Goal: Task Accomplishment & Management: Manage account settings

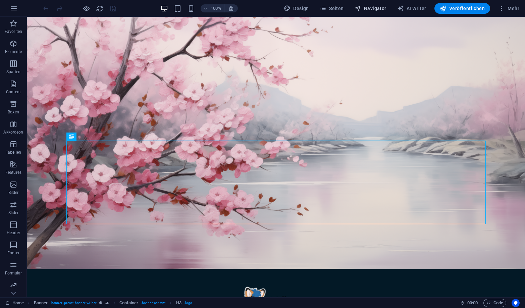
click at [381, 9] on span "Navigator" at bounding box center [371, 8] width 32 height 7
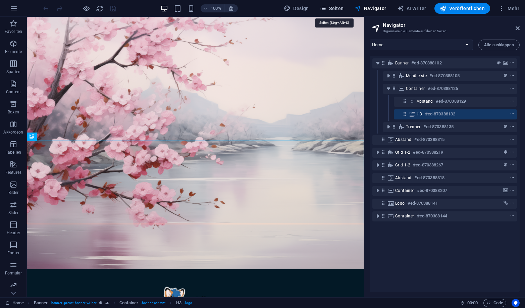
click at [340, 10] on span "Seiten" at bounding box center [332, 8] width 24 height 7
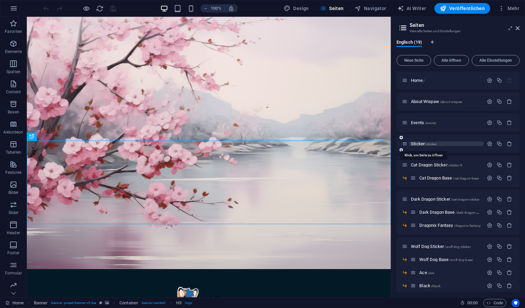
click at [414, 143] on span "/sticker" at bounding box center [430, 144] width 11 height 4
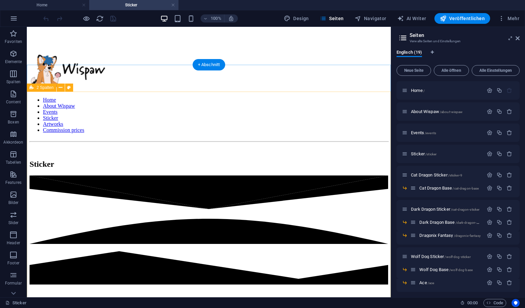
scroll to position [239, 0]
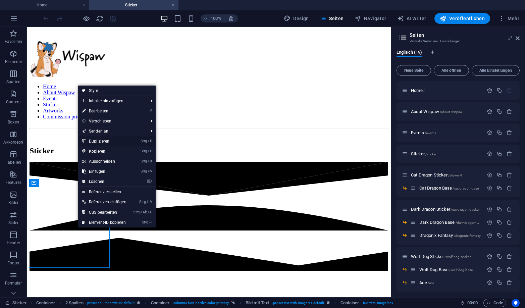
click at [102, 144] on link "Strg D Duplizieren" at bounding box center [104, 141] width 52 height 10
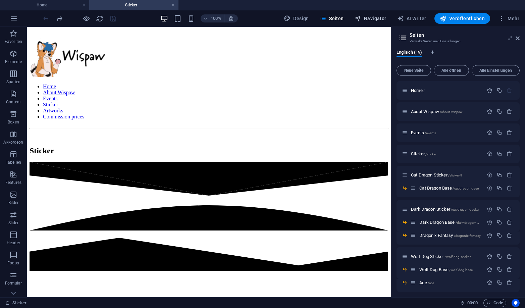
click at [361, 15] on icon "button" at bounding box center [358, 18] width 7 height 7
select select "16556422-en"
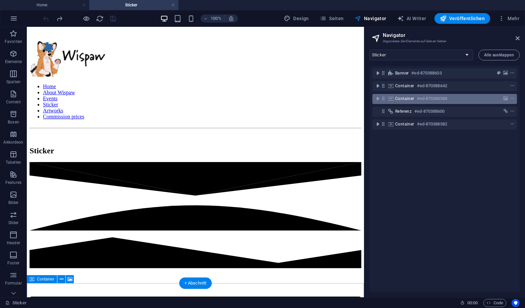
click at [411, 102] on div "Container #ed-870388588" at bounding box center [439, 99] width 88 height 8
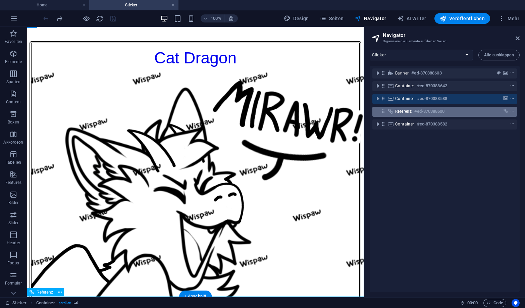
click at [408, 112] on span "Referenz" at bounding box center [403, 111] width 16 height 5
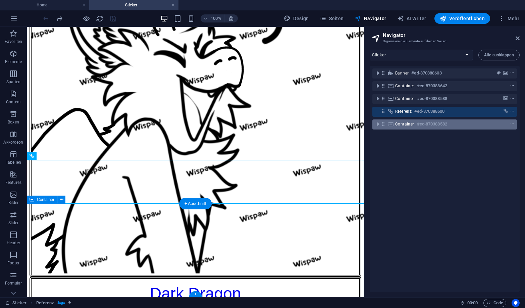
click at [407, 124] on span "Container" at bounding box center [404, 123] width 19 height 5
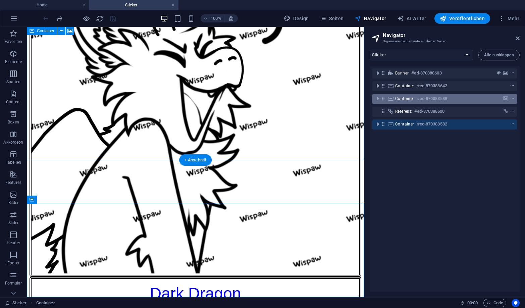
click at [405, 97] on span "Container" at bounding box center [404, 98] width 19 height 5
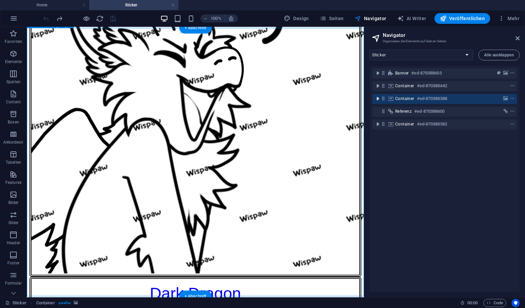
scroll to position [495, 0]
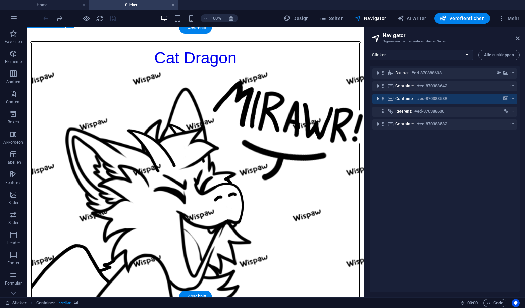
click at [379, 98] on icon "toggle-expand" at bounding box center [377, 98] width 7 height 7
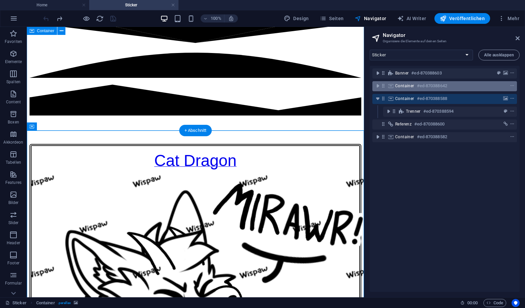
click at [414, 88] on div "Container #ed-870388642" at bounding box center [439, 86] width 88 height 8
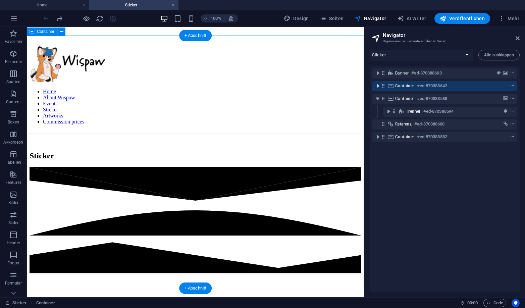
click at [378, 86] on icon "toggle-expand" at bounding box center [377, 86] width 7 height 7
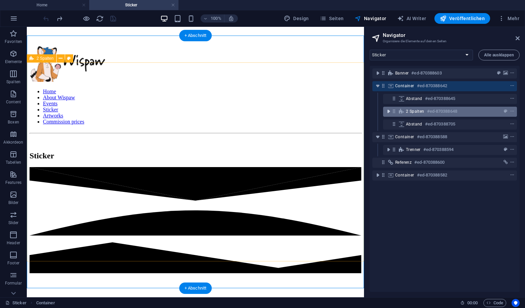
click at [388, 111] on icon "toggle-expand" at bounding box center [388, 111] width 7 height 7
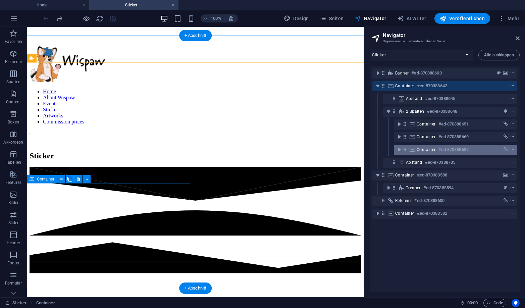
click at [414, 148] on span "Container" at bounding box center [426, 149] width 19 height 5
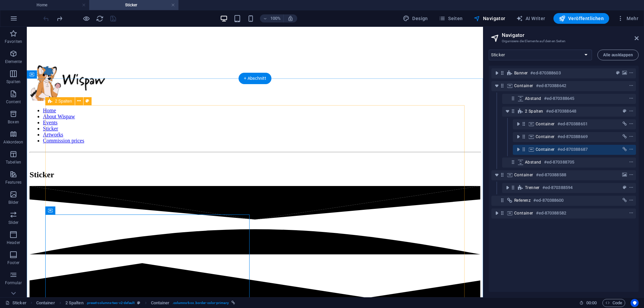
scroll to position [226, 0]
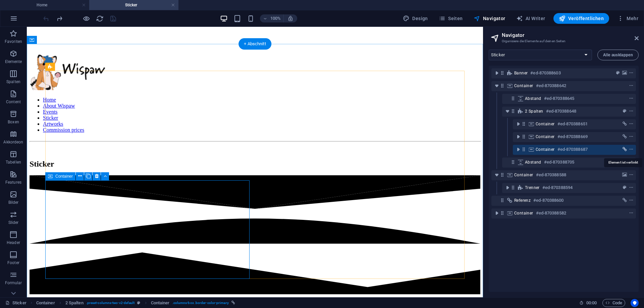
click at [414, 149] on icon "link" at bounding box center [625, 149] width 4 height 5
select select "9"
select select
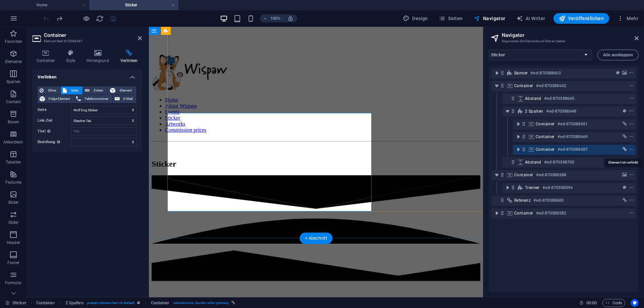
scroll to position [294, 0]
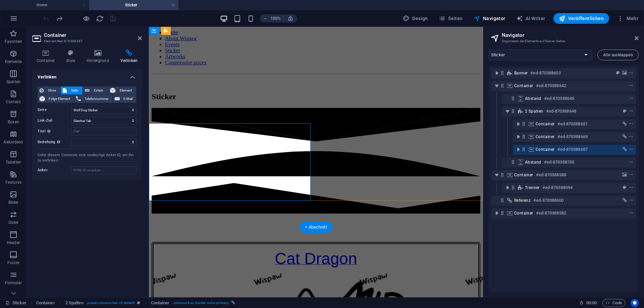
click at [414, 150] on div "Container #ed-870388687" at bounding box center [569, 150] width 67 height 8
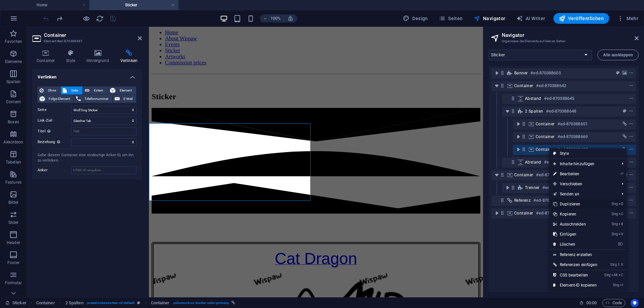
click at [414, 202] on link "Strg D Duplizieren" at bounding box center [575, 204] width 52 height 10
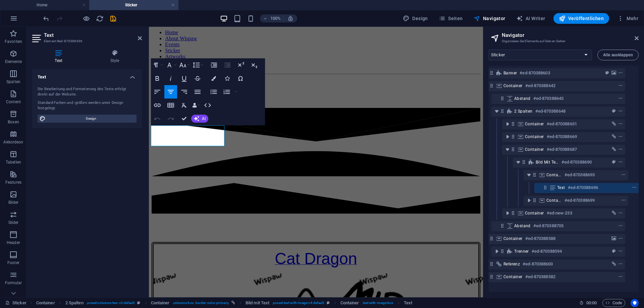
scroll to position [0, 11]
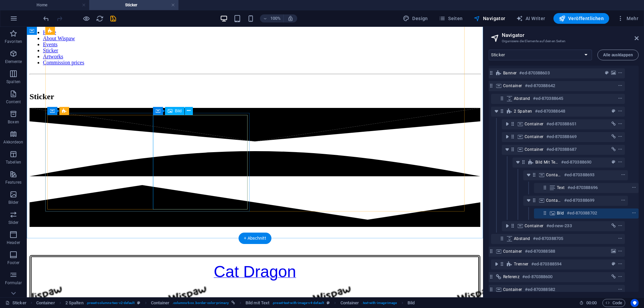
scroll to position [260, 0]
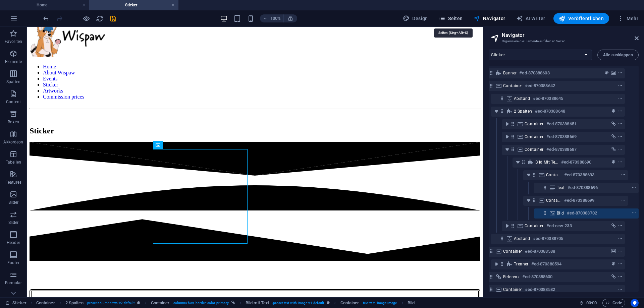
click at [414, 16] on span "Seiten" at bounding box center [451, 18] width 24 height 7
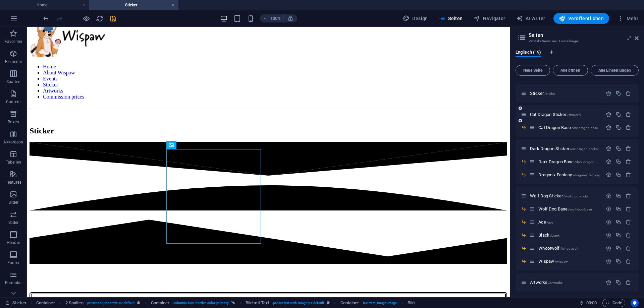
scroll to position [30, 0]
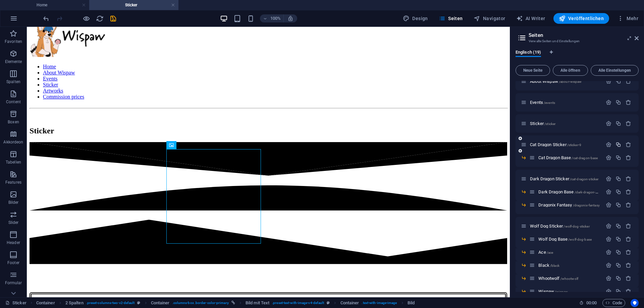
click at [414, 146] on icon "button" at bounding box center [618, 145] width 6 height 6
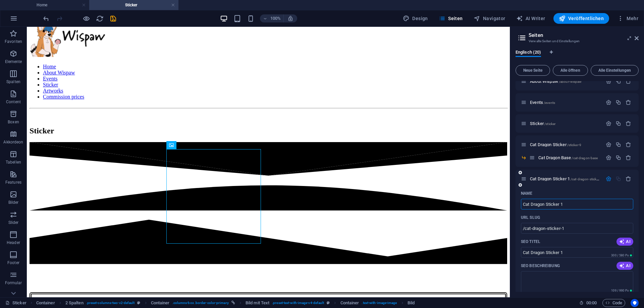
drag, startPoint x: 568, startPoint y: 205, endPoint x: 489, endPoint y: 202, distance: 78.9
click at [414, 202] on input "Cat Dragon Sticker 1" at bounding box center [577, 204] width 112 height 11
type input "/"
click at [414, 198] on div "Englisch (20) Neue Seite Alle öffnen Alle Einstellungen Home / About Wispaw /ab…" at bounding box center [577, 170] width 134 height 253
click at [414, 204] on input "Name" at bounding box center [577, 204] width 112 height 11
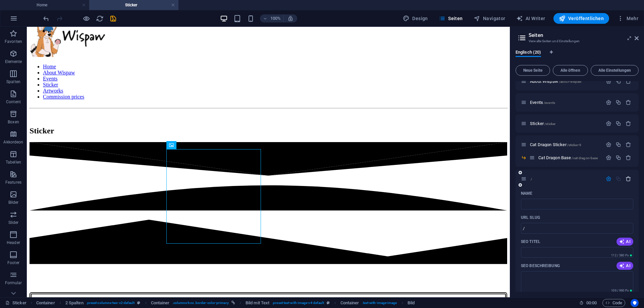
click at [414, 178] on icon "button" at bounding box center [629, 179] width 6 height 6
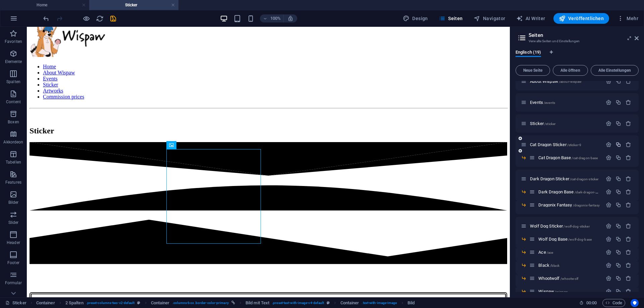
click at [414, 145] on icon "button" at bounding box center [618, 145] width 6 height 6
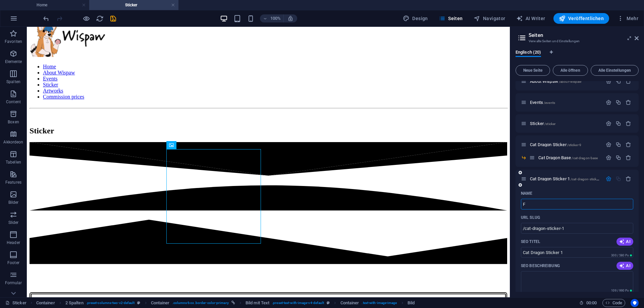
type input "F"
type input "/f"
type input "F"
type input "Fox"
type input "/fox"
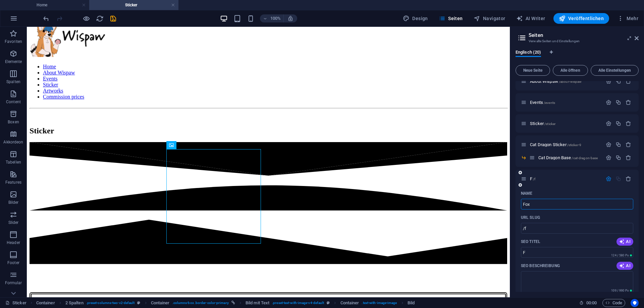
type input "Fox"
click at [414, 179] on icon "button" at bounding box center [629, 179] width 6 height 6
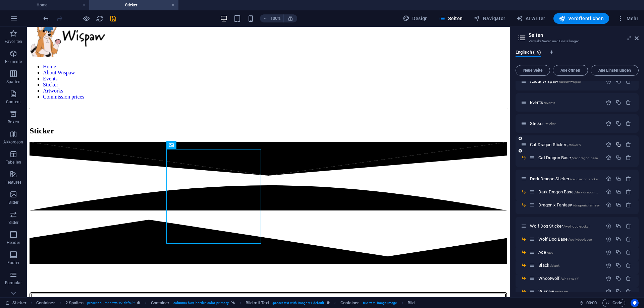
click at [414, 146] on icon "button" at bounding box center [618, 145] width 6 height 6
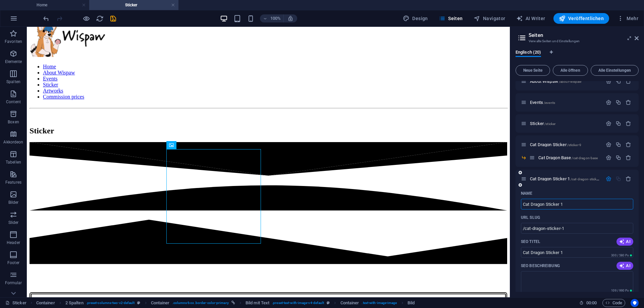
click at [414, 205] on input "Cat Dragon Sticker 1" at bounding box center [577, 204] width 112 height 11
drag, startPoint x: 544, startPoint y: 205, endPoint x: 509, endPoint y: 208, distance: 35.0
click at [414, 208] on input "Cat Dragon Sticker 1" at bounding box center [577, 204] width 112 height 11
drag, startPoint x: 545, startPoint y: 207, endPoint x: 516, endPoint y: 207, distance: 29.2
click at [414, 207] on input "Cat Dragon Sticker 1" at bounding box center [577, 204] width 112 height 11
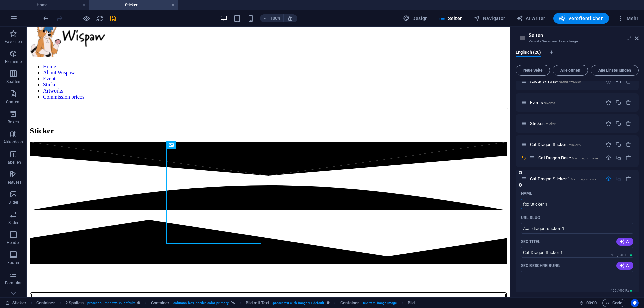
type input "fox Sticker 1"
type input "/fox-sticker-1"
type input "fox Sticker 1"
type input "Sticker 1"
type input "/sticker-1"
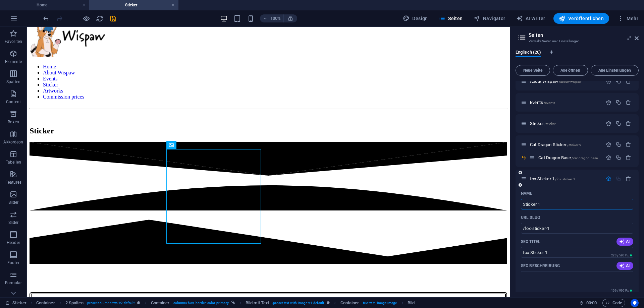
type input "Sticker 1"
type input "Fox Sticker 1"
type input "/fox-sticker-1"
type input "Fox Sticker 1"
click at [414, 206] on input "Fox Sticker 1" at bounding box center [577, 204] width 112 height 11
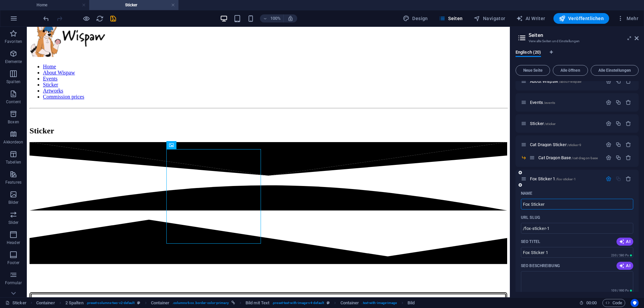
type input "Fox Sticker"
type input "/fox-sticker"
type input "Fox Sticker"
click at [414, 179] on icon "button" at bounding box center [609, 179] width 6 height 6
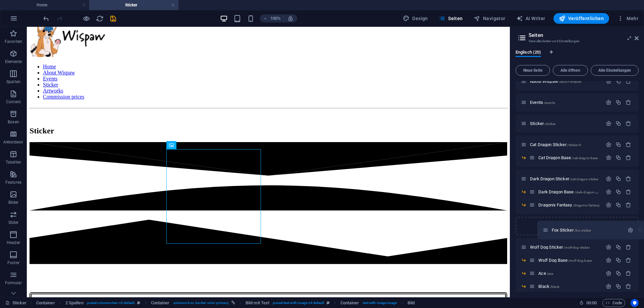
drag, startPoint x: 524, startPoint y: 181, endPoint x: 548, endPoint y: 234, distance: 58.1
click at [414, 234] on div "Home / About Wispaw /about-wispaw Events /events Sticker /sticker Cat Dragon St…" at bounding box center [577, 229] width 123 height 356
click at [414, 228] on span "Fox Sticker /fox-sticker" at bounding box center [549, 226] width 39 height 5
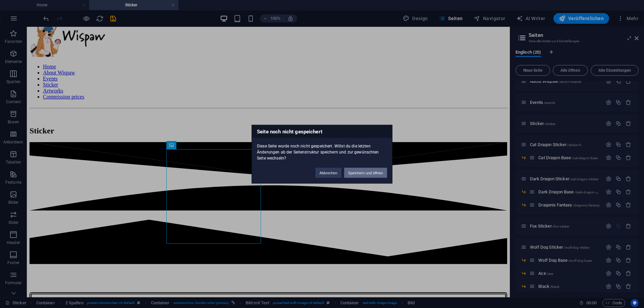
click at [362, 176] on button "Speichern und öffnen" at bounding box center [365, 173] width 43 height 10
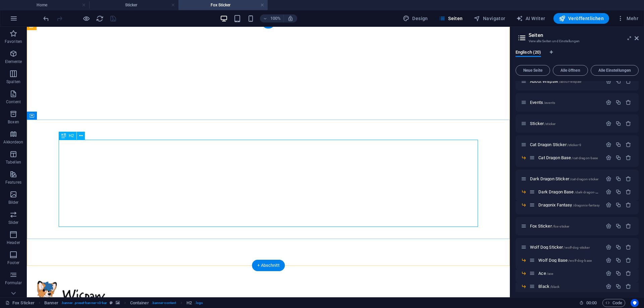
scroll to position [34, 0]
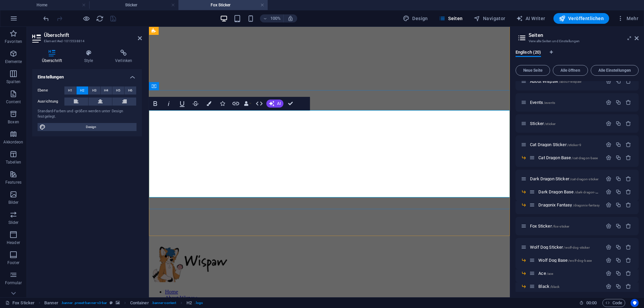
drag, startPoint x: 438, startPoint y: 136, endPoint x: 237, endPoint y: 137, distance: 200.9
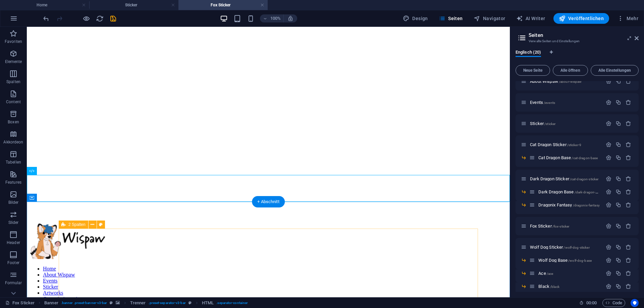
scroll to position [68, 0]
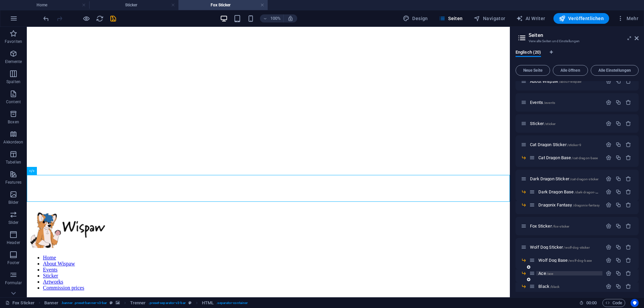
click at [414, 274] on span "/ace" at bounding box center [550, 274] width 7 height 4
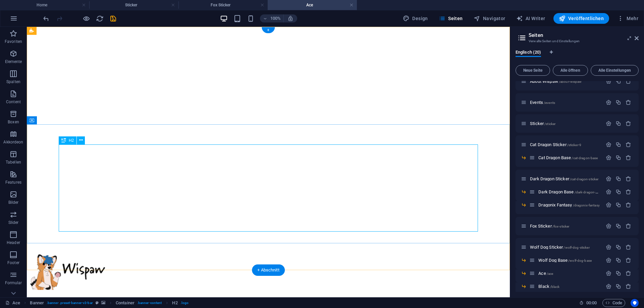
scroll to position [34, 0]
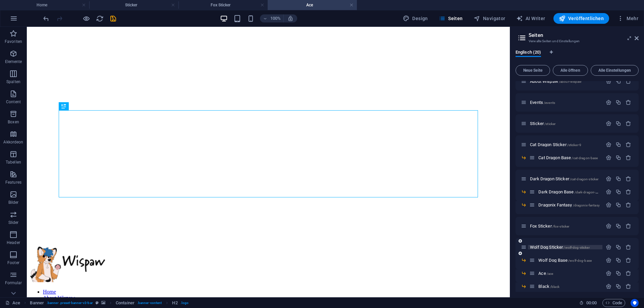
click at [414, 247] on span "Wolf Dog Sticker /wolf-dog-sticker" at bounding box center [560, 247] width 60 height 5
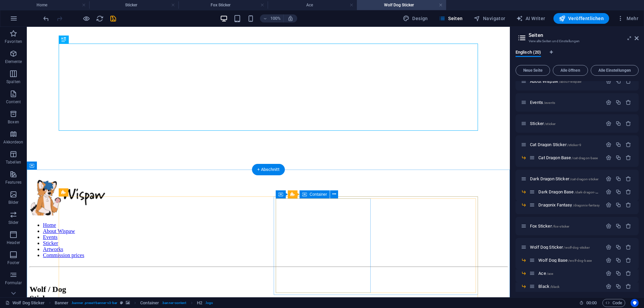
scroll to position [103, 0]
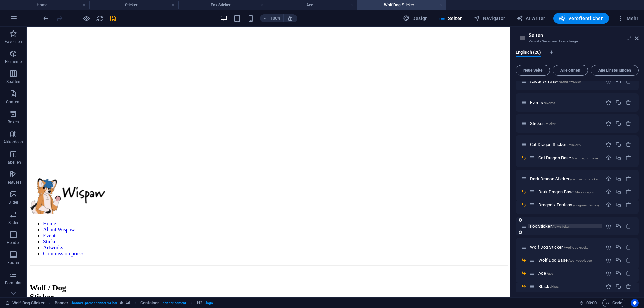
click at [414, 227] on span "Fox Sticker /fox-sticker" at bounding box center [549, 226] width 39 height 5
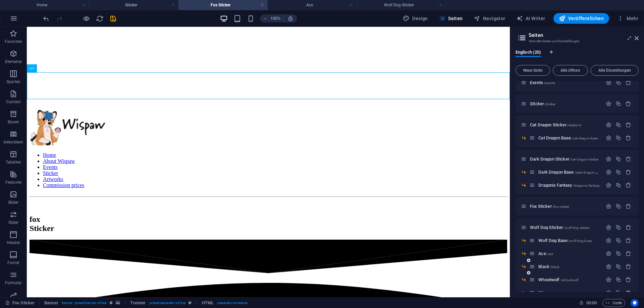
scroll to position [60, 0]
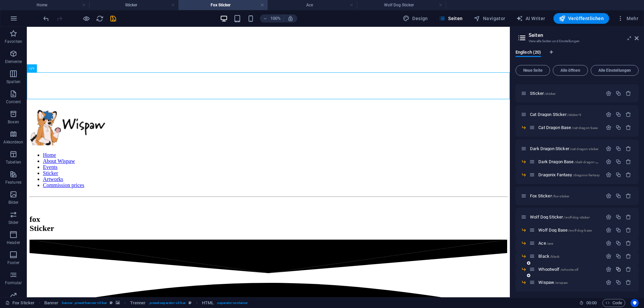
click at [414, 271] on icon "button" at bounding box center [618, 270] width 6 height 6
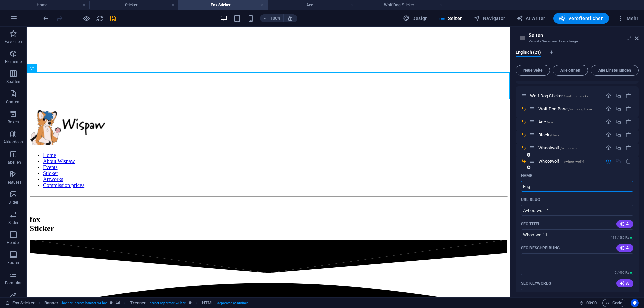
type input "Euge"
type input "/eu"
type input "Eu"
type input "[PERSON_NAME]"
type input "/[PERSON_NAME]"
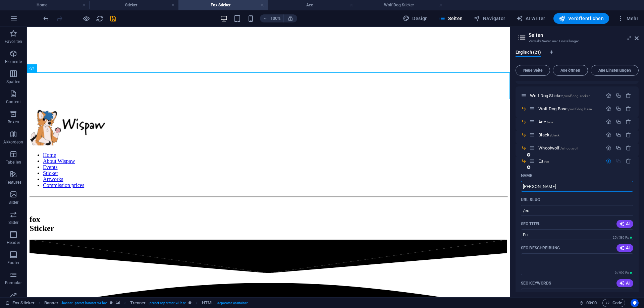
type input "[PERSON_NAME]"
click at [414, 162] on icon "button" at bounding box center [609, 161] width 6 height 6
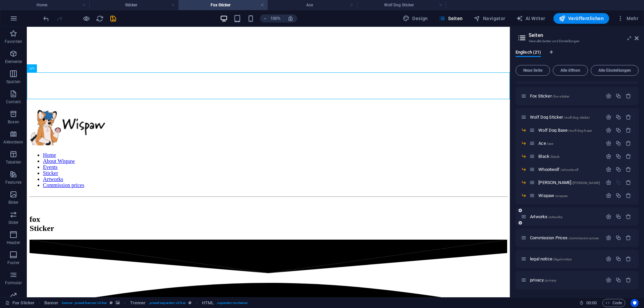
scroll to position [130, 0]
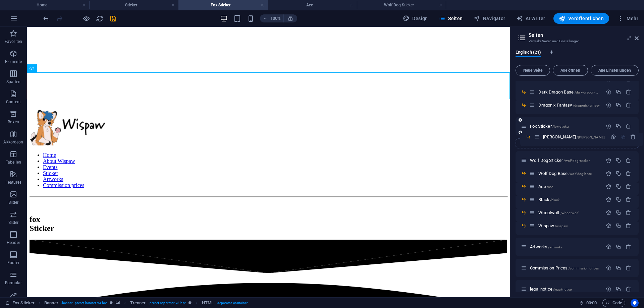
drag, startPoint x: 531, startPoint y: 212, endPoint x: 539, endPoint y: 130, distance: 81.9
click at [414, 130] on div "Home / About Wispaw /about-wispaw Events /events Sticker /sticker Cat Dragon St…" at bounding box center [577, 129] width 123 height 356
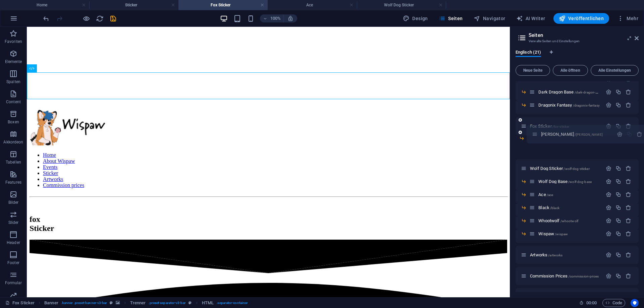
drag, startPoint x: 524, startPoint y: 147, endPoint x: 538, endPoint y: 132, distance: 20.9
click at [414, 132] on div "Home / About Wispaw /about-wispaw Events /events Sticker /sticker Cat Dragon St…" at bounding box center [577, 129] width 123 height 356
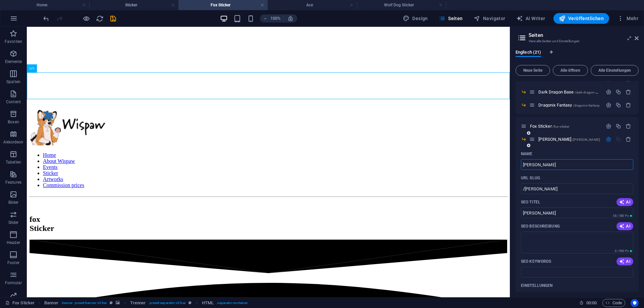
click at [414, 140] on icon "button" at bounding box center [609, 140] width 6 height 6
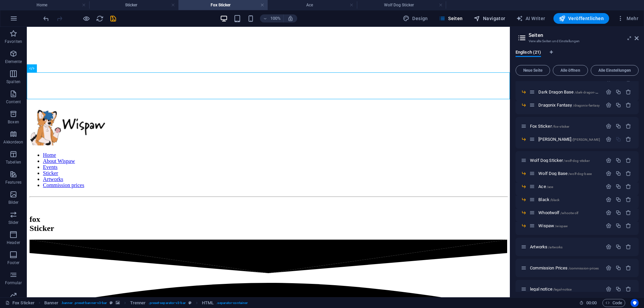
click at [414, 20] on span "Navigator" at bounding box center [490, 18] width 32 height 7
select select "18252105-en"
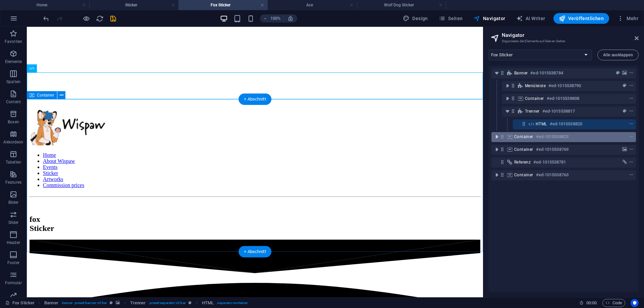
click at [414, 136] on icon "toggle-expand" at bounding box center [496, 136] width 7 height 7
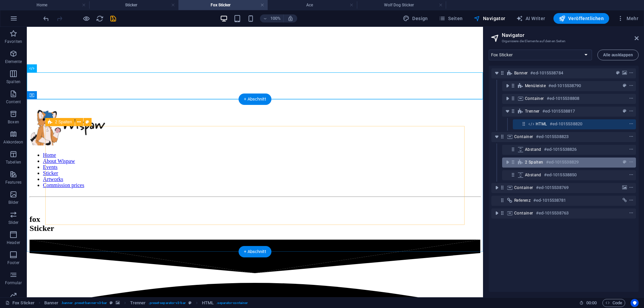
click at [414, 163] on icon at bounding box center [520, 162] width 7 height 5
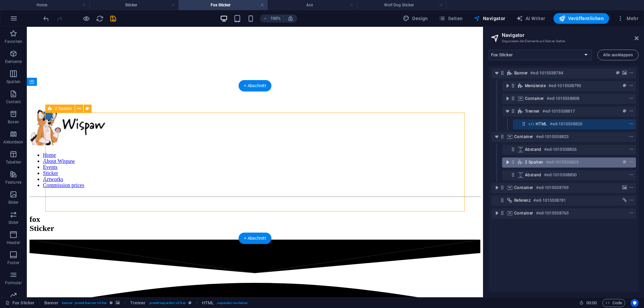
scroll to position [184, 0]
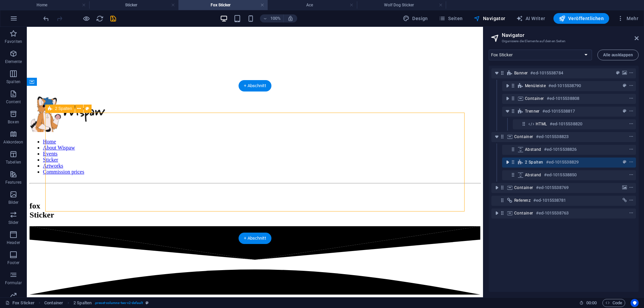
click at [414, 163] on icon "toggle-expand" at bounding box center [507, 162] width 7 height 7
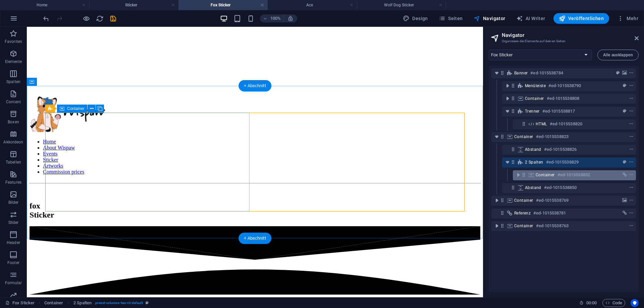
click at [414, 174] on span "Container" at bounding box center [545, 174] width 19 height 5
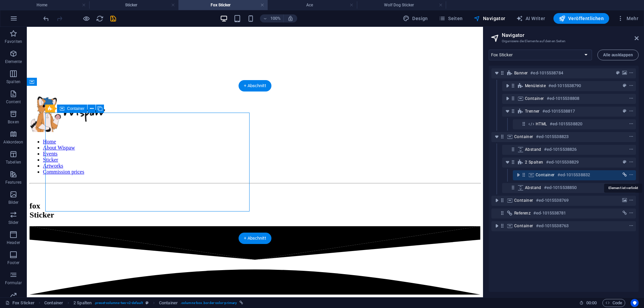
click at [414, 175] on icon "link" at bounding box center [625, 175] width 4 height 5
select select "5"
select select
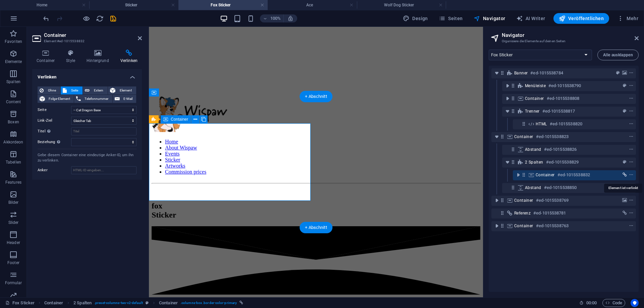
scroll to position [174, 0]
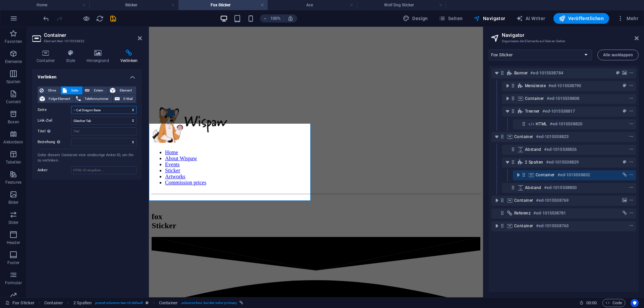
click at [71, 106] on select "Home About Wispaw Events Sticker Cat Dragon Sticker -- Cat Dragon Base Dark Dra…" at bounding box center [103, 110] width 65 height 8
select select "10"
click option "-- [PERSON_NAME]" at bounding box center [0, 0] width 0 height 0
click at [94, 206] on div "Verlinken Ohne Seite Extern Element Folge-Element Telefonnummer E-Mail Seite Ho…" at bounding box center [87, 180] width 110 height 223
click at [111, 20] on icon "save" at bounding box center [113, 19] width 8 height 8
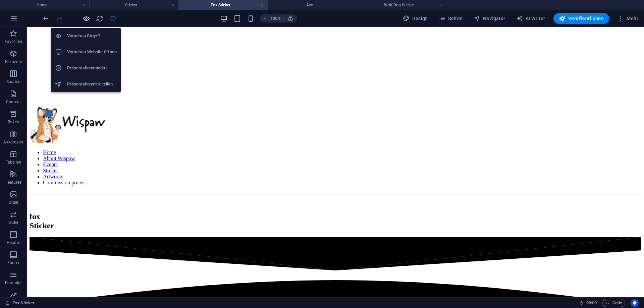
click at [86, 18] on icon "button" at bounding box center [87, 19] width 8 height 8
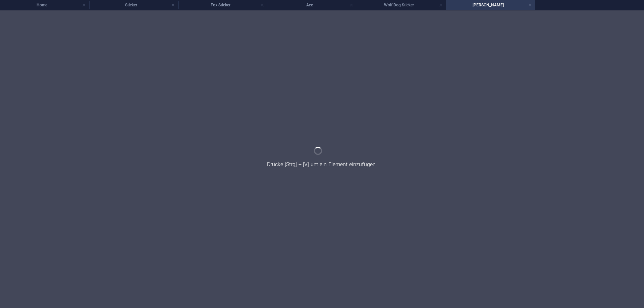
click at [414, 5] on link at bounding box center [530, 5] width 4 height 6
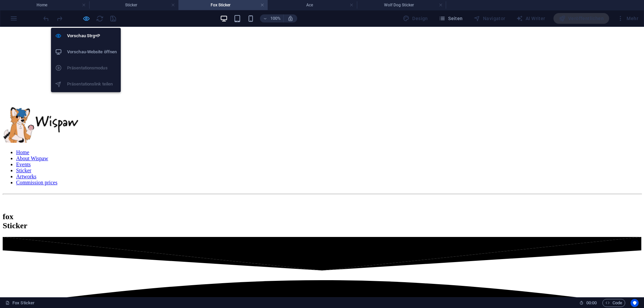
click at [84, 21] on icon "button" at bounding box center [87, 19] width 8 height 8
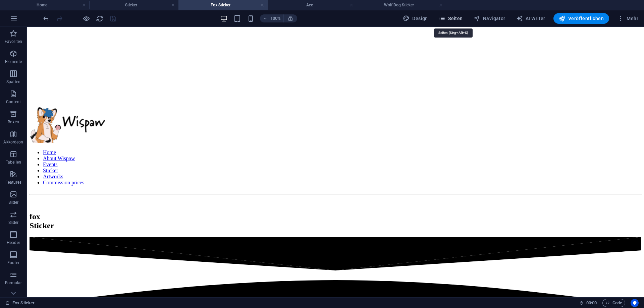
click at [414, 19] on span "Seiten" at bounding box center [451, 18] width 24 height 7
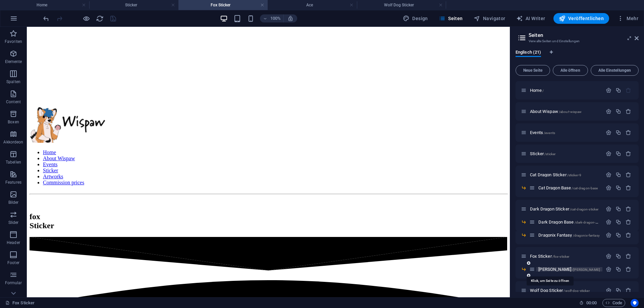
click at [414, 268] on span "/[PERSON_NAME]" at bounding box center [586, 270] width 28 height 4
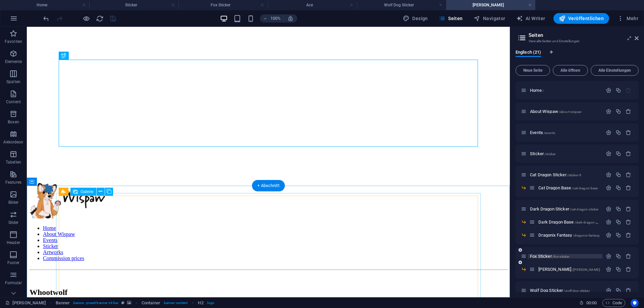
scroll to position [103, 0]
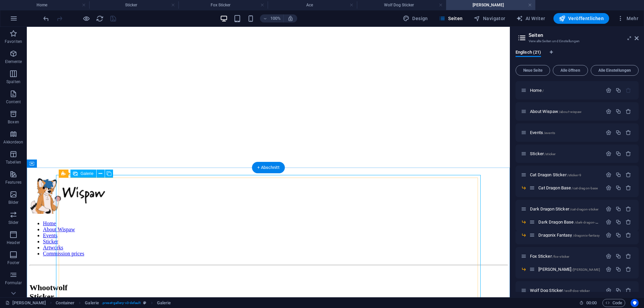
select select "4"
select select "px"
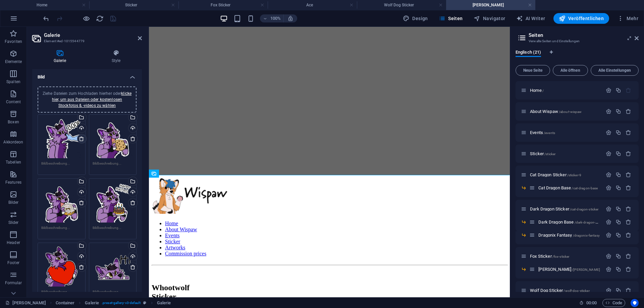
click at [84, 141] on icon at bounding box center [81, 138] width 5 height 5
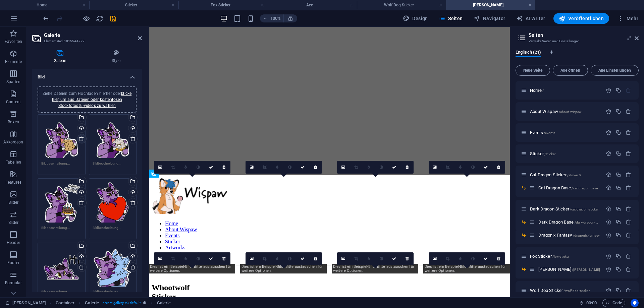
click at [84, 141] on icon at bounding box center [81, 138] width 5 height 5
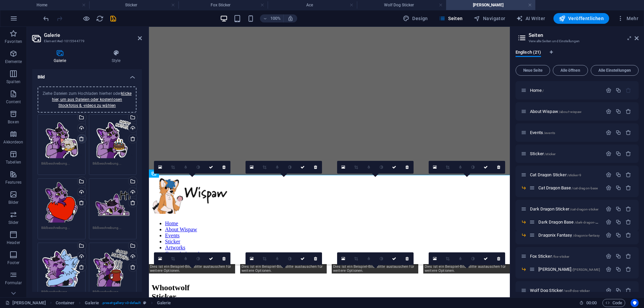
click at [84, 141] on icon at bounding box center [81, 138] width 5 height 5
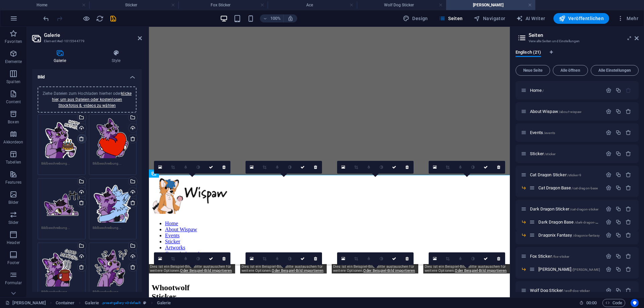
click at [84, 141] on icon at bounding box center [81, 138] width 5 height 5
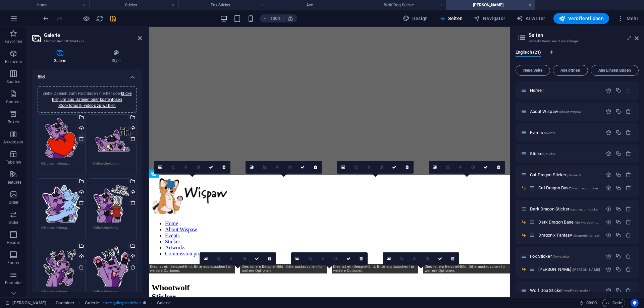
click at [84, 141] on icon at bounding box center [81, 138] width 5 height 5
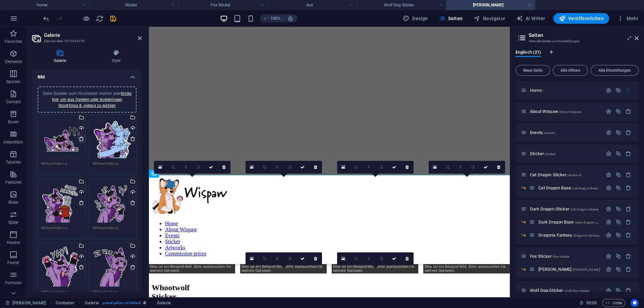
click at [84, 141] on icon at bounding box center [81, 138] width 5 height 5
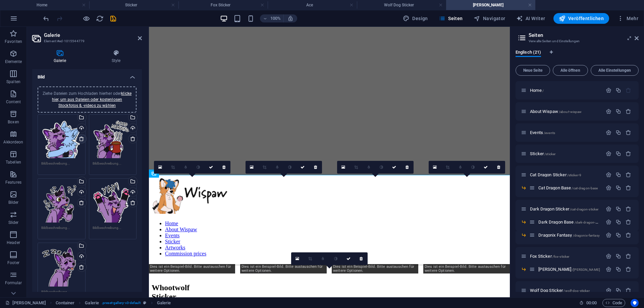
click at [84, 141] on icon at bounding box center [81, 138] width 5 height 5
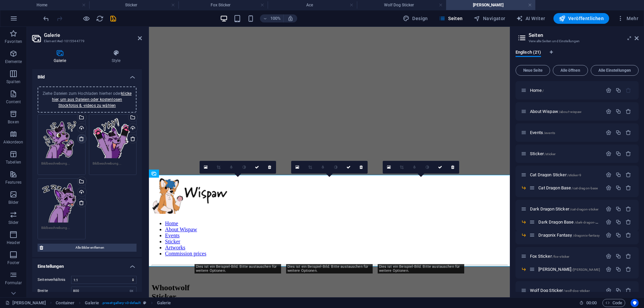
click at [84, 141] on icon at bounding box center [81, 138] width 5 height 5
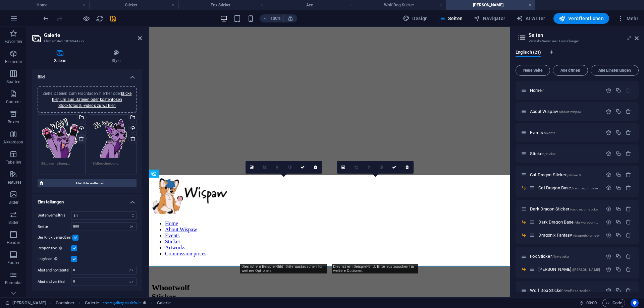
click at [84, 141] on icon at bounding box center [81, 138] width 5 height 5
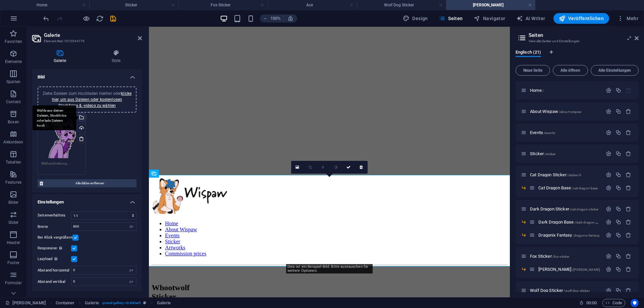
click at [76, 119] on div "Wähle aus deinen Dateien, Stockfotos oder lade Dateien hoch" at bounding box center [55, 117] width 44 height 25
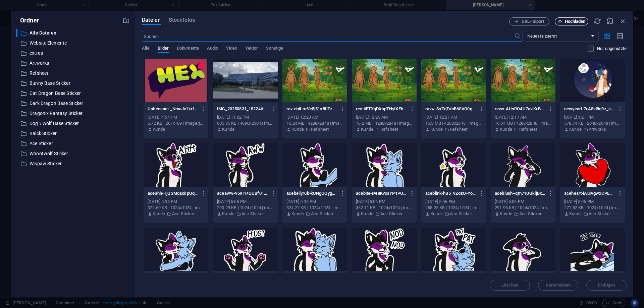
click at [414, 23] on span "Hochladen" at bounding box center [575, 21] width 21 height 4
click at [414, 19] on button "Hochladen" at bounding box center [572, 21] width 34 height 8
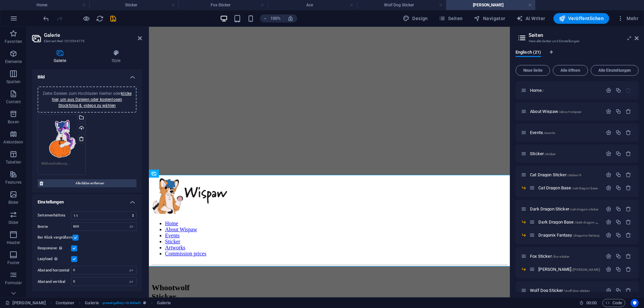
click at [107, 145] on div "Ziehe Dateien zum Hochladen hierher oder klicke hier, um aus Dateien oder koste…" at bounding box center [87, 145] width 102 height 64
click at [95, 135] on div "Ziehe Dateien zum Hochladen hierher oder klicke hier, um aus Dateien oder koste…" at bounding box center [87, 145] width 102 height 64
click at [101, 104] on link "klicke hier, um aus Dateien oder kostenlosen Stockfotos & -videos zu wählen" at bounding box center [91, 99] width 79 height 17
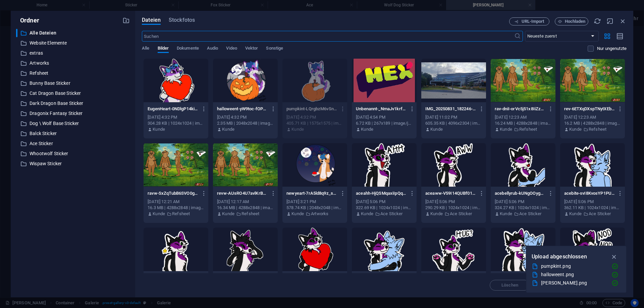
click at [178, 85] on div at bounding box center [176, 81] width 65 height 44
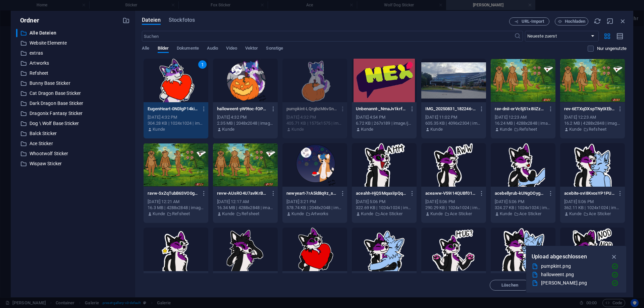
click at [245, 84] on div at bounding box center [245, 81] width 65 height 44
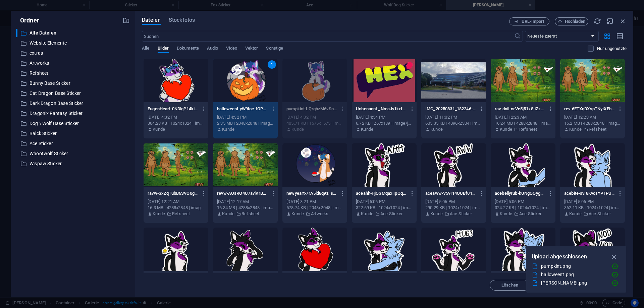
click at [160, 83] on div at bounding box center [176, 81] width 65 height 44
click at [414, 256] on icon "button" at bounding box center [614, 256] width 8 height 7
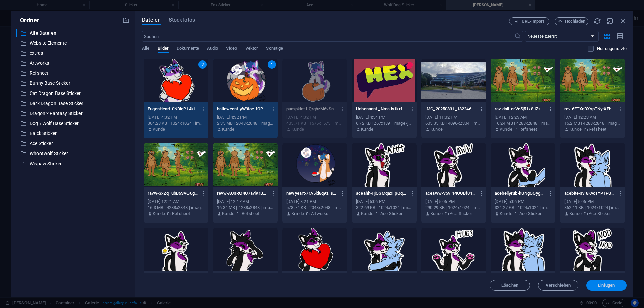
click at [414, 285] on span "Einfügen" at bounding box center [606, 285] width 17 height 4
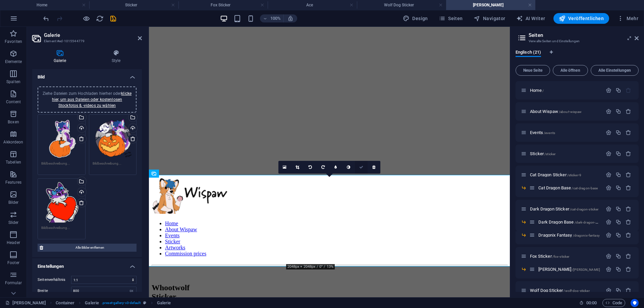
click at [361, 166] on icon at bounding box center [361, 167] width 4 height 4
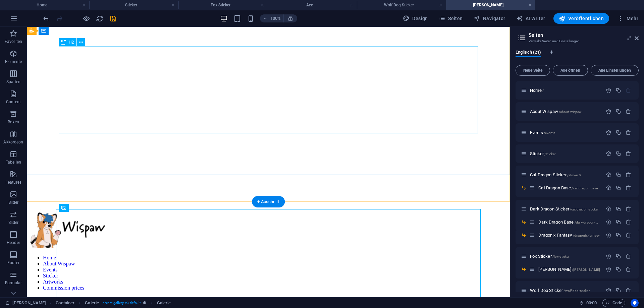
scroll to position [34, 0]
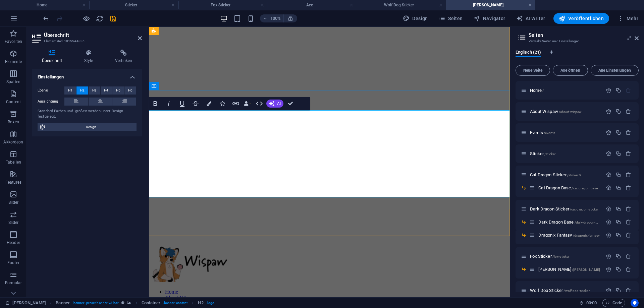
drag, startPoint x: 439, startPoint y: 141, endPoint x: 238, endPoint y: 142, distance: 201.6
drag, startPoint x: 288, startPoint y: 108, endPoint x: 262, endPoint y: 80, distance: 38.4
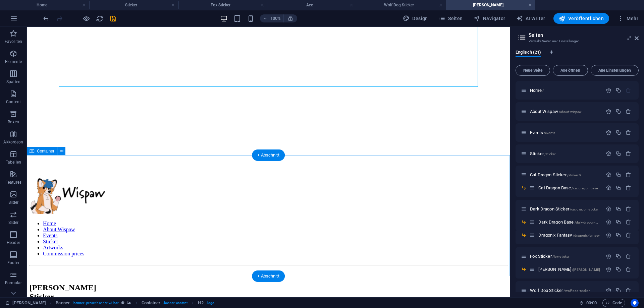
scroll to position [137, 0]
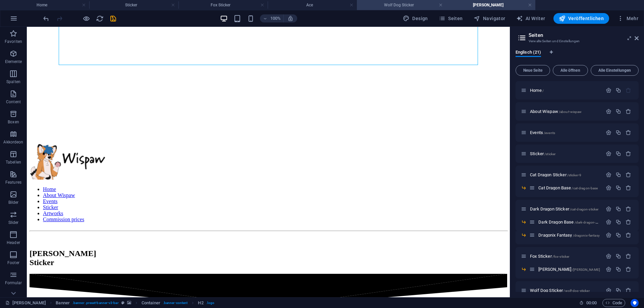
click at [414, 2] on h4 "Wolf Dog Sticker" at bounding box center [401, 4] width 89 height 7
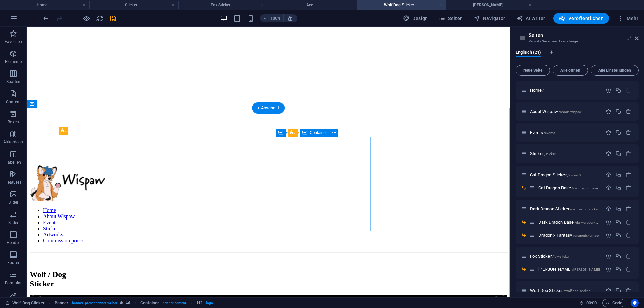
scroll to position [103, 0]
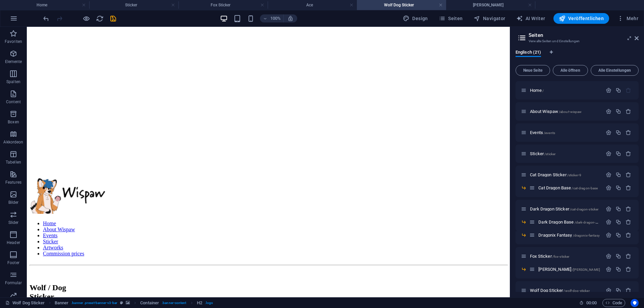
click at [414, 4] on h4 "Wolf Dog Sticker" at bounding box center [401, 4] width 89 height 7
click at [351, 4] on link at bounding box center [352, 5] width 4 height 6
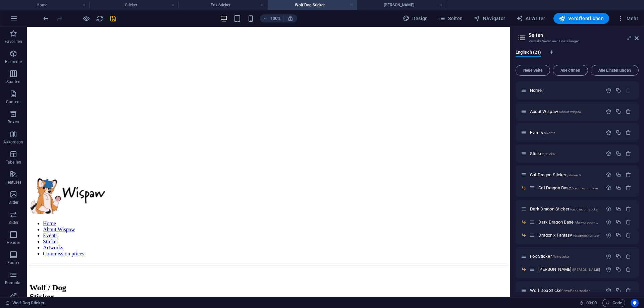
click at [351, 6] on link at bounding box center [352, 5] width 4 height 6
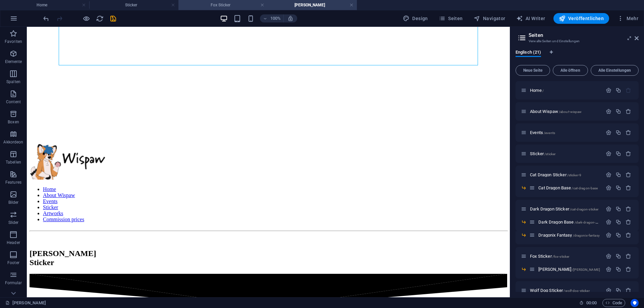
click at [237, 4] on h4 "Fox Sticker" at bounding box center [222, 4] width 89 height 7
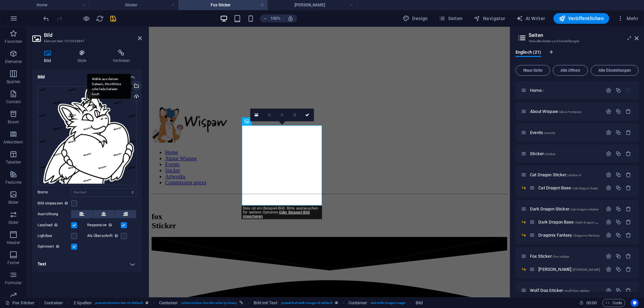
click at [131, 86] on div "Wähle aus deinen Dateien, Stockfotos oder lade Dateien hoch" at bounding box center [109, 86] width 44 height 25
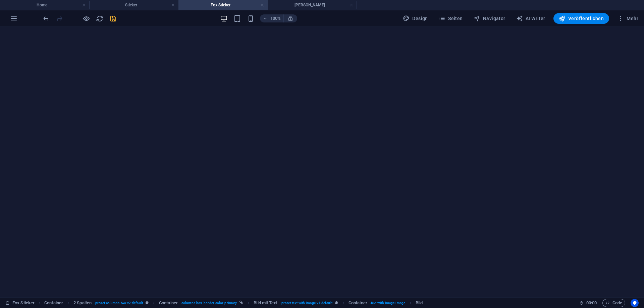
type input "230"
select select "px"
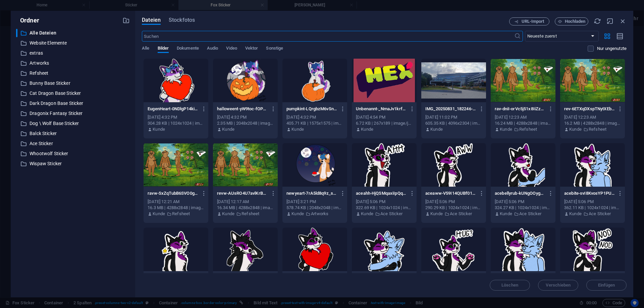
click at [190, 84] on div at bounding box center [176, 81] width 65 height 44
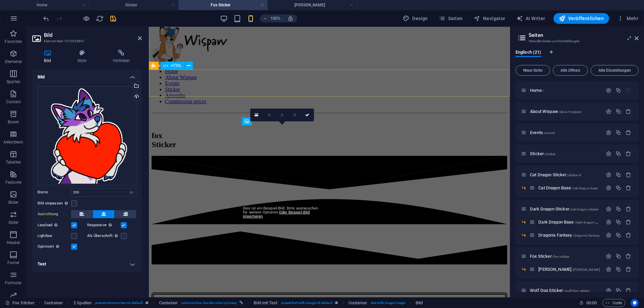
select select "DISABLED_OPTION_VALUE"
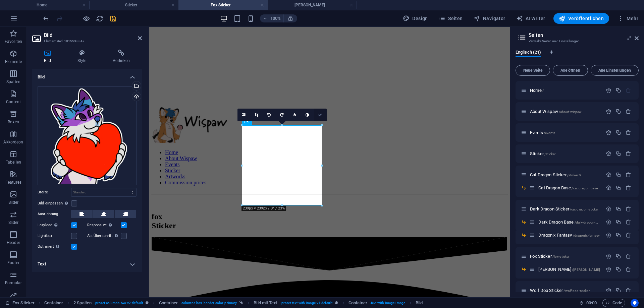
click at [316, 116] on link at bounding box center [320, 115] width 13 height 13
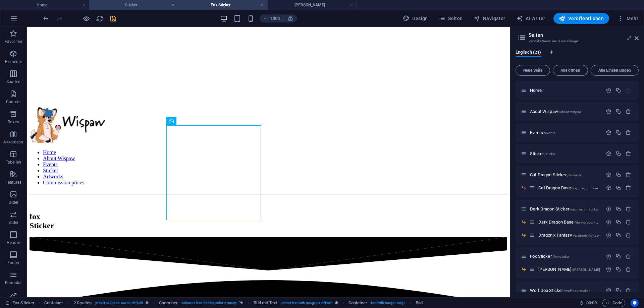
click at [128, 7] on h4 "Sticker" at bounding box center [133, 4] width 89 height 7
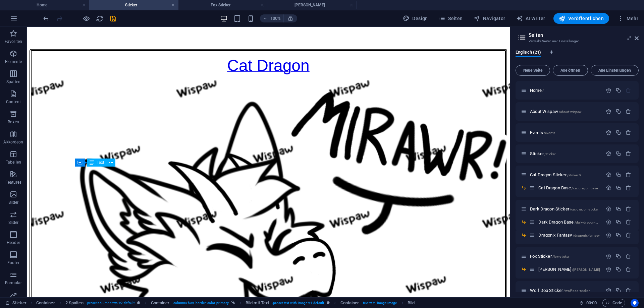
scroll to position [284, 0]
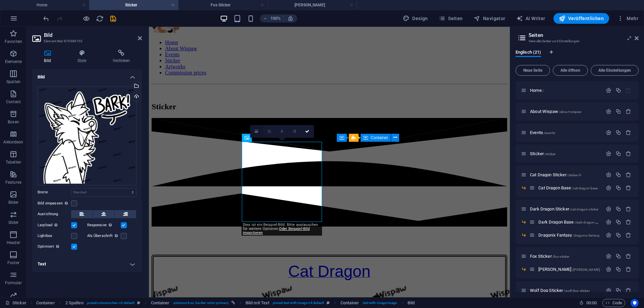
click at [256, 131] on icon at bounding box center [257, 131] width 4 height 5
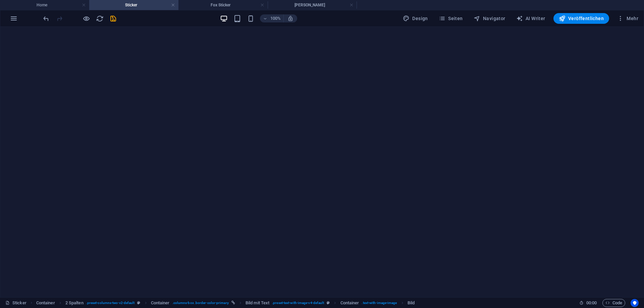
type input "230"
select select "px"
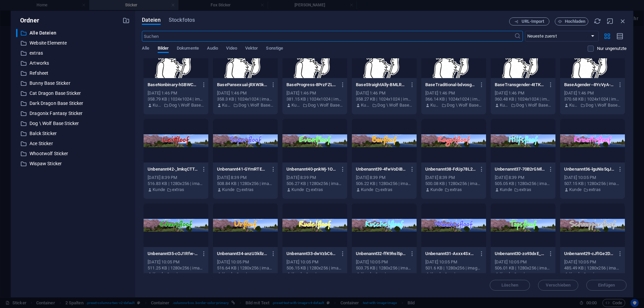
scroll to position [241, 0]
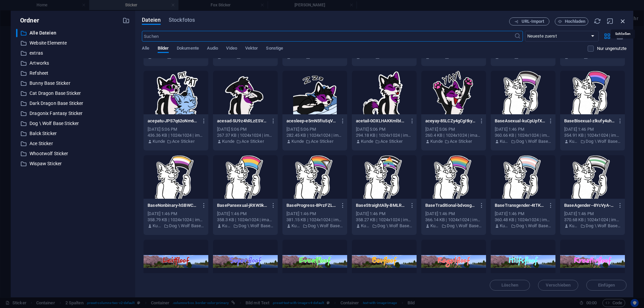
click at [414, 21] on icon "button" at bounding box center [622, 20] width 7 height 7
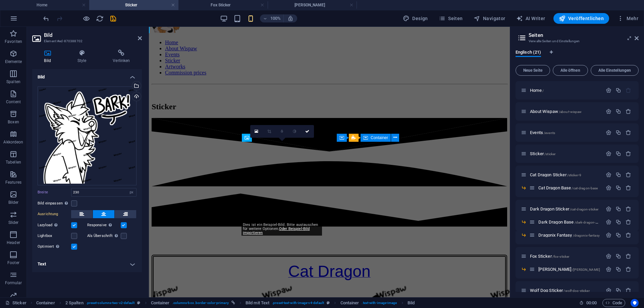
select select "DISABLED_OPTION_VALUE"
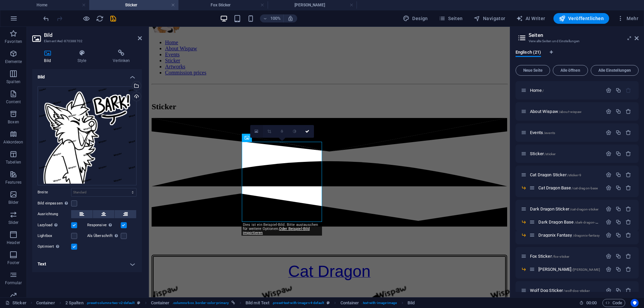
click at [255, 130] on link at bounding box center [256, 131] width 13 height 13
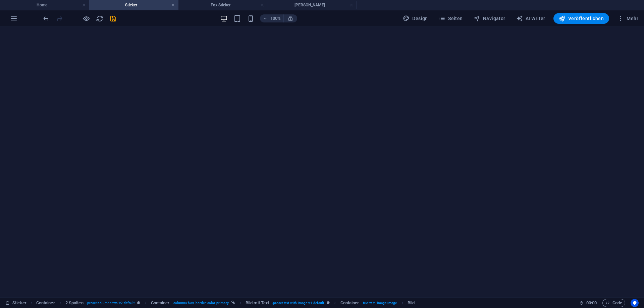
type input "230"
select select "px"
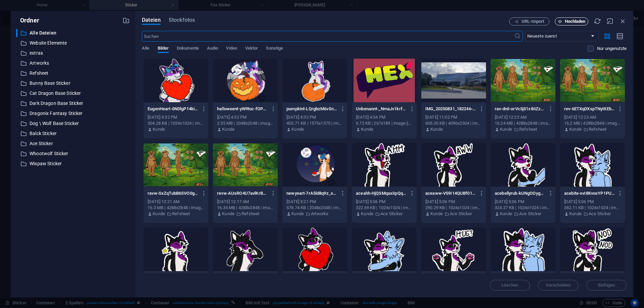
click at [414, 22] on span "Hochladen" at bounding box center [575, 21] width 21 height 4
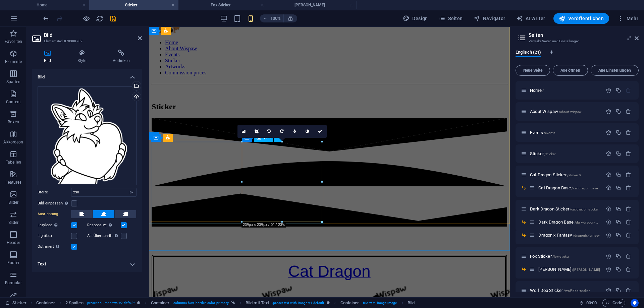
select select "DISABLED_OPTION_VALUE"
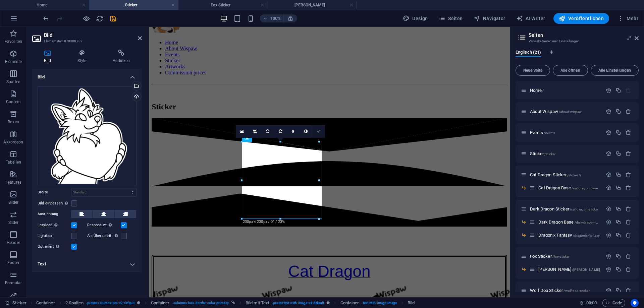
click at [318, 131] on icon at bounding box center [319, 131] width 4 height 4
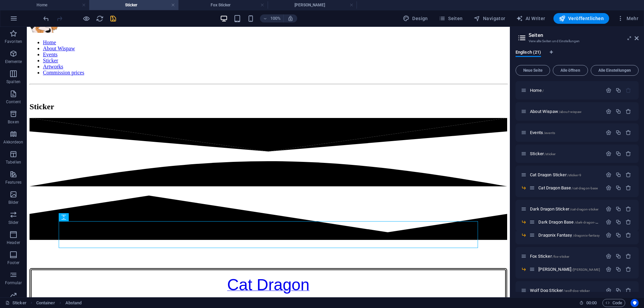
click at [111, 20] on icon "save" at bounding box center [113, 19] width 8 height 8
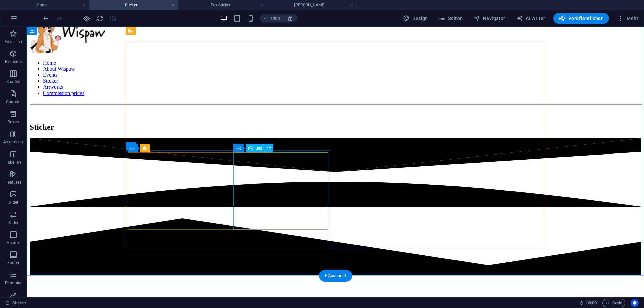
scroll to position [250, 0]
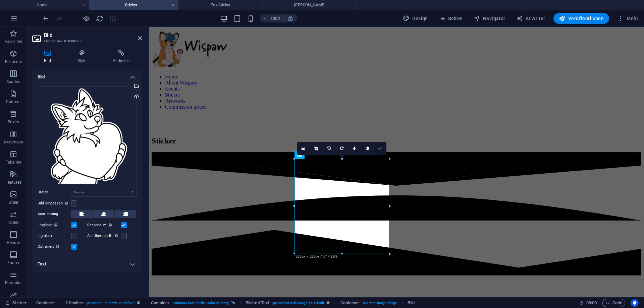
click at [381, 150] on icon at bounding box center [380, 149] width 4 height 4
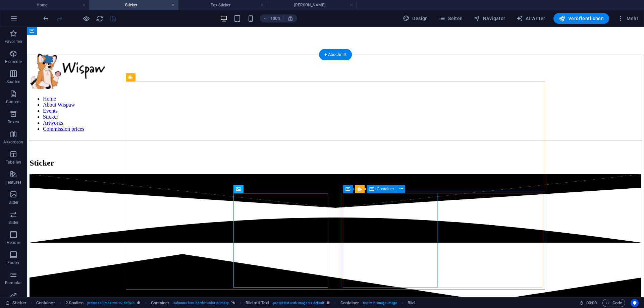
scroll to position [215, 0]
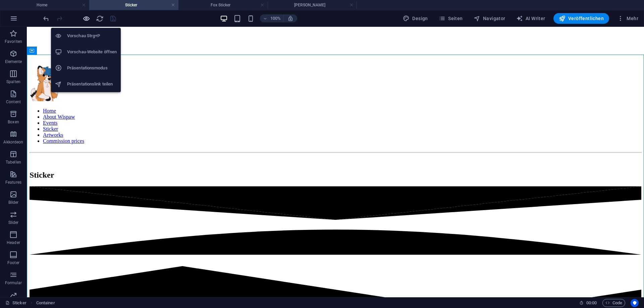
click at [85, 18] on icon "button" at bounding box center [87, 19] width 8 height 8
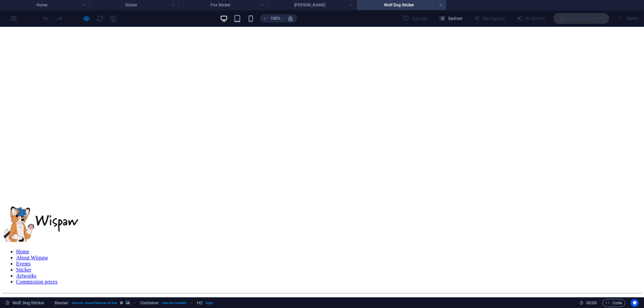
scroll to position [137, 0]
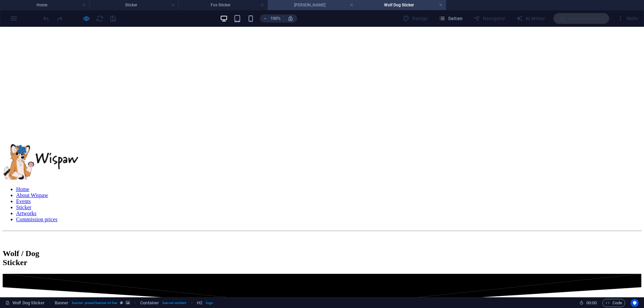
click at [305, 6] on h4 "[PERSON_NAME]" at bounding box center [312, 4] width 89 height 7
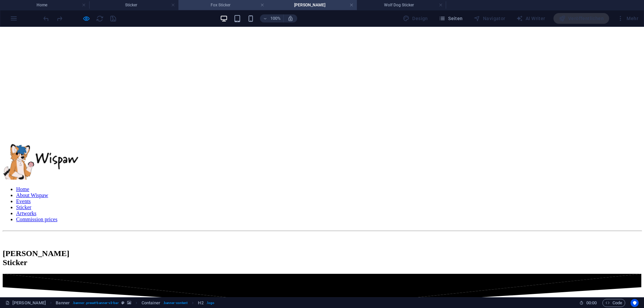
click at [237, 4] on h4 "Fox Sticker" at bounding box center [222, 4] width 89 height 7
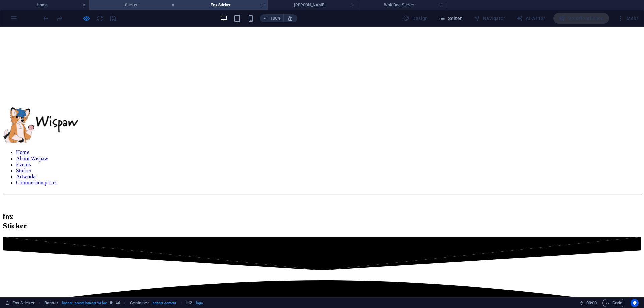
click at [143, 7] on h4 "Sticker" at bounding box center [133, 4] width 89 height 7
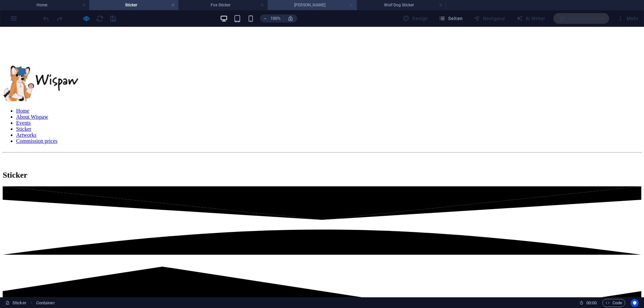
click at [350, 5] on link at bounding box center [352, 5] width 4 height 6
click at [260, 6] on h4 "Fox Sticker" at bounding box center [222, 4] width 89 height 7
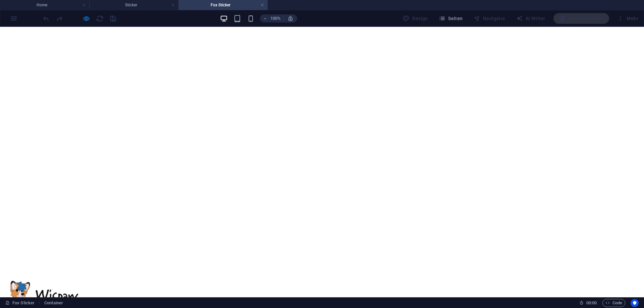
scroll to position [174, 0]
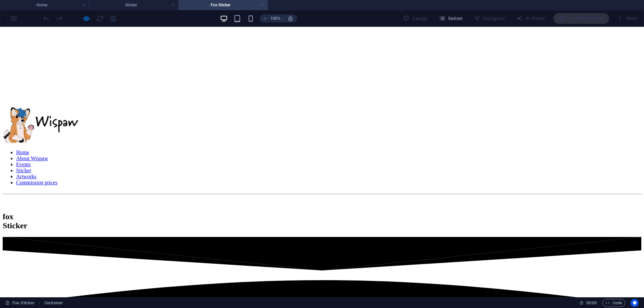
click at [261, 7] on link at bounding box center [262, 5] width 4 height 6
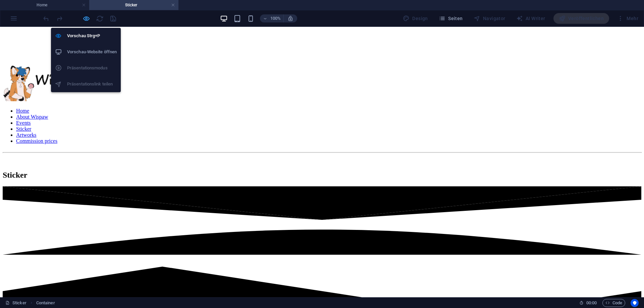
click at [86, 19] on icon "button" at bounding box center [87, 19] width 8 height 8
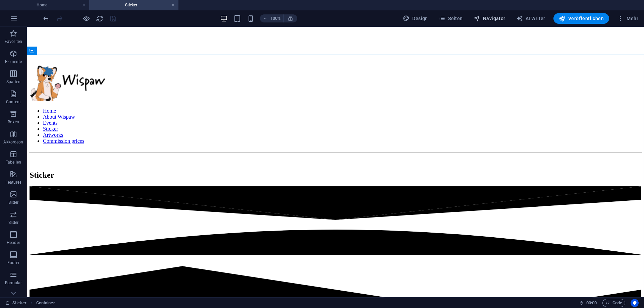
click at [414, 17] on span "Navigator" at bounding box center [490, 18] width 32 height 7
select select "16556422-en"
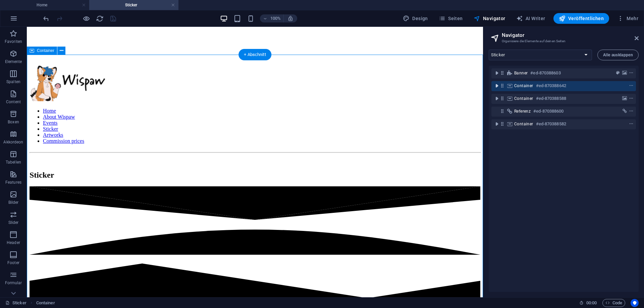
click at [414, 86] on icon "toggle-expand" at bounding box center [496, 86] width 7 height 7
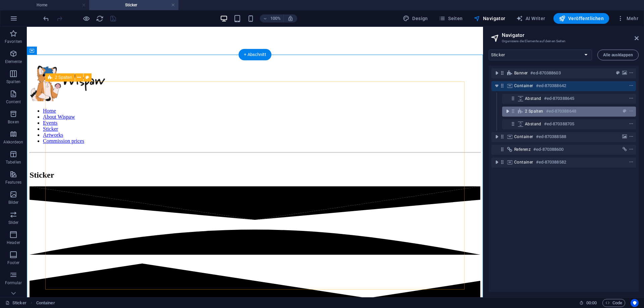
click at [414, 110] on icon "toggle-expand" at bounding box center [507, 111] width 7 height 7
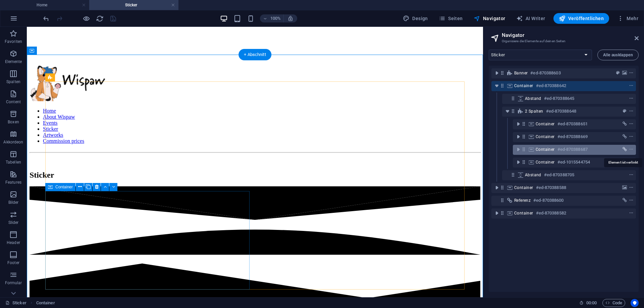
click at [414, 151] on icon "link" at bounding box center [625, 149] width 4 height 5
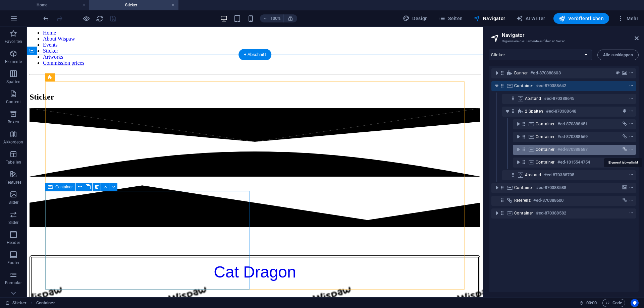
select select "9"
select select
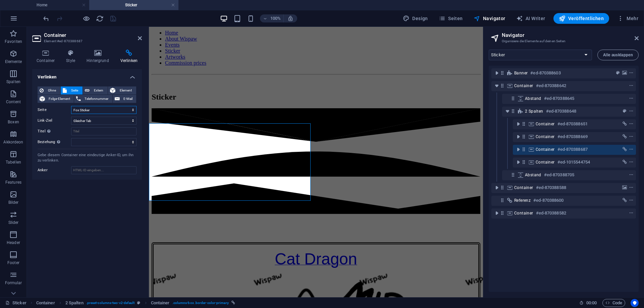
click at [71, 106] on select "Home About Wispaw Events Sticker Cat Dragon Sticker -- Cat Dragon Base Dark Dra…" at bounding box center [103, 110] width 65 height 8
click at [124, 109] on select "Home About Wispaw Events Sticker Cat Dragon Sticker -- Cat Dragon Base Dark Dra…" at bounding box center [103, 110] width 65 height 8
click at [71, 117] on select "Neuer Tab Gleicher Tab Overlay" at bounding box center [103, 121] width 65 height 8
click at [121, 118] on select "Neuer Tab Gleicher Tab Overlay" at bounding box center [103, 121] width 65 height 8
click at [71, 106] on select "Home About Wispaw Events Sticker Cat Dragon Sticker -- Cat Dragon Base Dark Dra…" at bounding box center [103, 110] width 65 height 8
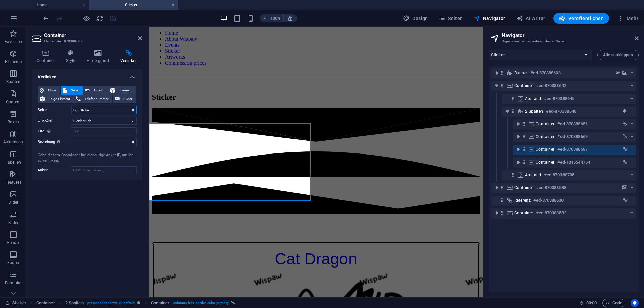
click option "Fox Sticker" at bounding box center [0, 0] width 0 height 0
click at [141, 37] on icon at bounding box center [140, 38] width 4 height 5
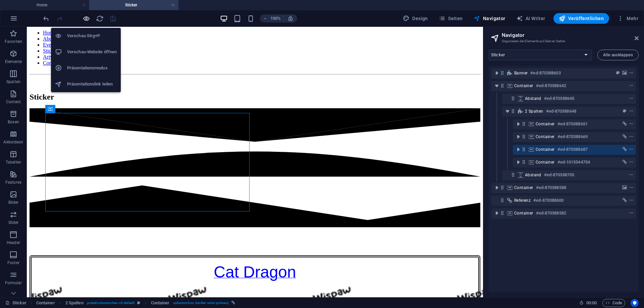
click at [86, 19] on icon "button" at bounding box center [87, 19] width 8 height 8
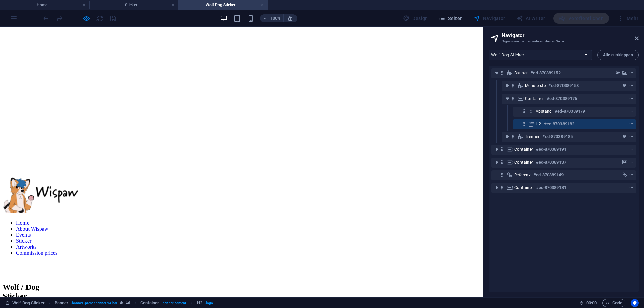
scroll to position [103, 0]
click at [131, 5] on h4 "Sticker" at bounding box center [133, 4] width 89 height 7
select select "16556422-en"
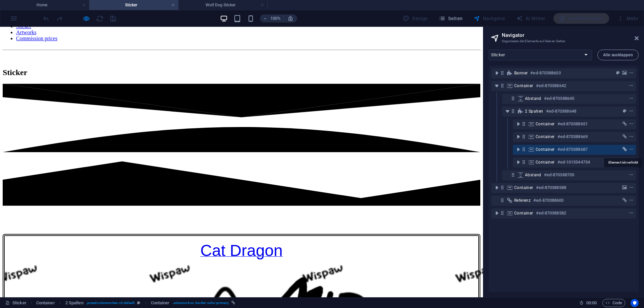
click at [414, 151] on span "link" at bounding box center [624, 149] width 7 height 5
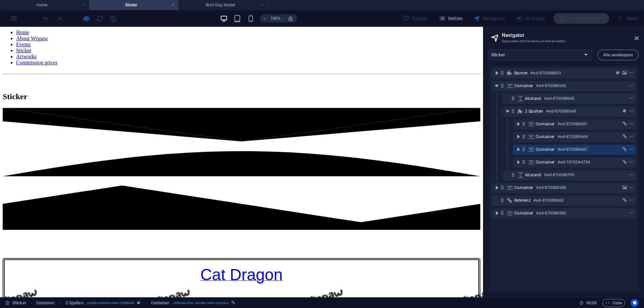
click at [414, 150] on h6 "#ed-870388687" at bounding box center [572, 150] width 30 height 8
click at [414, 140] on div "Container #ed-870388669" at bounding box center [574, 137] width 123 height 10
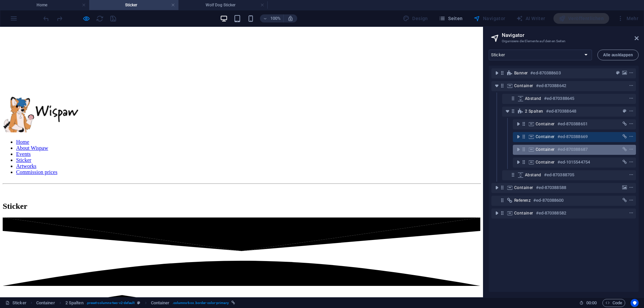
click at [414, 153] on div "Container #ed-870388687" at bounding box center [574, 150] width 123 height 10
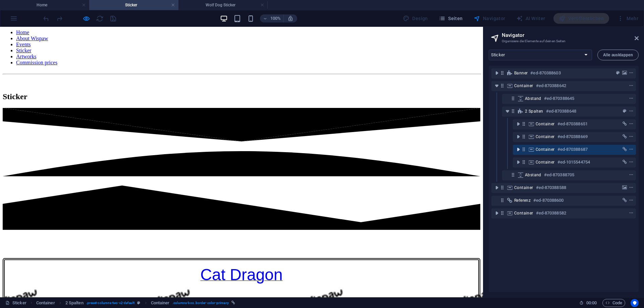
click at [414, 150] on icon "toggle-expand" at bounding box center [518, 149] width 7 height 7
click at [414, 152] on icon "link" at bounding box center [625, 149] width 4 height 5
select select "9"
select select
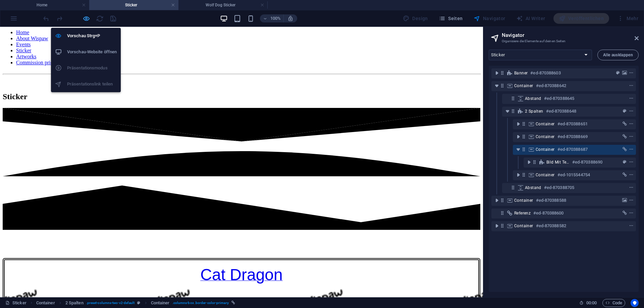
click at [86, 19] on icon "button" at bounding box center [87, 19] width 8 height 8
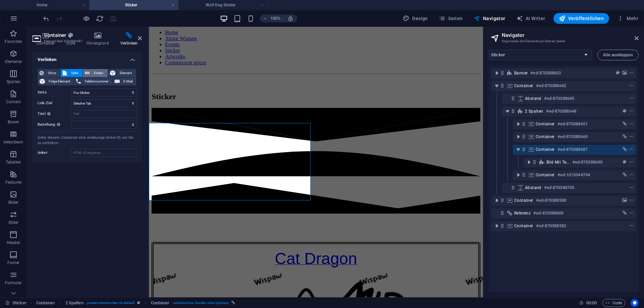
click at [92, 73] on span "Extern" at bounding box center [99, 73] width 14 height 8
select select "11"
select select "blank"
click at [74, 72] on span "Seite" at bounding box center [75, 73] width 12 height 8
select select
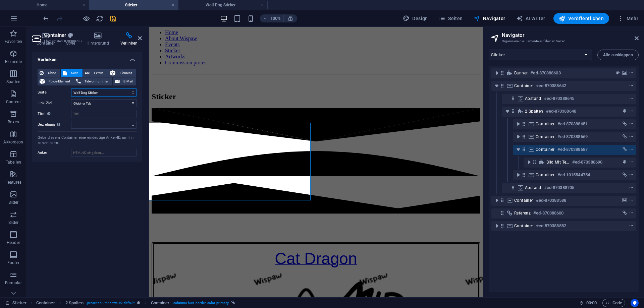
click at [71, 89] on select "Home About Wispaw Events Sticker Cat Dragon Sticker -- Cat Dragon Base Dark Dra…" at bounding box center [103, 93] width 65 height 8
select select "9"
click option "Fox Sticker" at bounding box center [0, 0] width 0 height 0
click at [114, 19] on icon "save" at bounding box center [113, 19] width 8 height 8
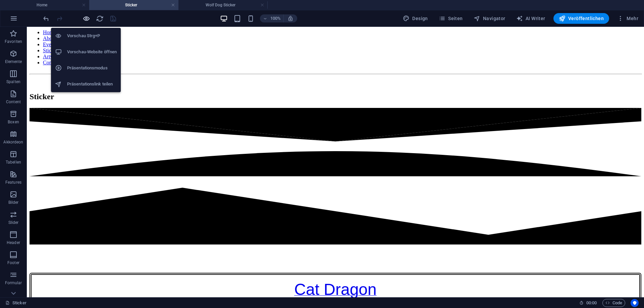
click at [87, 17] on icon "button" at bounding box center [87, 19] width 8 height 8
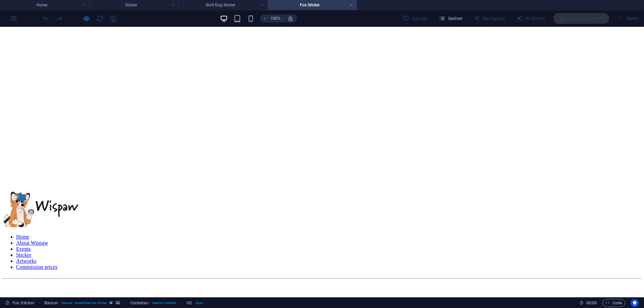
scroll to position [103, 0]
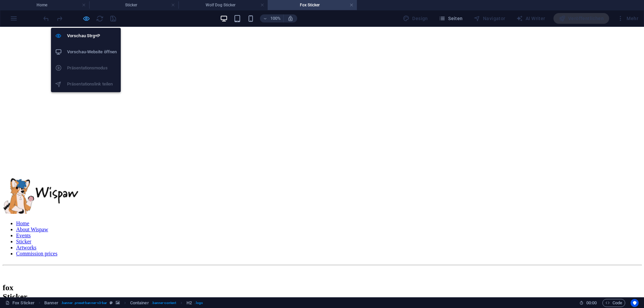
click at [88, 19] on icon "button" at bounding box center [87, 19] width 8 height 8
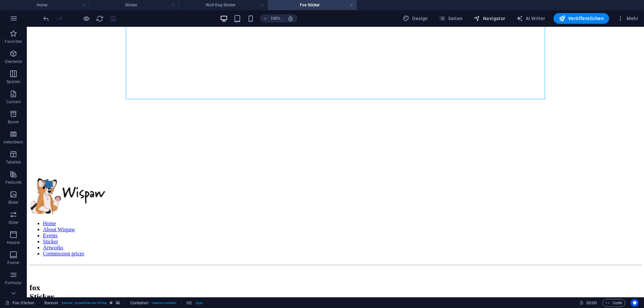
click at [414, 15] on span "Navigator" at bounding box center [490, 18] width 32 height 7
select select "18252105-en"
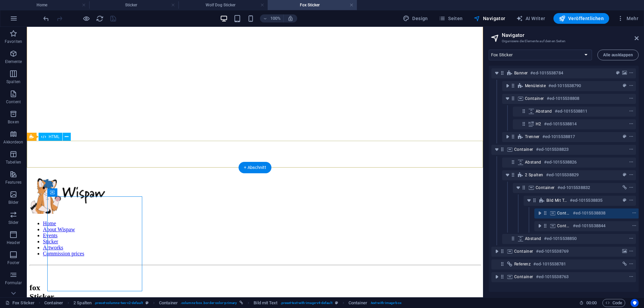
scroll to position [0, 0]
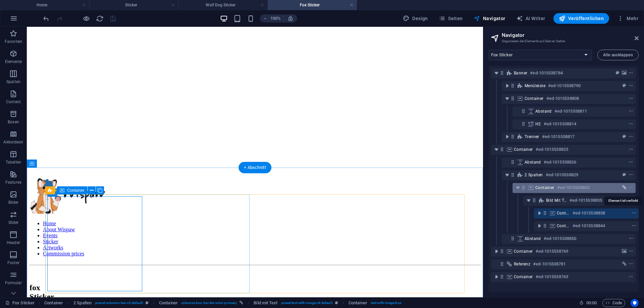
click at [414, 187] on icon "link" at bounding box center [624, 187] width 4 height 5
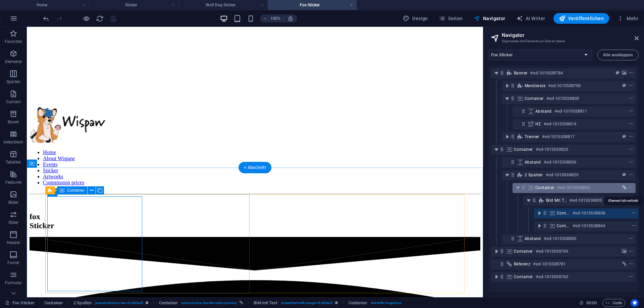
select select
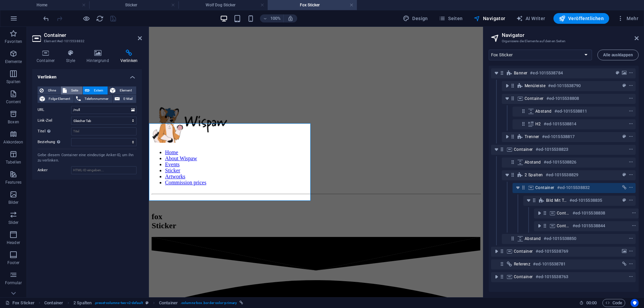
click at [72, 90] on span "Seite" at bounding box center [75, 91] width 12 height 8
click at [71, 106] on select "Home About Wispaw Events Sticker Cat Dragon Sticker -- Cat Dragon Base Dark Dra…" at bounding box center [103, 110] width 65 height 8
select select "10"
click option "-- [PERSON_NAME]" at bounding box center [0, 0] width 0 height 0
click at [111, 19] on icon "save" at bounding box center [113, 19] width 8 height 8
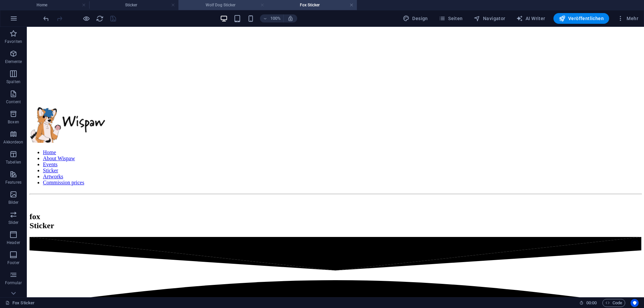
click at [262, 4] on link at bounding box center [262, 5] width 4 height 6
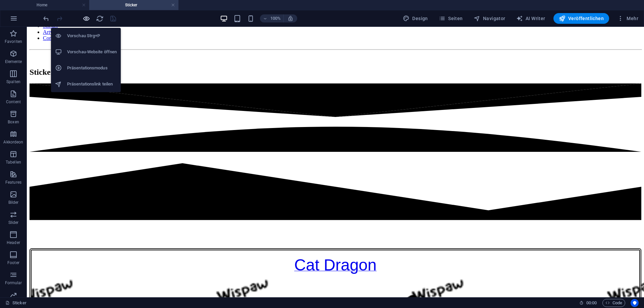
click at [85, 19] on icon "button" at bounding box center [87, 19] width 8 height 8
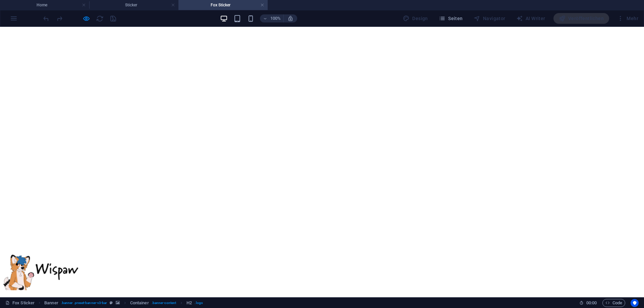
scroll to position [68, 0]
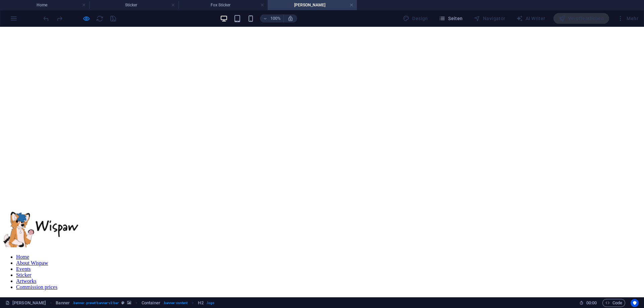
scroll to position [137, 0]
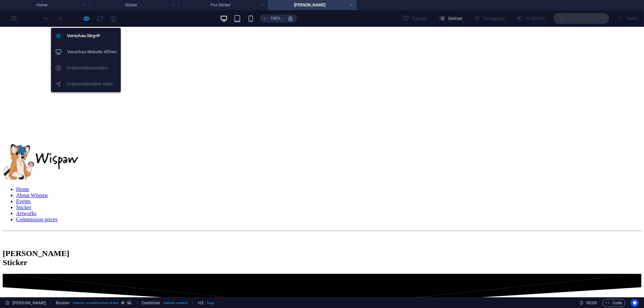
click at [86, 18] on icon "button" at bounding box center [87, 19] width 8 height 8
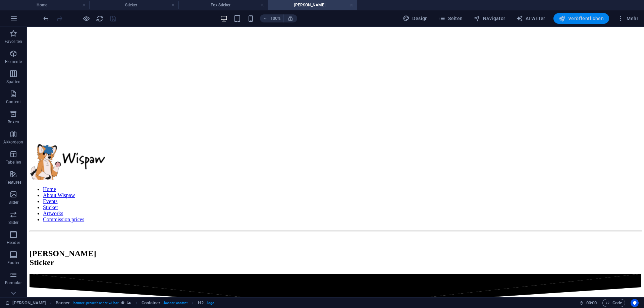
click at [414, 17] on span "Veröffentlichen" at bounding box center [581, 18] width 45 height 7
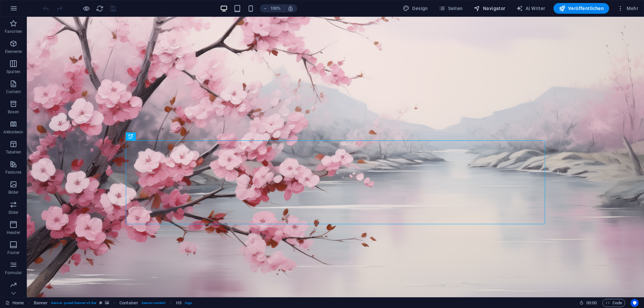
click at [493, 7] on span "Navigator" at bounding box center [490, 8] width 32 height 7
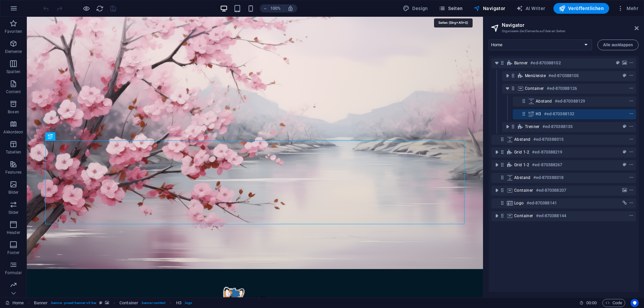
drag, startPoint x: 457, startPoint y: 8, endPoint x: 441, endPoint y: 6, distance: 16.2
click at [457, 8] on span "Seiten" at bounding box center [451, 8] width 24 height 7
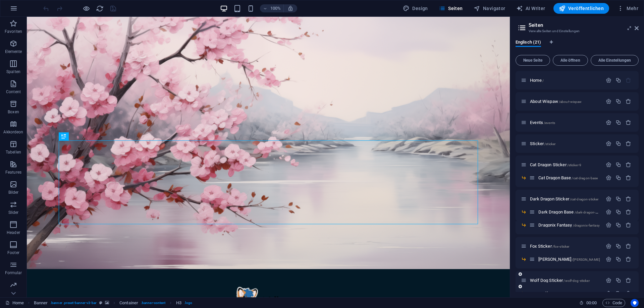
scroll to position [30, 0]
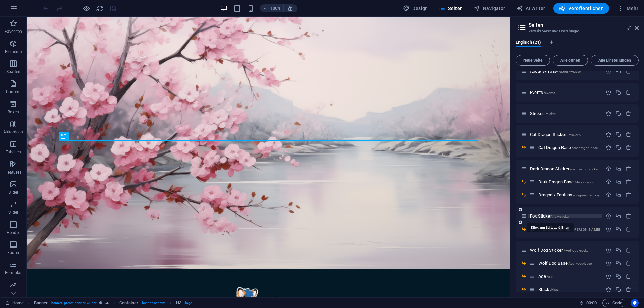
click at [548, 218] on span "Fox Sticker /fox-sticker" at bounding box center [549, 216] width 39 height 5
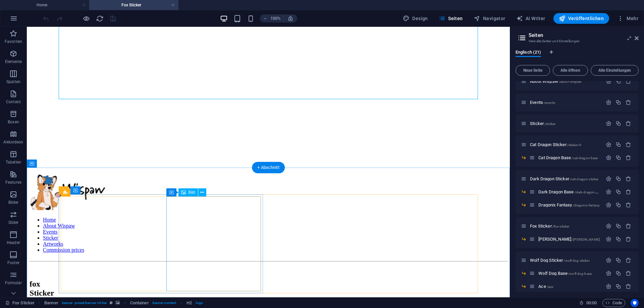
scroll to position [171, 0]
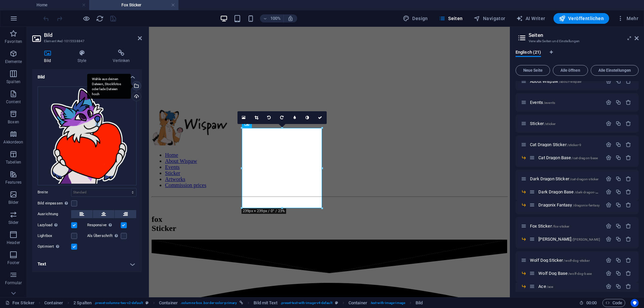
click at [140, 85] on div "Wähle aus deinen Dateien, Stockfotos oder lade Dateien hoch" at bounding box center [136, 87] width 10 height 10
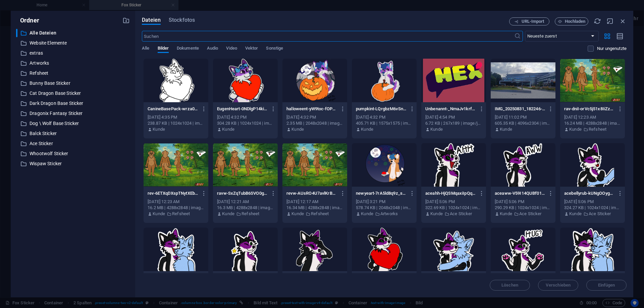
type input "230"
select select "px"
click at [251, 80] on div at bounding box center [245, 81] width 65 height 44
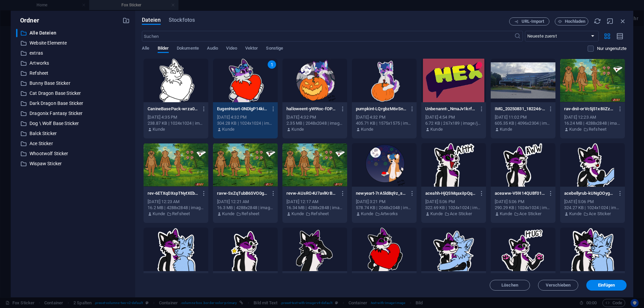
click at [251, 80] on div "1" at bounding box center [245, 81] width 65 height 44
select select "DISABLED_OPTION_VALUE"
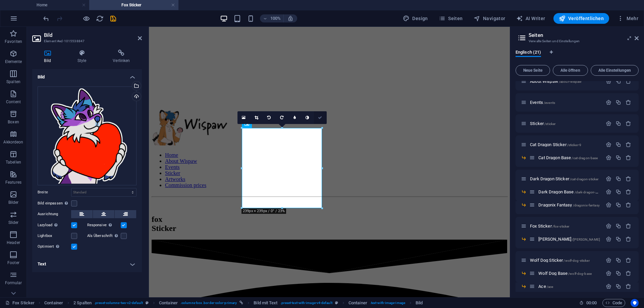
drag, startPoint x: 152, startPoint y: 97, endPoint x: 316, endPoint y: 118, distance: 164.7
click at [316, 118] on link at bounding box center [320, 117] width 13 height 13
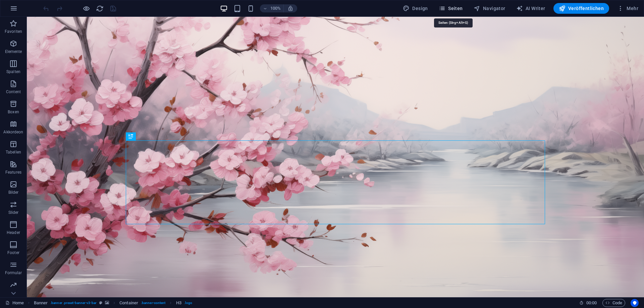
click at [453, 12] on button "Seiten" at bounding box center [451, 8] width 30 height 11
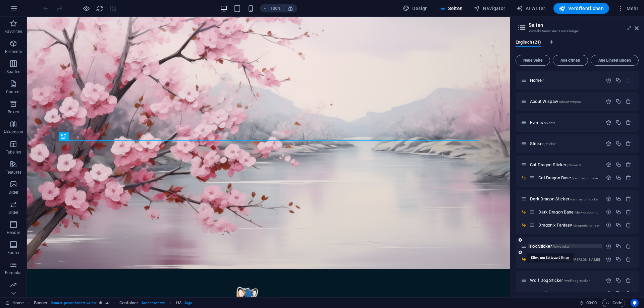
click at [544, 246] on span "Fox Sticker /fox-sticker" at bounding box center [549, 246] width 39 height 5
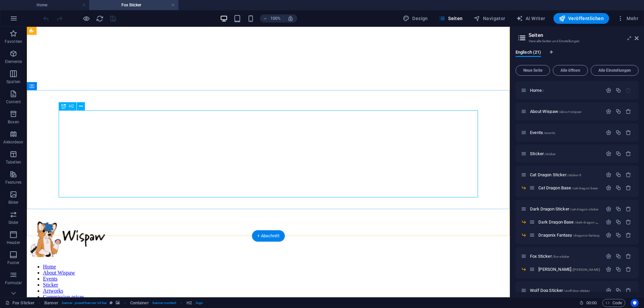
scroll to position [103, 0]
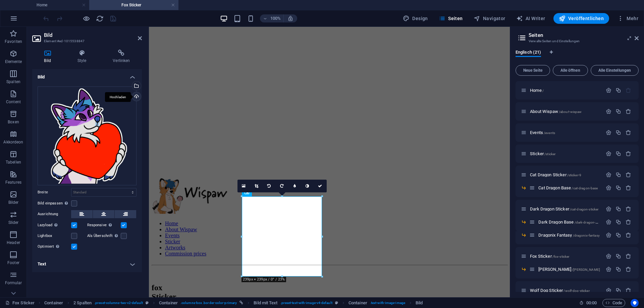
click at [137, 93] on div "Hochladen" at bounding box center [136, 97] width 10 height 10
click at [322, 185] on icon at bounding box center [320, 186] width 4 height 4
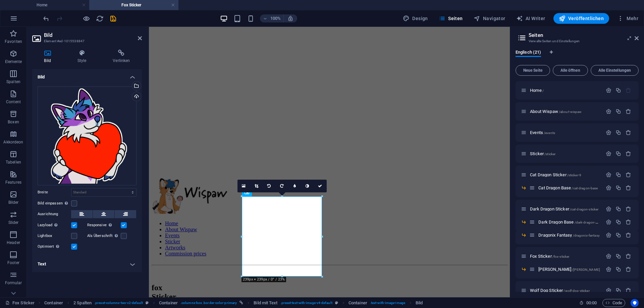
click at [136, 80] on h4 "Bild" at bounding box center [87, 75] width 110 height 12
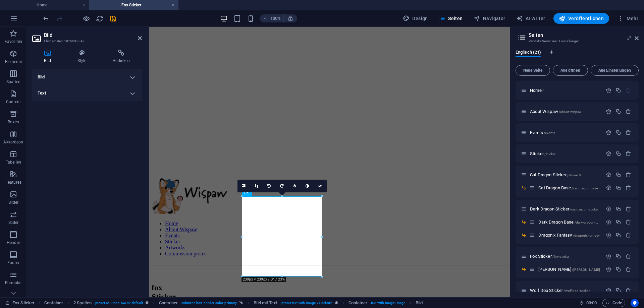
click at [132, 80] on h4 "Bild" at bounding box center [87, 77] width 110 height 16
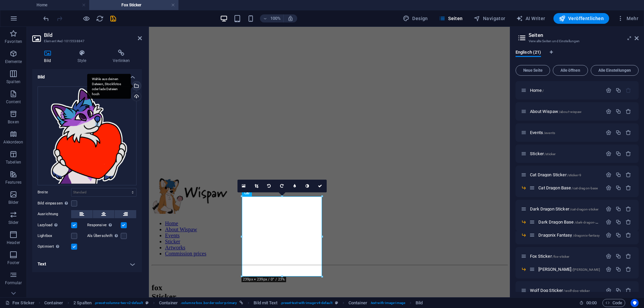
click at [136, 86] on div "Wähle aus deinen Dateien, Stockfotos oder lade Dateien hoch" at bounding box center [136, 87] width 10 height 10
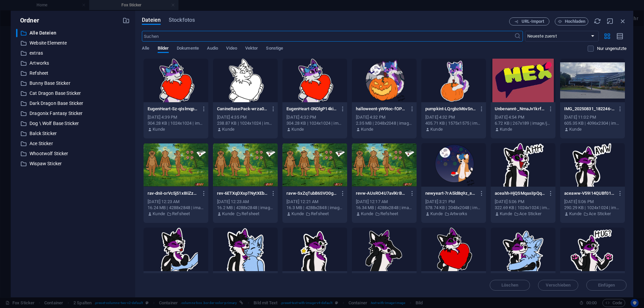
type input "230"
select select "px"
click at [180, 87] on div at bounding box center [176, 81] width 65 height 44
select select "DISABLED_OPTION_VALUE"
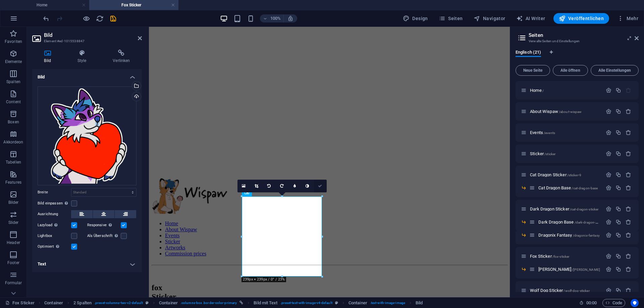
click at [318, 188] on link at bounding box center [320, 186] width 13 height 13
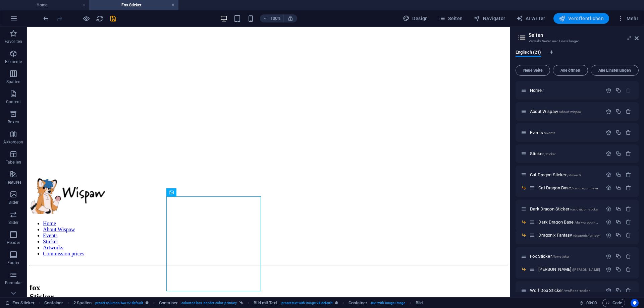
click at [583, 15] on span "Veröffentlichen" at bounding box center [581, 18] width 45 height 7
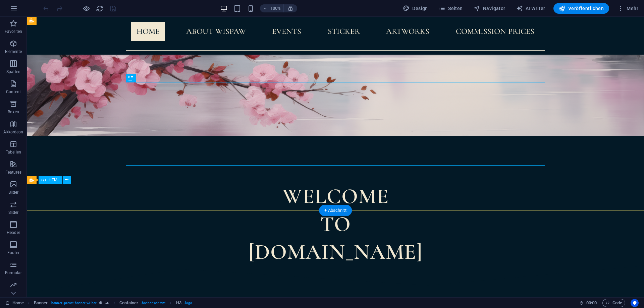
scroll to position [137, 0]
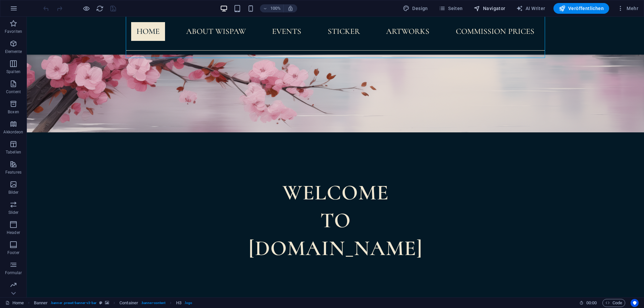
click at [493, 7] on span "Navigator" at bounding box center [490, 8] width 32 height 7
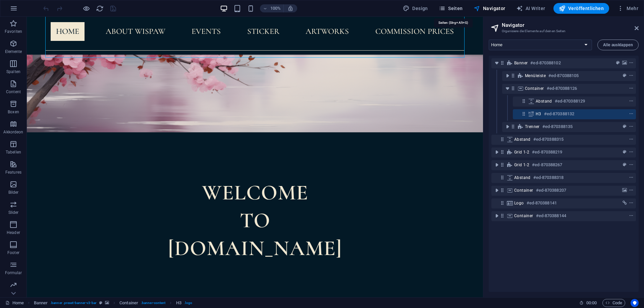
click at [462, 6] on span "Seiten" at bounding box center [451, 8] width 24 height 7
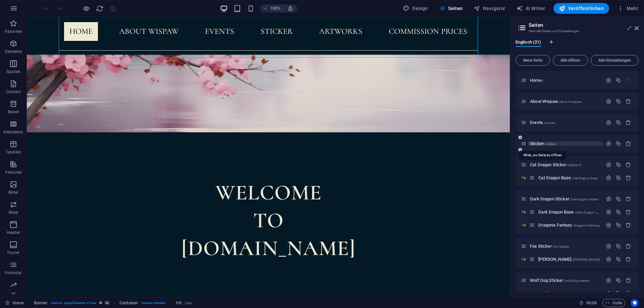
click at [555, 143] on span "/sticker" at bounding box center [549, 144] width 11 height 4
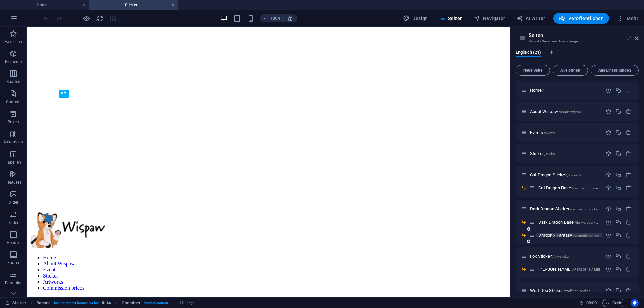
scroll to position [30, 0]
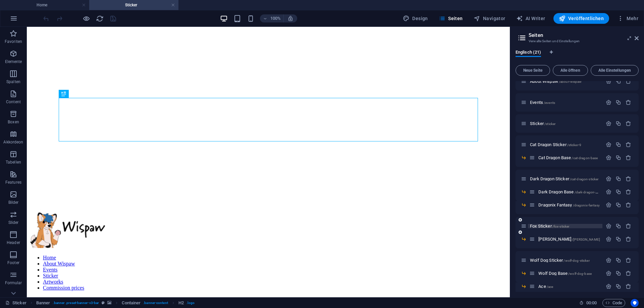
click at [543, 227] on span "Fox Sticker /fox-sticker" at bounding box center [549, 226] width 39 height 5
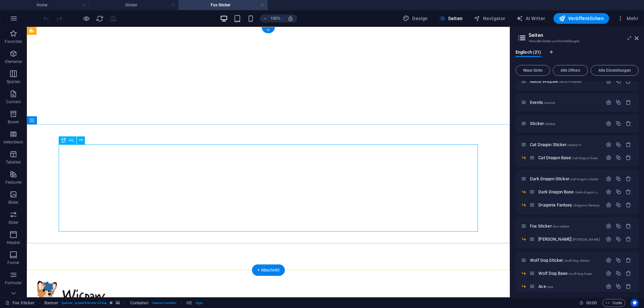
scroll to position [137, 0]
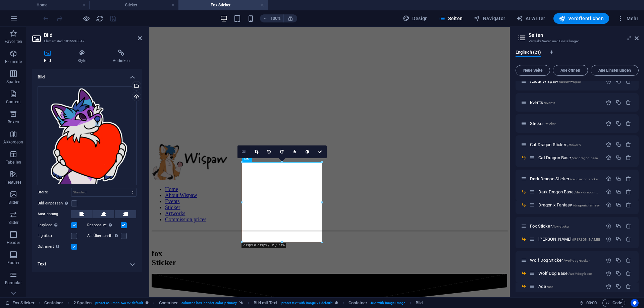
click at [240, 152] on link at bounding box center [243, 152] width 13 height 13
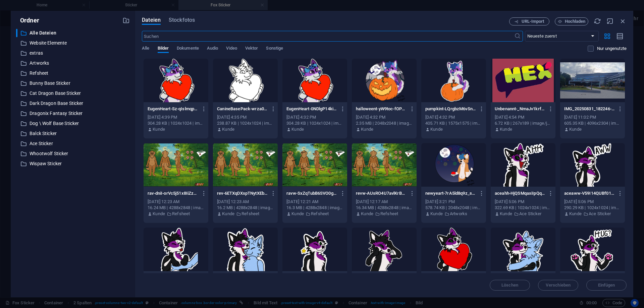
type input "230"
select select "px"
click at [170, 77] on div at bounding box center [176, 81] width 65 height 44
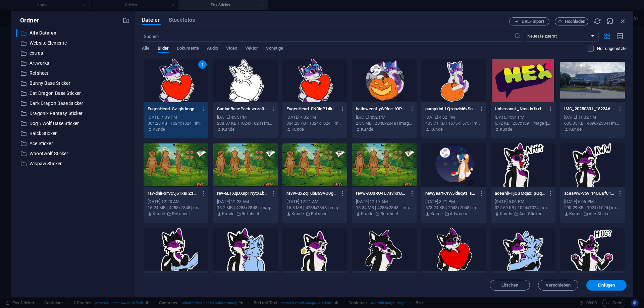
click at [170, 77] on div "1" at bounding box center [176, 81] width 65 height 44
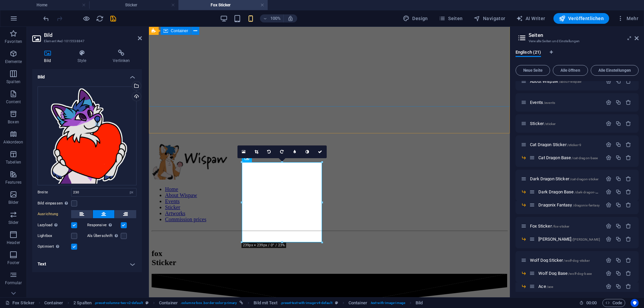
select select "DISABLED_OPTION_VALUE"
click at [320, 154] on icon at bounding box center [320, 152] width 4 height 4
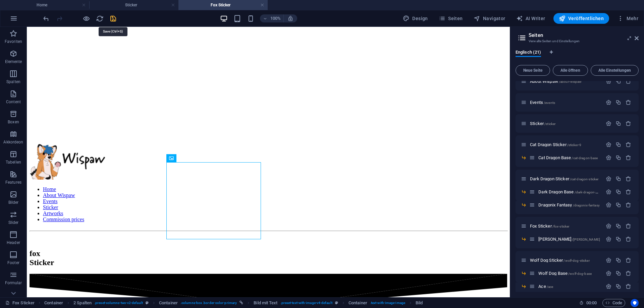
click at [111, 19] on icon "save" at bounding box center [113, 19] width 8 height 8
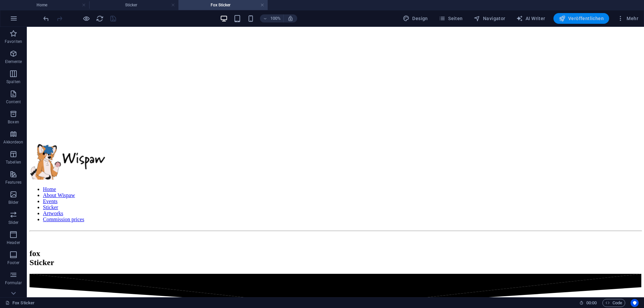
click at [571, 21] on span "Veröffentlichen" at bounding box center [581, 18] width 45 height 7
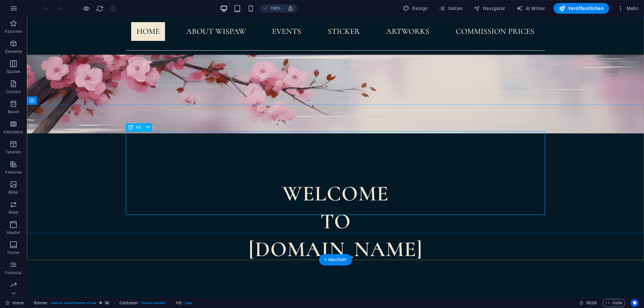
scroll to position [137, 0]
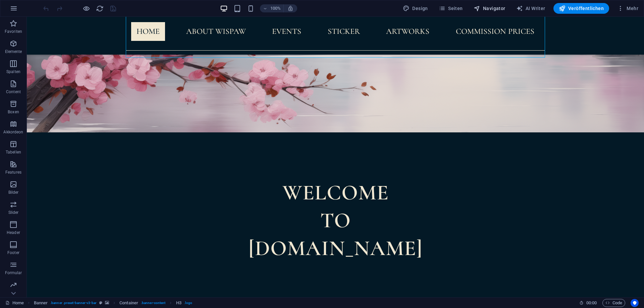
click at [480, 8] on icon "button" at bounding box center [477, 8] width 7 height 7
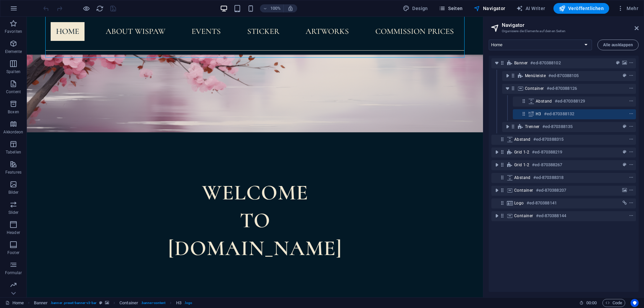
drag, startPoint x: 458, startPoint y: 8, endPoint x: 431, endPoint y: 1, distance: 27.7
click at [458, 8] on span "Seiten" at bounding box center [451, 8] width 24 height 7
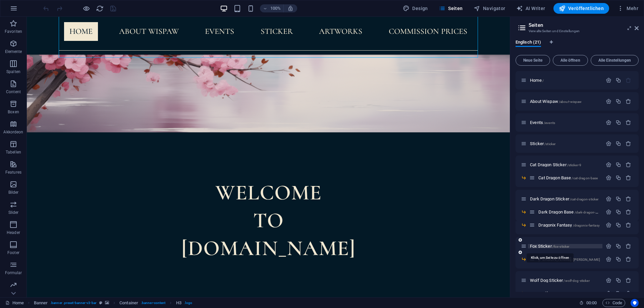
click at [539, 247] on span "Fox Sticker /fox-sticker" at bounding box center [549, 246] width 39 height 5
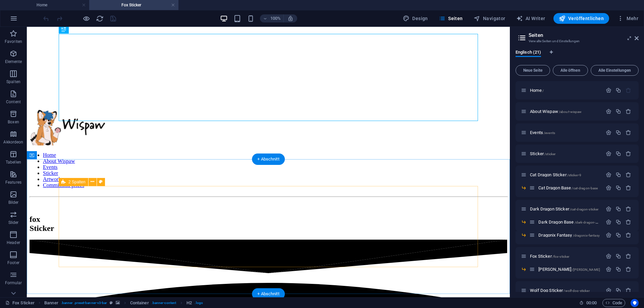
scroll to position [171, 0]
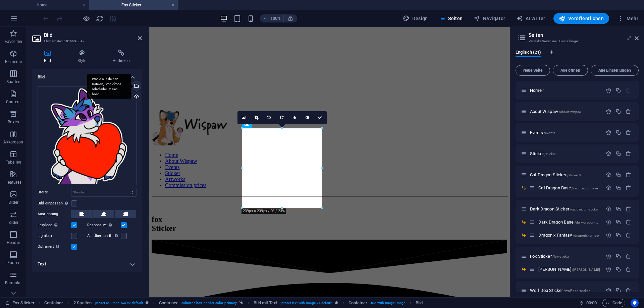
click at [140, 86] on div "Wähle aus deinen Dateien, Stockfotos oder lade Dateien hoch" at bounding box center [136, 87] width 10 height 10
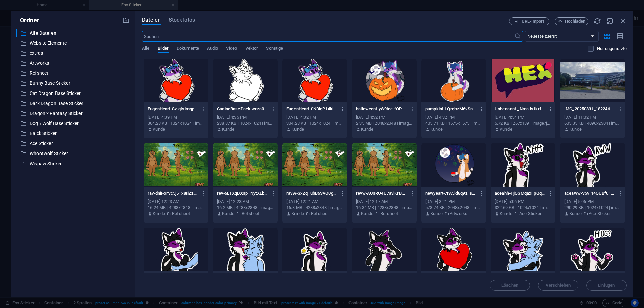
type input "230"
select select "px"
click at [452, 79] on div at bounding box center [453, 81] width 65 height 44
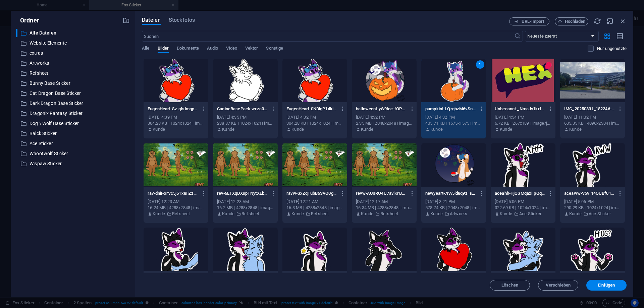
click at [452, 79] on div "1" at bounding box center [453, 81] width 65 height 44
select select "DISABLED_OPTION_VALUE"
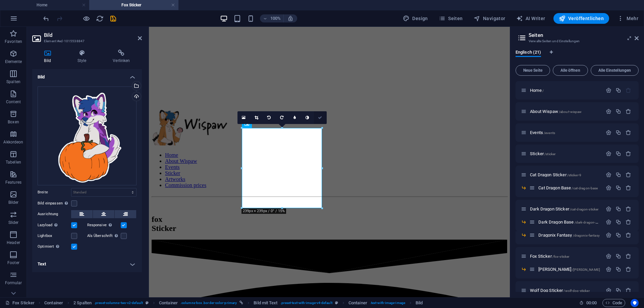
click at [321, 117] on icon at bounding box center [320, 118] width 4 height 4
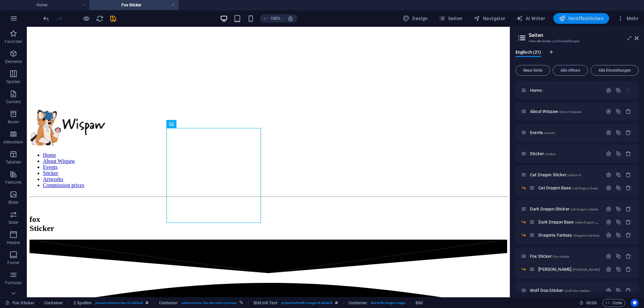
click at [586, 13] on button "Veröffentlichen" at bounding box center [581, 18] width 56 height 11
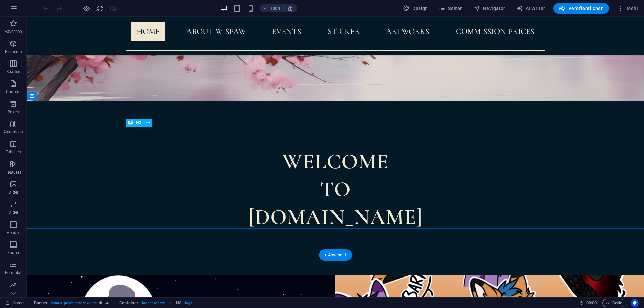
scroll to position [171, 0]
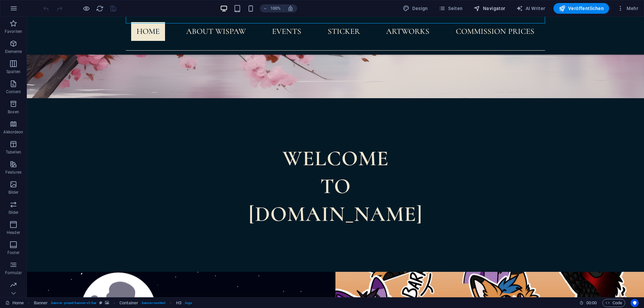
click at [504, 8] on span "Navigator" at bounding box center [490, 8] width 32 height 7
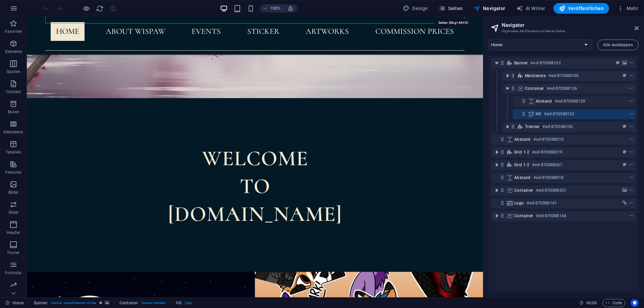
drag, startPoint x: 460, startPoint y: 4, endPoint x: 444, endPoint y: 50, distance: 48.7
click at [460, 4] on button "Seiten" at bounding box center [451, 8] width 30 height 11
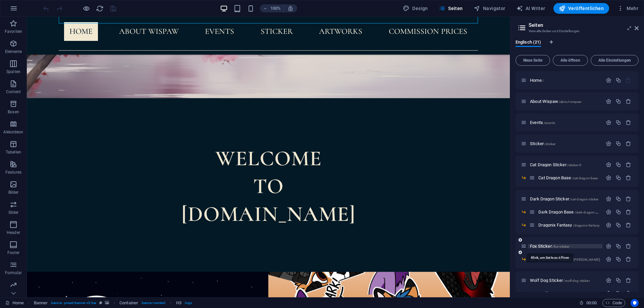
click at [546, 247] on span "Fox Sticker /fox-sticker" at bounding box center [549, 246] width 39 height 5
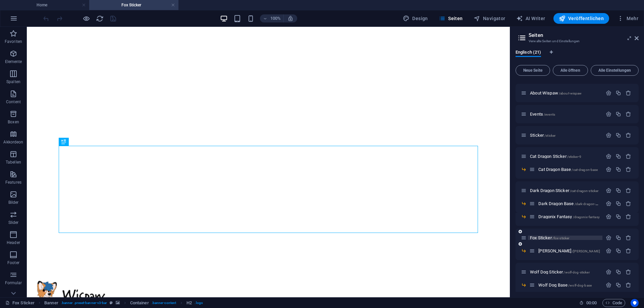
scroll to position [0, 0]
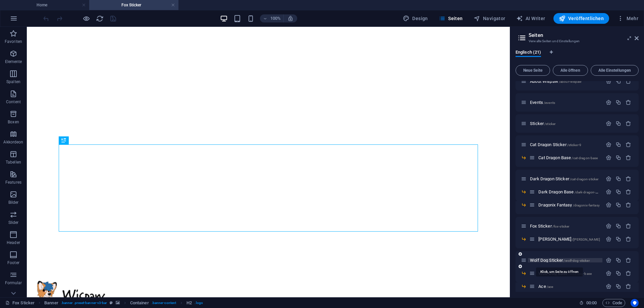
click at [543, 262] on span "Wolf Dog Sticker /wolf-dog-sticker" at bounding box center [560, 260] width 60 height 5
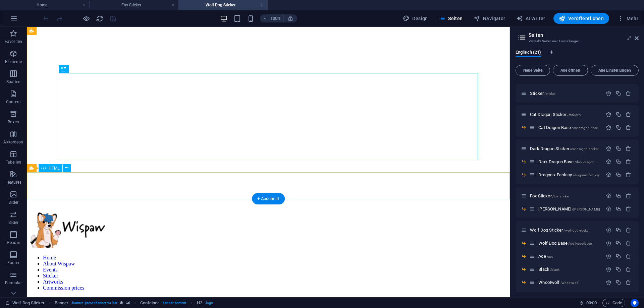
scroll to position [137, 0]
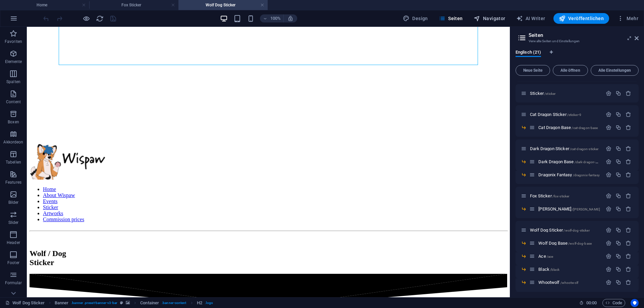
click at [499, 19] on span "Navigator" at bounding box center [490, 18] width 32 height 7
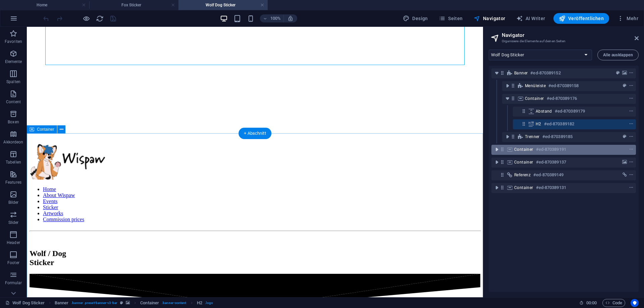
click at [495, 150] on icon "toggle-expand" at bounding box center [496, 149] width 7 height 7
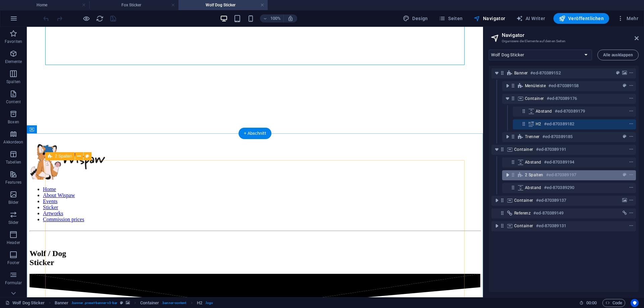
click at [504, 174] on icon "toggle-expand" at bounding box center [507, 175] width 7 height 7
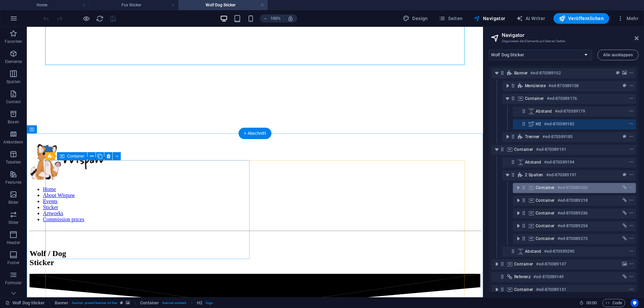
click at [547, 189] on span "Container" at bounding box center [545, 187] width 19 height 5
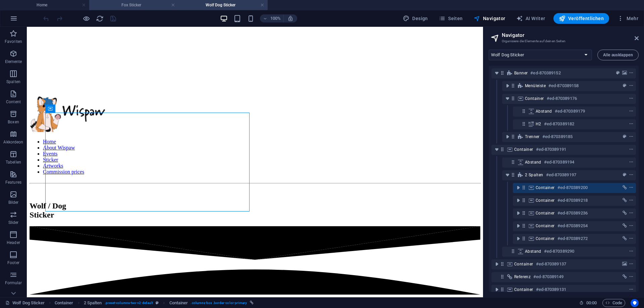
click at [154, 6] on h4 "Fox Sticker" at bounding box center [133, 4] width 89 height 7
select select "18252105-en"
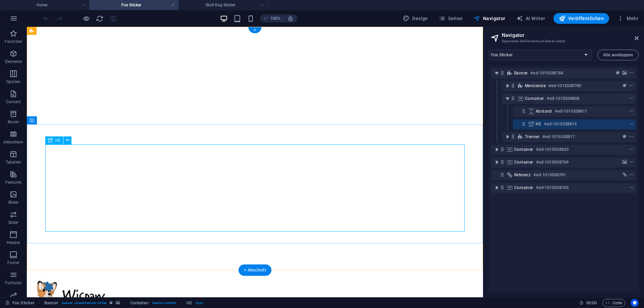
scroll to position [103, 0]
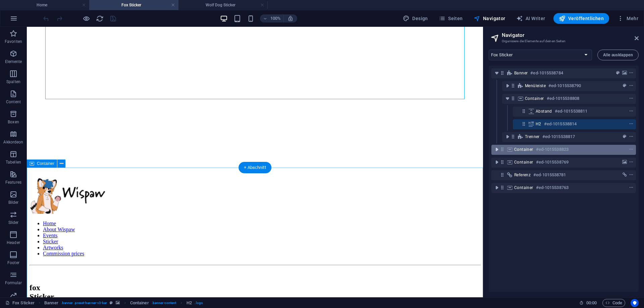
click at [496, 149] on icon "toggle-expand" at bounding box center [496, 149] width 7 height 7
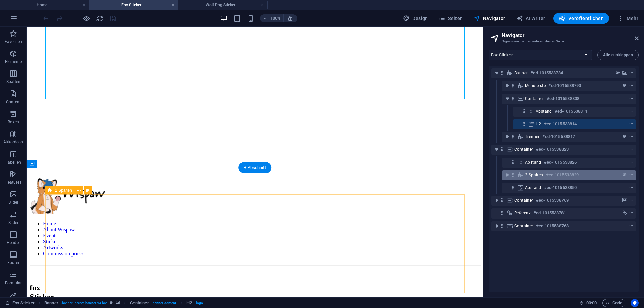
click at [524, 175] on icon at bounding box center [520, 174] width 7 height 5
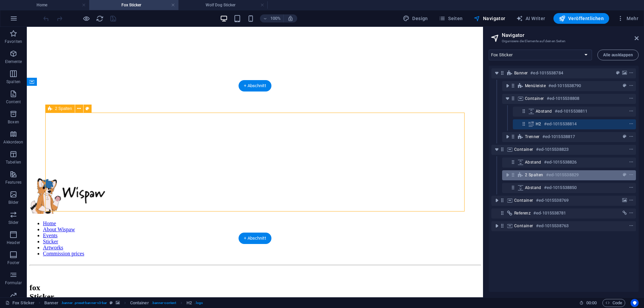
scroll to position [184, 0]
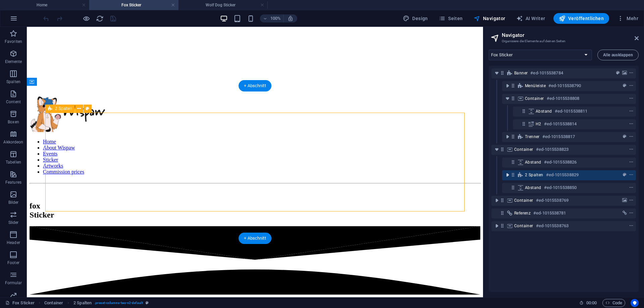
click at [508, 173] on icon "toggle-expand" at bounding box center [507, 175] width 7 height 7
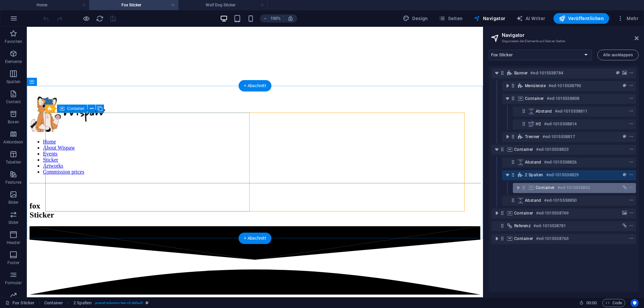
click at [560, 184] on h6 "#ed-1015538832" at bounding box center [573, 188] width 33 height 8
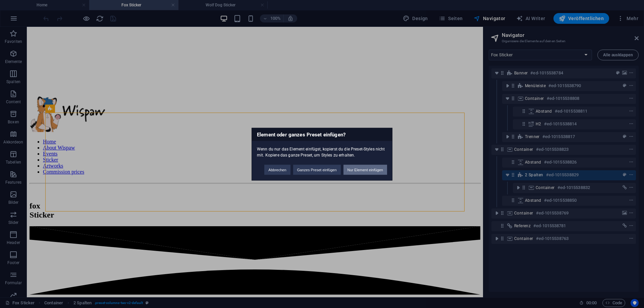
click at [355, 172] on button "Nur Element einfügen" at bounding box center [365, 170] width 44 height 10
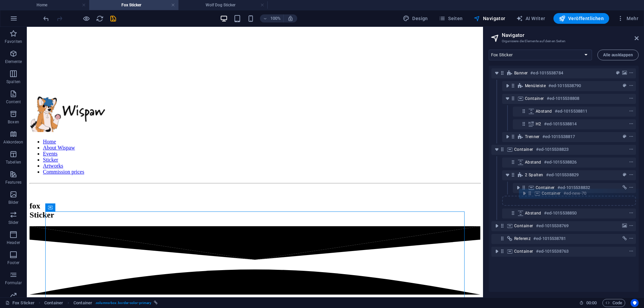
drag, startPoint x: 513, startPoint y: 200, endPoint x: 533, endPoint y: 193, distance: 21.6
click at [533, 193] on div "Banner #ed-1015538784 Menüleiste #ed-1015538790 Container #ed-1015538808 Abstan…" at bounding box center [564, 179] width 150 height 226
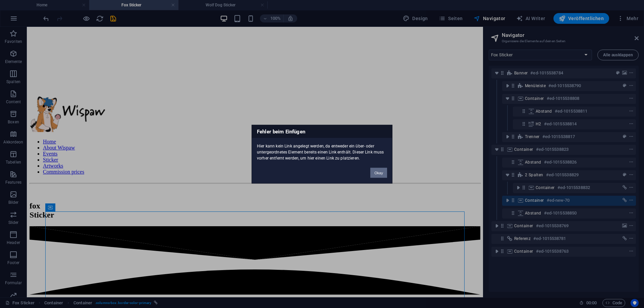
click at [381, 170] on button "Okay" at bounding box center [378, 173] width 17 height 10
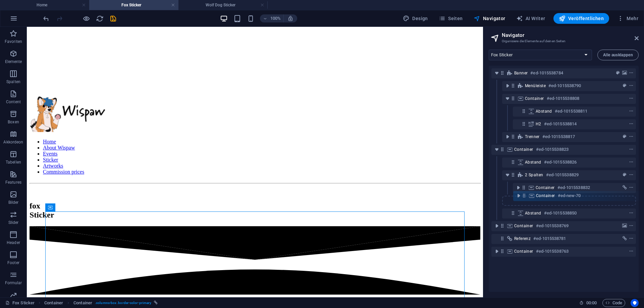
drag, startPoint x: 514, startPoint y: 199, endPoint x: 525, endPoint y: 194, distance: 12.0
click at [525, 194] on div "Banner #ed-1015538784 Menüleiste #ed-1015538790 Container #ed-1015538808 Abstan…" at bounding box center [564, 179] width 150 height 226
drag, startPoint x: 514, startPoint y: 200, endPoint x: 531, endPoint y: 186, distance: 22.1
click at [531, 186] on div "Banner #ed-1015538784 Menüleiste #ed-1015538790 Container #ed-1015538808 Abstan…" at bounding box center [564, 179] width 150 height 226
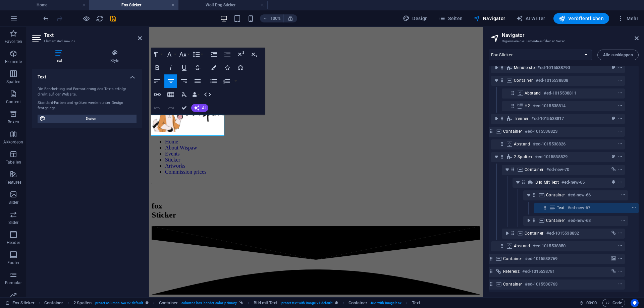
scroll to position [18, 11]
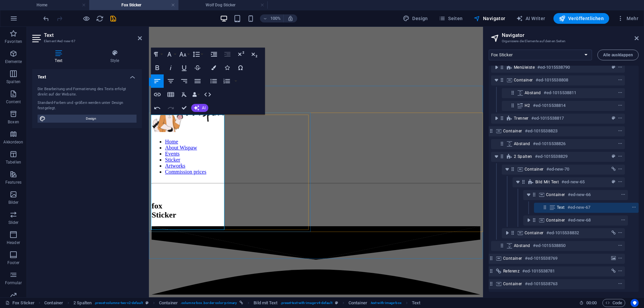
click at [296, 226] on div at bounding box center [316, 279] width 329 height 107
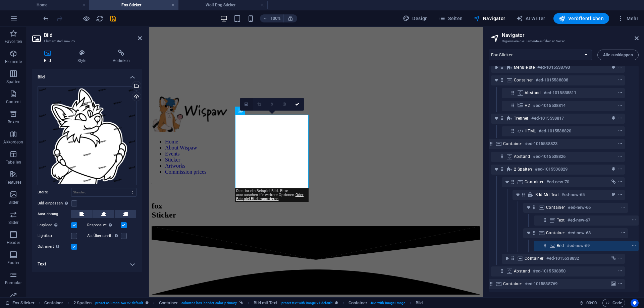
click at [250, 107] on link at bounding box center [246, 104] width 13 height 13
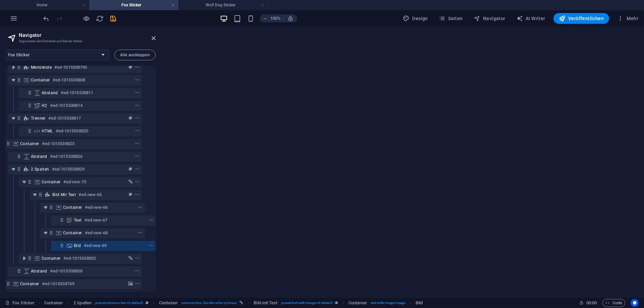
type input "230"
select select "px"
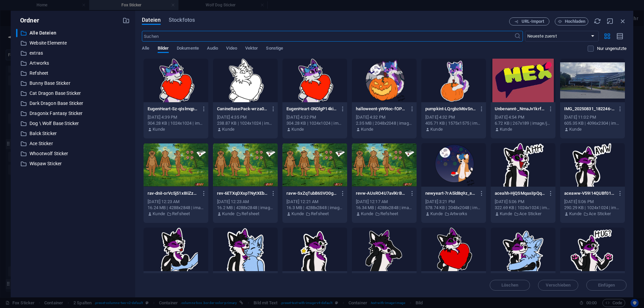
click at [183, 87] on div at bounding box center [176, 81] width 65 height 44
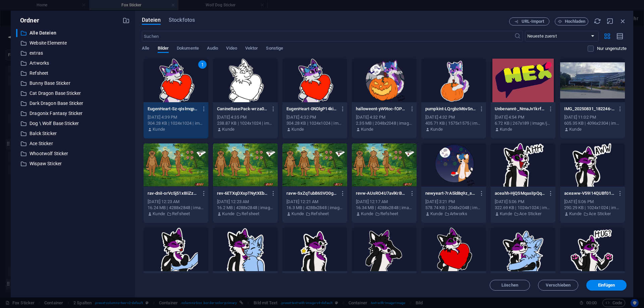
click at [183, 87] on div "1" at bounding box center [176, 81] width 65 height 44
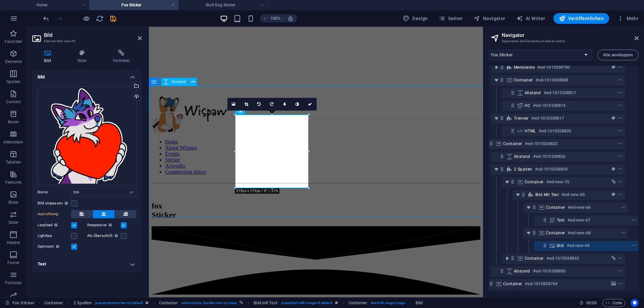
select select "DISABLED_OPTION_VALUE"
click at [312, 104] on icon at bounding box center [310, 104] width 4 height 4
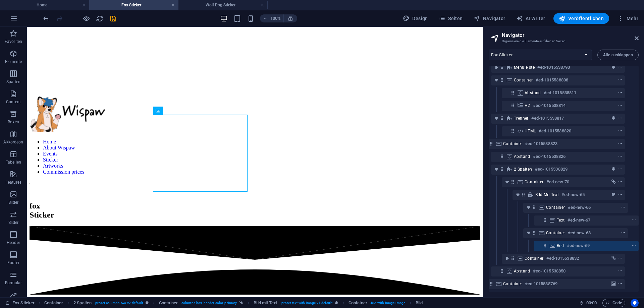
scroll to position [18, 0]
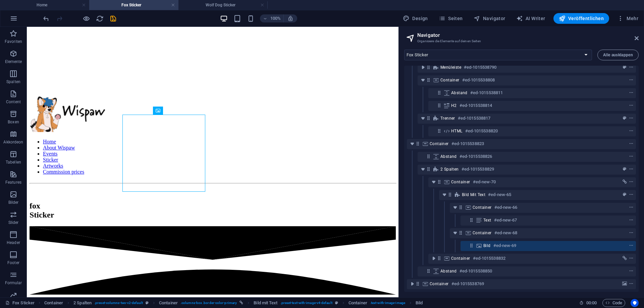
drag, startPoint x: 483, startPoint y: 207, endPoint x: 370, endPoint y: 183, distance: 115.5
click at [397, 210] on div "Home Fox Sticker Wolf Dog Sticker Favoriten Elemente Spalten Content Boxen Akko…" at bounding box center [322, 162] width 644 height 271
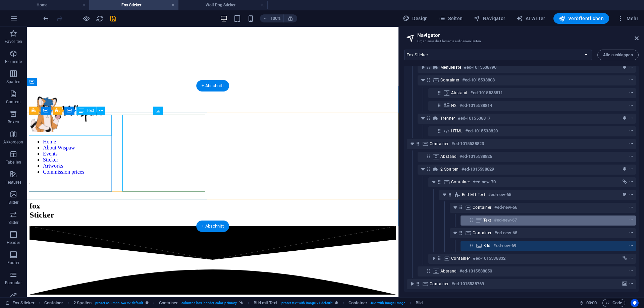
click at [511, 221] on h6 "#ed-new-67" at bounding box center [505, 220] width 23 height 8
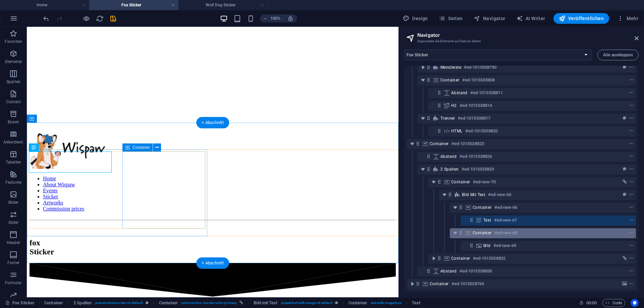
click at [492, 232] on div "Container #ed-new-68" at bounding box center [538, 233] width 130 height 8
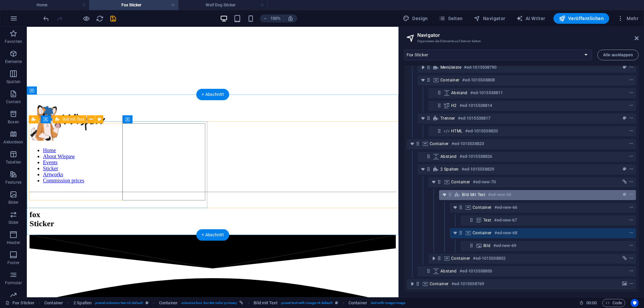
click at [446, 196] on icon "toggle-expand" at bounding box center [444, 195] width 7 height 7
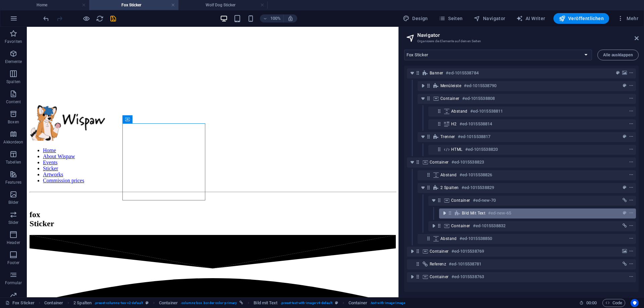
scroll to position [0, 0]
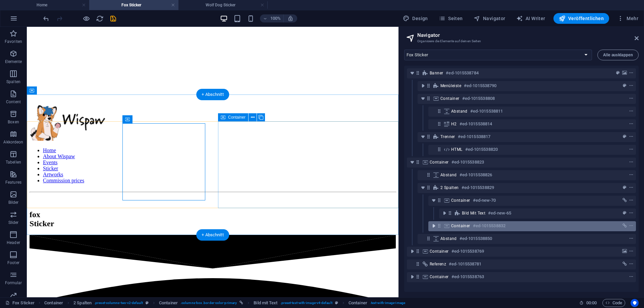
click at [435, 226] on icon "toggle-expand" at bounding box center [433, 226] width 7 height 7
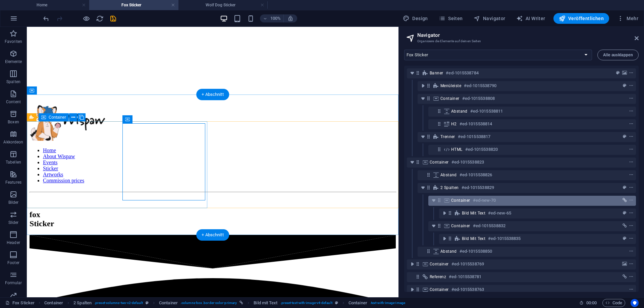
click at [624, 200] on icon "link" at bounding box center [625, 200] width 4 height 5
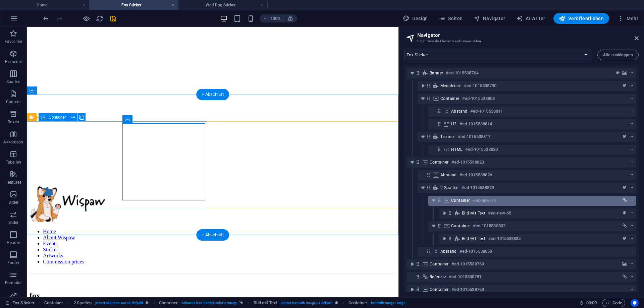
select select "12"
select select
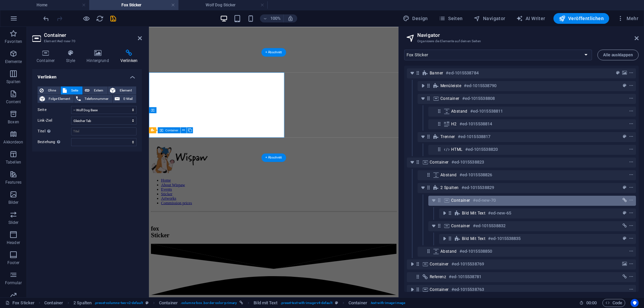
scroll to position [210, 0]
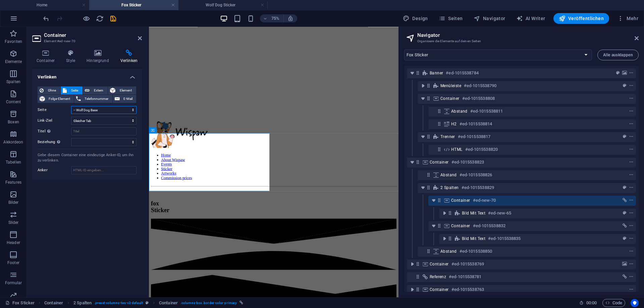
click at [71, 106] on select "Home About Wispaw Events Sticker Cat Dragon Sticker -- Cat Dragon Base Dark Dra…" at bounding box center [103, 110] width 65 height 8
select select "10"
click option "-- Eugen" at bounding box center [0, 0] width 0 height 0
click at [107, 74] on h4 "Verlinken" at bounding box center [87, 75] width 110 height 12
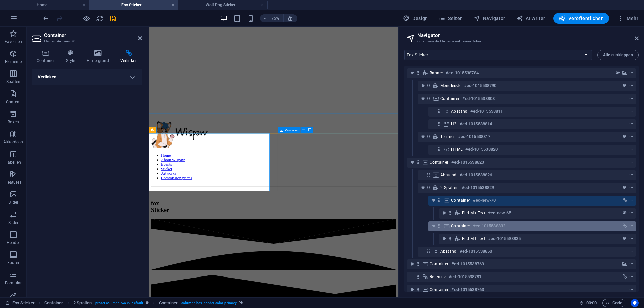
click at [466, 228] on span "Container" at bounding box center [460, 225] width 19 height 5
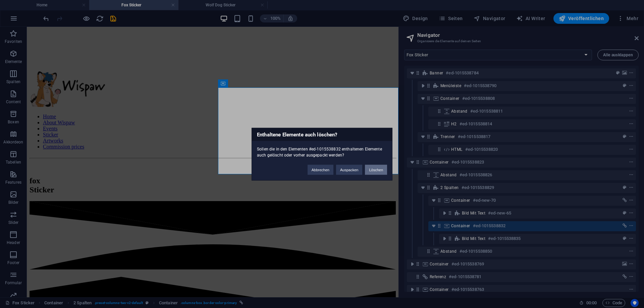
click at [374, 171] on button "Löschen" at bounding box center [376, 170] width 22 height 10
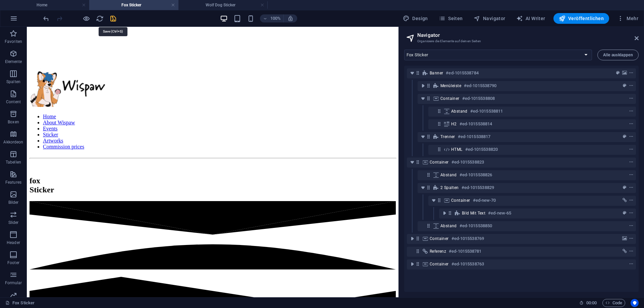
click at [112, 18] on icon "save" at bounding box center [113, 19] width 8 height 8
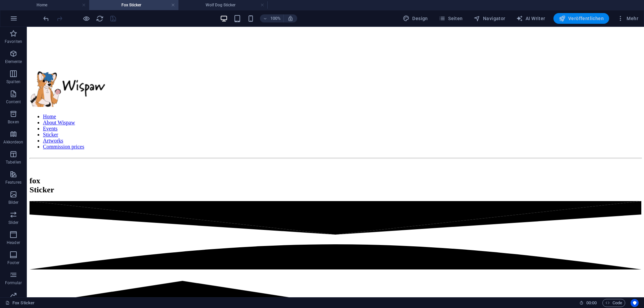
click at [595, 19] on span "Veröffentlichen" at bounding box center [581, 18] width 45 height 7
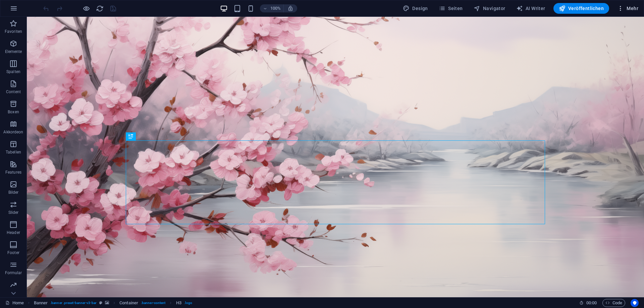
click at [623, 8] on icon "button" at bounding box center [620, 8] width 7 height 7
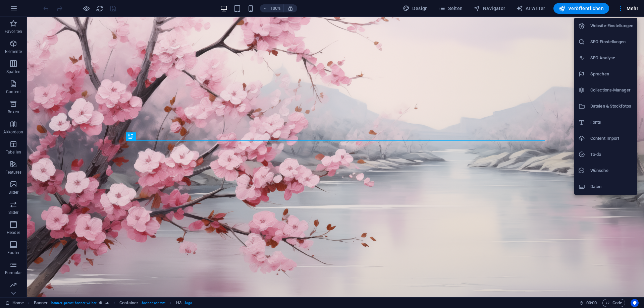
click at [604, 106] on h6 "Dateien & Stockfotos" at bounding box center [611, 106] width 43 height 8
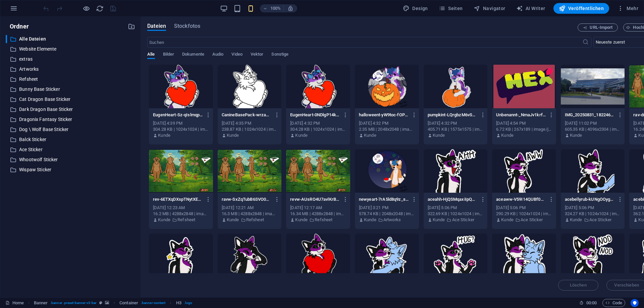
click at [205, 73] on div at bounding box center [181, 87] width 64 height 44
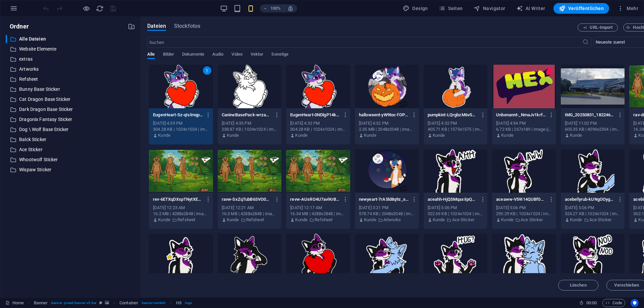
click at [344, 71] on div at bounding box center [318, 87] width 64 height 44
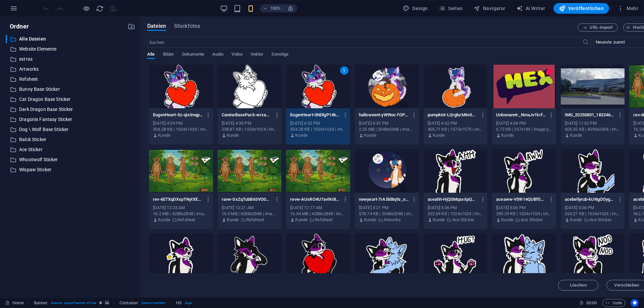
click at [186, 75] on div at bounding box center [181, 87] width 64 height 44
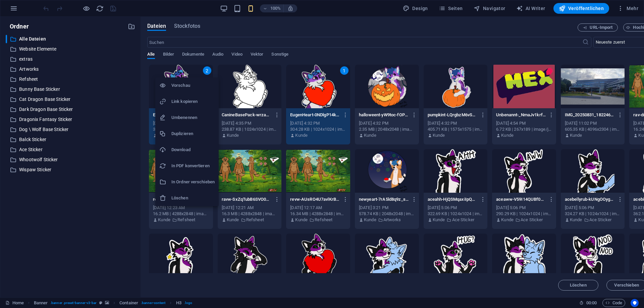
click at [189, 194] on li "Löschen" at bounding box center [186, 198] width 63 height 16
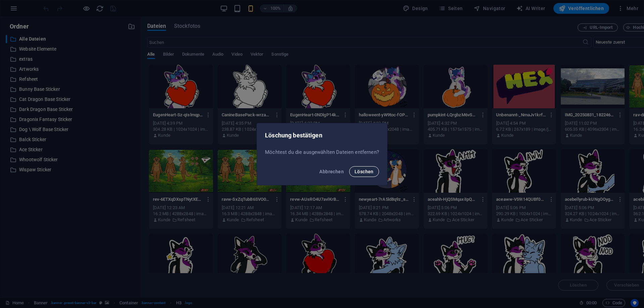
click at [357, 175] on button "Löschen" at bounding box center [364, 171] width 30 height 11
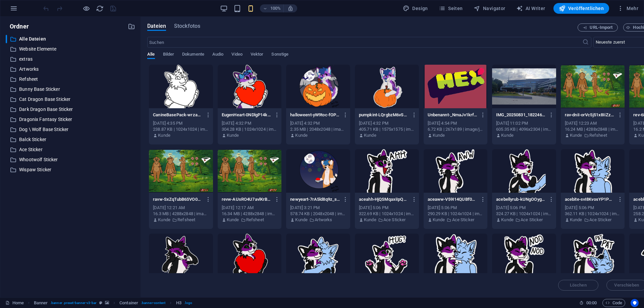
click at [240, 92] on div at bounding box center [250, 87] width 64 height 44
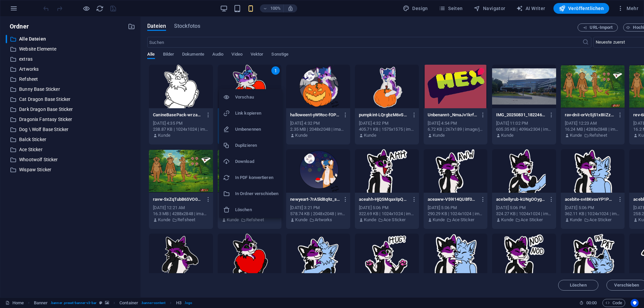
click at [247, 207] on h6 "Löschen" at bounding box center [256, 210] width 43 height 8
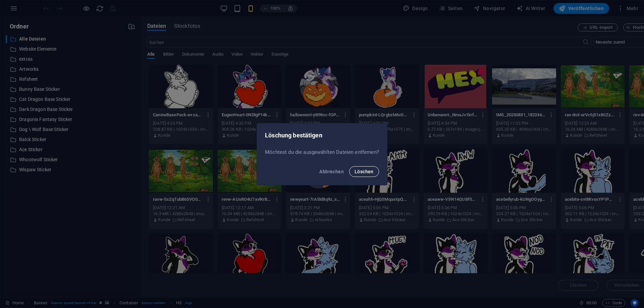
click at [366, 167] on button "Löschen" at bounding box center [364, 171] width 30 height 11
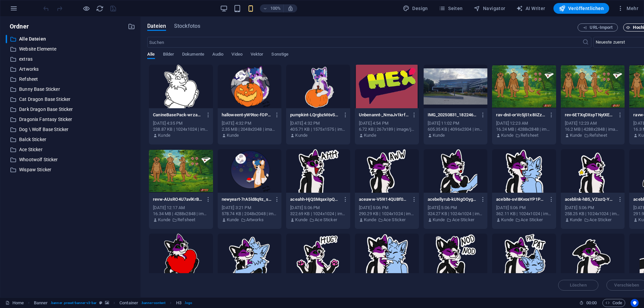
click at [632, 26] on span "Hochladen" at bounding box center [640, 27] width 28 height 4
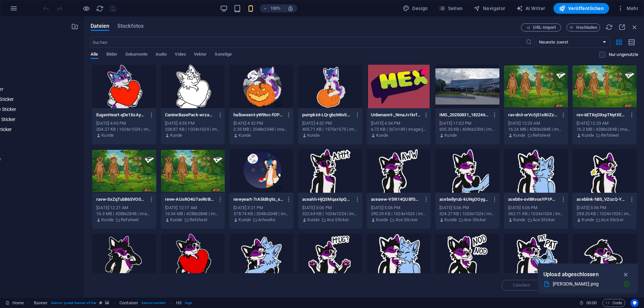
scroll to position [0, 58]
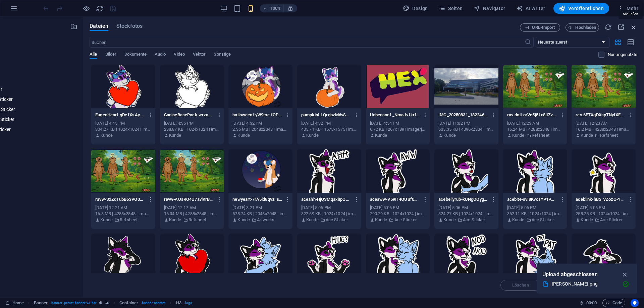
click at [634, 25] on icon "button" at bounding box center [633, 26] width 7 height 7
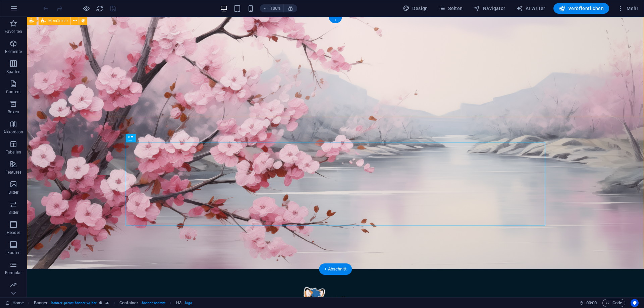
scroll to position [0, 0]
click at [496, 8] on span "Navigator" at bounding box center [490, 8] width 32 height 7
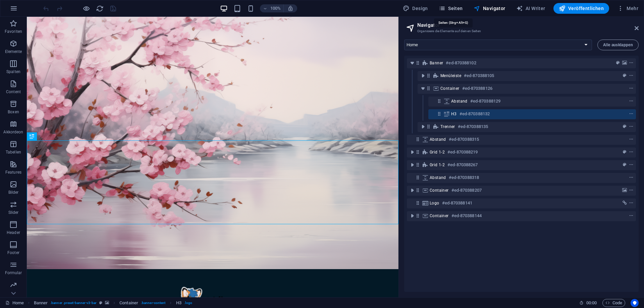
click at [463, 10] on span "Seiten" at bounding box center [451, 8] width 24 height 7
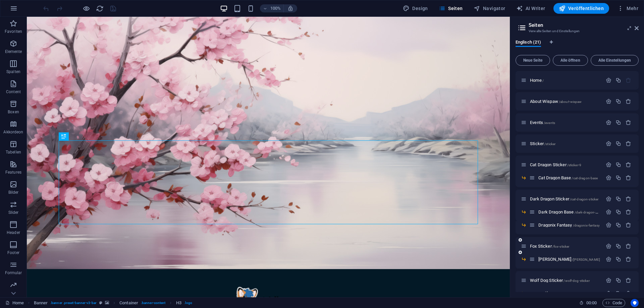
click at [543, 249] on div "Fox Sticker /fox-sticker" at bounding box center [562, 247] width 82 height 8
click at [536, 145] on span "Sticker /sticker" at bounding box center [542, 143] width 25 height 5
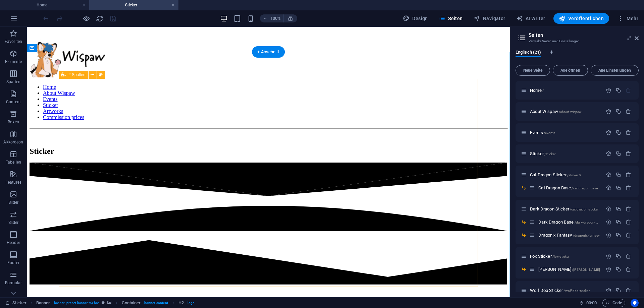
scroll to position [239, 0]
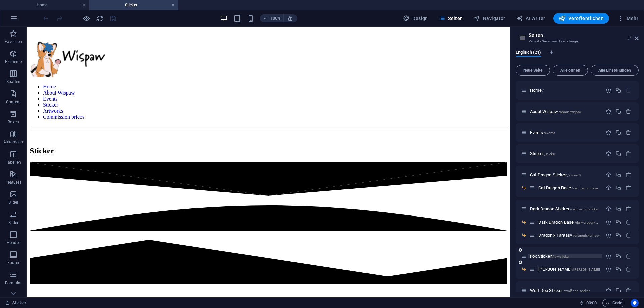
click at [540, 257] on span "Fox Sticker /fox-sticker" at bounding box center [549, 256] width 39 height 5
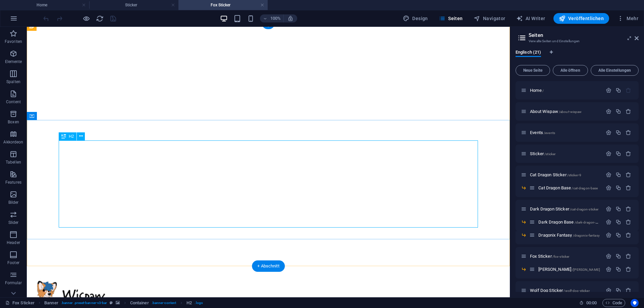
scroll to position [103, 0]
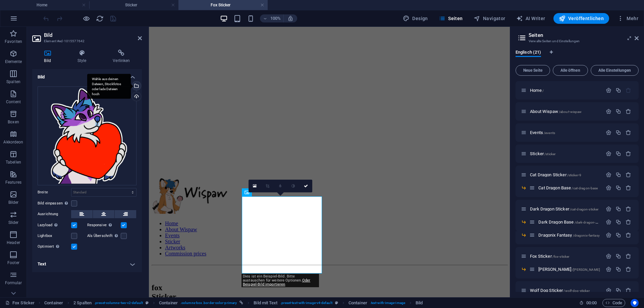
click at [137, 87] on div "Wähle aus deinen Dateien, Stockfotos oder lade Dateien hoch" at bounding box center [136, 87] width 10 height 10
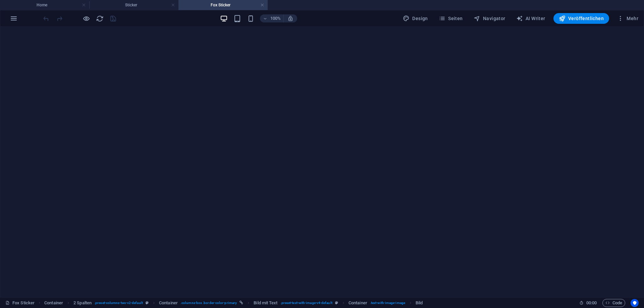
type input "230"
select select "px"
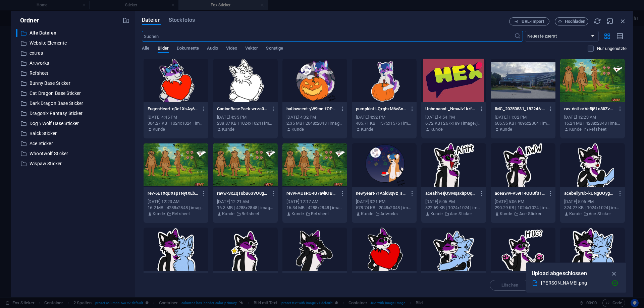
click at [181, 75] on div at bounding box center [176, 81] width 65 height 44
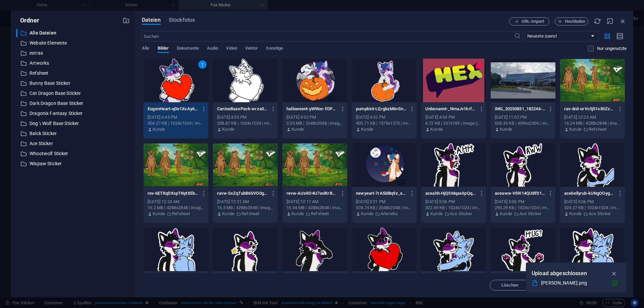
click at [181, 75] on div "1" at bounding box center [176, 81] width 65 height 44
select select "DISABLED_OPTION_VALUE"
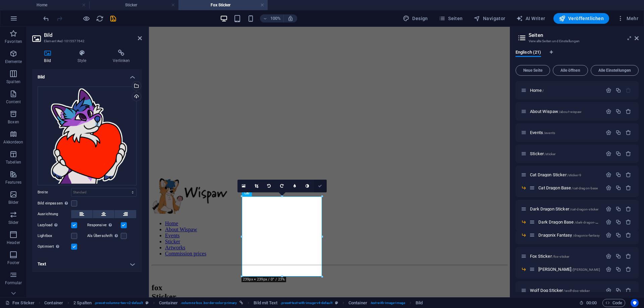
click at [320, 185] on icon at bounding box center [320, 186] width 4 height 4
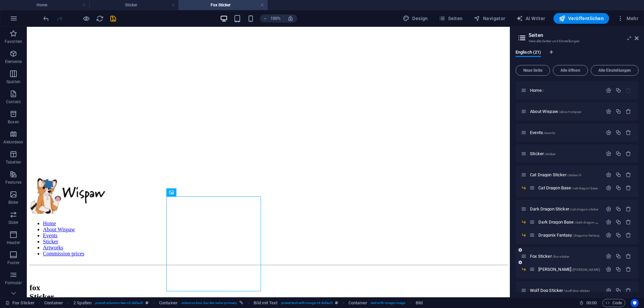
scroll to position [30, 0]
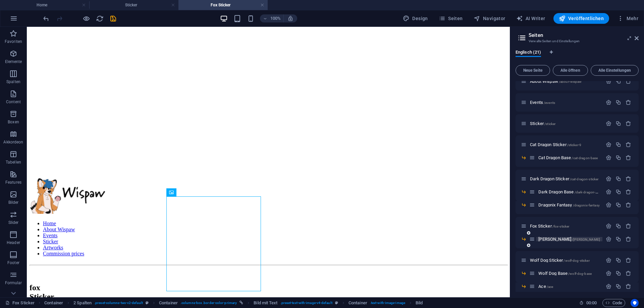
click at [548, 240] on span "[PERSON_NAME] /[PERSON_NAME]" at bounding box center [569, 239] width 62 height 5
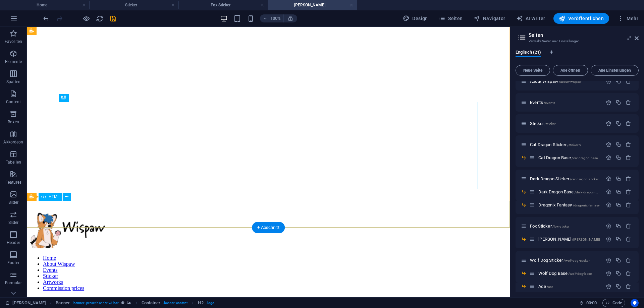
scroll to position [68, 0]
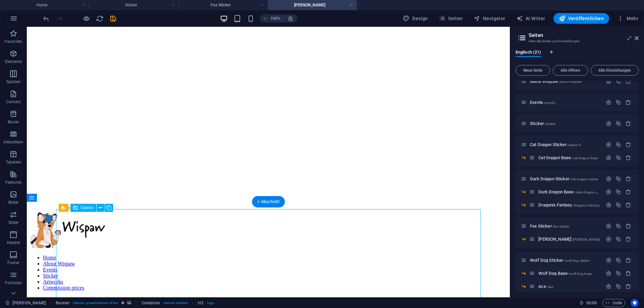
select select "4"
select select "px"
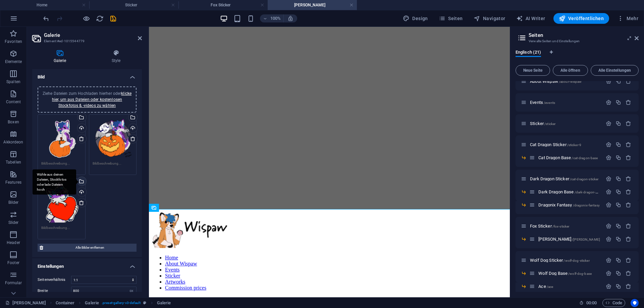
click at [81, 182] on div "Wähle aus deinen Dateien, Stockfotos oder lade Dateien hoch" at bounding box center [81, 182] width 10 height 10
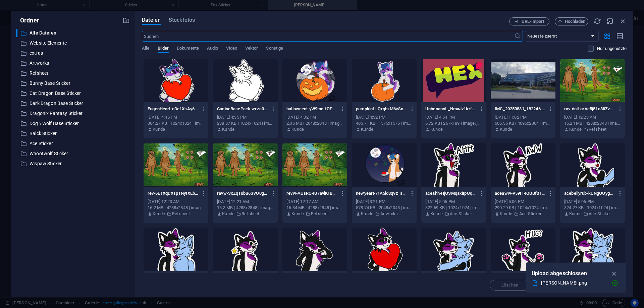
click at [186, 79] on div at bounding box center [176, 81] width 65 height 44
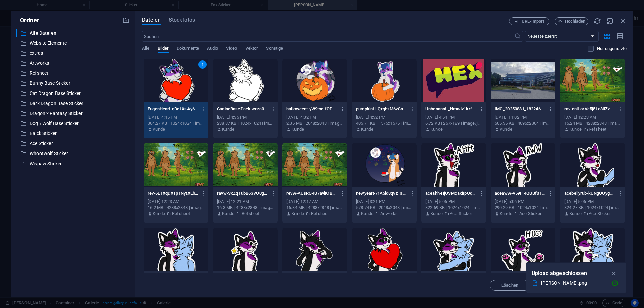
click at [186, 79] on div "1" at bounding box center [176, 81] width 65 height 44
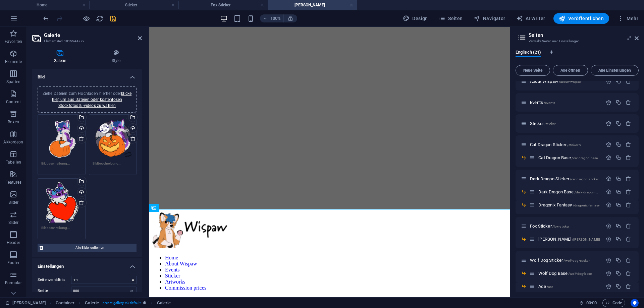
click at [113, 20] on icon "save" at bounding box center [113, 19] width 8 height 8
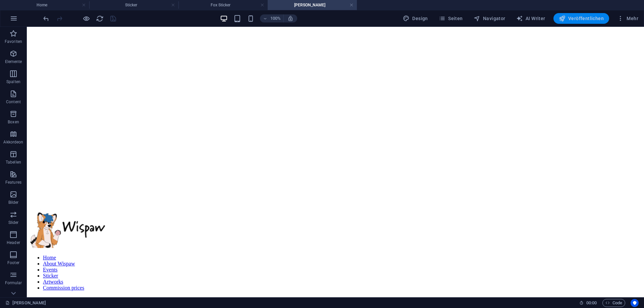
click at [581, 21] on span "Veröffentlichen" at bounding box center [581, 18] width 45 height 7
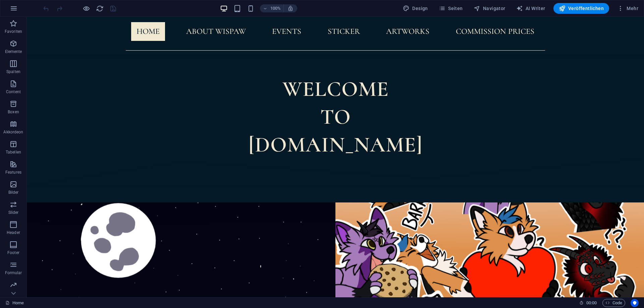
scroll to position [274, 0]
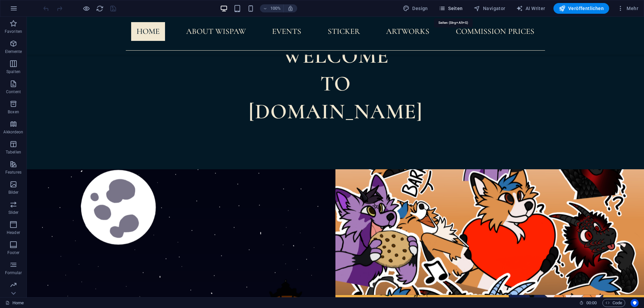
click at [457, 6] on span "Seiten" at bounding box center [451, 8] width 24 height 7
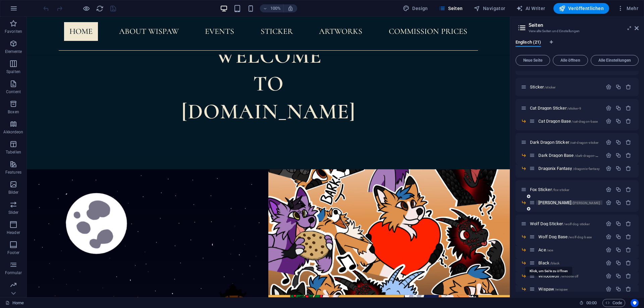
scroll to position [60, 0]
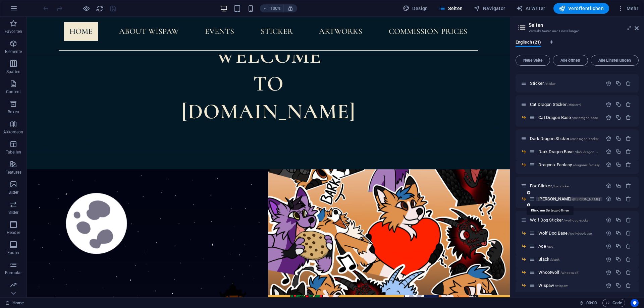
click at [539, 200] on span "[PERSON_NAME] /[PERSON_NAME]" at bounding box center [569, 199] width 62 height 5
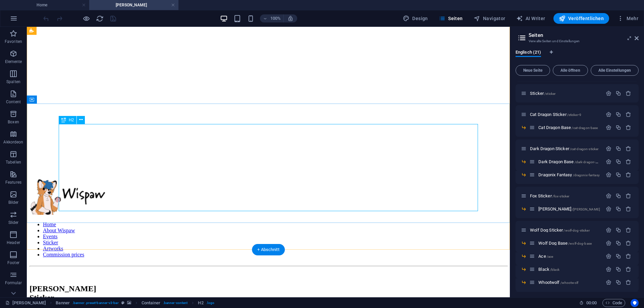
scroll to position [103, 0]
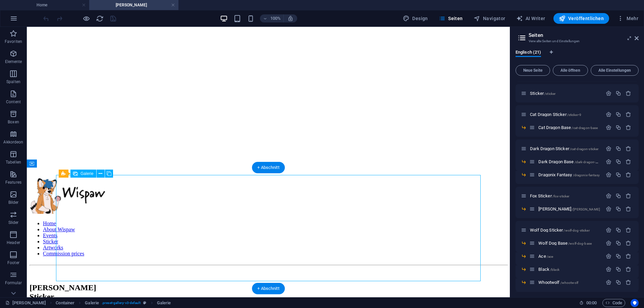
select select "4"
select select "px"
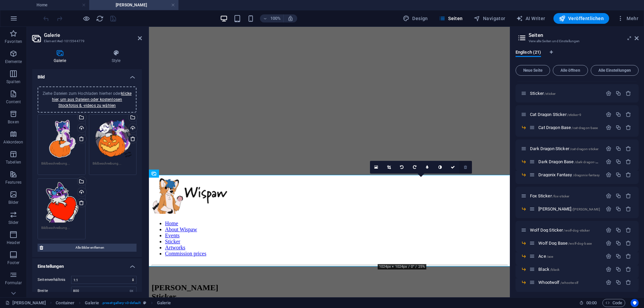
click at [466, 170] on link at bounding box center [465, 167] width 13 height 13
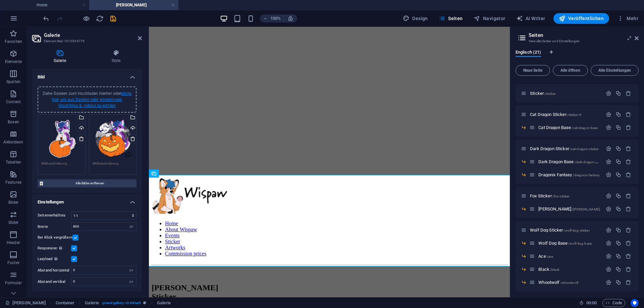
click at [107, 101] on link "klicke hier, um aus Dateien oder kostenlosen Stockfotos & -videos zu wählen" at bounding box center [91, 99] width 79 height 17
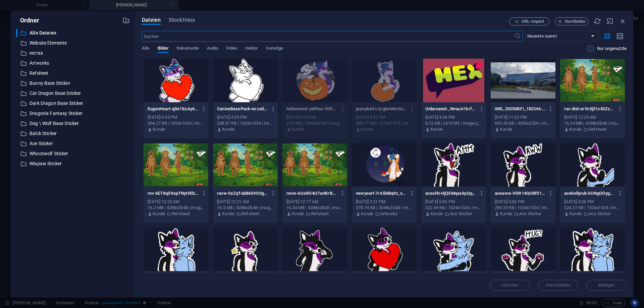
click at [180, 89] on div at bounding box center [176, 81] width 65 height 44
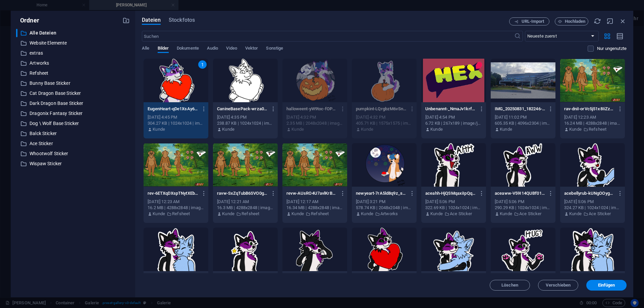
click at [180, 89] on div "1" at bounding box center [176, 81] width 65 height 44
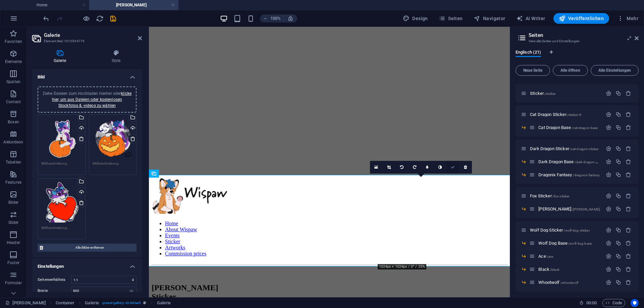
click at [448, 170] on link at bounding box center [452, 167] width 13 height 13
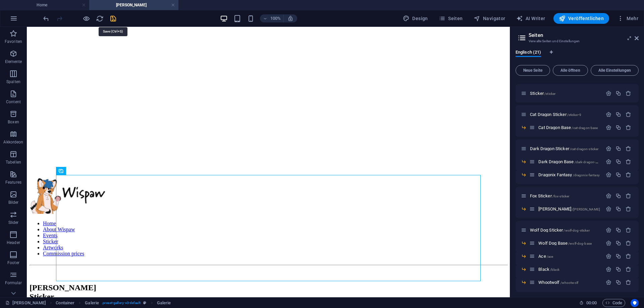
click at [113, 19] on icon "save" at bounding box center [113, 19] width 8 height 8
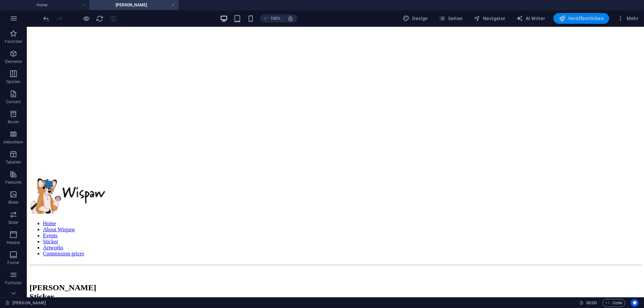
click at [562, 17] on icon "button" at bounding box center [562, 18] width 7 height 7
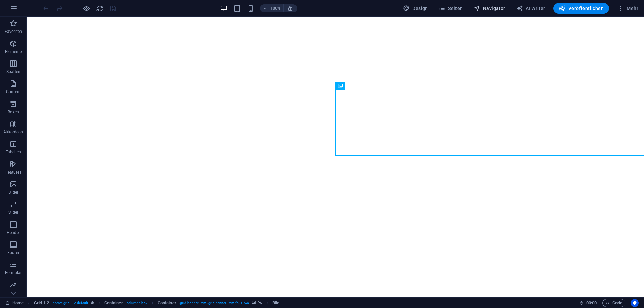
click at [495, 7] on span "Navigator" at bounding box center [490, 8] width 32 height 7
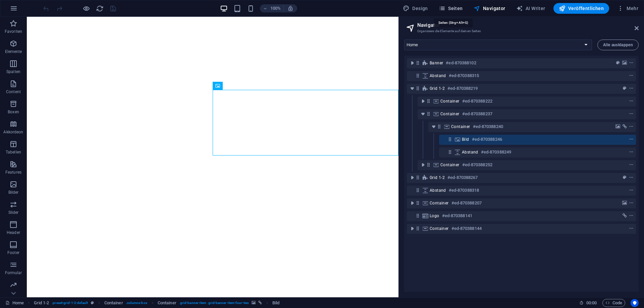
click at [445, 10] on icon "button" at bounding box center [442, 8] width 7 height 7
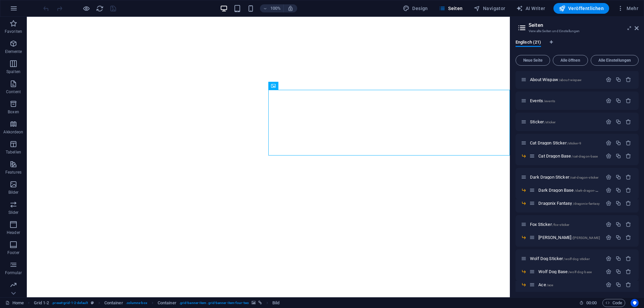
scroll to position [30, 0]
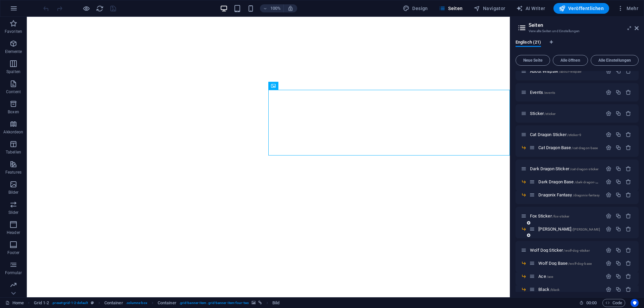
click at [547, 233] on div "[PERSON_NAME] /[PERSON_NAME]" at bounding box center [577, 231] width 123 height 13
click at [547, 232] on div "[PERSON_NAME] /[PERSON_NAME]" at bounding box center [565, 229] width 73 height 8
click at [547, 230] on span "[PERSON_NAME] /[PERSON_NAME]" at bounding box center [569, 229] width 62 height 5
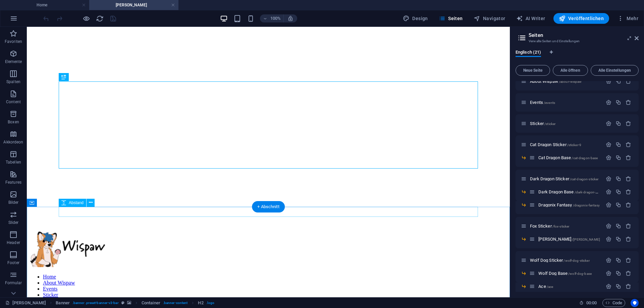
scroll to position [68, 0]
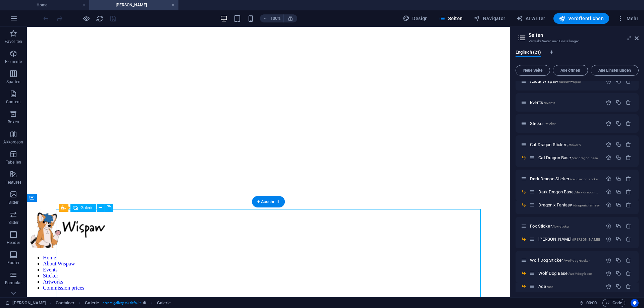
select select "4"
select select "px"
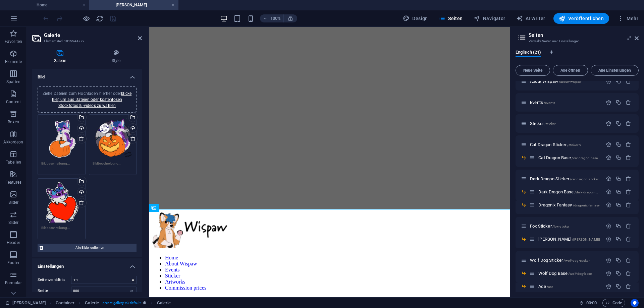
click at [77, 103] on div "Ziehe Dateien zum Hochladen hierher oder klicke hier, um aus Dateien oder koste…" at bounding box center [87, 100] width 91 height 18
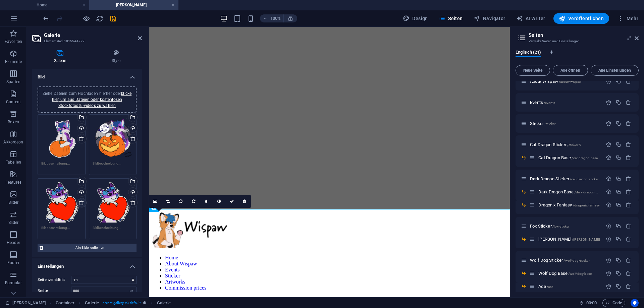
click at [79, 204] on icon at bounding box center [81, 202] width 5 height 5
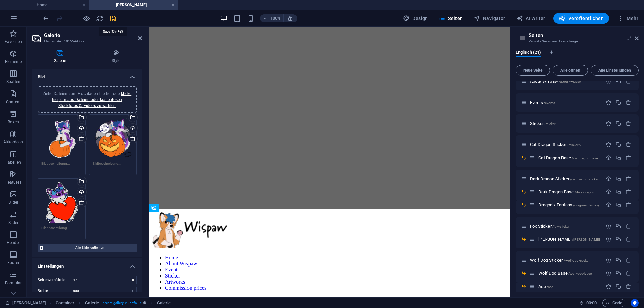
click at [113, 19] on icon "save" at bounding box center [113, 19] width 8 height 8
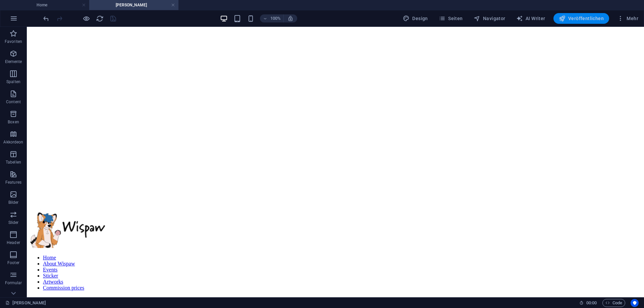
click at [575, 14] on button "Veröffentlichen" at bounding box center [581, 18] width 56 height 11
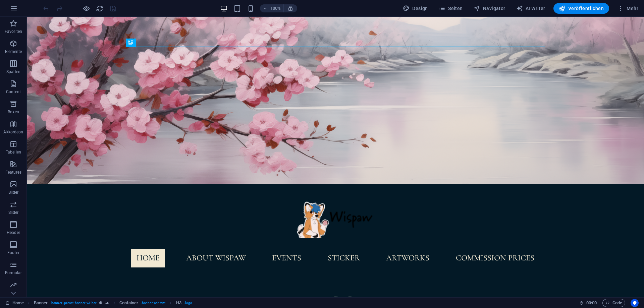
scroll to position [103, 0]
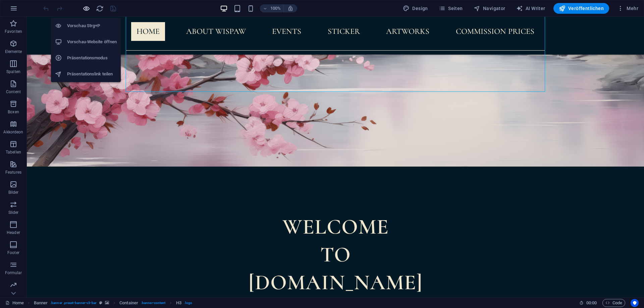
drag, startPoint x: 88, startPoint y: 8, endPoint x: 155, endPoint y: 67, distance: 89.4
click at [88, 8] on icon "button" at bounding box center [87, 9] width 8 height 8
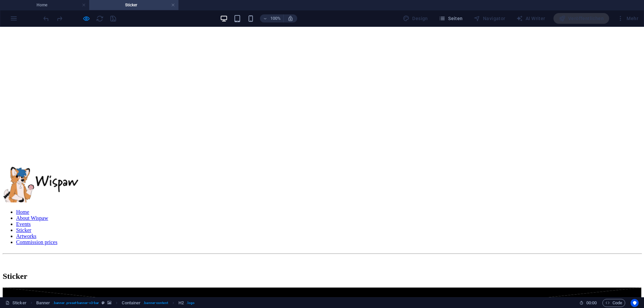
scroll to position [171, 0]
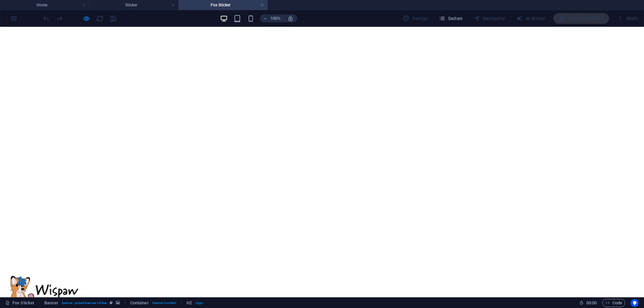
scroll to position [137, 0]
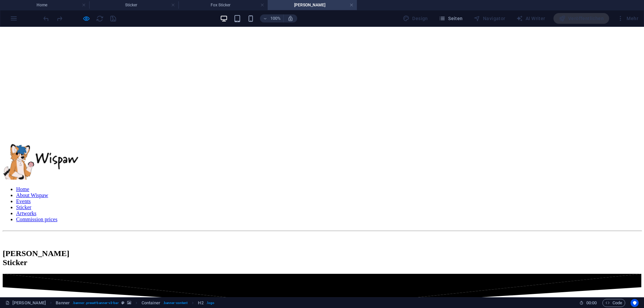
click at [86, 19] on icon "button" at bounding box center [87, 19] width 8 height 8
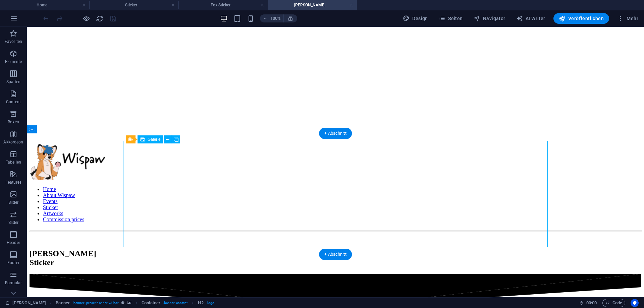
select select "4"
select select "px"
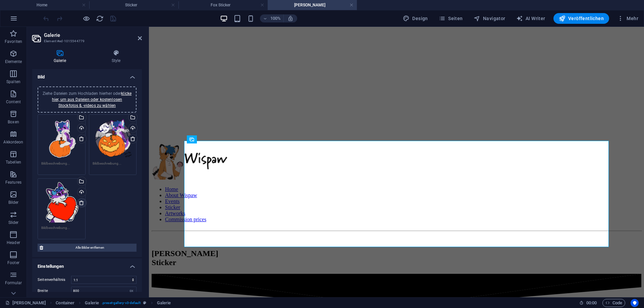
click at [81, 203] on icon at bounding box center [81, 202] width 5 height 5
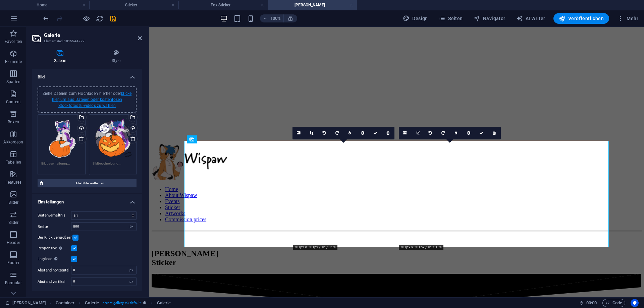
click at [89, 105] on link "klicke hier, um aus Dateien oder kostenlosen Stockfotos & -videos zu wählen" at bounding box center [91, 99] width 79 height 17
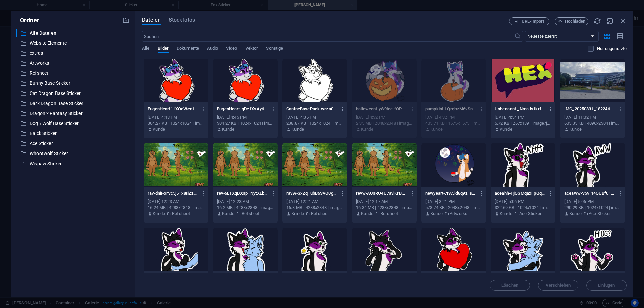
click at [189, 90] on div at bounding box center [176, 81] width 65 height 44
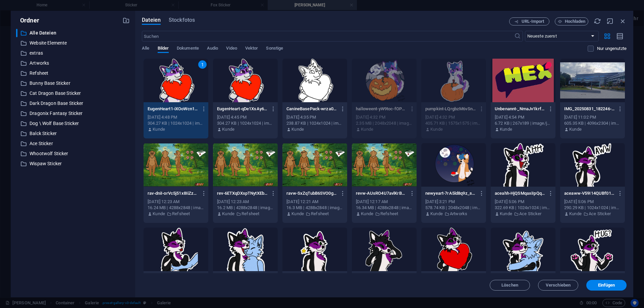
click at [255, 78] on div at bounding box center [245, 81] width 65 height 44
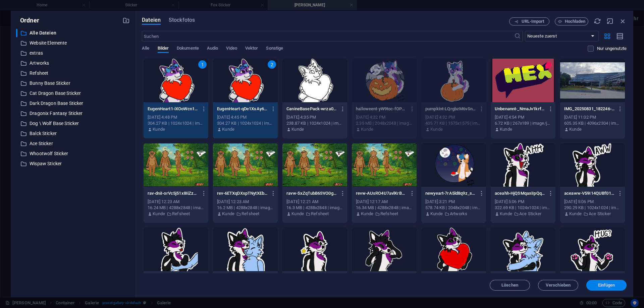
click at [619, 288] on button "Einfügen" at bounding box center [606, 285] width 40 height 11
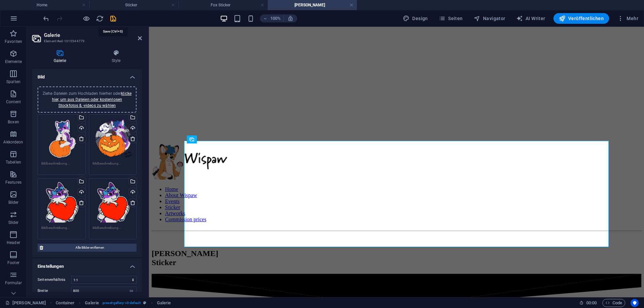
click at [111, 19] on icon "save" at bounding box center [113, 19] width 8 height 8
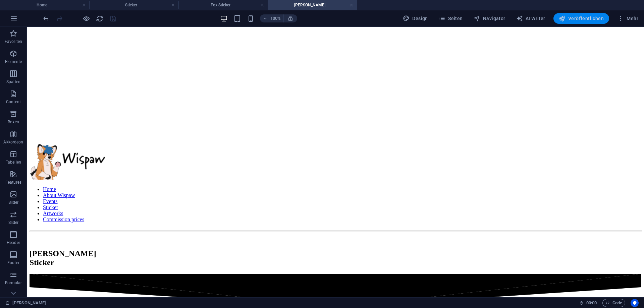
click at [579, 20] on span "Veröffentlichen" at bounding box center [581, 18] width 45 height 7
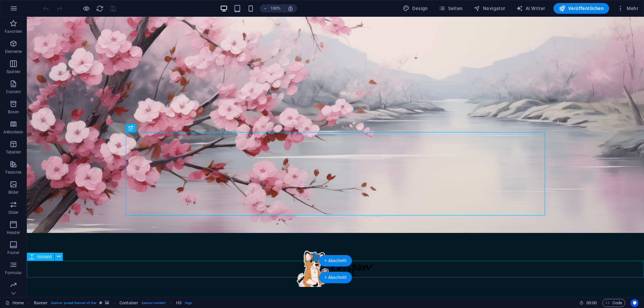
scroll to position [103, 0]
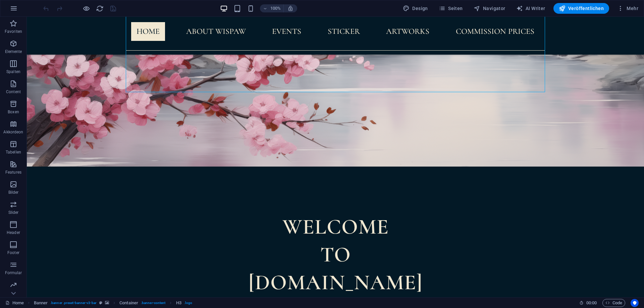
click at [644, 8] on header "100% Design Seiten Navigator AI Writer Veröffentlichen Mehr" at bounding box center [322, 8] width 644 height 17
click at [635, 10] on span "Mehr" at bounding box center [627, 8] width 21 height 7
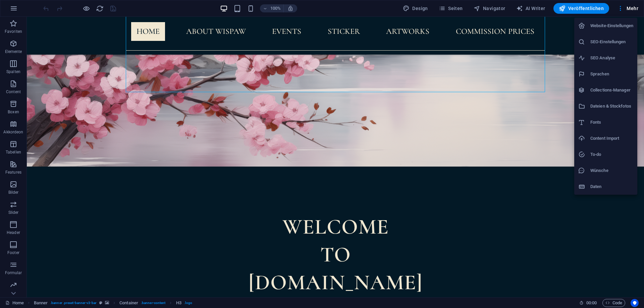
click at [610, 105] on h6 "Dateien & Stockfotos" at bounding box center [611, 106] width 43 height 8
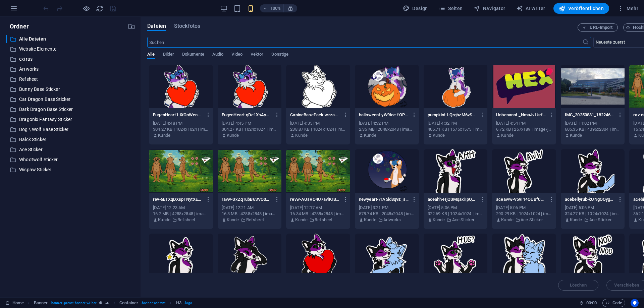
scroll to position [0, 0]
click at [185, 84] on div at bounding box center [181, 87] width 64 height 44
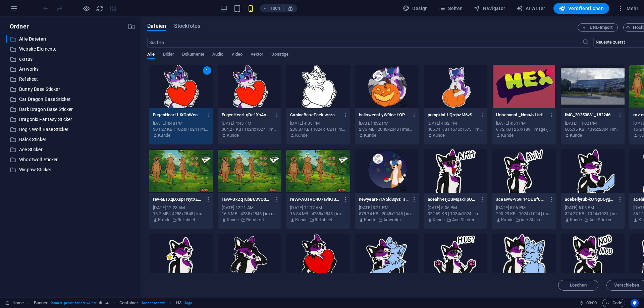
click at [244, 89] on div at bounding box center [250, 87] width 64 height 44
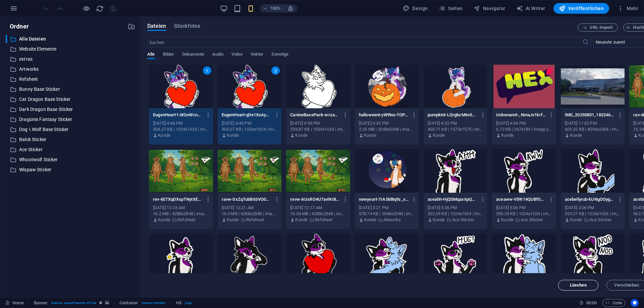
click at [565, 283] on button "Löschen" at bounding box center [578, 285] width 40 height 11
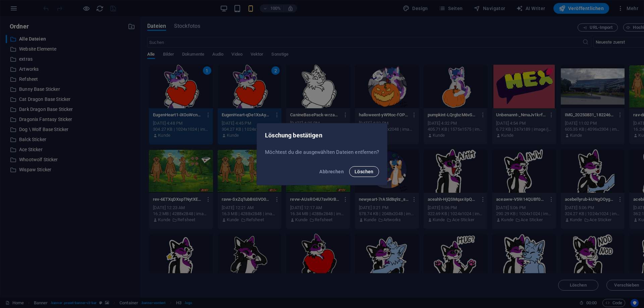
click at [370, 172] on span "Löschen" at bounding box center [364, 171] width 19 height 5
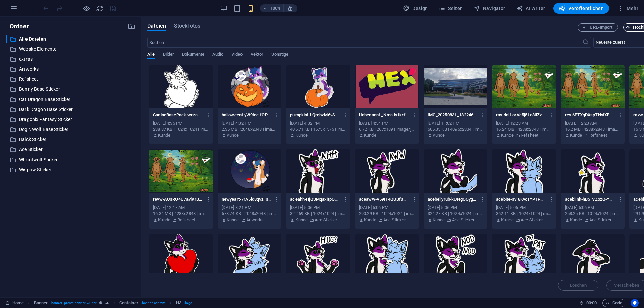
click at [639, 29] on span "Hochladen" at bounding box center [643, 27] width 21 height 4
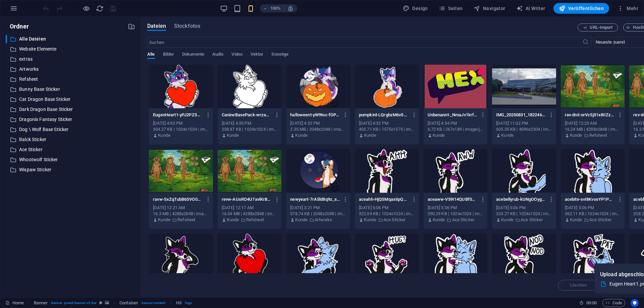
click at [542, 280] on div "Löschen Verschieben Einfügen" at bounding box center [421, 281] width 548 height 17
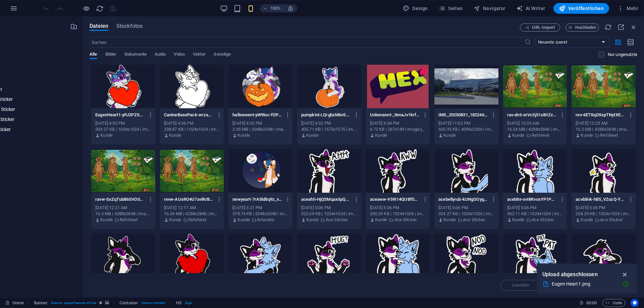
click at [627, 272] on icon "button" at bounding box center [625, 274] width 8 height 7
click at [634, 27] on icon "button" at bounding box center [633, 26] width 7 height 7
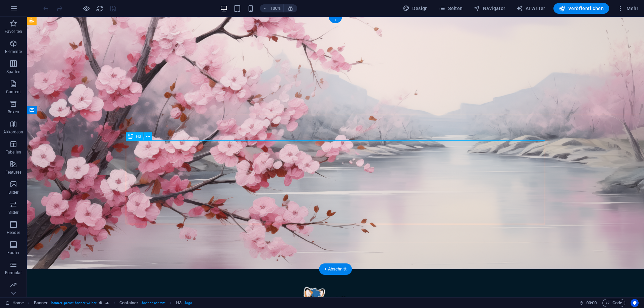
scroll to position [103, 0]
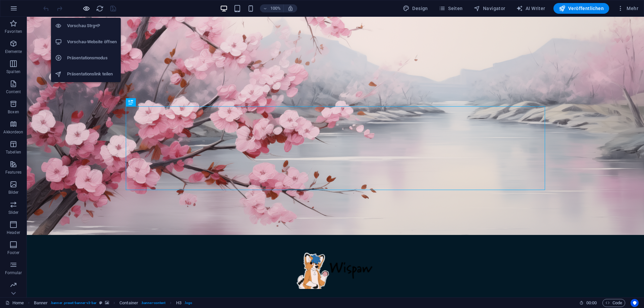
click at [87, 8] on icon "button" at bounding box center [87, 9] width 8 height 8
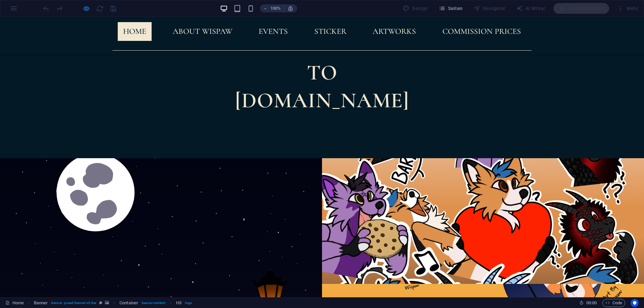
scroll to position [308, 0]
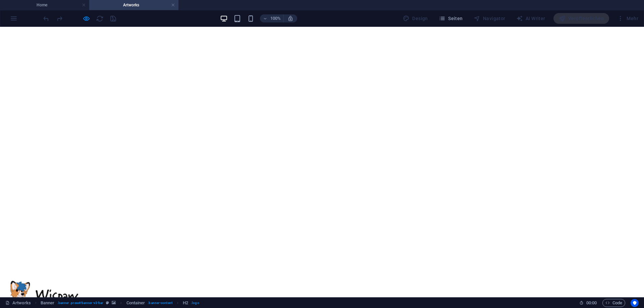
scroll to position [0, 0]
drag, startPoint x: 51, startPoint y: 2, endPoint x: 318, endPoint y: 111, distance: 288.4
click at [51, 2] on h4 "Home" at bounding box center [44, 4] width 89 height 7
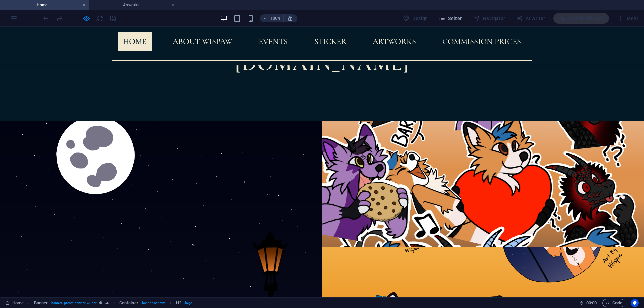
scroll to position [255, 0]
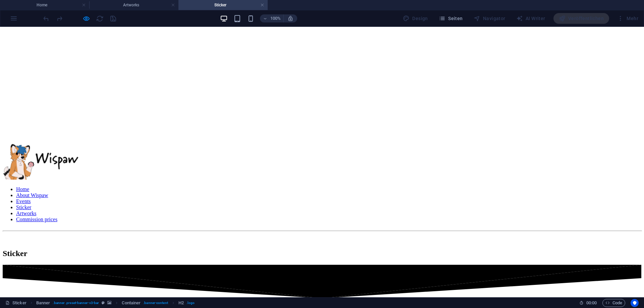
scroll to position [171, 0]
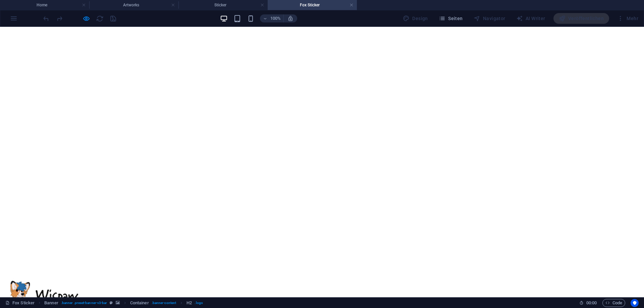
scroll to position [137, 0]
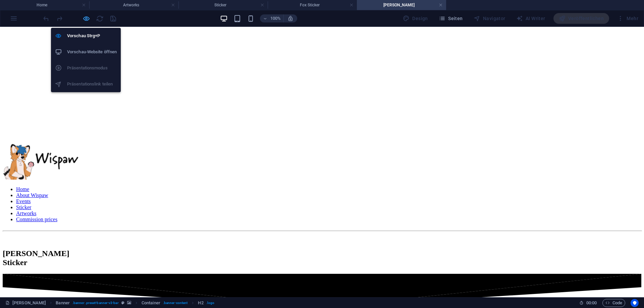
click at [86, 20] on icon "button" at bounding box center [87, 19] width 8 height 8
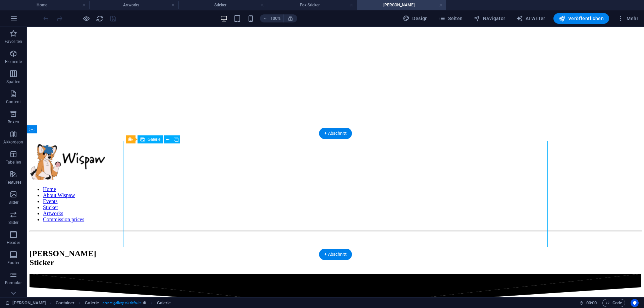
select select "4"
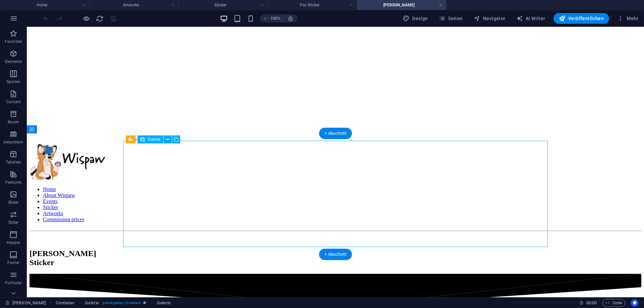
select select "px"
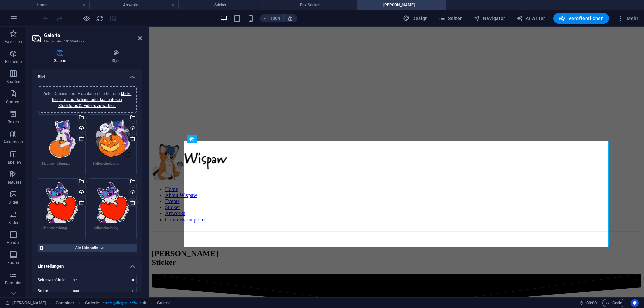
click at [131, 201] on icon at bounding box center [132, 202] width 5 height 5
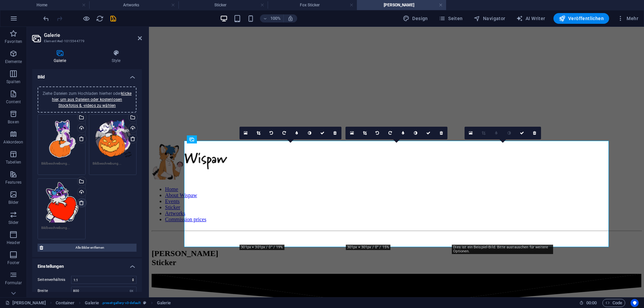
click at [79, 205] on icon at bounding box center [81, 202] width 5 height 5
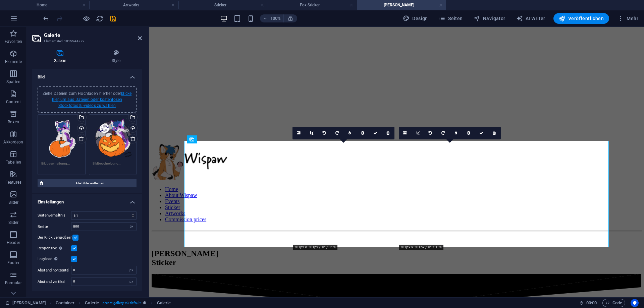
click at [84, 104] on link "klicke hier, um aus Dateien oder kostenlosen Stockfotos & -videos zu wählen" at bounding box center [91, 99] width 79 height 17
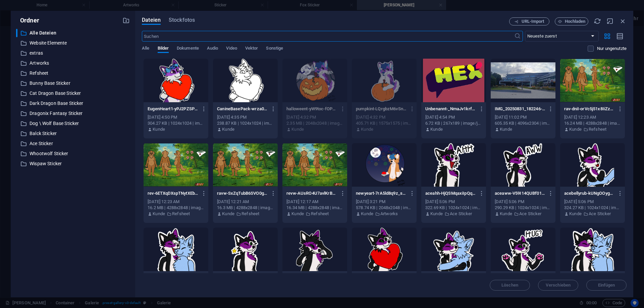
click at [159, 78] on div at bounding box center [176, 81] width 65 height 44
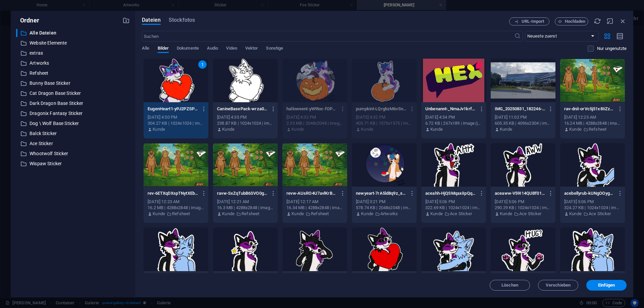
click at [175, 80] on div "1" at bounding box center [176, 81] width 65 height 44
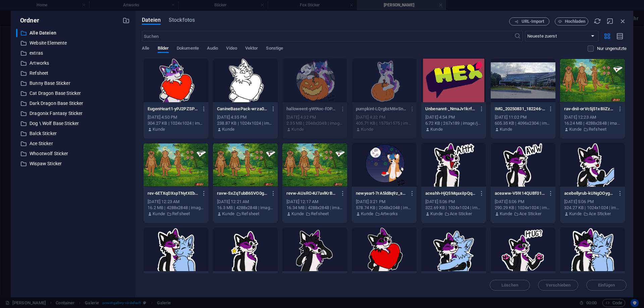
click at [175, 80] on div at bounding box center [176, 81] width 65 height 44
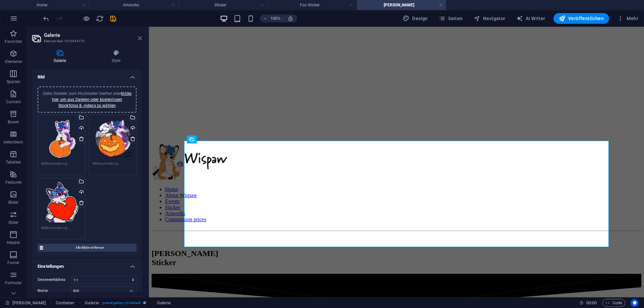
click at [140, 37] on icon at bounding box center [140, 38] width 4 height 5
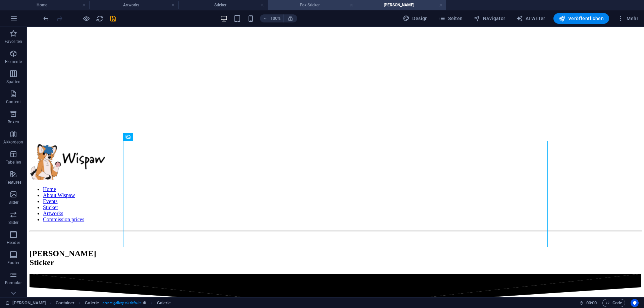
click at [298, 8] on h4 "Fox Sticker" at bounding box center [312, 4] width 89 height 7
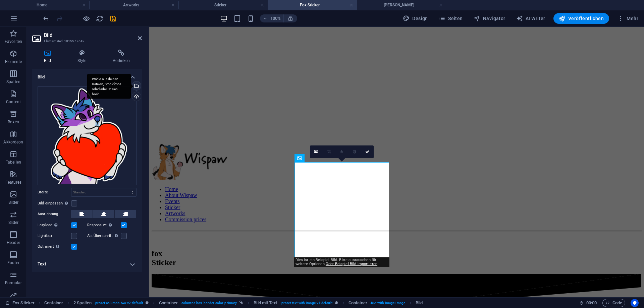
click at [138, 86] on div "Wähle aus deinen Dateien, Stockfotos oder lade Dateien hoch" at bounding box center [136, 87] width 10 height 10
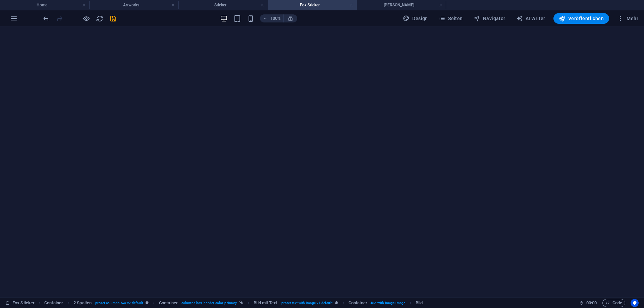
type input "230"
select select "px"
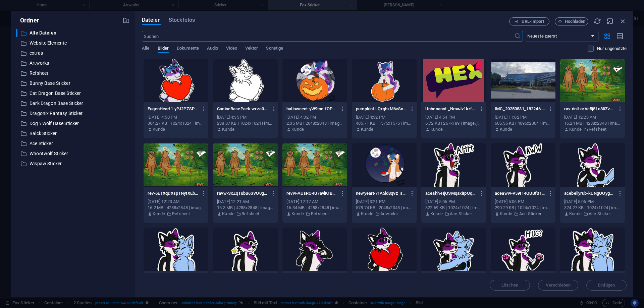
click at [193, 80] on div at bounding box center [176, 81] width 65 height 44
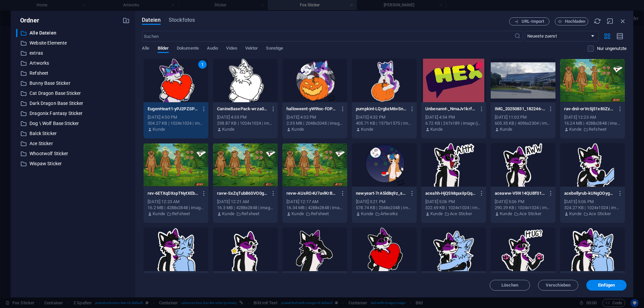
click at [182, 81] on div "1" at bounding box center [176, 81] width 65 height 44
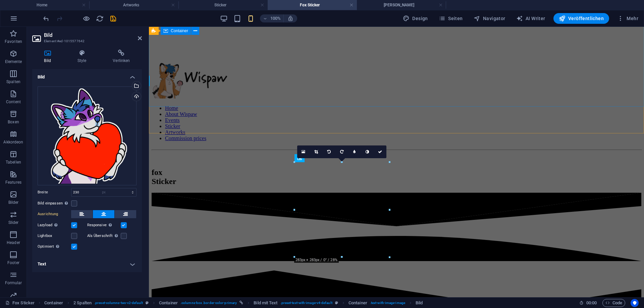
select select "DISABLED_OPTION_VALUE"
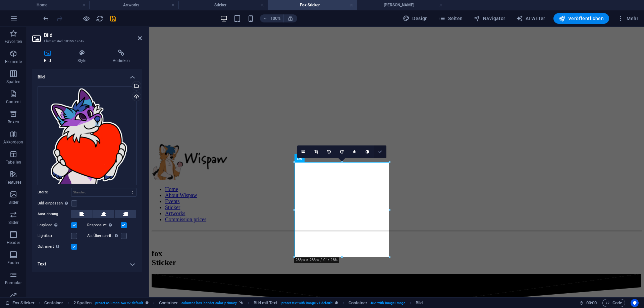
click at [375, 154] on link at bounding box center [380, 152] width 13 height 13
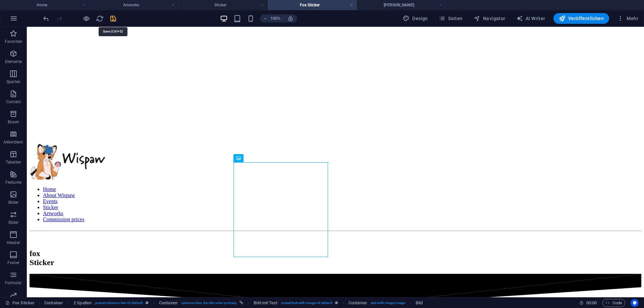
click at [111, 18] on icon "save" at bounding box center [113, 19] width 8 height 8
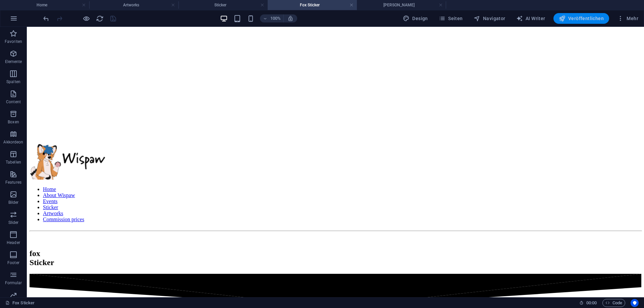
click at [571, 16] on span "Veröffentlichen" at bounding box center [581, 18] width 45 height 7
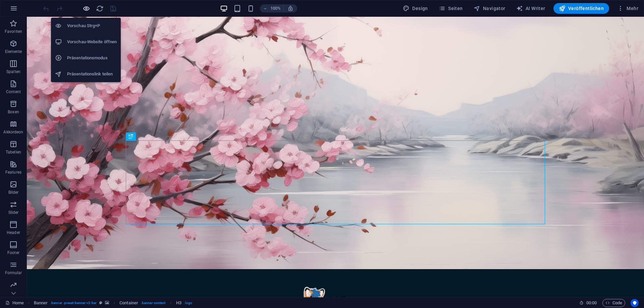
click at [86, 8] on icon "button" at bounding box center [87, 9] width 8 height 8
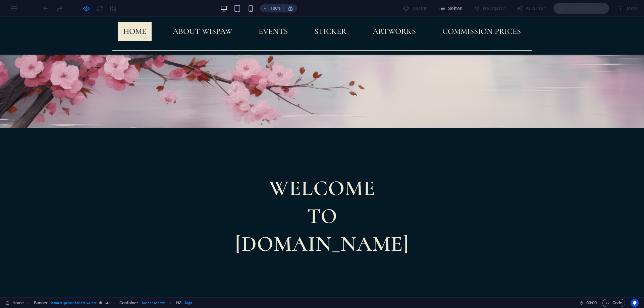
scroll to position [205, 0]
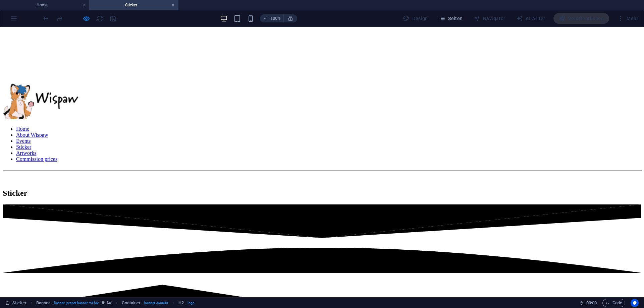
scroll to position [274, 0]
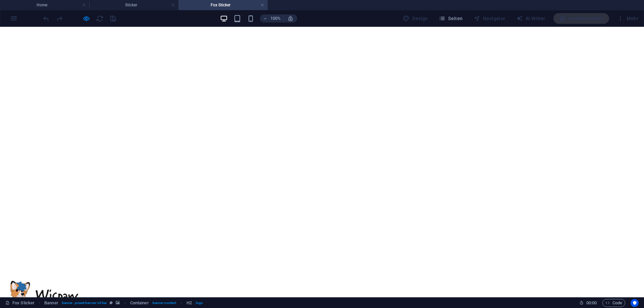
scroll to position [137, 0]
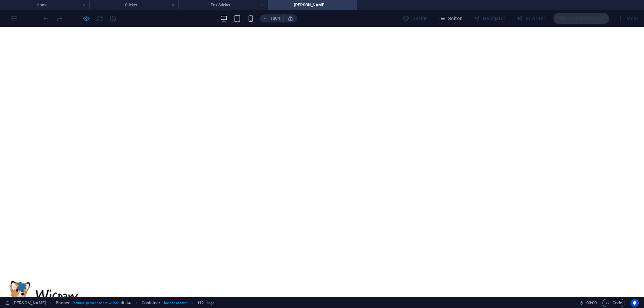
scroll to position [0, 0]
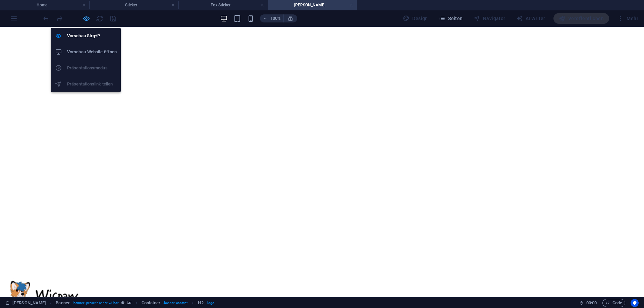
click at [87, 21] on icon "button" at bounding box center [87, 19] width 8 height 8
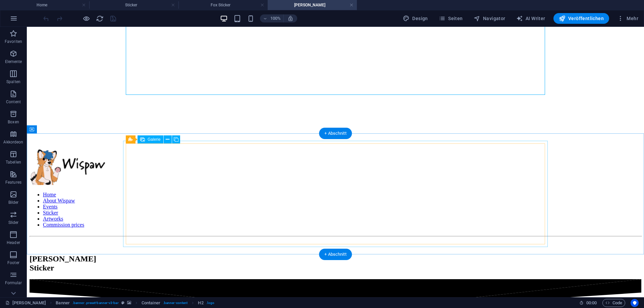
scroll to position [137, 0]
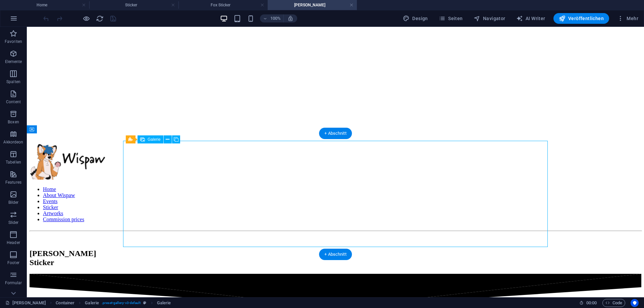
select select "4"
select select "px"
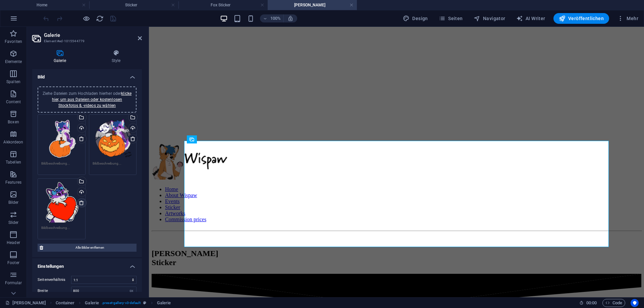
click at [82, 204] on icon at bounding box center [81, 202] width 5 height 5
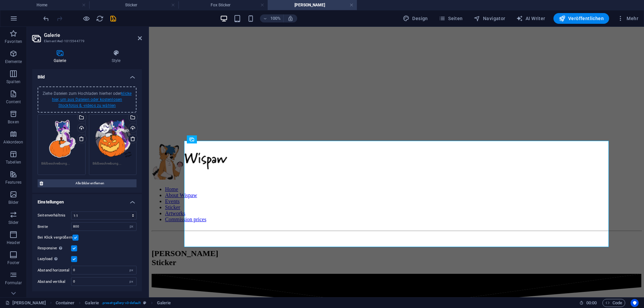
click at [103, 98] on link "klicke hier, um aus Dateien oder kostenlosen Stockfotos & -videos zu wählen" at bounding box center [91, 99] width 79 height 17
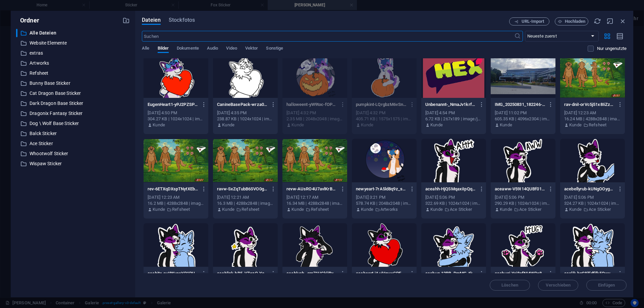
scroll to position [0, 0]
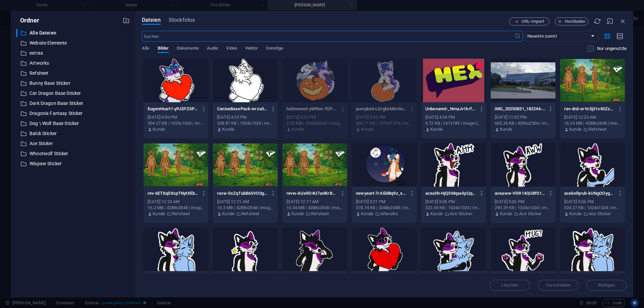
click at [238, 85] on div at bounding box center [245, 81] width 65 height 44
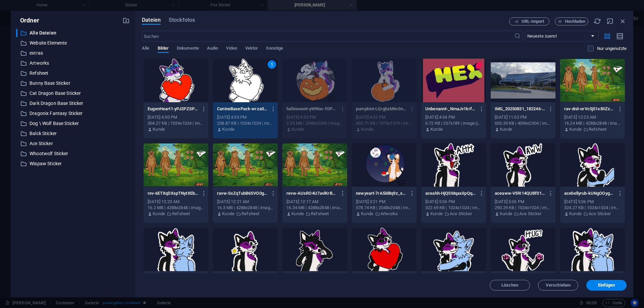
click at [238, 85] on div "1" at bounding box center [245, 81] width 65 height 44
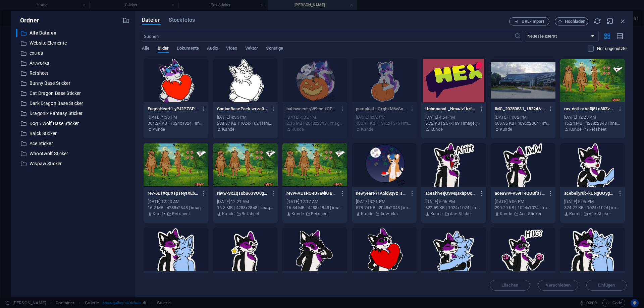
click at [238, 84] on div at bounding box center [245, 81] width 65 height 44
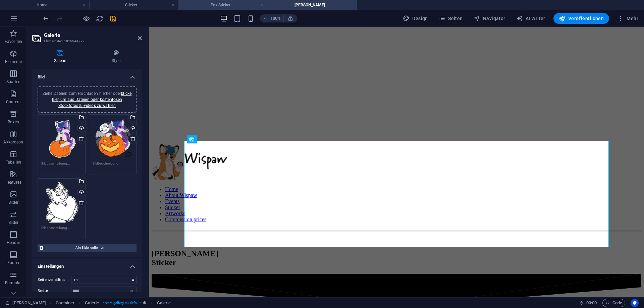
click at [217, 6] on h4 "Fox Sticker" at bounding box center [222, 4] width 89 height 7
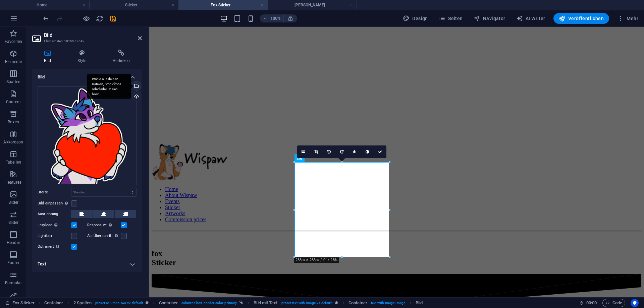
click at [138, 83] on div "Wähle aus deinen Dateien, Stockfotos oder lade Dateien hoch" at bounding box center [136, 87] width 10 height 10
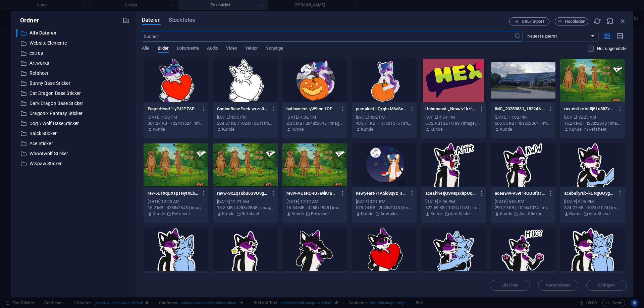
type input "230"
select select "px"
click at [244, 89] on div at bounding box center [245, 81] width 65 height 44
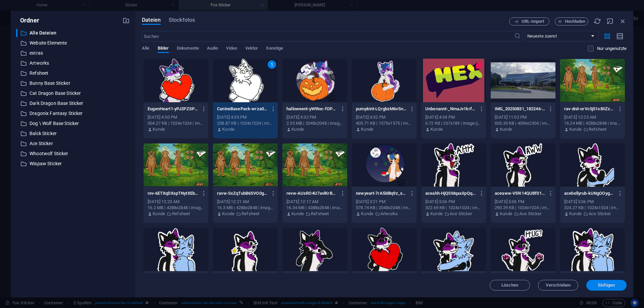
click at [607, 285] on span "Einfügen" at bounding box center [606, 285] width 17 height 4
select select "DISABLED_OPTION_VALUE"
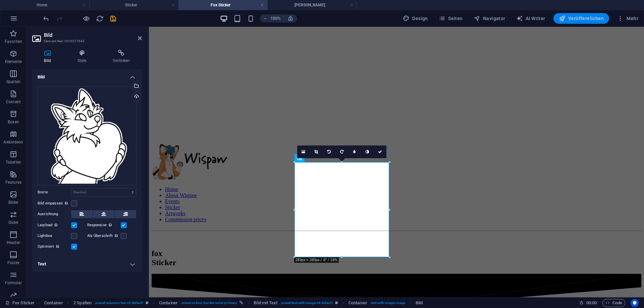
click at [589, 17] on span "Veröffentlichen" at bounding box center [581, 18] width 45 height 7
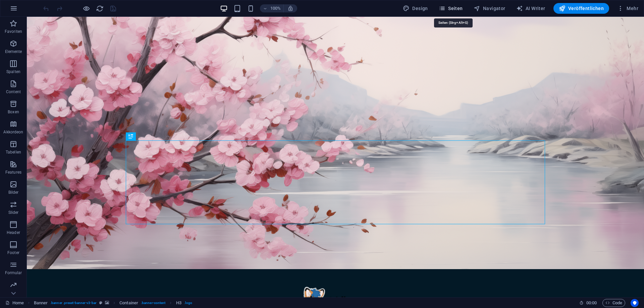
click at [456, 8] on span "Seiten" at bounding box center [451, 8] width 24 height 7
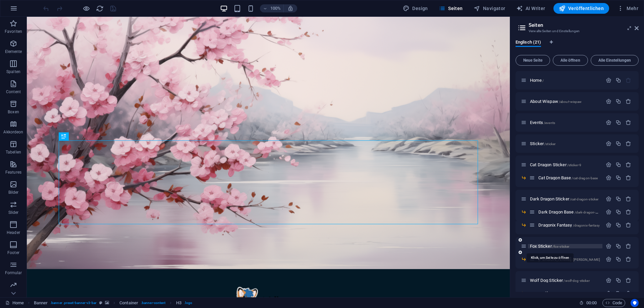
click at [543, 248] on span "Fox Sticker /fox-sticker" at bounding box center [549, 246] width 39 height 5
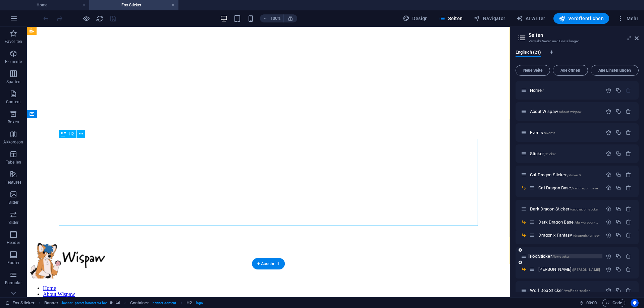
scroll to position [103, 0]
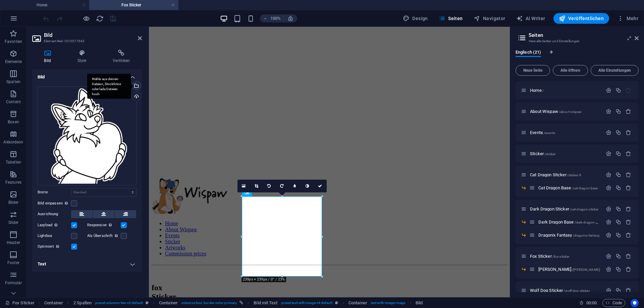
click at [137, 87] on div "Wähle aus deinen Dateien, Stockfotos oder lade Dateien hoch" at bounding box center [136, 87] width 10 height 10
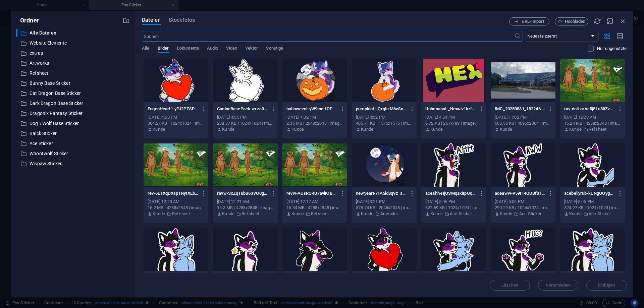
type input "230"
select select "px"
click at [167, 79] on div at bounding box center [176, 81] width 65 height 44
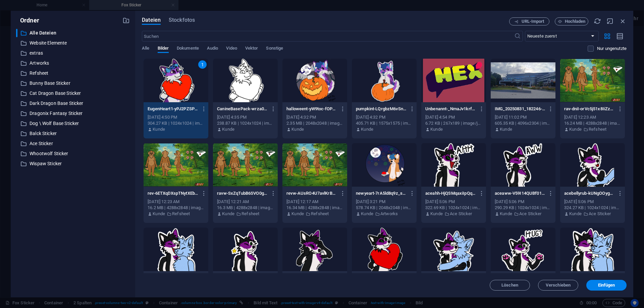
click at [167, 79] on div "1" at bounding box center [176, 81] width 65 height 44
select select "DISABLED_OPTION_VALUE"
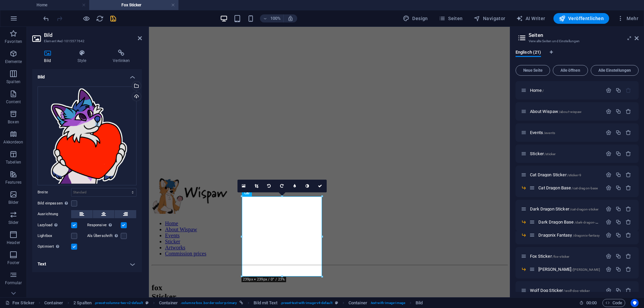
click at [114, 19] on icon "save" at bounding box center [113, 19] width 8 height 8
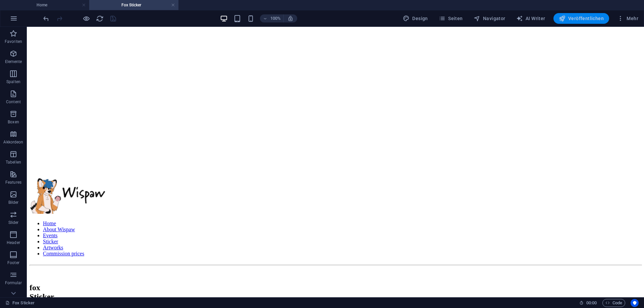
click at [580, 17] on span "Veröffentlichen" at bounding box center [581, 18] width 45 height 7
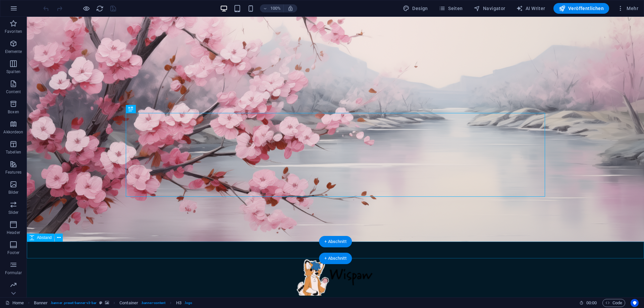
scroll to position [34, 0]
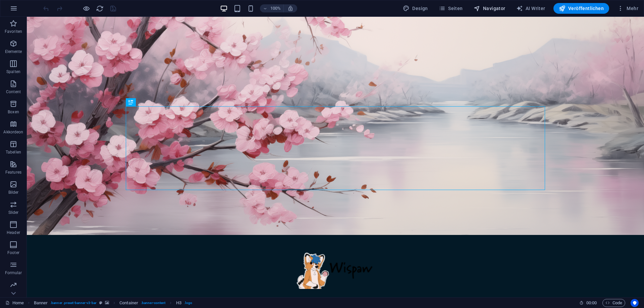
click at [486, 10] on span "Navigator" at bounding box center [490, 8] width 32 height 7
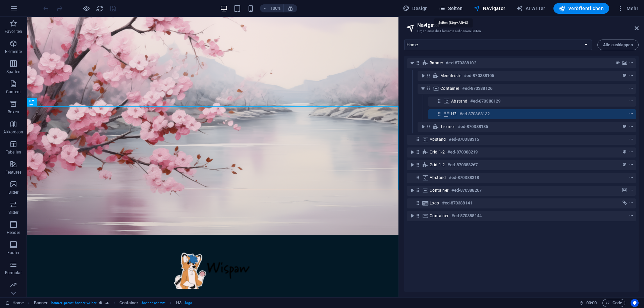
click at [452, 3] on button "Seiten" at bounding box center [451, 8] width 30 height 11
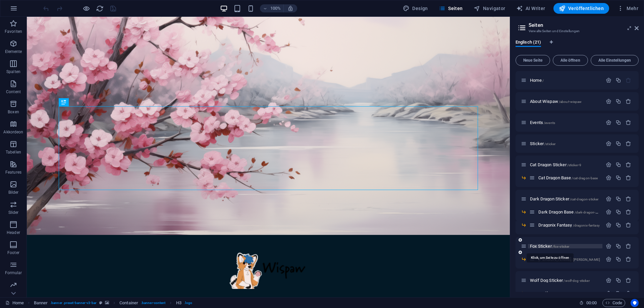
click at [547, 247] on span "Fox Sticker /fox-sticker" at bounding box center [549, 246] width 39 height 5
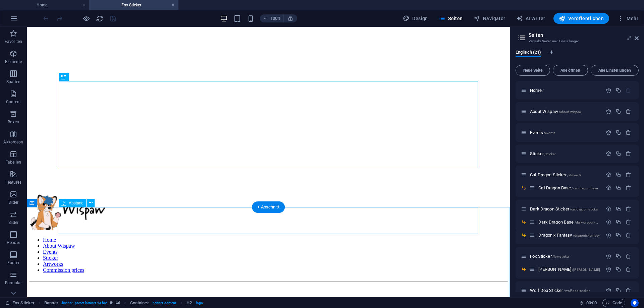
scroll to position [103, 0]
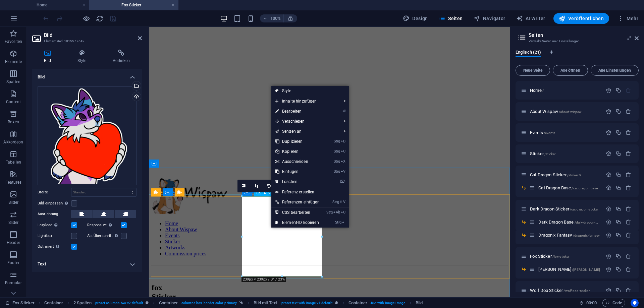
click at [137, 96] on div "Hochladen" at bounding box center [136, 97] width 10 height 10
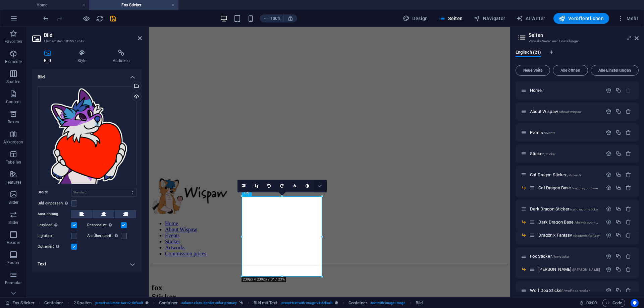
click at [319, 186] on icon at bounding box center [320, 186] width 4 height 4
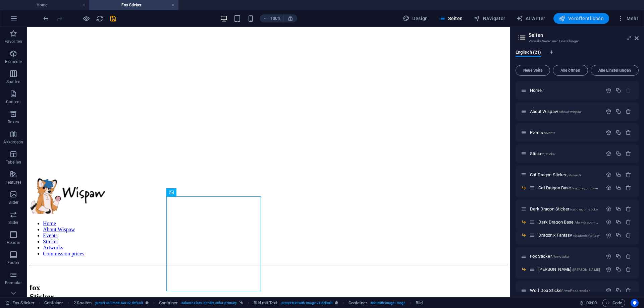
click at [565, 19] on icon "button" at bounding box center [562, 18] width 7 height 7
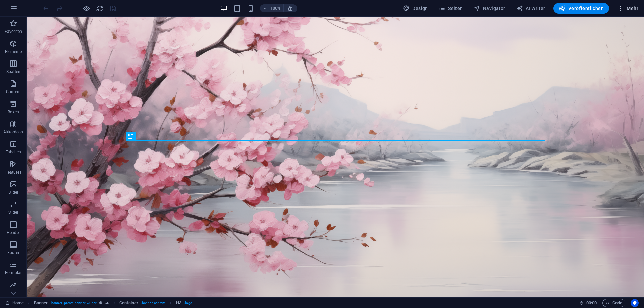
click at [620, 10] on icon "button" at bounding box center [620, 8] width 7 height 7
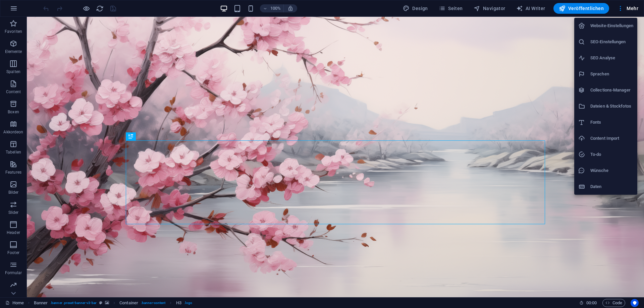
click at [601, 107] on h6 "Dateien & Stockfotos" at bounding box center [611, 106] width 43 height 8
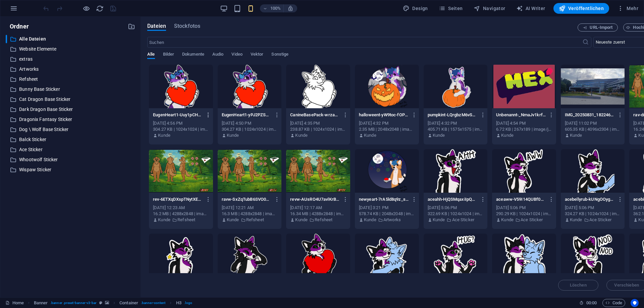
click at [209, 112] on icon "button" at bounding box center [208, 115] width 6 height 6
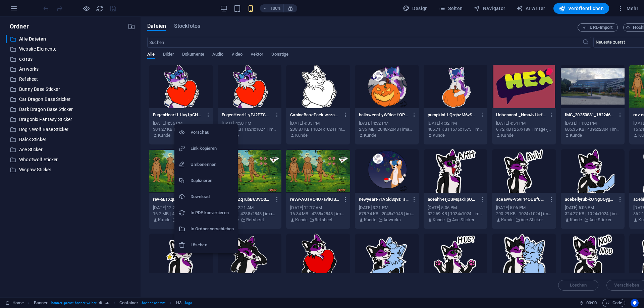
click at [200, 242] on h6 "Löschen" at bounding box center [212, 245] width 43 height 8
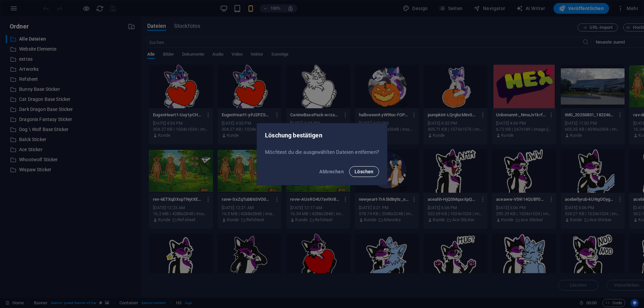
click at [365, 177] on button "Löschen" at bounding box center [364, 171] width 30 height 11
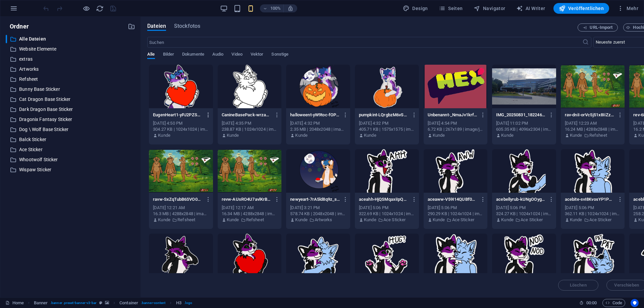
click at [204, 117] on button "button" at bounding box center [207, 115] width 9 height 11
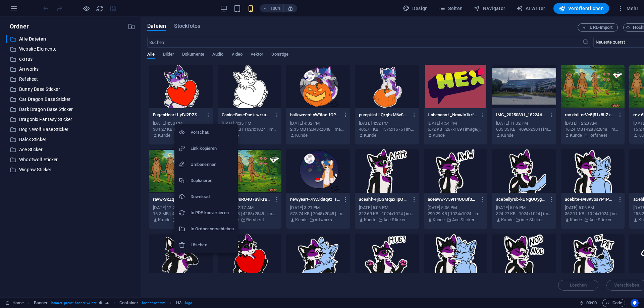
click at [212, 245] on h6 "Löschen" at bounding box center [212, 245] width 43 height 8
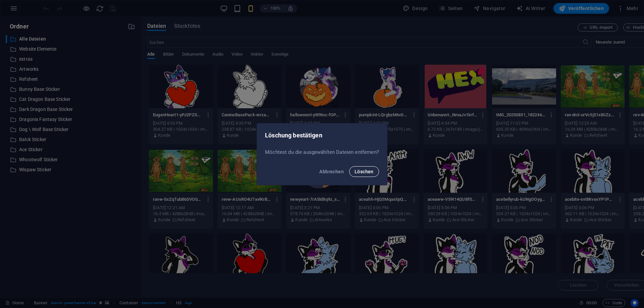
click at [365, 169] on span "Löschen" at bounding box center [364, 171] width 19 height 5
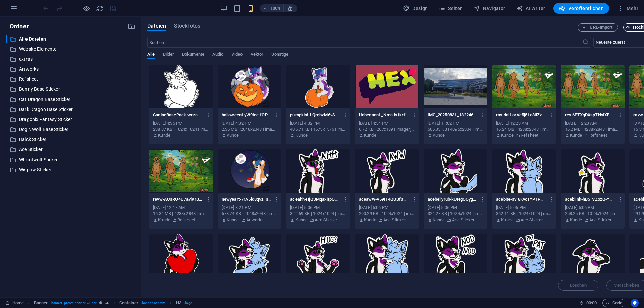
click at [628, 28] on icon "button" at bounding box center [628, 27] width 4 height 4
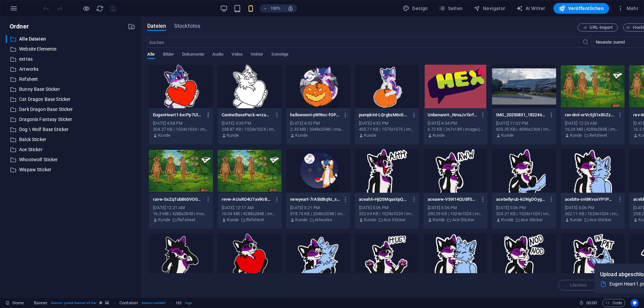
click at [206, 115] on icon "button" at bounding box center [208, 115] width 6 height 6
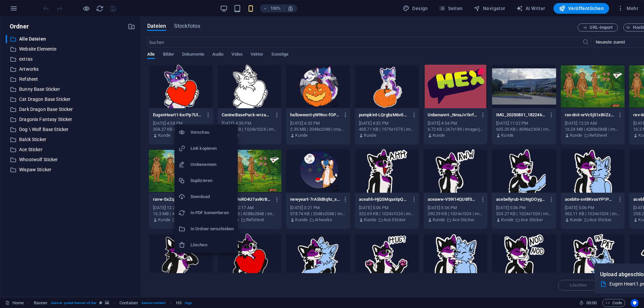
click at [216, 244] on h6 "Löschen" at bounding box center [212, 245] width 43 height 8
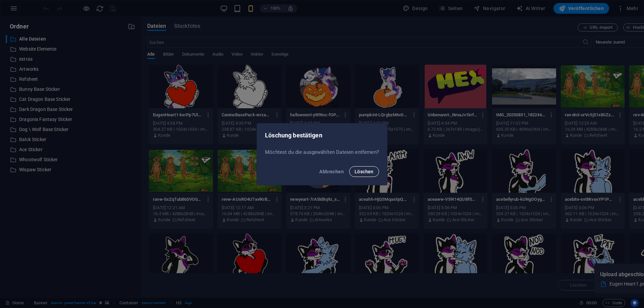
click at [378, 171] on button "Löschen" at bounding box center [364, 171] width 30 height 11
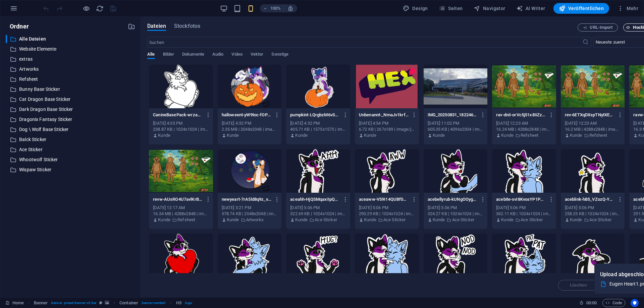
click at [625, 24] on div "URL-Import Hochladen" at bounding box center [636, 27] width 117 height 8
click at [627, 26] on icon "button" at bounding box center [628, 27] width 4 height 4
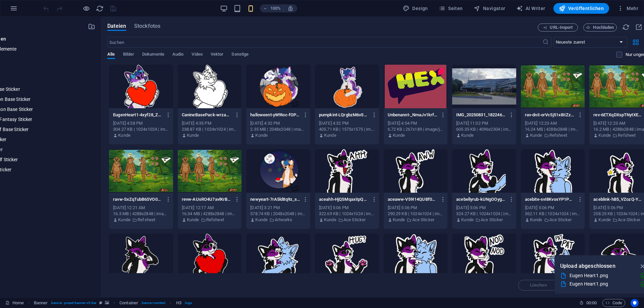
scroll to position [0, 58]
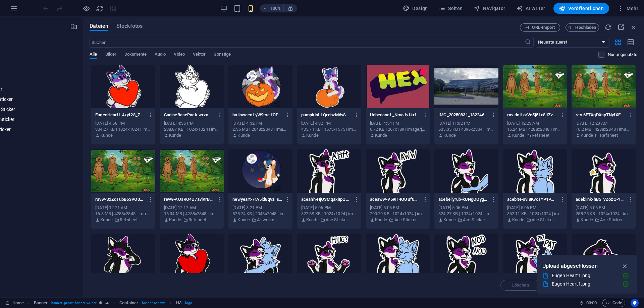
click at [637, 26] on div "Dateien Stockfotos URL-Import Hochladen ​ Neueste zuerst Älteste zuerst Name (A…" at bounding box center [363, 157] width 561 height 281
drag, startPoint x: 636, startPoint y: 25, endPoint x: 609, endPoint y: 9, distance: 31.9
click at [636, 25] on icon "button" at bounding box center [633, 26] width 7 height 7
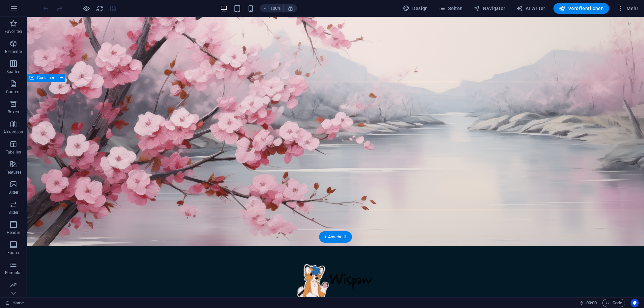
scroll to position [0, 0]
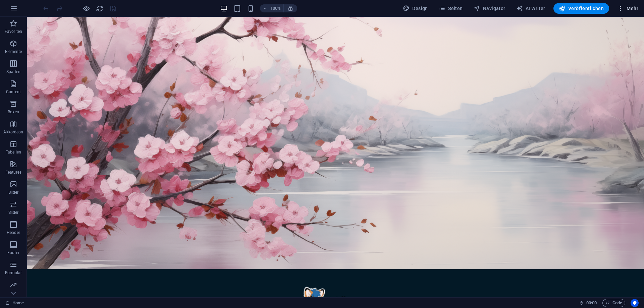
click at [632, 12] on button "Mehr" at bounding box center [627, 8] width 26 height 11
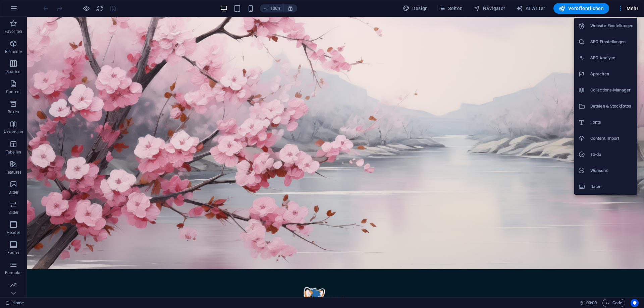
click at [200, 164] on div at bounding box center [322, 154] width 644 height 308
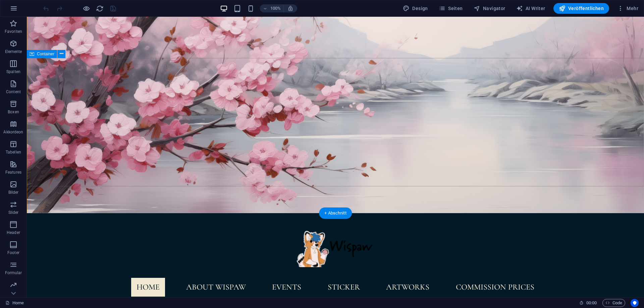
scroll to position [137, 0]
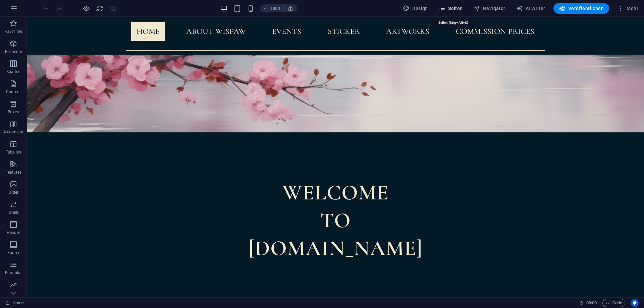
click at [455, 13] on button "Seiten" at bounding box center [451, 8] width 30 height 11
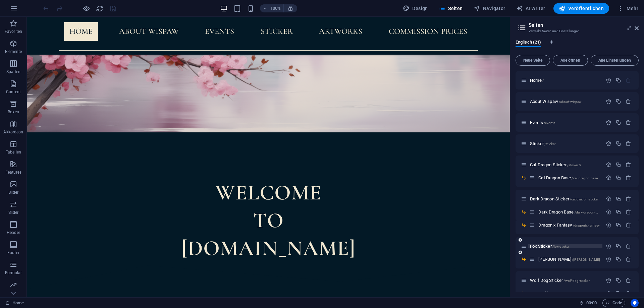
click at [544, 248] on span "Fox Sticker /fox-sticker" at bounding box center [549, 246] width 39 height 5
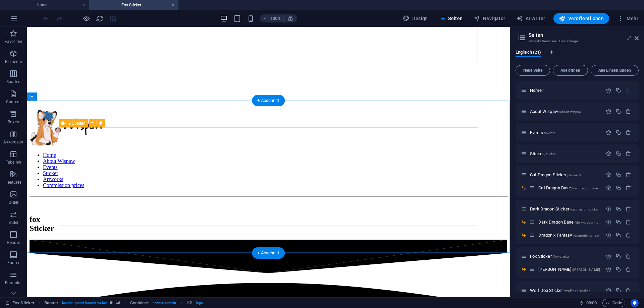
scroll to position [171, 0]
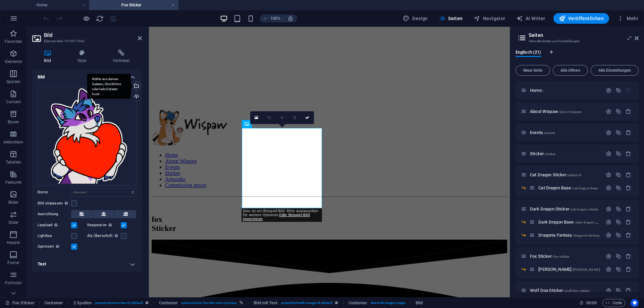
click at [137, 87] on div "Wähle aus deinen Dateien, Stockfotos oder lade Dateien hoch" at bounding box center [136, 87] width 10 height 10
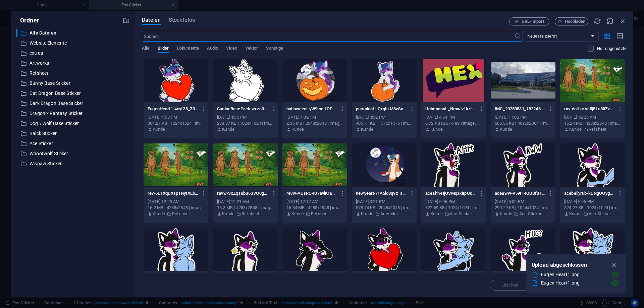
type input "230"
select select "px"
drag, startPoint x: 184, startPoint y: 76, endPoint x: 40, endPoint y: 55, distance: 146.4
click at [184, 76] on div at bounding box center [176, 81] width 65 height 44
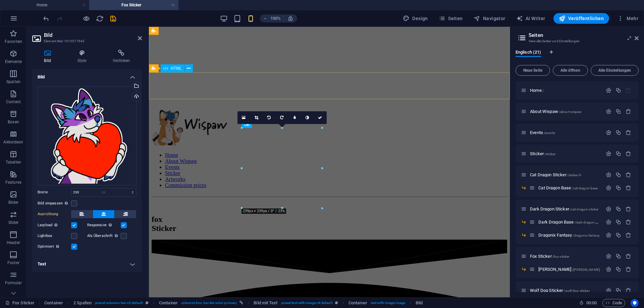
select select "DISABLED_OPTION_VALUE"
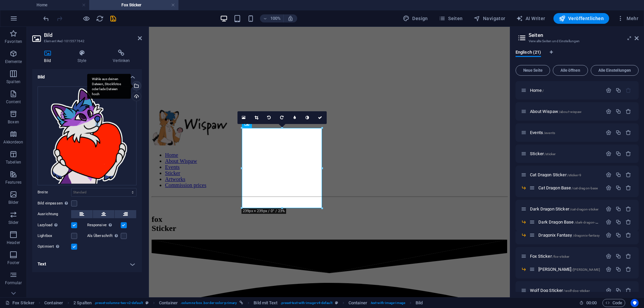
click at [136, 88] on div "Wähle aus deinen Dateien, Stockfotos oder lade Dateien hoch" at bounding box center [136, 87] width 10 height 10
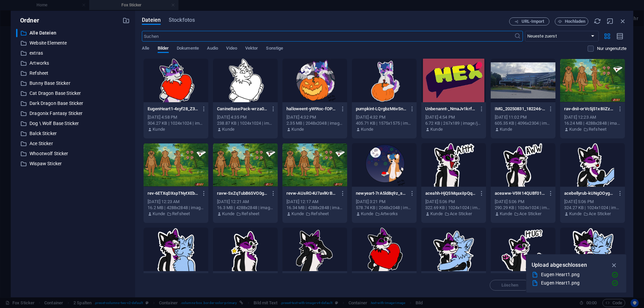
type input "230"
select select "px"
click at [246, 87] on div at bounding box center [245, 81] width 65 height 44
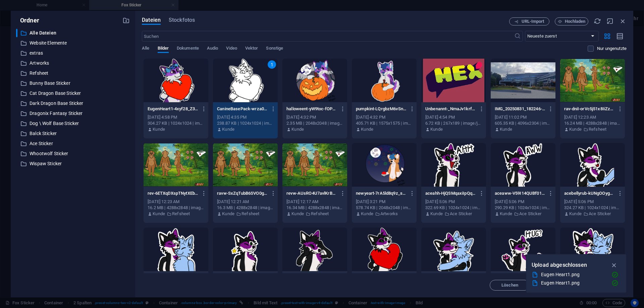
click at [246, 87] on div "1" at bounding box center [245, 81] width 65 height 44
select select "DISABLED_OPTION_VALUE"
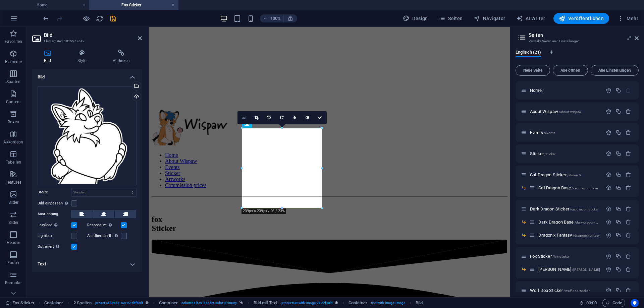
click at [245, 118] on icon at bounding box center [244, 117] width 4 height 5
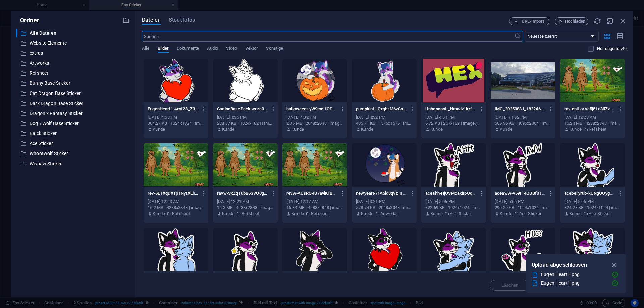
type input "230"
select select "px"
click at [175, 71] on div at bounding box center [176, 81] width 65 height 44
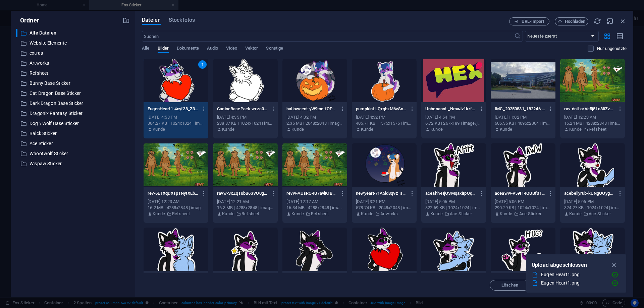
drag, startPoint x: 175, startPoint y: 71, endPoint x: 34, endPoint y: 55, distance: 142.1
click at [175, 71] on div "1" at bounding box center [176, 81] width 65 height 44
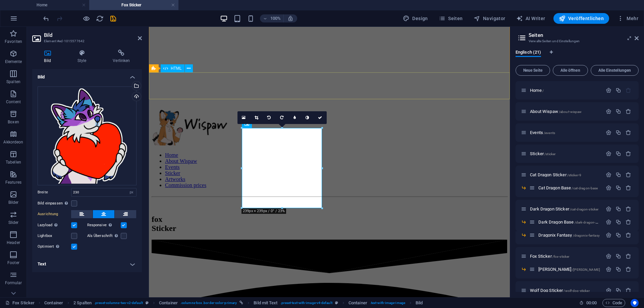
select select "DISABLED_OPTION_VALUE"
drag, startPoint x: 321, startPoint y: 117, endPoint x: 374, endPoint y: 111, distance: 53.9
click at [321, 117] on icon at bounding box center [319, 118] width 4 height 4
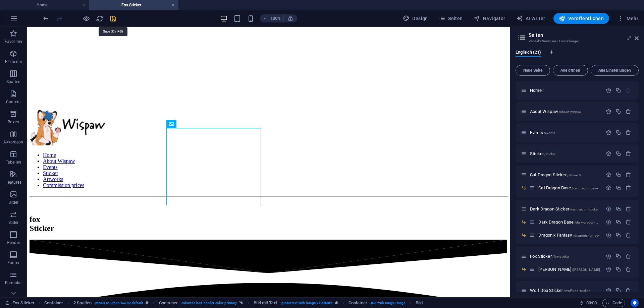
click at [114, 19] on icon "save" at bounding box center [113, 19] width 8 height 8
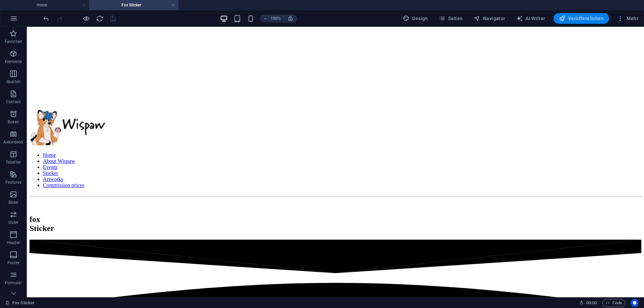
click at [570, 23] on button "Veröffentlichen" at bounding box center [581, 18] width 56 height 11
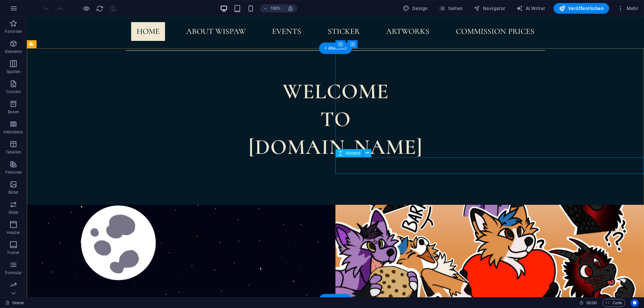
scroll to position [205, 0]
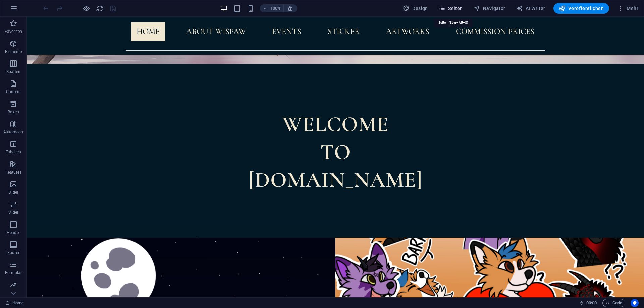
click at [460, 9] on span "Seiten" at bounding box center [451, 8] width 24 height 7
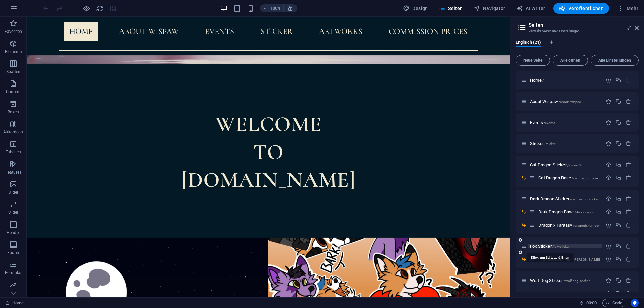
click at [543, 246] on span "Fox Sticker /fox-sticker" at bounding box center [549, 246] width 39 height 5
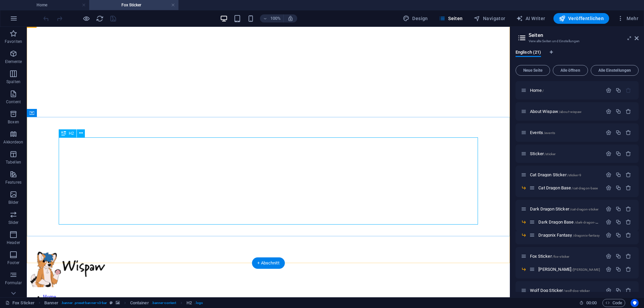
scroll to position [68, 0]
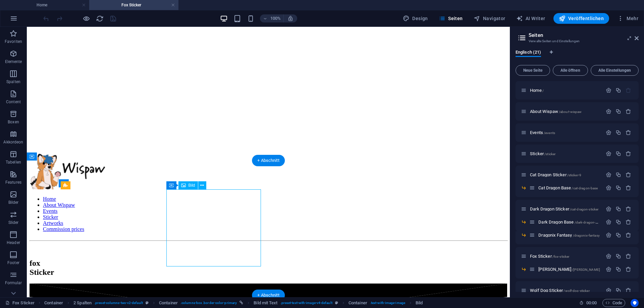
scroll to position [137, 0]
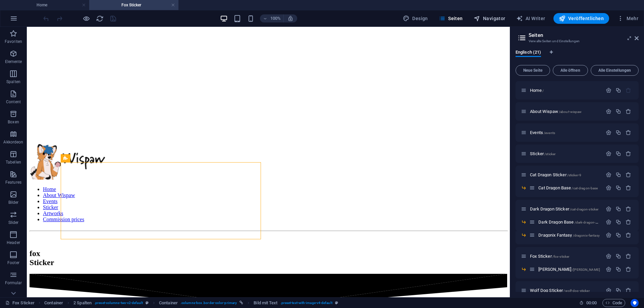
click at [475, 19] on button "Navigator" at bounding box center [489, 18] width 37 height 11
select select "18252105-en"
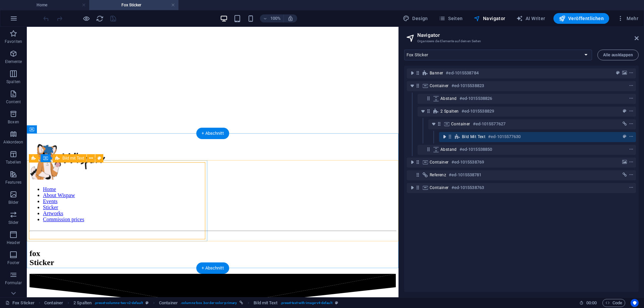
click at [444, 137] on icon "toggle-expand" at bounding box center [444, 136] width 7 height 7
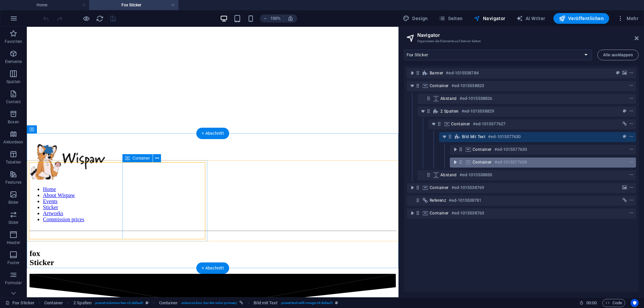
click at [457, 163] on icon "toggle-expand" at bounding box center [455, 162] width 7 height 7
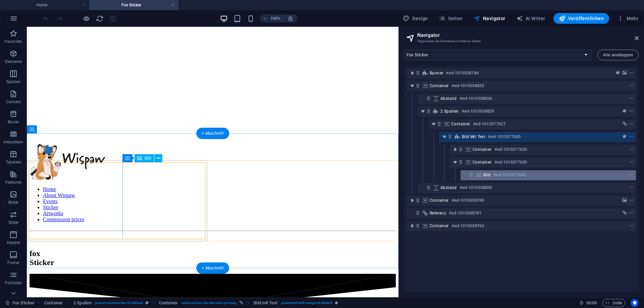
click at [478, 178] on div "Bild #ed-1015577642" at bounding box center [548, 175] width 175 height 10
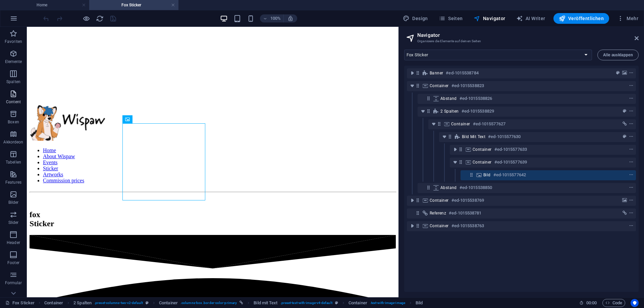
click at [11, 96] on icon "button" at bounding box center [13, 94] width 8 height 8
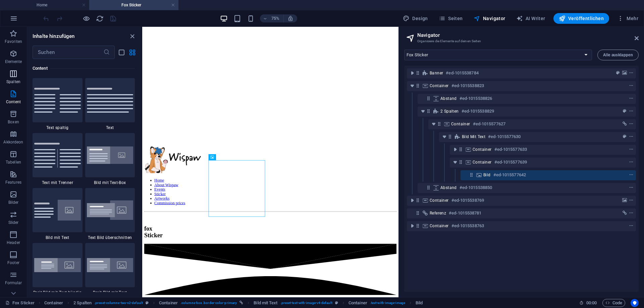
click at [12, 70] on icon "button" at bounding box center [13, 74] width 8 height 8
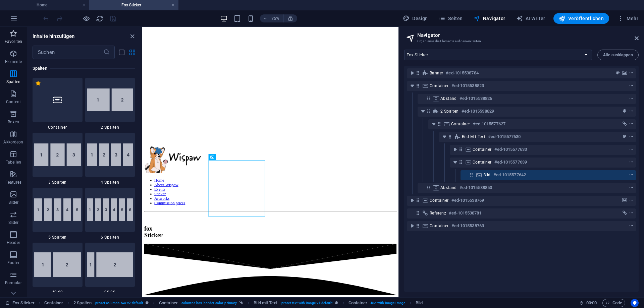
click at [14, 35] on icon "button" at bounding box center [13, 34] width 8 height 8
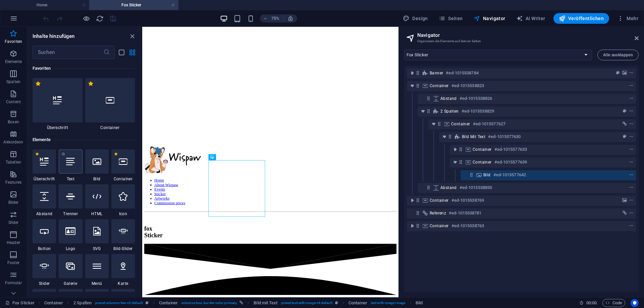
scroll to position [0, 0]
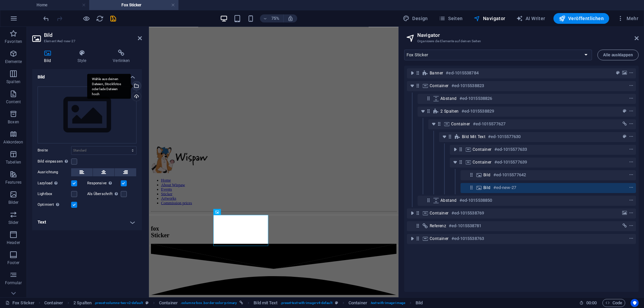
click at [137, 87] on div "Wähle aus deinen Dateien, Stockfotos oder lade Dateien hoch" at bounding box center [136, 87] width 10 height 10
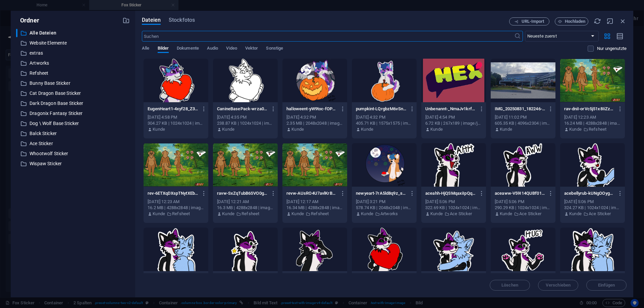
click at [177, 78] on div at bounding box center [176, 81] width 65 height 44
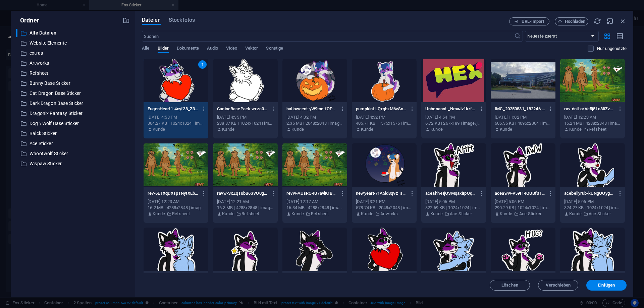
click at [177, 78] on div "1" at bounding box center [176, 81] width 65 height 44
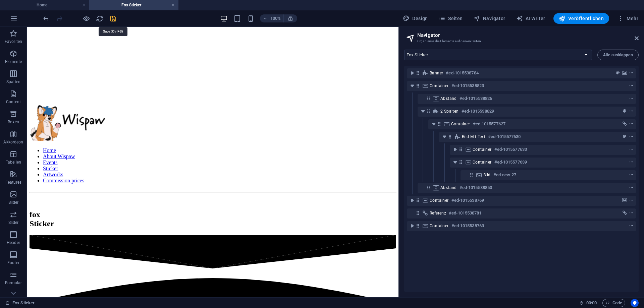
click at [113, 22] on icon "save" at bounding box center [113, 19] width 8 height 8
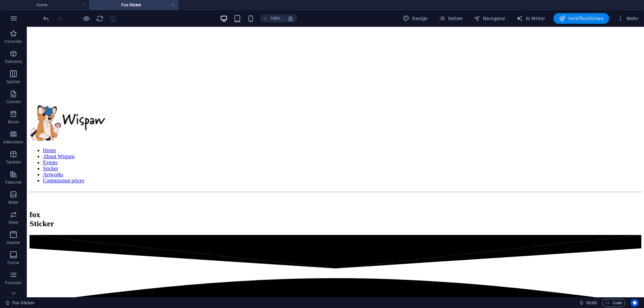
click at [585, 22] on button "Veröffentlichen" at bounding box center [581, 18] width 56 height 11
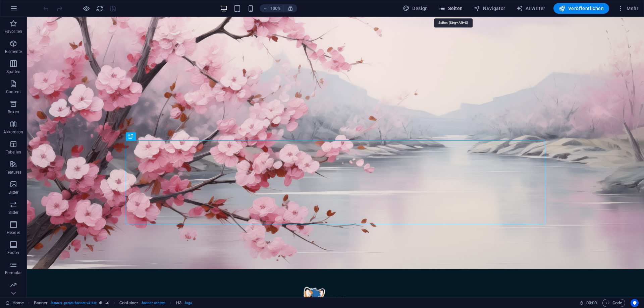
click at [456, 9] on span "Seiten" at bounding box center [451, 8] width 24 height 7
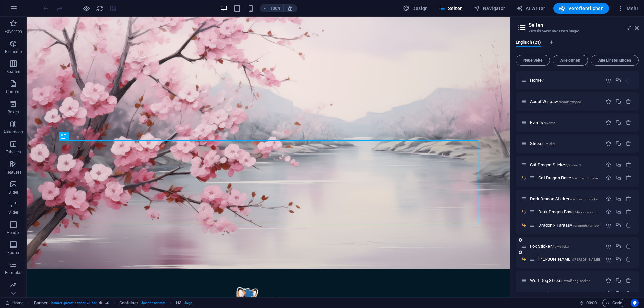
click at [546, 249] on div "Fox Sticker /fox-sticker" at bounding box center [562, 247] width 82 height 8
click at [545, 247] on span "Fox Sticker /fox-sticker" at bounding box center [549, 246] width 39 height 5
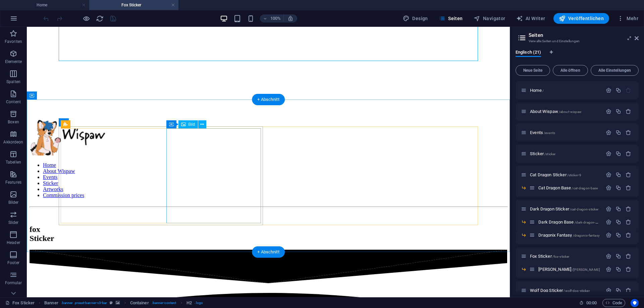
scroll to position [171, 0]
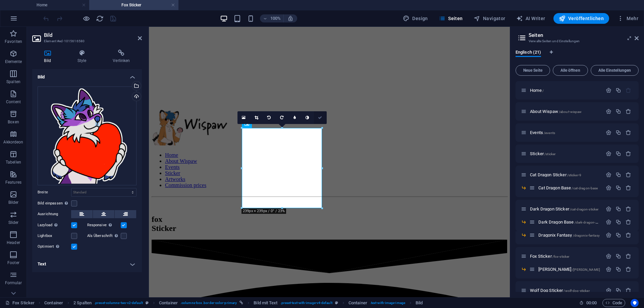
click at [318, 118] on icon at bounding box center [320, 118] width 4 height 4
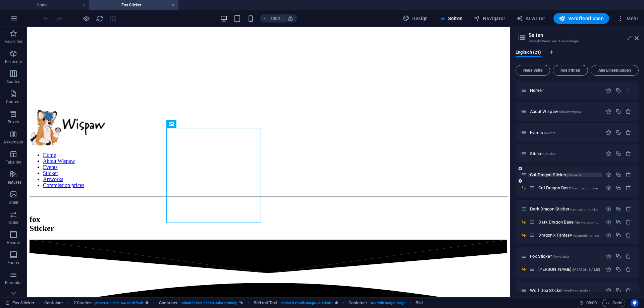
click at [546, 175] on span "Cat Dragon Sticker /sticker-9" at bounding box center [555, 174] width 51 height 5
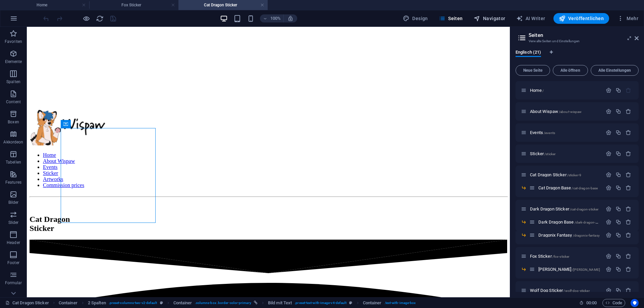
click at [491, 20] on span "Navigator" at bounding box center [490, 18] width 32 height 7
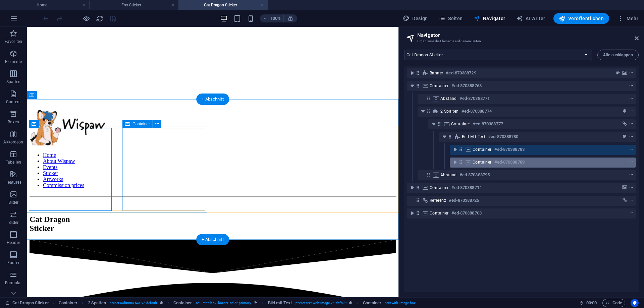
click at [484, 161] on span "Container" at bounding box center [482, 162] width 19 height 5
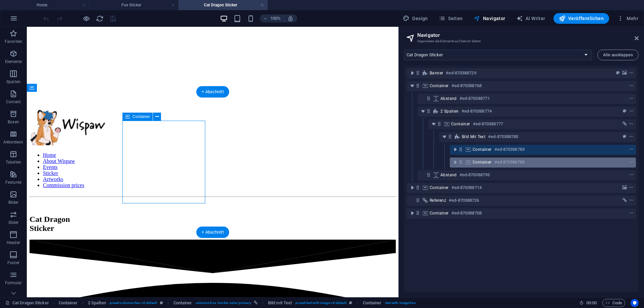
scroll to position [178, 0]
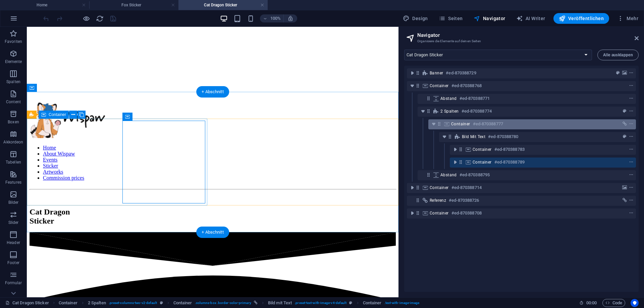
click at [465, 125] on span "Container" at bounding box center [460, 123] width 19 height 5
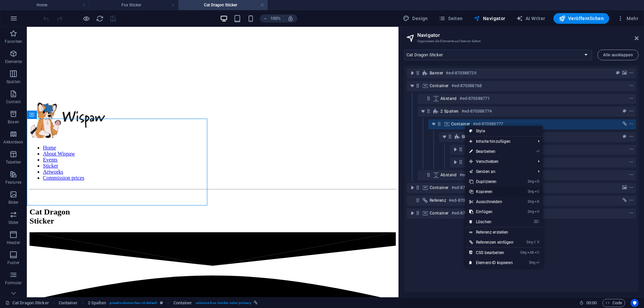
click at [488, 190] on link "Strg C Kopieren" at bounding box center [491, 192] width 52 height 10
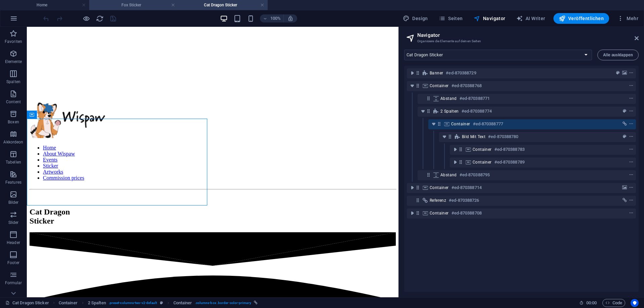
click at [140, 9] on li "Fox Sticker" at bounding box center [133, 5] width 89 height 10
select select "18252105-en"
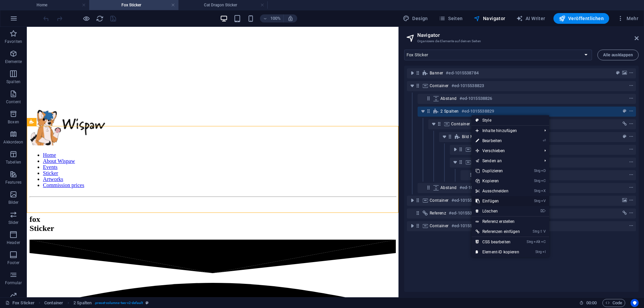
click at [503, 197] on link "Strg V Einfügen" at bounding box center [498, 201] width 52 height 10
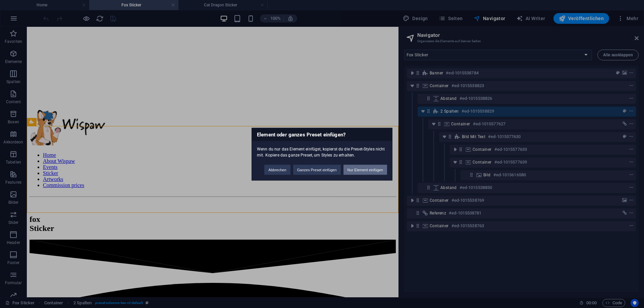
click at [373, 170] on button "Nur Element einfügen" at bounding box center [365, 170] width 44 height 10
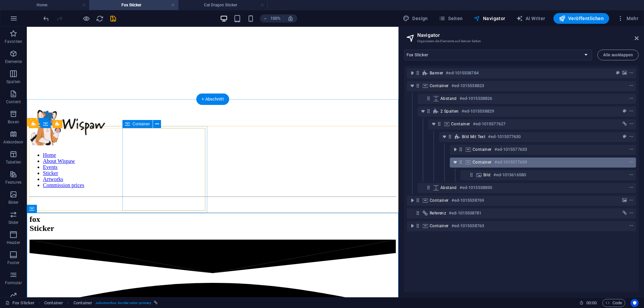
click at [455, 159] on icon "toggle-expand" at bounding box center [455, 162] width 7 height 7
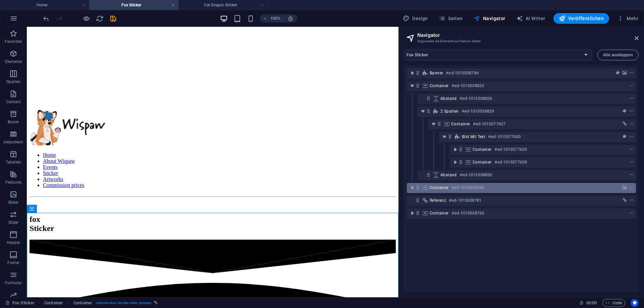
click at [446, 188] on span "Container" at bounding box center [439, 187] width 19 height 5
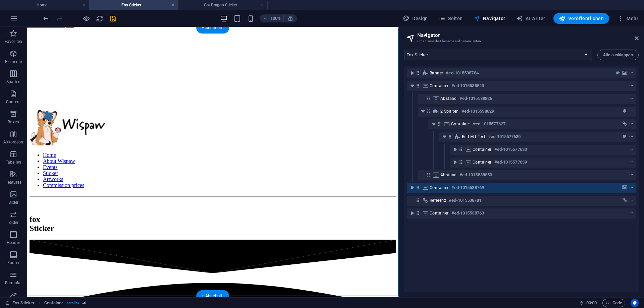
scroll to position [566, 0]
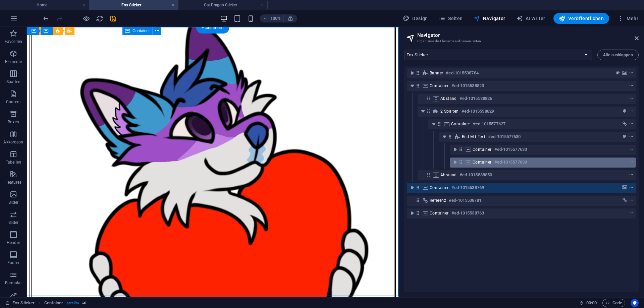
click at [472, 163] on icon at bounding box center [468, 162] width 7 height 5
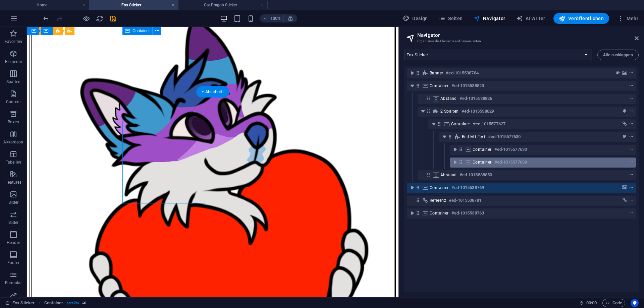
scroll to position [178, 0]
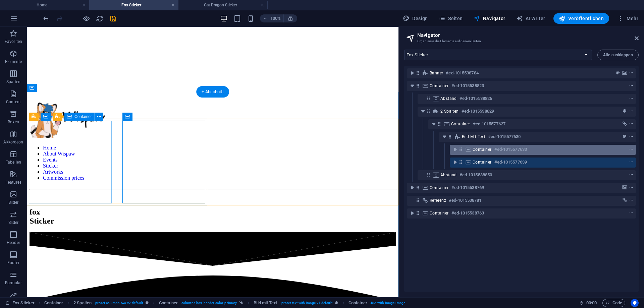
click at [474, 152] on div "Container #ed-1015577633" at bounding box center [538, 150] width 130 height 8
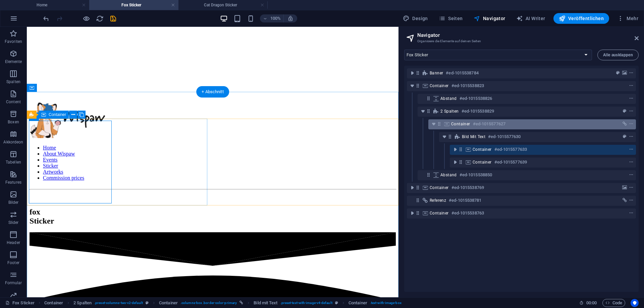
click at [467, 124] on span "Container" at bounding box center [460, 123] width 19 height 5
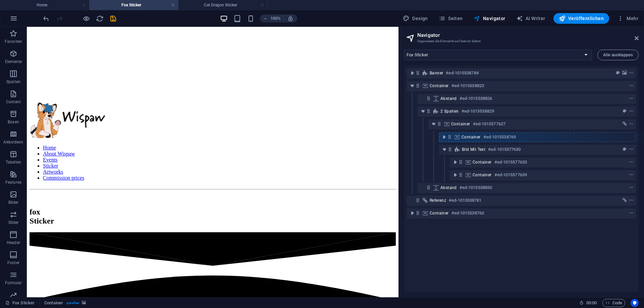
drag, startPoint x: 418, startPoint y: 186, endPoint x: 453, endPoint y: 134, distance: 63.4
click at [453, 134] on div "Banner #ed-1015538784 Container #ed-1015538823 Abstand #ed-1015538826 2 Spalten…" at bounding box center [521, 179] width 234 height 226
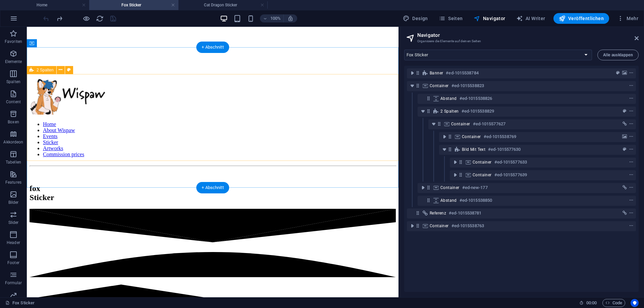
scroll to position [189, 0]
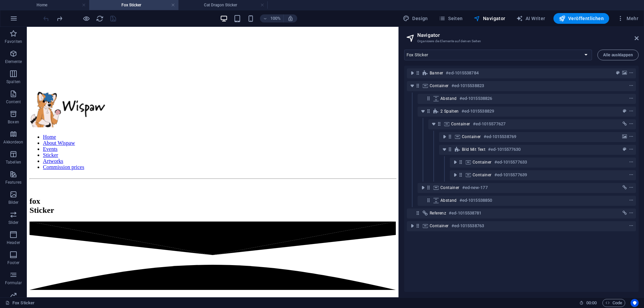
click at [441, 181] on div "Container #ed-1015577639" at bounding box center [521, 175] width 229 height 13
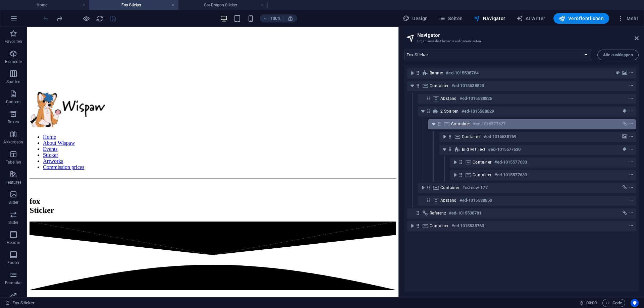
click at [435, 125] on icon "toggle-expand" at bounding box center [433, 124] width 7 height 7
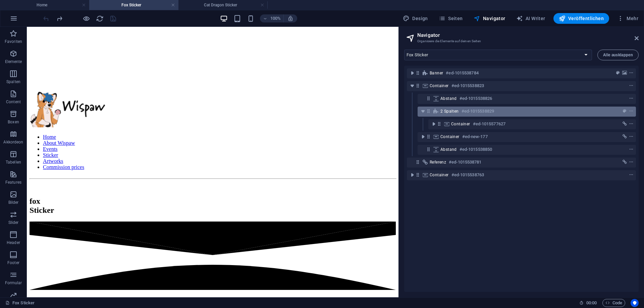
click at [493, 112] on h6 "#ed-1015538829" at bounding box center [478, 111] width 33 height 8
click at [635, 111] on div "2 Spalten #ed-1015538829" at bounding box center [527, 112] width 218 height 10
click at [633, 111] on icon "context-menu" at bounding box center [631, 111] width 5 height 5
click at [632, 112] on icon "context-menu" at bounding box center [631, 111] width 5 height 5
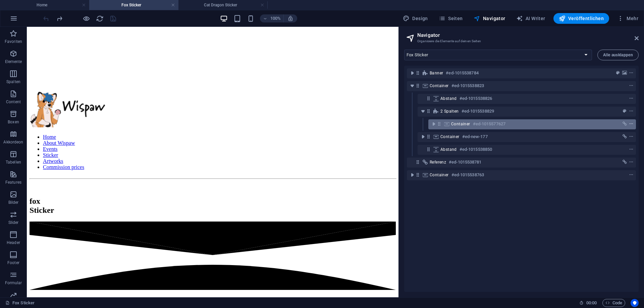
click at [629, 124] on span "context-menu" at bounding box center [631, 124] width 7 height 5
click at [631, 124] on icon "context-menu" at bounding box center [631, 124] width 5 height 5
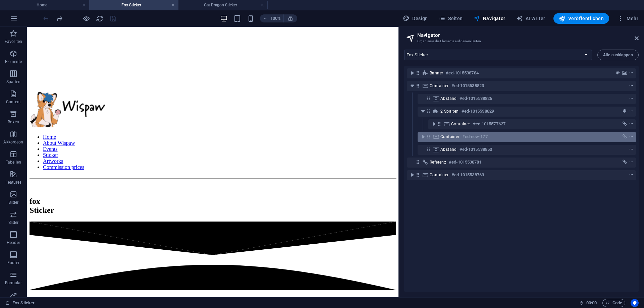
click at [631, 133] on div at bounding box center [619, 137] width 32 height 8
click at [632, 134] on button "context-menu" at bounding box center [631, 137] width 7 height 8
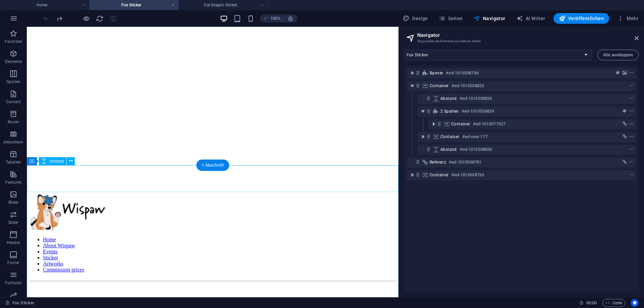
scroll to position [121, 0]
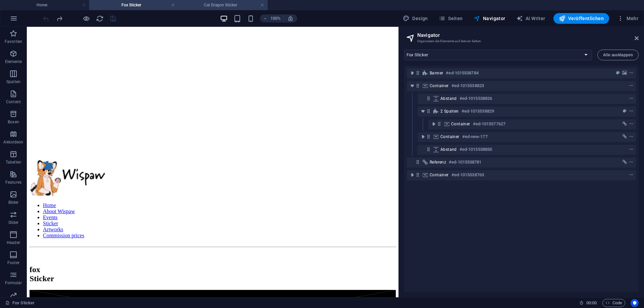
click at [210, 7] on h4 "Cat Dragon Sticker" at bounding box center [222, 4] width 89 height 7
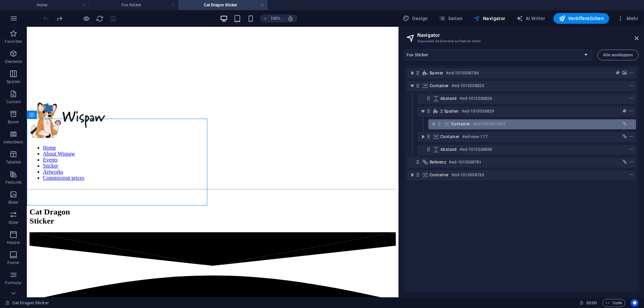
click at [488, 127] on h6 "#ed-1015577627" at bounding box center [489, 124] width 33 height 8
click at [632, 125] on icon "context-menu" at bounding box center [631, 124] width 5 height 5
click at [632, 124] on icon "context-menu" at bounding box center [631, 124] width 5 height 5
click at [632, 122] on icon "context-menu" at bounding box center [631, 124] width 5 height 5
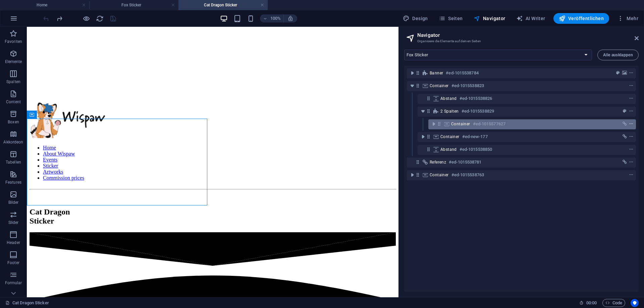
click at [632, 122] on icon "context-menu" at bounding box center [631, 124] width 5 height 5
drag, startPoint x: 632, startPoint y: 122, endPoint x: 357, endPoint y: 52, distance: 284.6
click at [632, 122] on icon "context-menu" at bounding box center [631, 124] width 5 height 5
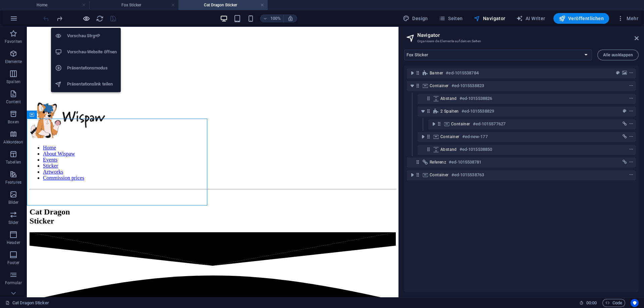
click at [83, 19] on icon "button" at bounding box center [87, 19] width 8 height 8
click at [85, 18] on icon "button" at bounding box center [87, 19] width 8 height 8
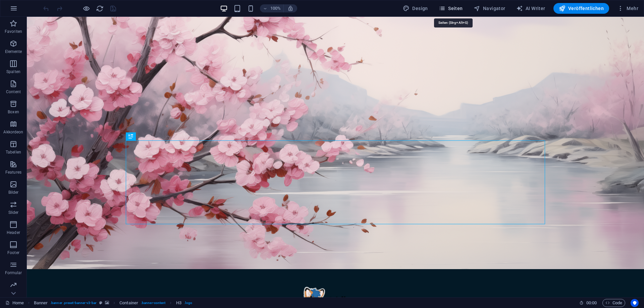
click at [459, 6] on span "Seiten" at bounding box center [451, 8] width 24 height 7
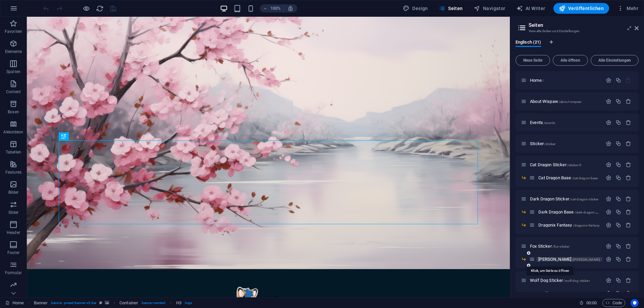
click at [539, 258] on span "[PERSON_NAME] /[PERSON_NAME]" at bounding box center [569, 259] width 62 height 5
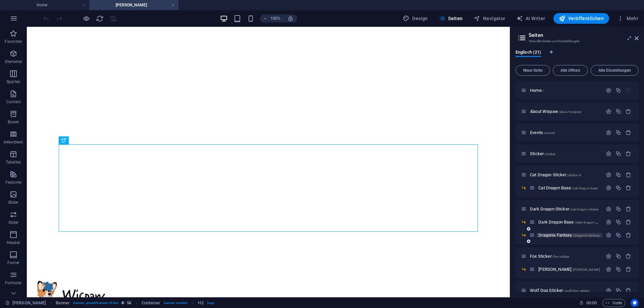
click at [548, 236] on span "Dragonix Fantasy /dragonix-fantasy" at bounding box center [568, 235] width 61 height 5
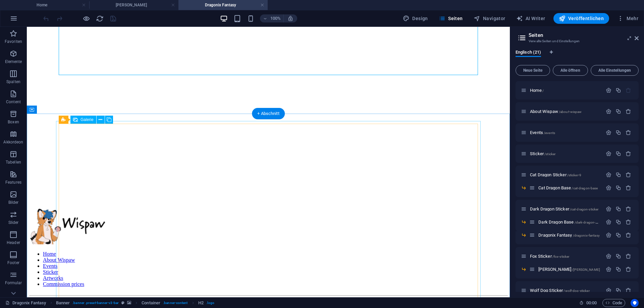
scroll to position [171, 0]
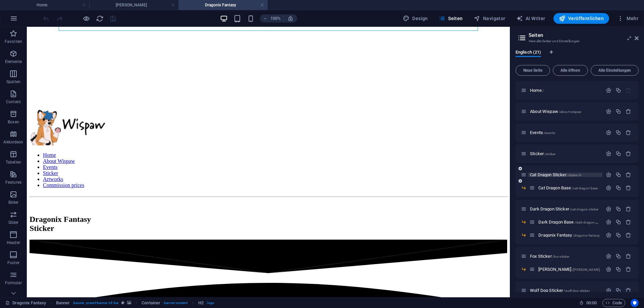
click at [549, 176] on span "Cat Dragon Sticker /sticker-9" at bounding box center [555, 174] width 51 height 5
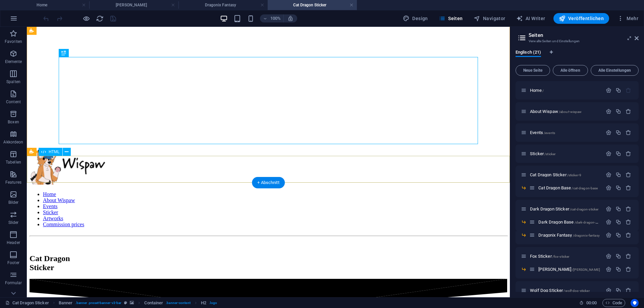
scroll to position [137, 0]
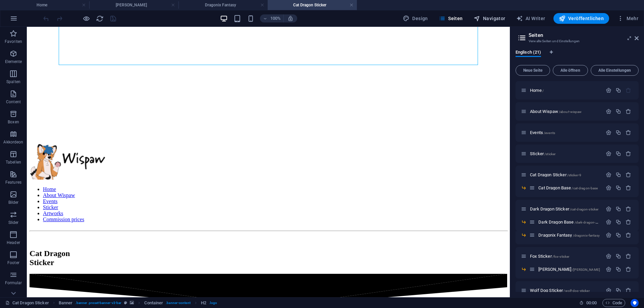
click at [487, 16] on span "Navigator" at bounding box center [490, 18] width 32 height 7
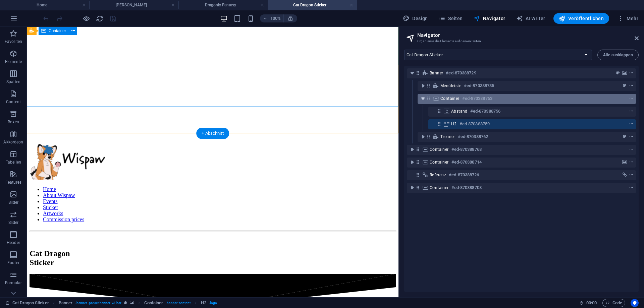
click at [423, 98] on icon "toggle-expand" at bounding box center [423, 98] width 7 height 7
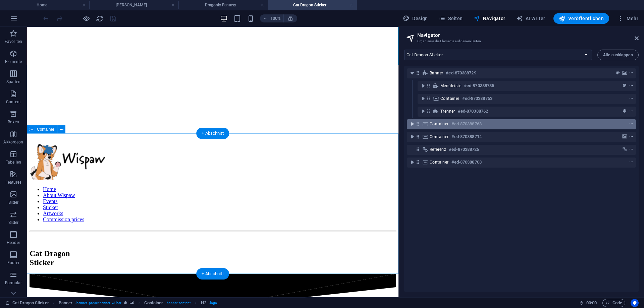
click at [414, 124] on icon "toggle-expand" at bounding box center [412, 124] width 7 height 7
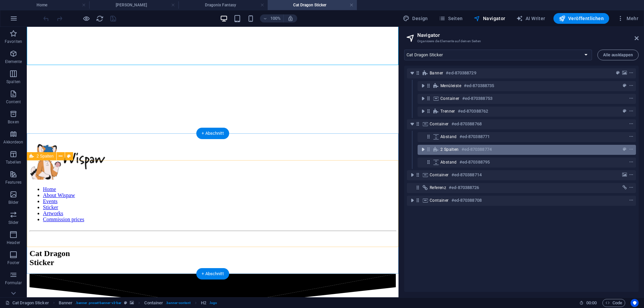
click at [425, 149] on icon "toggle-expand" at bounding box center [423, 149] width 7 height 7
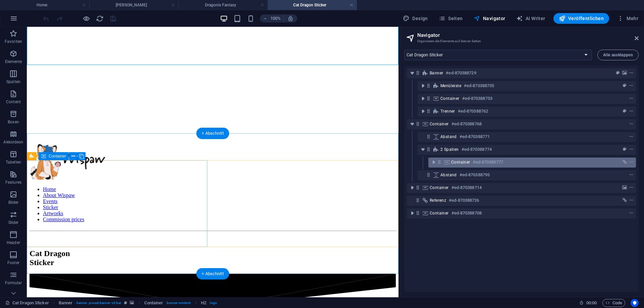
click at [459, 161] on span "Container" at bounding box center [460, 162] width 19 height 5
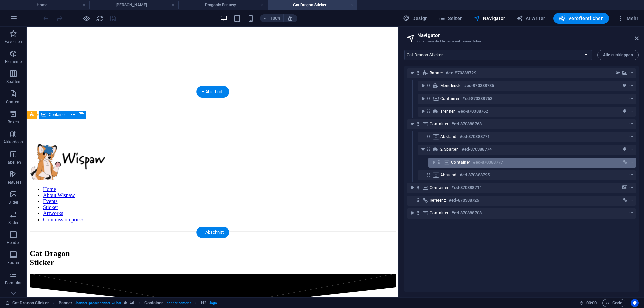
scroll to position [178, 0]
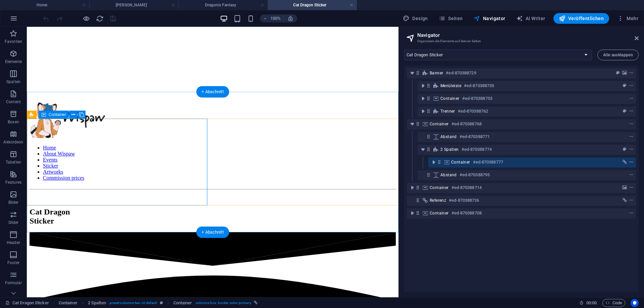
click at [631, 163] on icon "context-menu" at bounding box center [631, 162] width 5 height 5
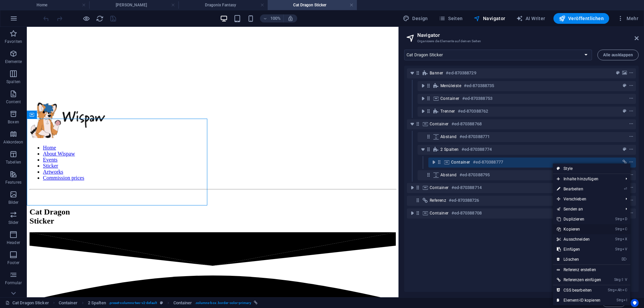
click at [586, 228] on link "Strg C Kopieren" at bounding box center [579, 229] width 52 height 10
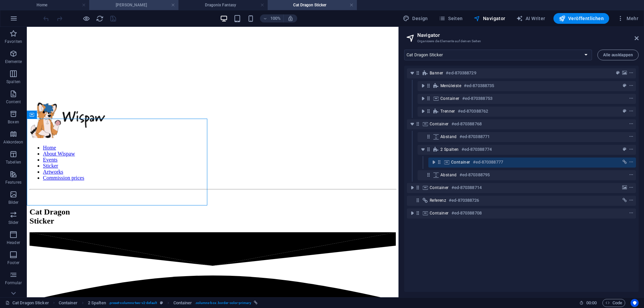
drag, startPoint x: 144, startPoint y: 4, endPoint x: 148, endPoint y: 69, distance: 65.6
click at [144, 4] on h4 "[PERSON_NAME]" at bounding box center [133, 4] width 89 height 7
select select "16556413-en"
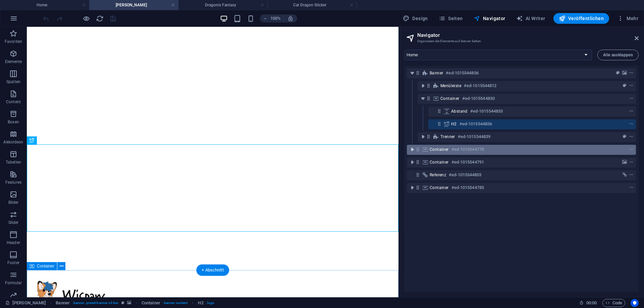
click at [413, 149] on icon "toggle-expand" at bounding box center [412, 149] width 7 height 7
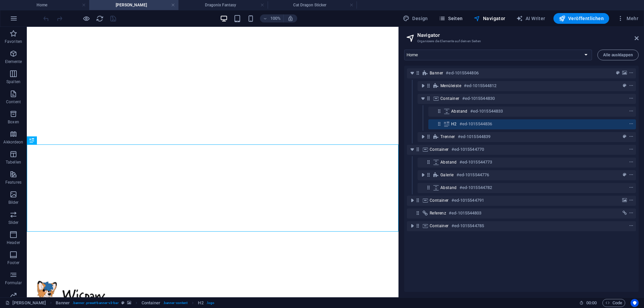
click at [463, 16] on span "Seiten" at bounding box center [451, 18] width 24 height 7
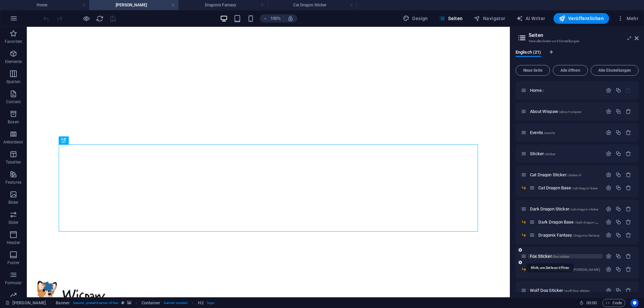
click at [539, 258] on span "Fox Sticker /fox-sticker" at bounding box center [549, 256] width 39 height 5
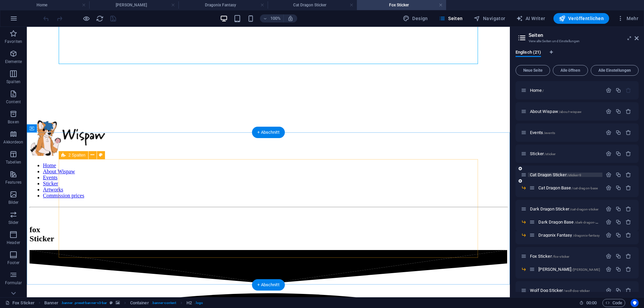
scroll to position [171, 0]
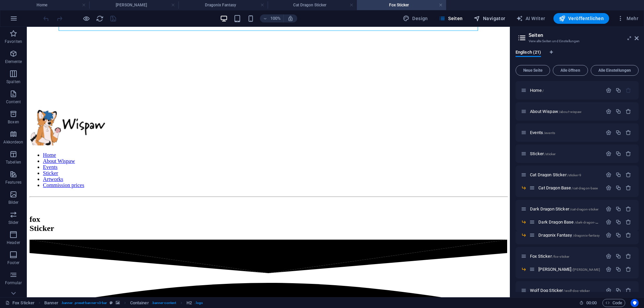
click at [480, 18] on icon "button" at bounding box center [477, 18] width 7 height 7
select select "18252105-en"
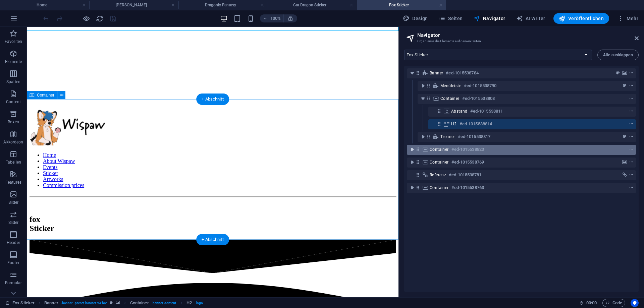
click at [411, 148] on icon "toggle-expand" at bounding box center [412, 149] width 7 height 7
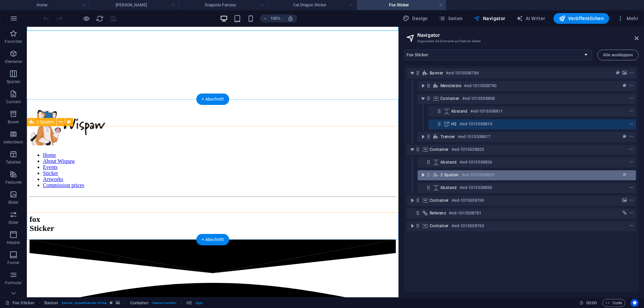
click at [426, 176] on icon "toggle-expand" at bounding box center [423, 175] width 7 height 7
click at [533, 178] on div "2 Spalten #ed-1015538829" at bounding box center [521, 175] width 162 height 8
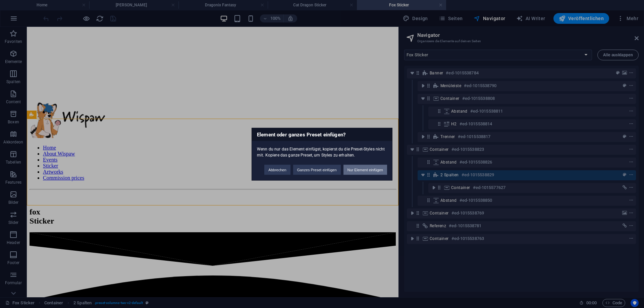
click at [368, 171] on button "Nur Element einfügen" at bounding box center [365, 170] width 44 height 10
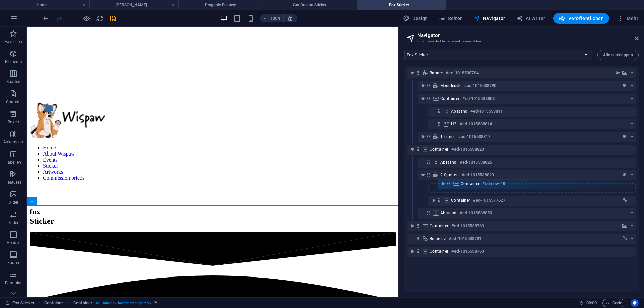
drag, startPoint x: 428, startPoint y: 202, endPoint x: 450, endPoint y: 187, distance: 26.6
click at [450, 187] on div "Banner #ed-1015538784 Menüleiste #ed-1015538790 Container #ed-1015538808 Abstan…" at bounding box center [521, 179] width 234 height 226
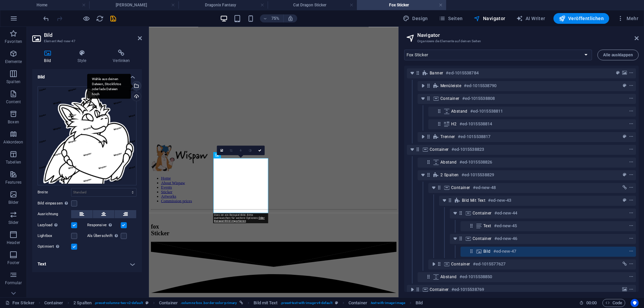
click at [137, 86] on div "Wähle aus deinen Dateien, Stockfotos oder lade Dateien hoch" at bounding box center [136, 87] width 10 height 10
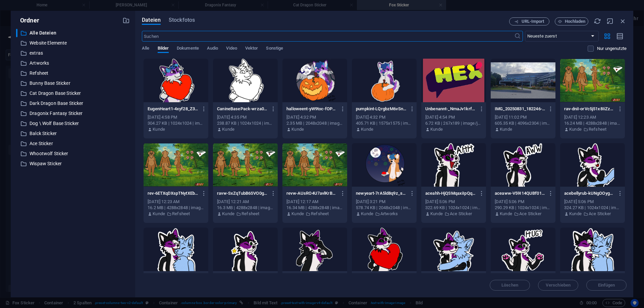
type input "230"
select select "px"
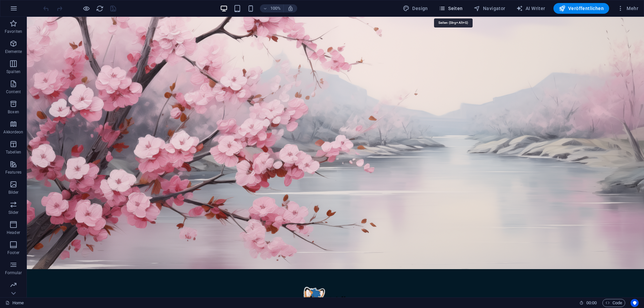
click at [458, 8] on span "Seiten" at bounding box center [451, 8] width 24 height 7
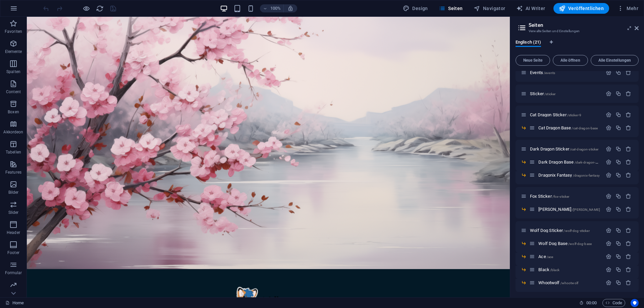
scroll to position [60, 0]
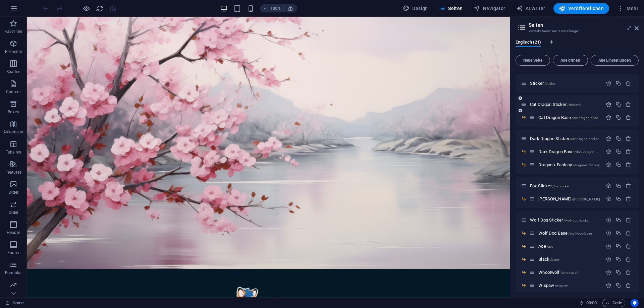
click at [612, 104] on button "button" at bounding box center [609, 105] width 10 height 6
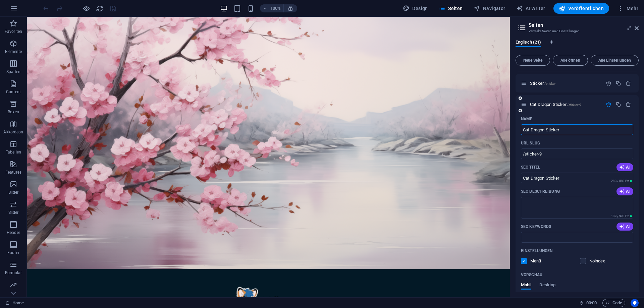
drag, startPoint x: 547, startPoint y: 129, endPoint x: 534, endPoint y: 133, distance: 13.9
click at [534, 133] on input "Cat Dragon Sticker" at bounding box center [577, 129] width 112 height 11
click at [585, 123] on div "Name" at bounding box center [577, 119] width 112 height 11
click at [616, 104] on icon "button" at bounding box center [618, 105] width 6 height 6
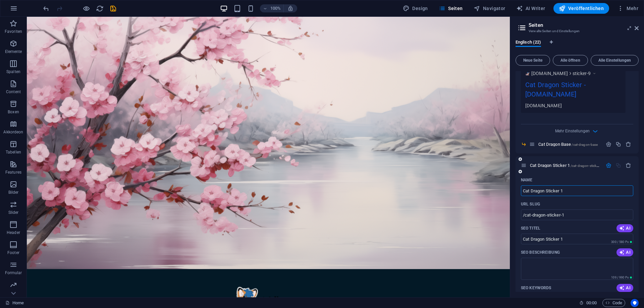
click at [575, 185] on input "Cat Dragon Sticker 1" at bounding box center [577, 190] width 112 height 11
type input "Cat Dragon Sticker"
type input "/cat-dragon-sticker-22"
type input "Cat Dragon Sticker"
drag, startPoint x: 540, startPoint y: 182, endPoint x: 489, endPoint y: 186, distance: 51.1
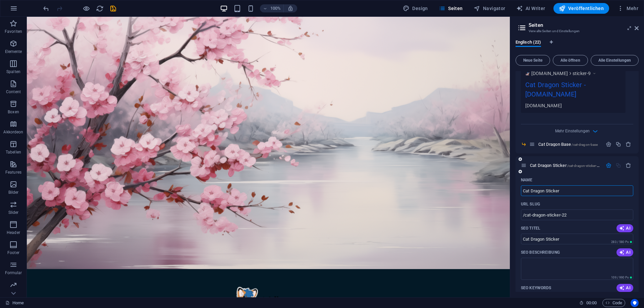
click at [521, 186] on input "Cat Dragon Sticker" at bounding box center [577, 190] width 112 height 11
type input "Cat Dragon Stickerfo"
type input "Cat Dragon Stickerf"
type input "Cat Dragon Stickerfox"
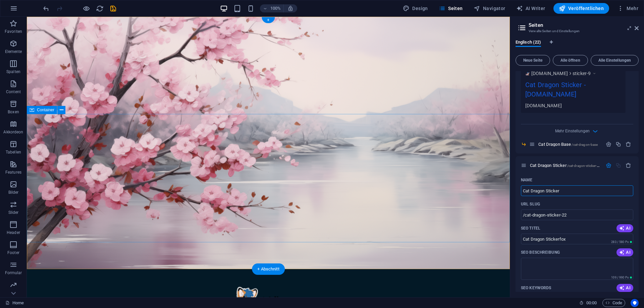
type input "Cat Dragon Sticker"
type input "Cat Drag Sticker"
type input "Cat Drago Sticker"
type input "Sticker"
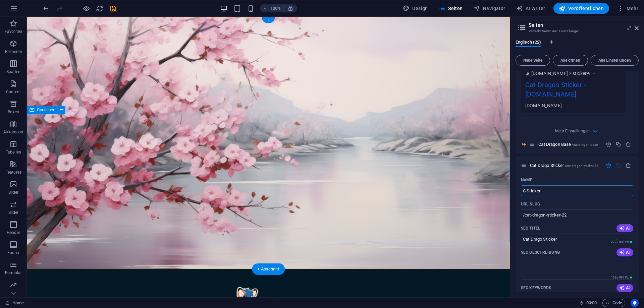
type input "C Sticker"
type input "Fo Sticker"
type input "F Sticker"
type input "Fox Sticker"
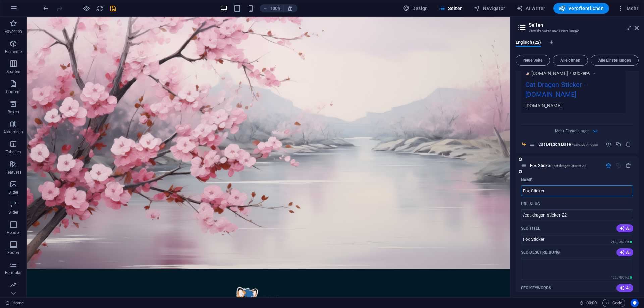
click at [605, 163] on button "button" at bounding box center [609, 166] width 10 height 6
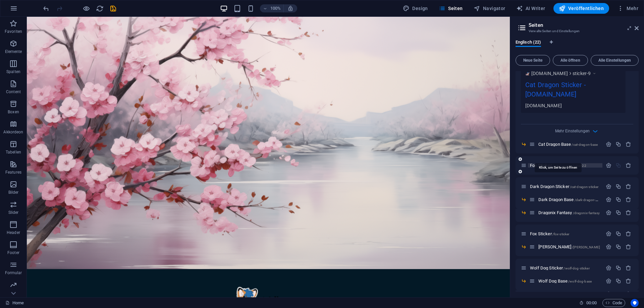
click at [586, 164] on span "/cat-dragon-sticker-22" at bounding box center [569, 166] width 34 height 4
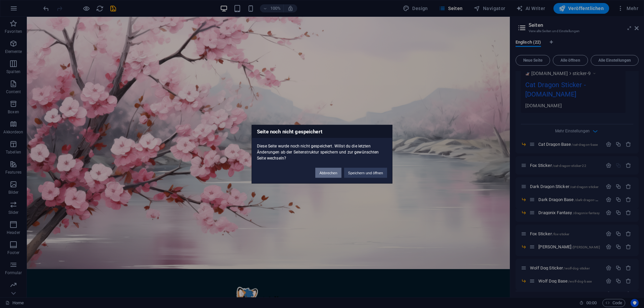
click at [334, 174] on button "Abbrechen" at bounding box center [328, 173] width 26 height 10
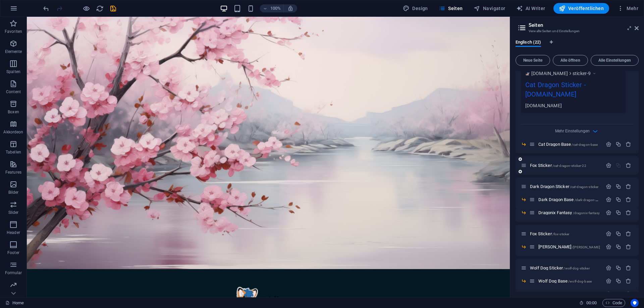
scroll to position [263, 0]
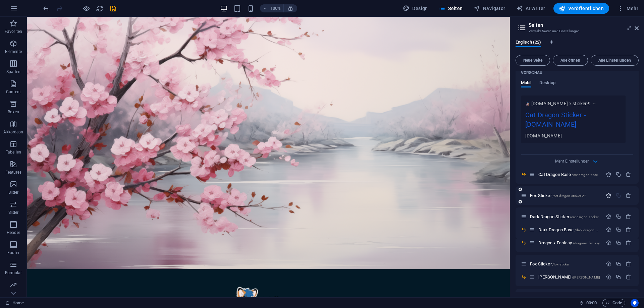
click at [607, 193] on icon "button" at bounding box center [609, 196] width 6 height 6
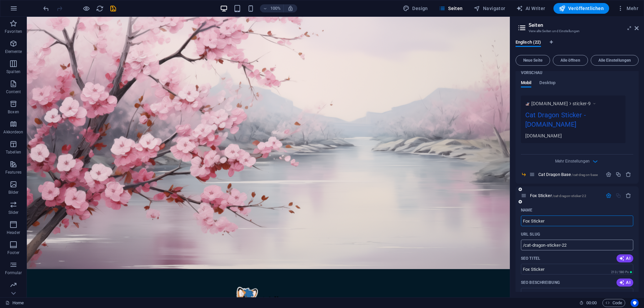
click at [573, 240] on input "/cat-dragon-sticker-22" at bounding box center [577, 245] width 112 height 11
drag, startPoint x: 579, startPoint y: 236, endPoint x: 502, endPoint y: 238, distance: 76.8
click at [521, 240] on input "/cat-dragon-sticker-22" at bounding box center [577, 245] width 112 height 11
click at [570, 229] on div "URL SLUG" at bounding box center [577, 234] width 112 height 11
click at [607, 193] on icon "button" at bounding box center [609, 196] width 6 height 6
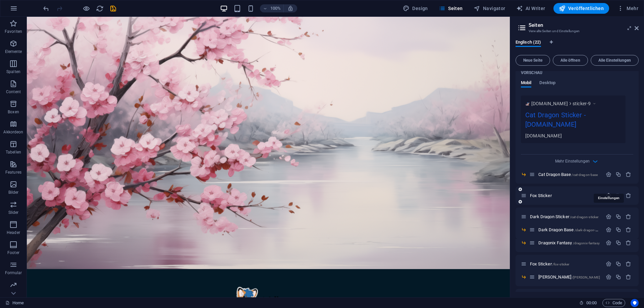
click at [606, 193] on icon "button" at bounding box center [609, 196] width 6 height 6
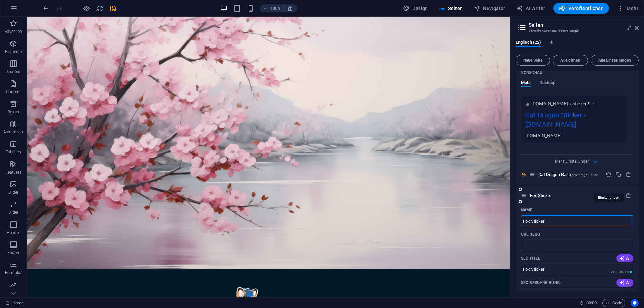
scroll to position [293, 0]
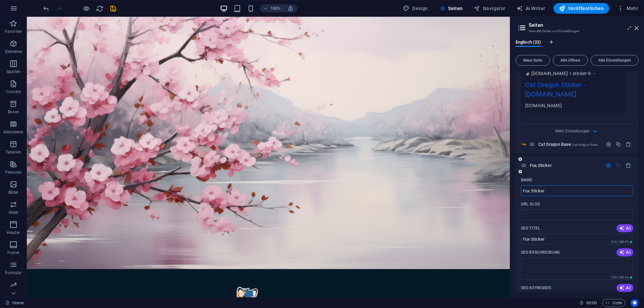
click at [610, 163] on icon "button" at bounding box center [609, 166] width 6 height 6
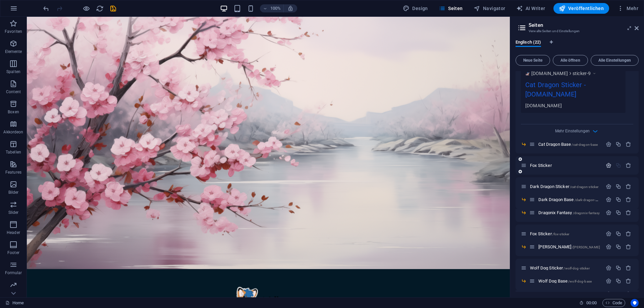
click at [606, 163] on icon "button" at bounding box center [609, 166] width 6 height 6
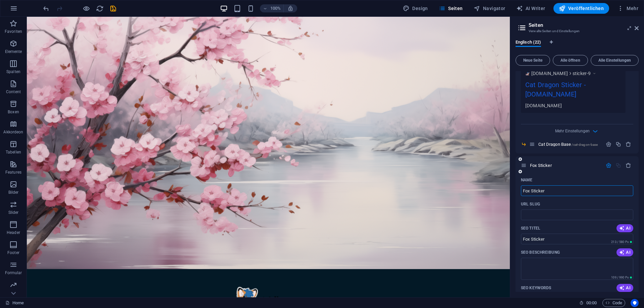
click at [574, 185] on input "Fox Sticker" at bounding box center [577, 190] width 112 height 11
type input "Fox Stickerj"
click at [559, 185] on input "Fox Stickerj" at bounding box center [577, 190] width 112 height 11
type input "Fox Sticker"
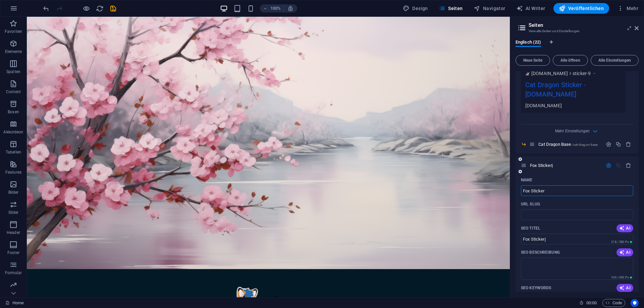
type input "Fox Sticker"
click at [607, 163] on icon "button" at bounding box center [609, 166] width 6 height 6
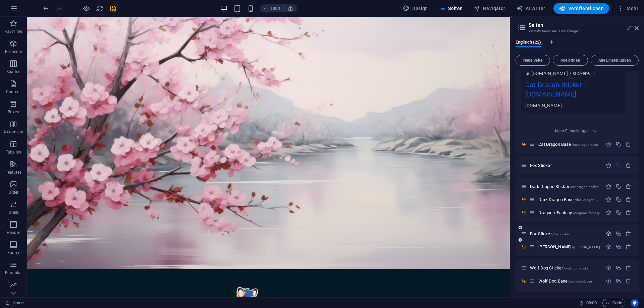
click at [609, 231] on icon "button" at bounding box center [609, 234] width 6 height 6
click at [562, 278] on input "/fox-sticker" at bounding box center [577, 283] width 112 height 11
drag, startPoint x: 563, startPoint y: 274, endPoint x: 499, endPoint y: 279, distance: 64.3
click at [521, 279] on input "/fox-sticker" at bounding box center [577, 283] width 112 height 11
click at [605, 163] on button "button" at bounding box center [609, 166] width 10 height 6
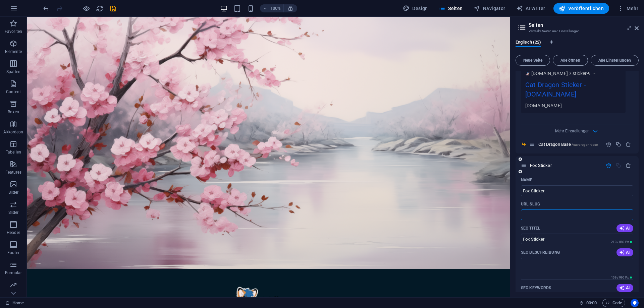
click at [553, 210] on input "URL SLUG" at bounding box center [577, 215] width 112 height 11
paste input "/fox-sticker"
type input "/fox-sticker"
click at [575, 210] on input "/fox-sticker" at bounding box center [577, 215] width 112 height 11
click at [578, 199] on div "URL SLUG" at bounding box center [577, 204] width 112 height 11
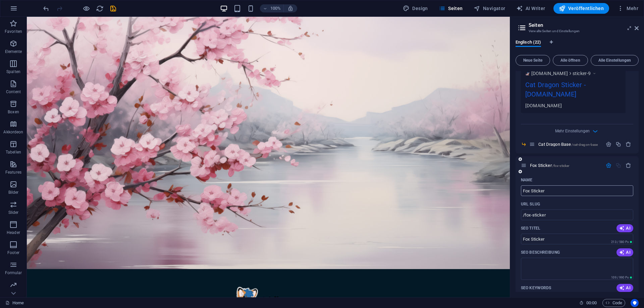
click at [557, 185] on input "Fox Sticker" at bounding box center [577, 190] width 112 height 11
type input "s"
type input "/s"
type input "s"
type input "/"
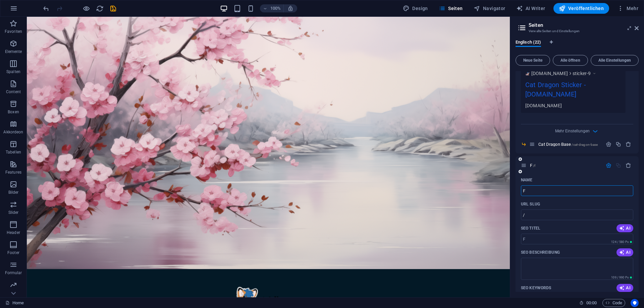
type input "F"
type input "/f"
type input "F"
type input "Fo"
type input "/fo"
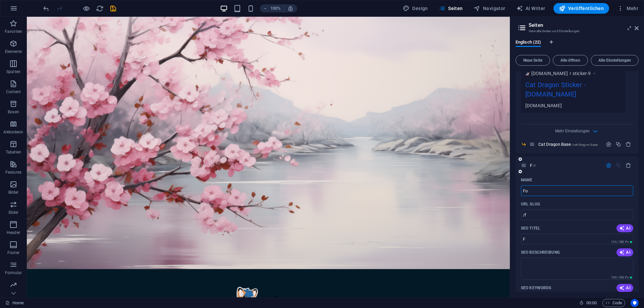
type input "Fo"
type input "Fox"
type input "/fox"
type input "Fox"
type input "Fox Sticker"
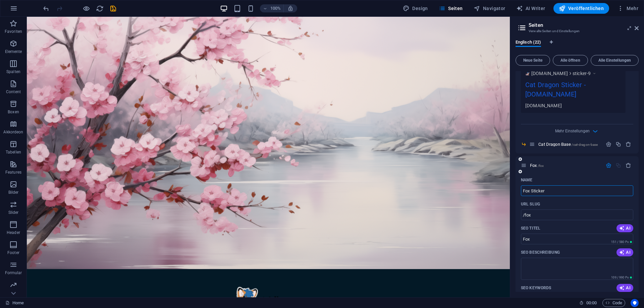
type input "/fox-sticker-22"
type input "Fox Sticker"
click at [607, 163] on icon "button" at bounding box center [609, 166] width 6 height 6
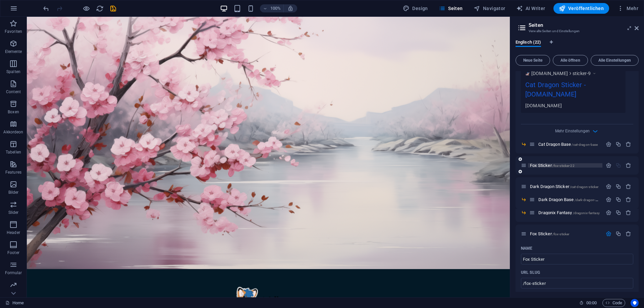
click at [567, 164] on span "/fox-sticker-22" at bounding box center [563, 166] width 22 height 4
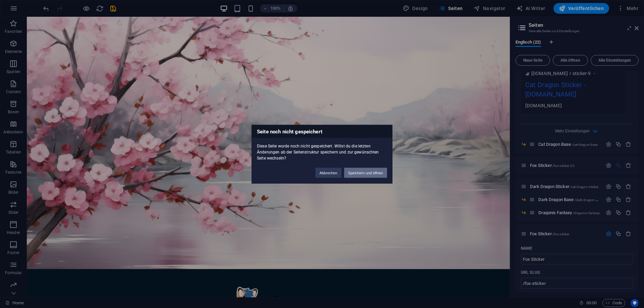
click at [364, 170] on button "Speichern und öffnen" at bounding box center [365, 173] width 43 height 10
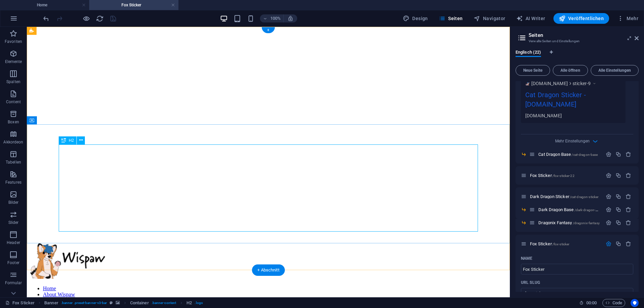
scroll to position [68, 0]
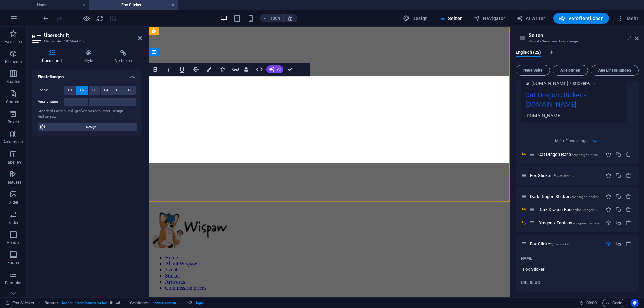
drag, startPoint x: 434, startPoint y: 103, endPoint x: 226, endPoint y: 100, distance: 208.0
click at [612, 173] on button "button" at bounding box center [609, 176] width 10 height 6
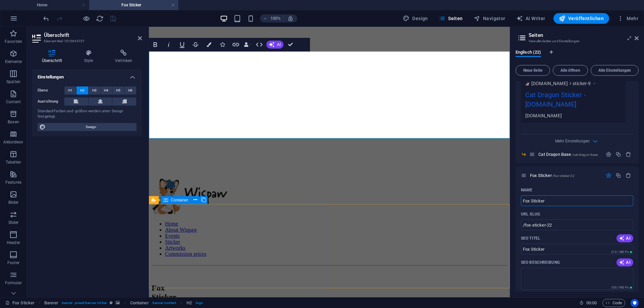
scroll to position [103, 0]
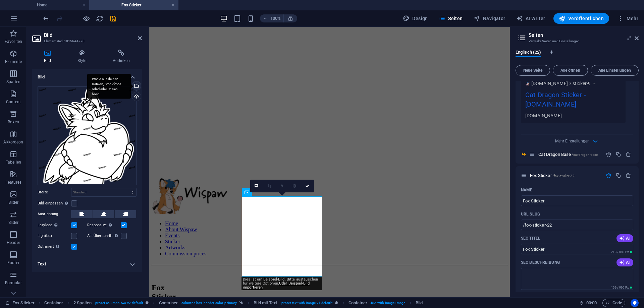
click at [137, 88] on div "Wähle aus deinen Dateien, Stockfotos oder lade Dateien hoch" at bounding box center [136, 87] width 10 height 10
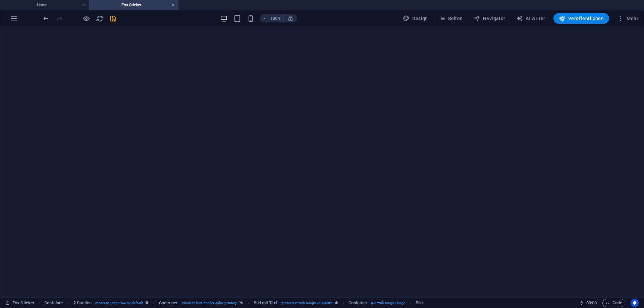
type input "230"
select select "px"
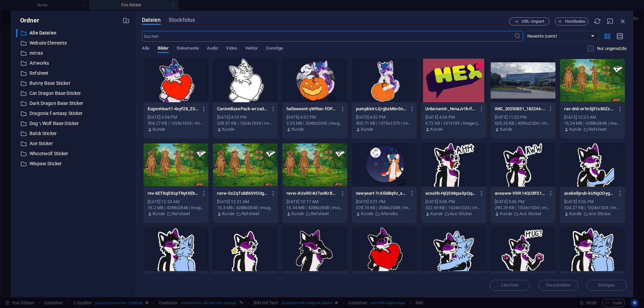
click at [184, 92] on div at bounding box center [176, 81] width 65 height 44
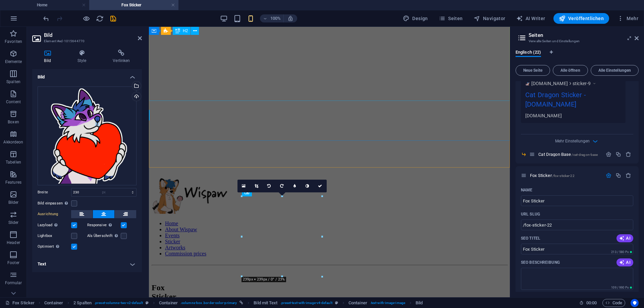
select select "DISABLED_OPTION_VALUE"
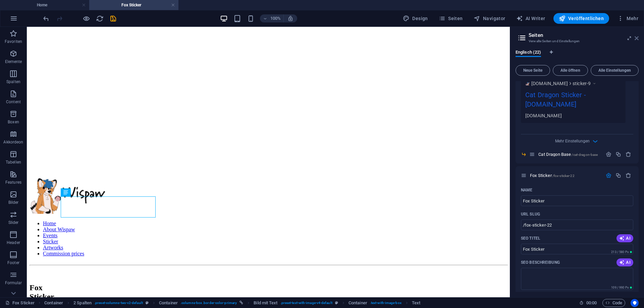
click at [635, 39] on icon at bounding box center [637, 38] width 4 height 5
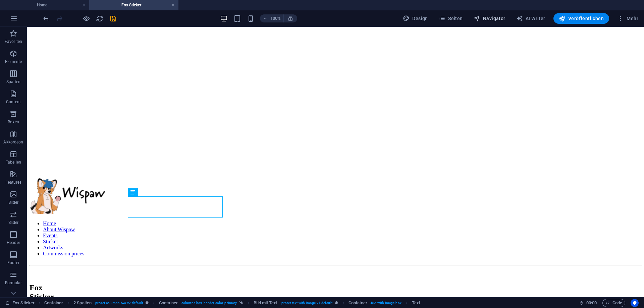
click at [488, 16] on span "Navigator" at bounding box center [490, 18] width 32 height 7
select select "18253418-en"
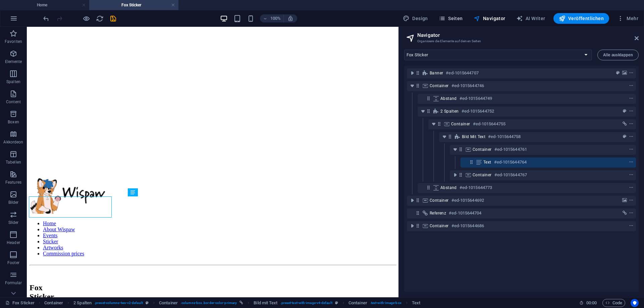
click at [461, 21] on span "Seiten" at bounding box center [451, 18] width 24 height 7
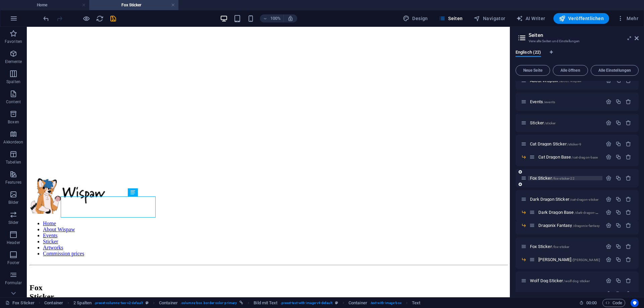
scroll to position [60, 0]
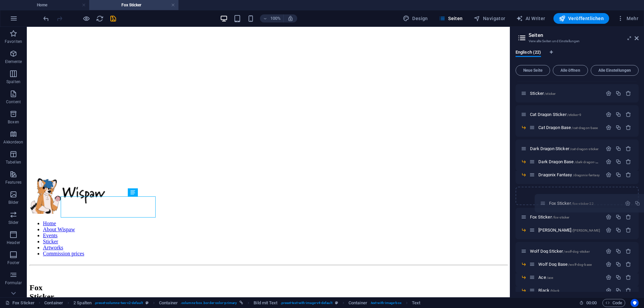
drag, startPoint x: 524, startPoint y: 151, endPoint x: 543, endPoint y: 206, distance: 57.9
click at [543, 206] on div "Home / About Wispaw /about-wispaw Events /events Sticker /sticker Cat Dragon St…" at bounding box center [577, 205] width 123 height 369
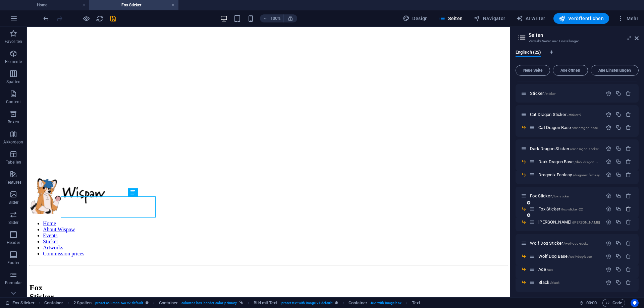
click at [626, 207] on icon "button" at bounding box center [629, 209] width 6 height 6
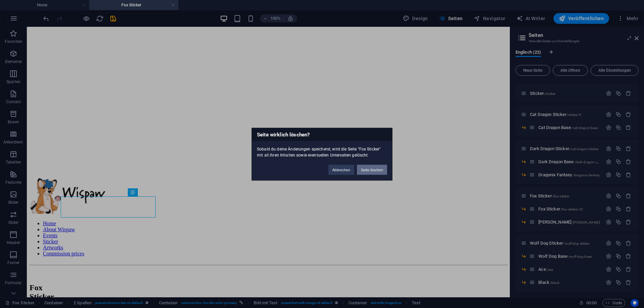
click at [374, 171] on button "Seite löschen" at bounding box center [372, 170] width 30 height 10
click at [364, 168] on button "Speichern und schließen" at bounding box center [362, 170] width 49 height 10
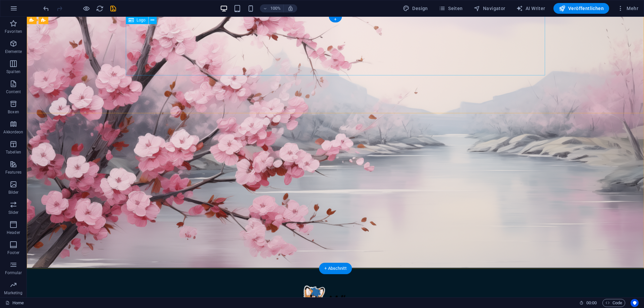
scroll to position [0, 0]
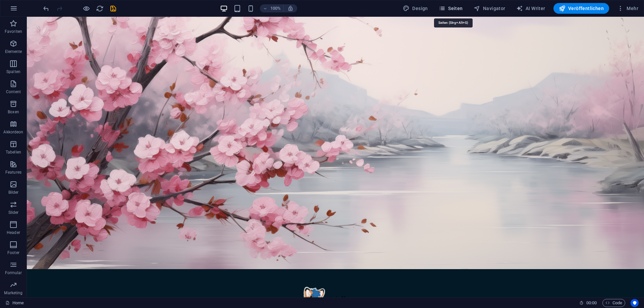
click at [459, 7] on span "Seiten" at bounding box center [451, 8] width 24 height 7
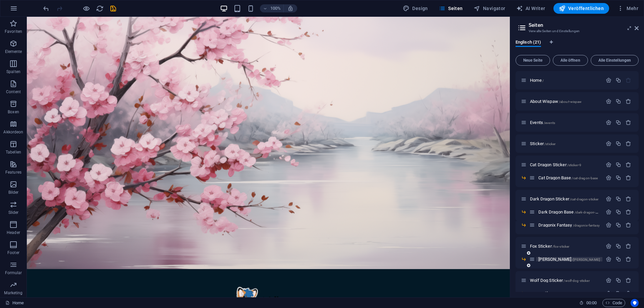
click at [550, 259] on span "[PERSON_NAME] /[PERSON_NAME]" at bounding box center [569, 259] width 62 height 5
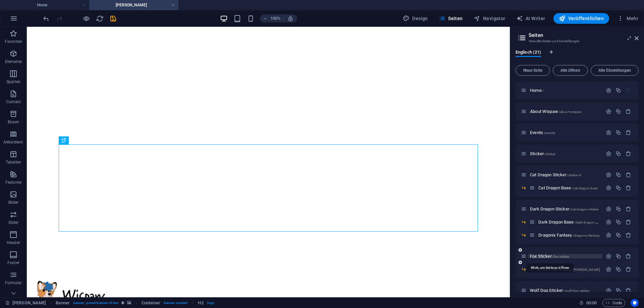
click at [563, 257] on span "/fox-sticker" at bounding box center [560, 257] width 17 height 4
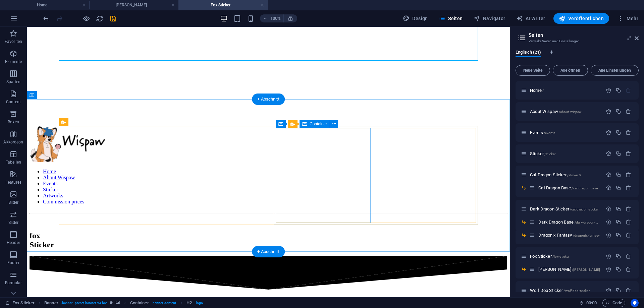
scroll to position [171, 0]
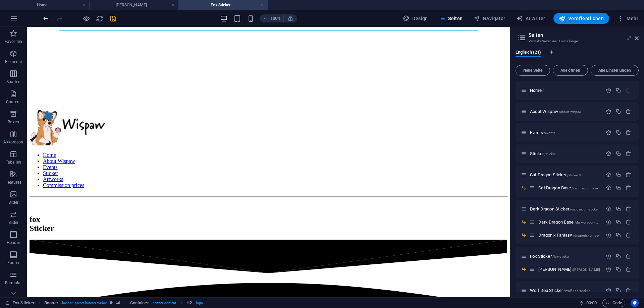
click at [45, 18] on icon "undo" at bounding box center [46, 19] width 8 height 8
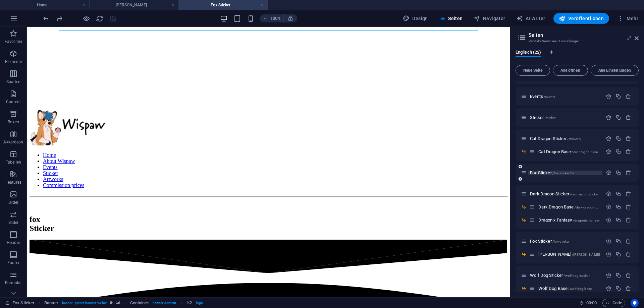
scroll to position [60, 0]
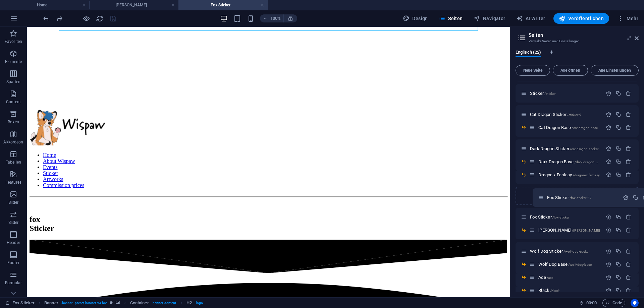
drag, startPoint x: 522, startPoint y: 150, endPoint x: 542, endPoint y: 203, distance: 57.0
click at [542, 203] on div "Home / About Wispaw /about-wispaw Events /events Sticker /sticker Cat Dragon St…" at bounding box center [577, 216] width 123 height 390
click at [627, 216] on icon "button" at bounding box center [629, 217] width 6 height 6
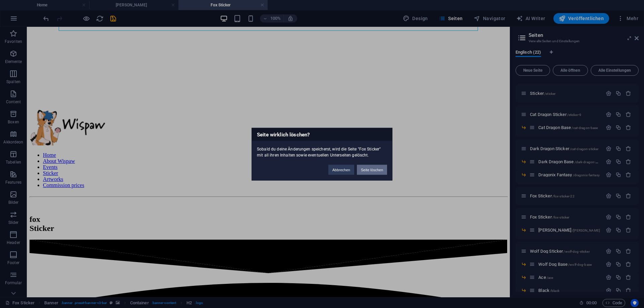
click at [371, 172] on button "Seite löschen" at bounding box center [372, 170] width 30 height 10
click at [374, 172] on button "Speichern und schließen" at bounding box center [362, 170] width 49 height 10
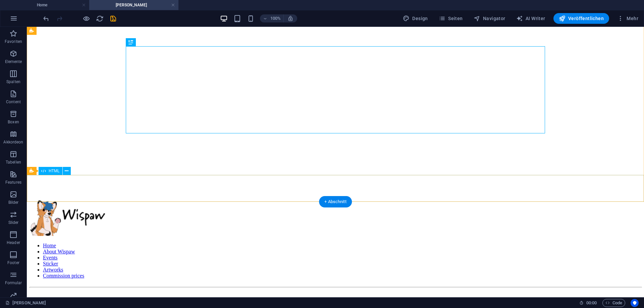
scroll to position [68, 0]
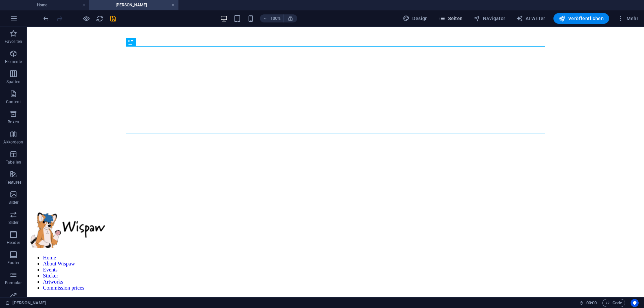
click at [463, 18] on span "Seiten" at bounding box center [451, 18] width 24 height 7
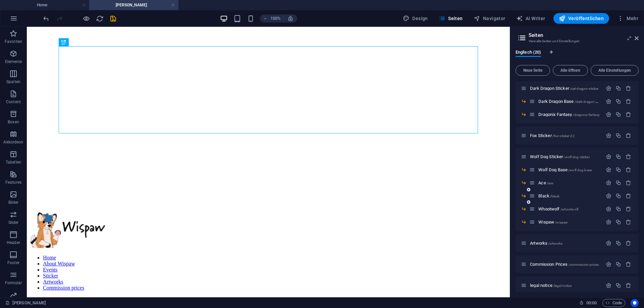
scroll to position [91, 0]
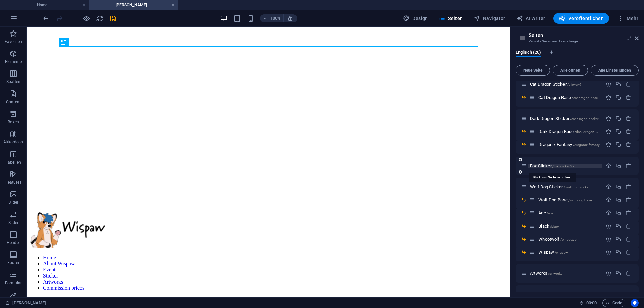
click at [543, 167] on span "Fox Sticker /fox-sticker-22" at bounding box center [552, 165] width 45 height 5
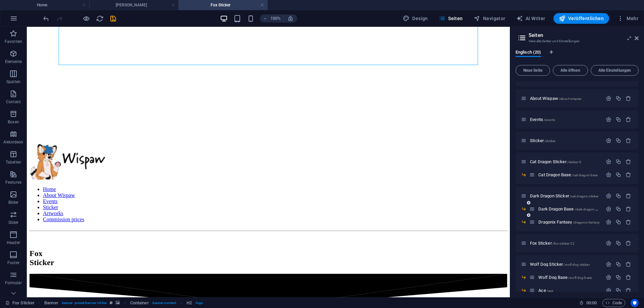
scroll to position [0, 0]
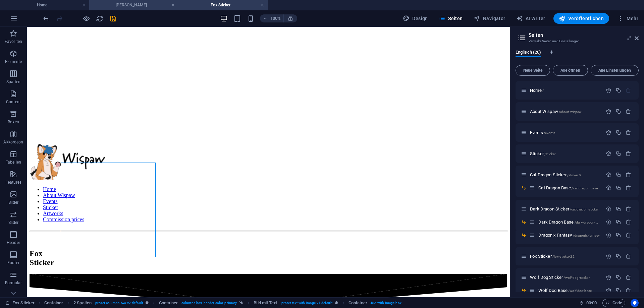
click at [138, 8] on h4 "[PERSON_NAME]" at bounding box center [133, 4] width 89 height 7
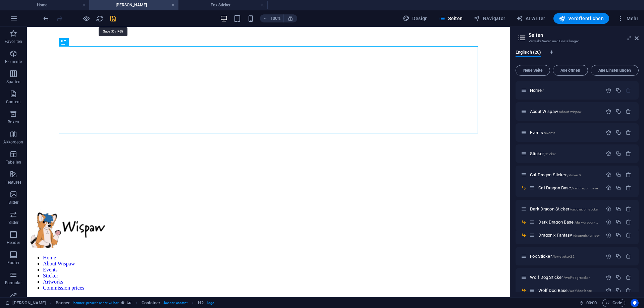
click at [112, 18] on icon "save" at bounding box center [113, 19] width 8 height 8
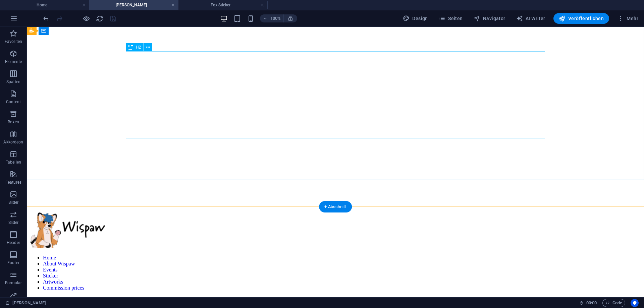
scroll to position [34, 0]
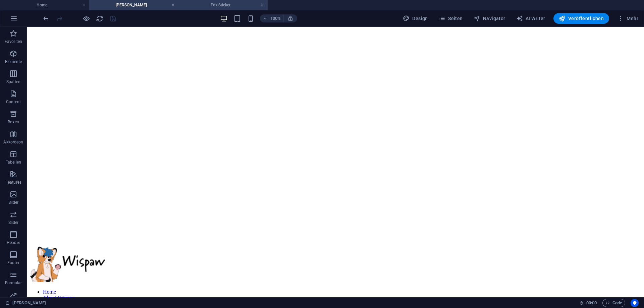
click at [218, 7] on h4 "Fox Sticker" at bounding box center [222, 4] width 89 height 7
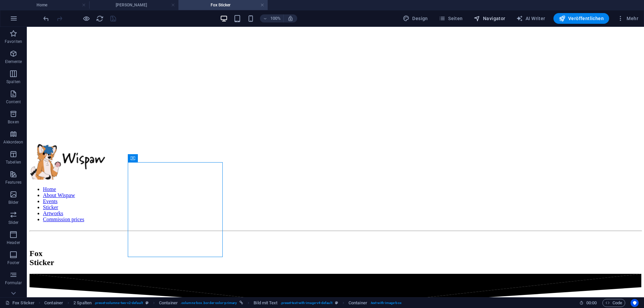
click at [493, 17] on span "Navigator" at bounding box center [490, 18] width 32 height 7
select select "18253418-en"
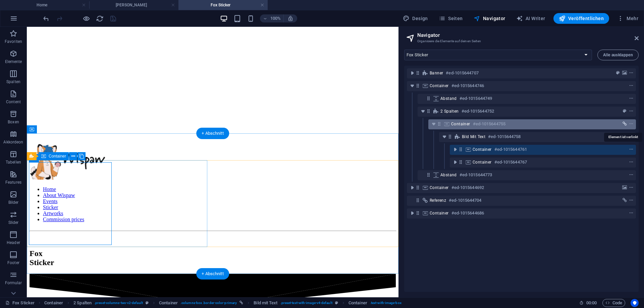
click at [626, 124] on icon "link" at bounding box center [625, 124] width 4 height 5
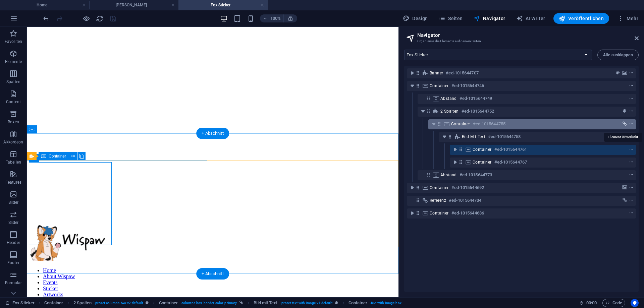
select select "5"
select select
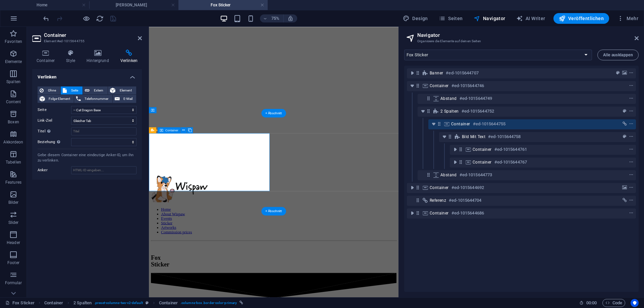
scroll to position [210, 0]
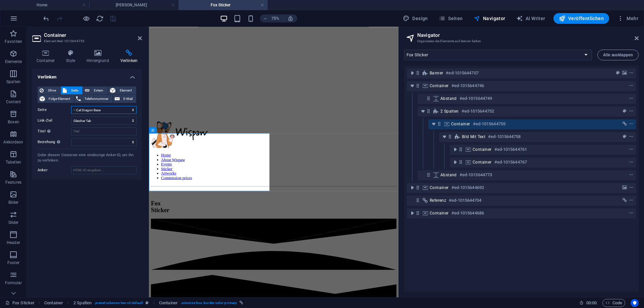
click at [71, 106] on select "Home About Wispaw Events Sticker Cat Dragon Sticker -- Cat Dragon Base Dark Dra…" at bounding box center [103, 110] width 65 height 8
click option "Events" at bounding box center [0, 0] width 0 height 0
click at [38, 236] on div "Verlinken Ohne Seite Extern Element Folge-Element Telefonnummer E-Mail Seite Ho…" at bounding box center [87, 180] width 110 height 223
click at [47, 19] on icon "undo" at bounding box center [46, 19] width 8 height 8
select select "5"
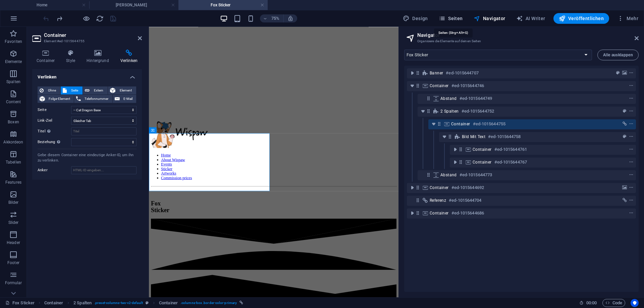
click at [450, 16] on span "Seiten" at bounding box center [451, 18] width 24 height 7
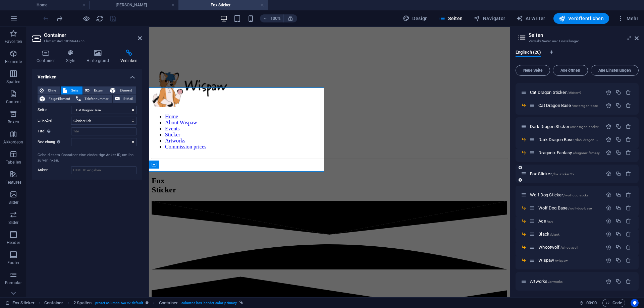
scroll to position [121, 0]
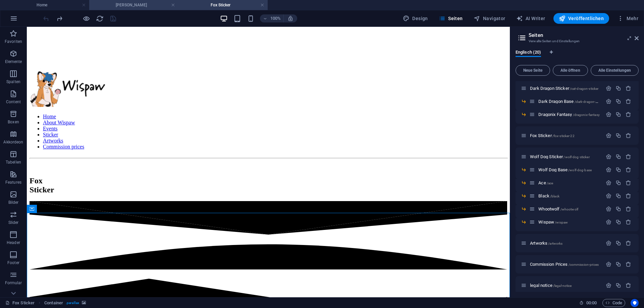
click at [122, 9] on li "[PERSON_NAME]" at bounding box center [133, 5] width 89 height 10
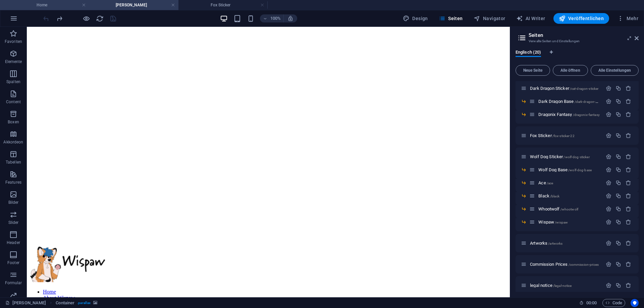
click at [51, 5] on h4 "Home" at bounding box center [44, 4] width 89 height 7
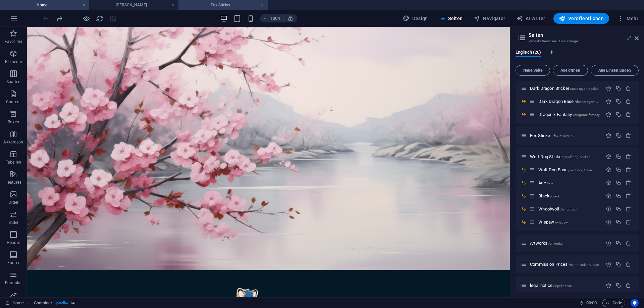
click at [232, 5] on h4 "Fox Sticker" at bounding box center [222, 4] width 89 height 7
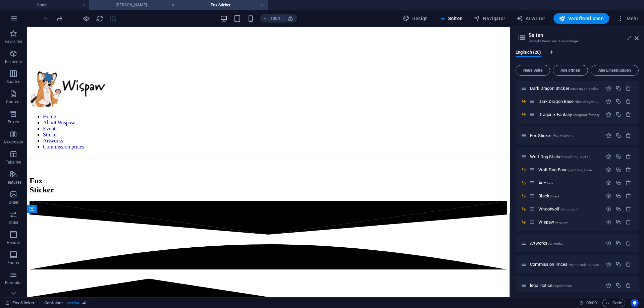
click at [149, 7] on h4 "[PERSON_NAME]" at bounding box center [133, 4] width 89 height 7
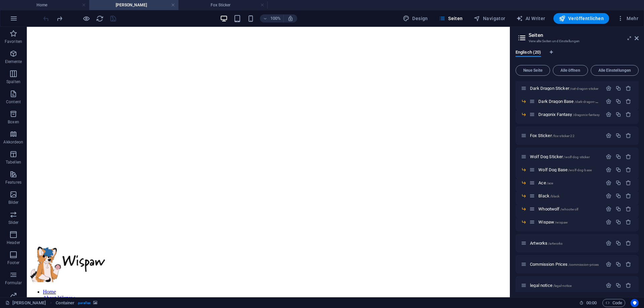
click at [170, 6] on h4 "[PERSON_NAME]" at bounding box center [133, 4] width 89 height 7
click at [173, 6] on link at bounding box center [173, 5] width 4 height 6
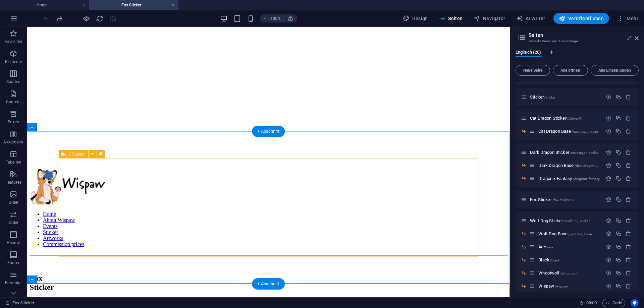
scroll to position [107, 0]
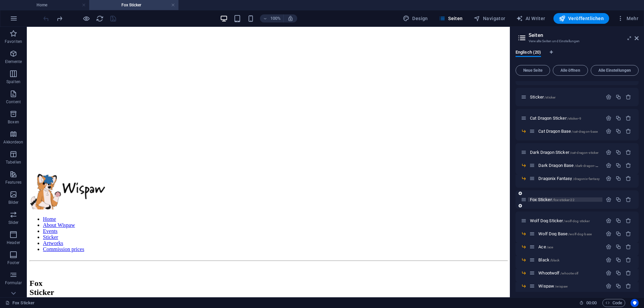
click at [571, 199] on span "/fox-sticker-22" at bounding box center [563, 200] width 22 height 4
click at [606, 200] on icon "button" at bounding box center [609, 200] width 6 height 6
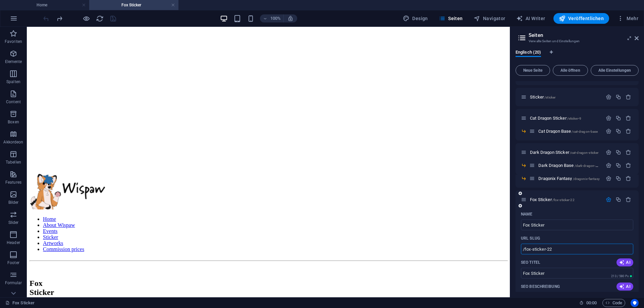
click at [568, 248] on input "/fox-sticker-22" at bounding box center [577, 249] width 112 height 11
type input "/fox-sticker"
click at [607, 199] on icon "button" at bounding box center [609, 200] width 6 height 6
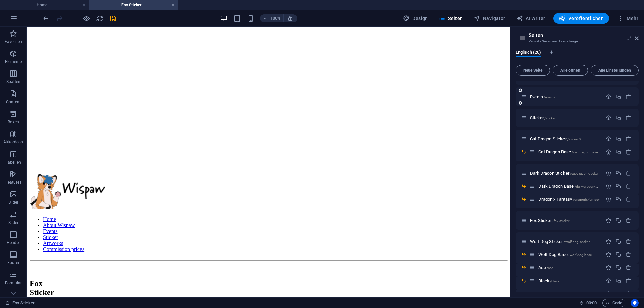
scroll to position [26, 0]
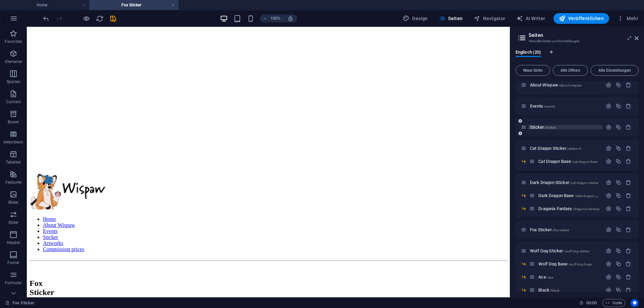
click at [549, 128] on span "/sticker" at bounding box center [549, 128] width 11 height 4
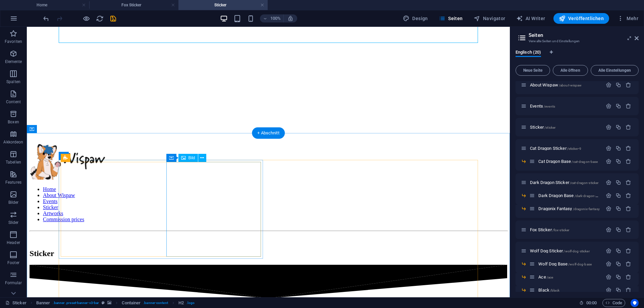
scroll to position [239, 0]
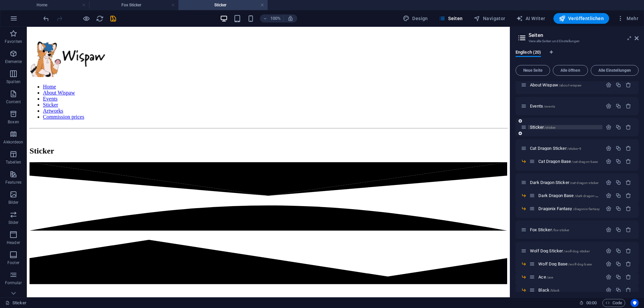
click at [542, 127] on span "Sticker /sticker" at bounding box center [542, 127] width 25 height 5
click at [488, 16] on span "Navigator" at bounding box center [490, 18] width 32 height 7
select select "16556422-en"
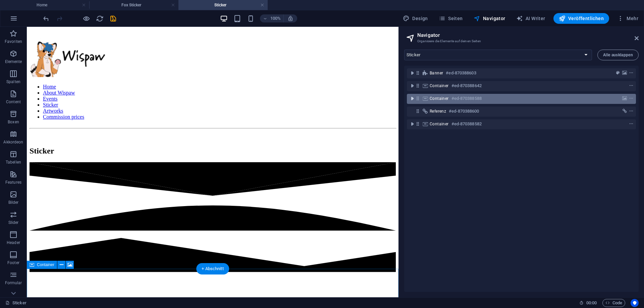
click at [411, 99] on icon "toggle-expand" at bounding box center [412, 98] width 7 height 7
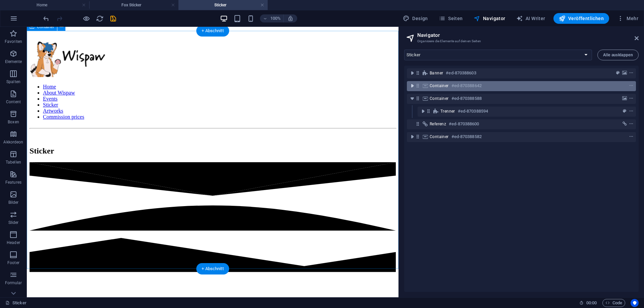
click at [413, 86] on icon "toggle-expand" at bounding box center [412, 86] width 7 height 7
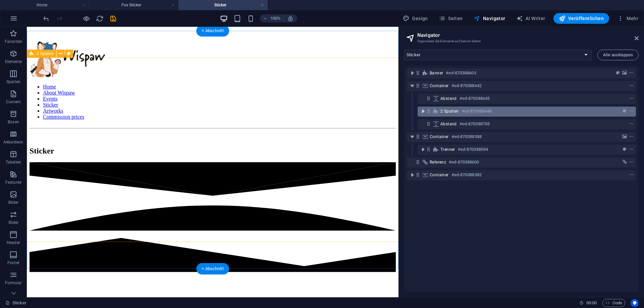
click at [422, 112] on icon "toggle-expand" at bounding box center [423, 111] width 7 height 7
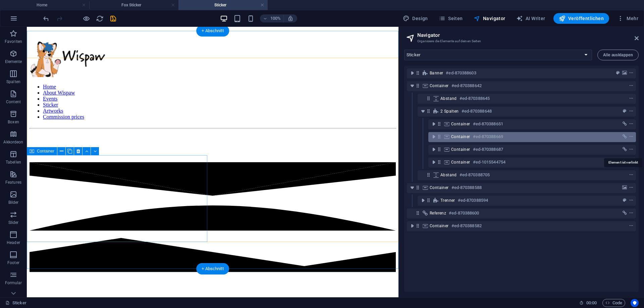
drag, startPoint x: 627, startPoint y: 151, endPoint x: 498, endPoint y: 137, distance: 129.5
click at [627, 151] on span "link" at bounding box center [624, 149] width 7 height 5
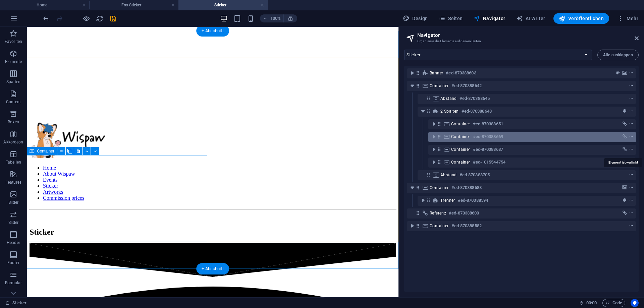
select select
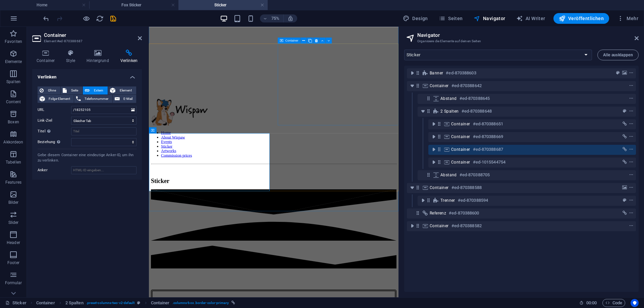
scroll to position [329, 0]
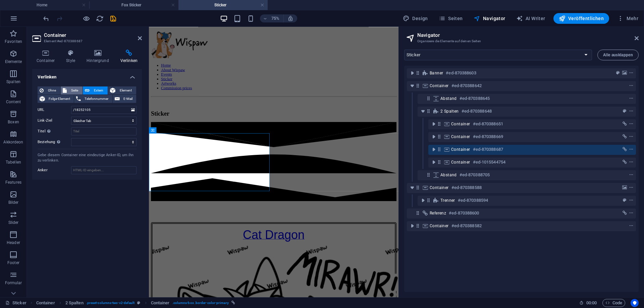
click at [67, 91] on button "Seite" at bounding box center [72, 91] width 22 height 8
click at [71, 106] on select "Home About Wispaw Events Sticker Cat Dragon Sticker -- Cat Dragon Base Dark Dra…" at bounding box center [103, 110] width 65 height 8
select select "9"
click option "Fox Sticker" at bounding box center [0, 0] width 0 height 0
click at [111, 20] on icon "save" at bounding box center [113, 19] width 8 height 8
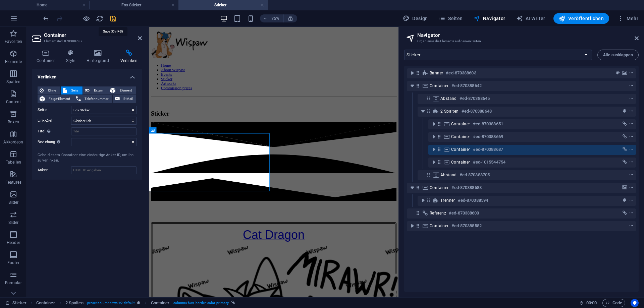
scroll to position [248, 0]
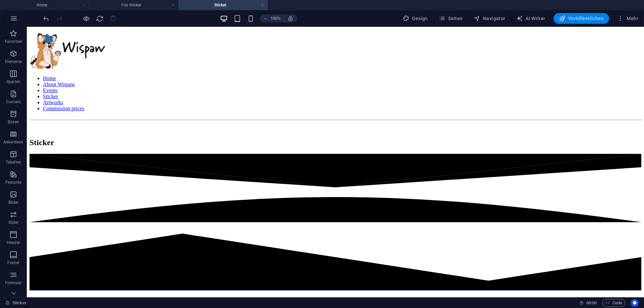
click at [564, 19] on icon "button" at bounding box center [562, 18] width 7 height 7
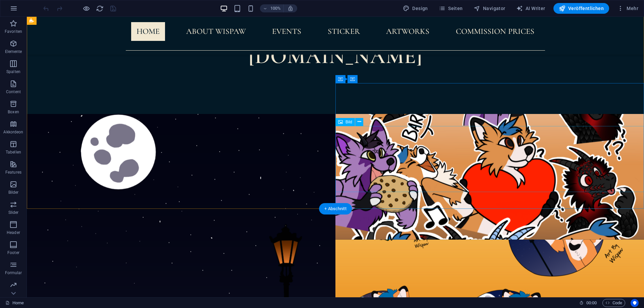
scroll to position [342, 0]
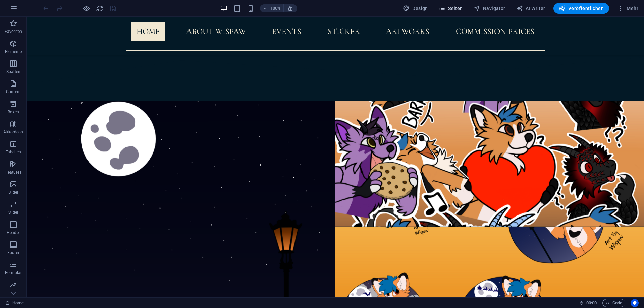
click at [454, 10] on span "Seiten" at bounding box center [451, 8] width 24 height 7
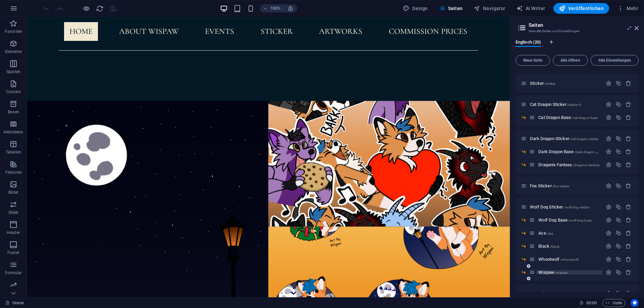
scroll to position [30, 0]
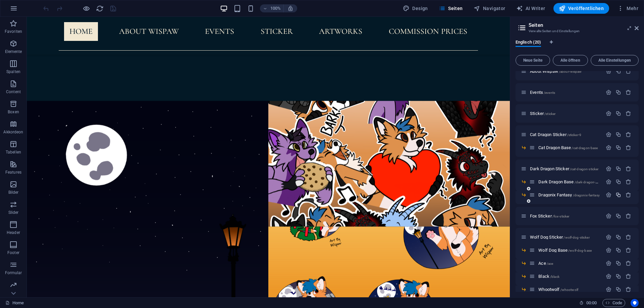
click at [616, 195] on icon "button" at bounding box center [618, 195] width 6 height 6
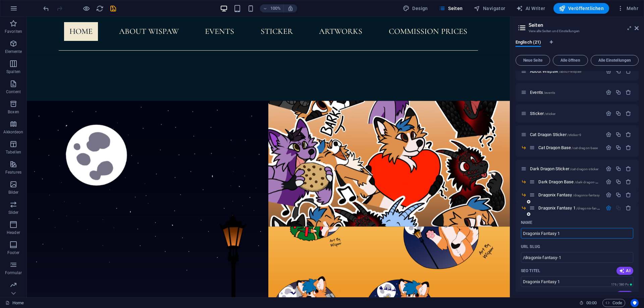
click at [610, 207] on icon "button" at bounding box center [609, 208] width 6 height 6
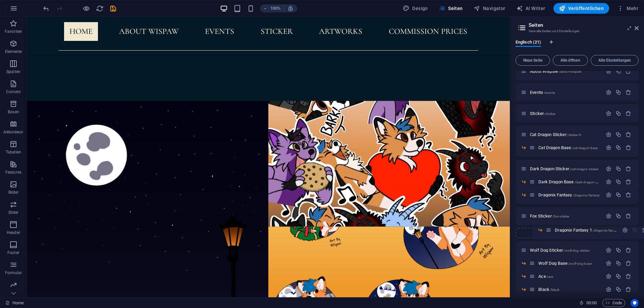
drag, startPoint x: 532, startPoint y: 209, endPoint x: 550, endPoint y: 234, distance: 31.3
click at [550, 234] on div "Home / About Wispaw /about-wispaw Events /events Sticker /sticker Cat Dragon St…" at bounding box center [577, 225] width 123 height 369
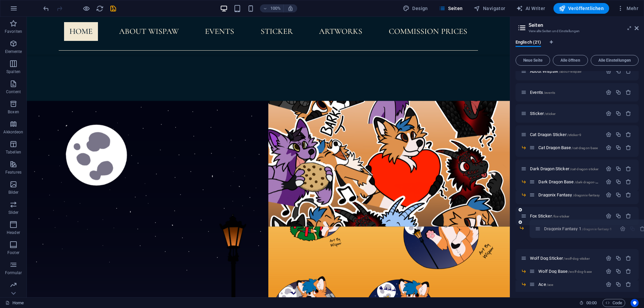
drag, startPoint x: 525, startPoint y: 237, endPoint x: 544, endPoint y: 225, distance: 22.0
click at [544, 225] on div "Home / About Wispaw /about-wispaw Events /events Sticker /sticker Cat Dragon St…" at bounding box center [577, 219] width 123 height 356
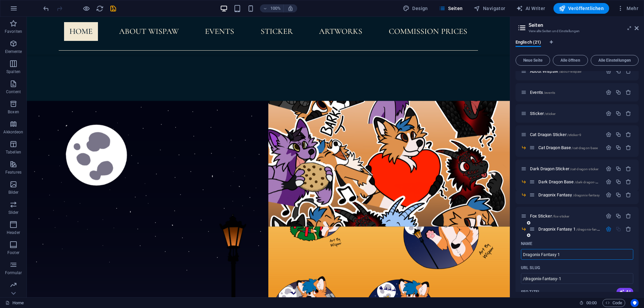
drag, startPoint x: 567, startPoint y: 253, endPoint x: 470, endPoint y: 240, distance: 97.8
click at [521, 257] on input "Dragonix Fantasy 1" at bounding box center [577, 254] width 112 height 11
type input "[PERSON_NAME]"
type input "/[PERSON_NAME]"
type input "[PERSON_NAME]"
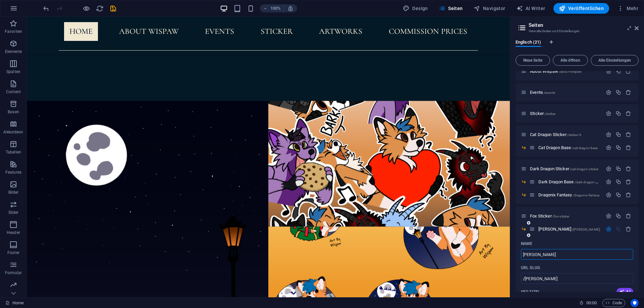
click at [560, 239] on div "Name" at bounding box center [577, 243] width 112 height 11
click at [605, 229] on button "button" at bounding box center [609, 229] width 10 height 6
click at [571, 227] on p "[PERSON_NAME] /[PERSON_NAME]" at bounding box center [569, 229] width 62 height 4
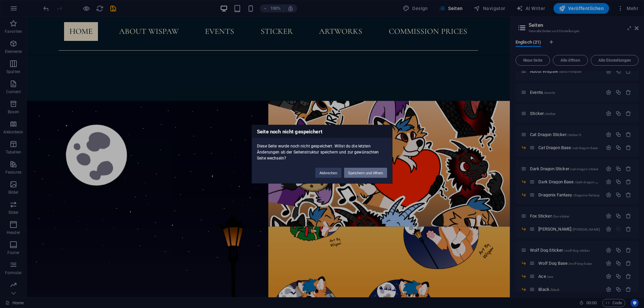
click at [355, 172] on button "Speichern und öffnen" at bounding box center [365, 173] width 43 height 10
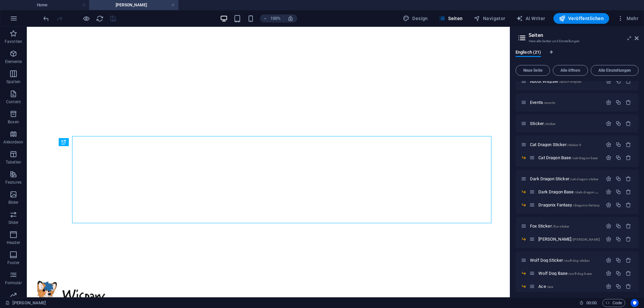
scroll to position [0, 0]
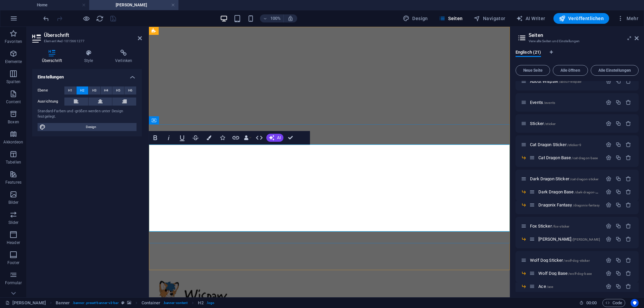
drag, startPoint x: 462, startPoint y: 168, endPoint x: 478, endPoint y: 169, distance: 15.8
drag, startPoint x: 478, startPoint y: 169, endPoint x: 184, endPoint y: 164, distance: 293.5
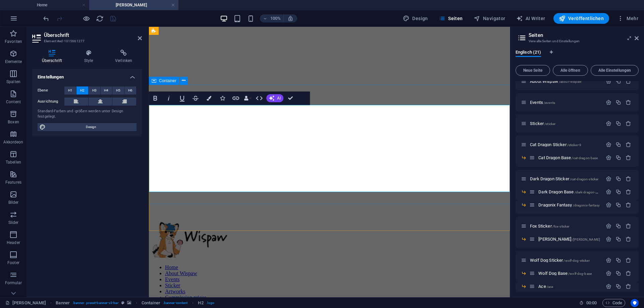
scroll to position [68, 0]
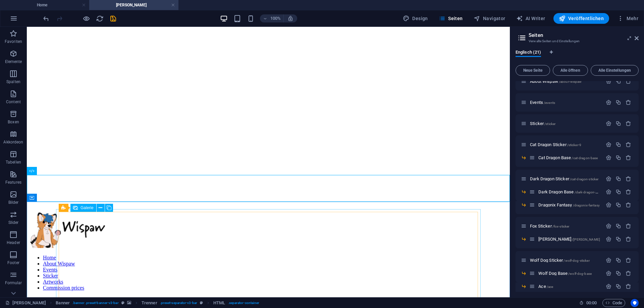
scroll to position [137, 0]
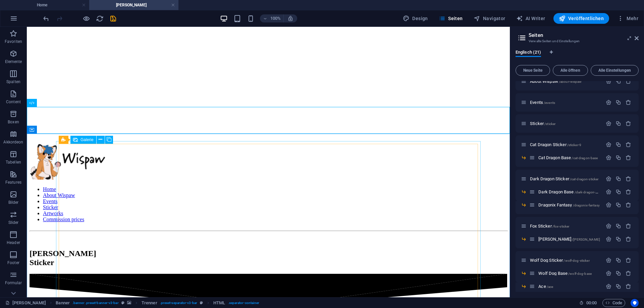
select select "4"
select select "px"
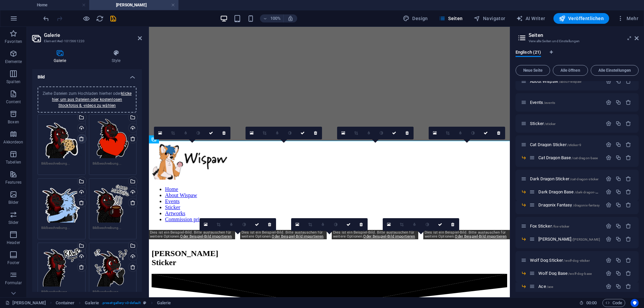
click at [81, 138] on icon at bounding box center [81, 138] width 5 height 5
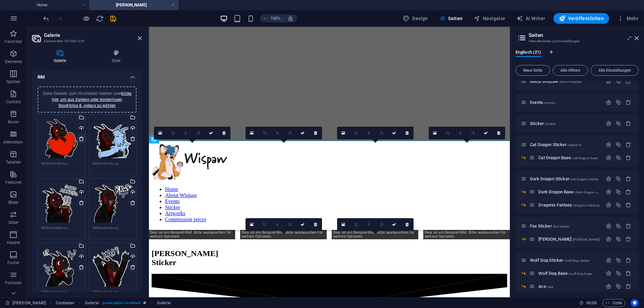
click at [81, 138] on icon at bounding box center [81, 138] width 5 height 5
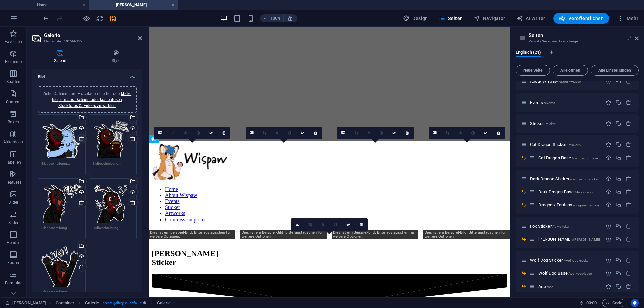
click at [81, 138] on icon at bounding box center [81, 138] width 5 height 5
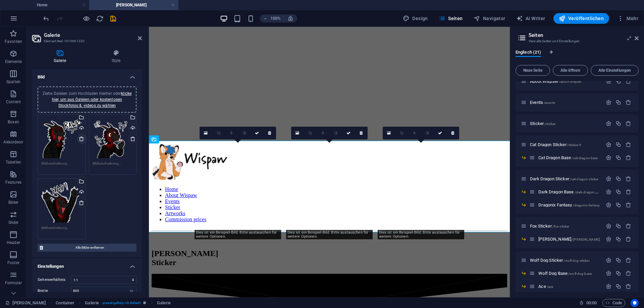
click at [81, 138] on icon at bounding box center [81, 138] width 5 height 5
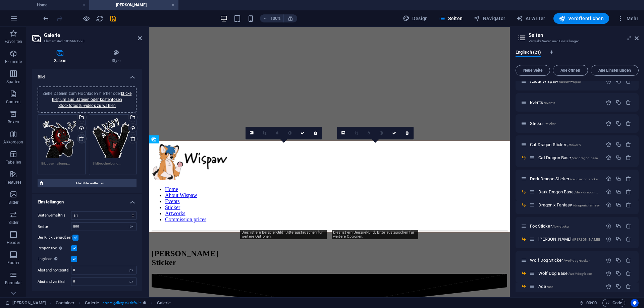
click at [81, 138] on icon at bounding box center [81, 138] width 5 height 5
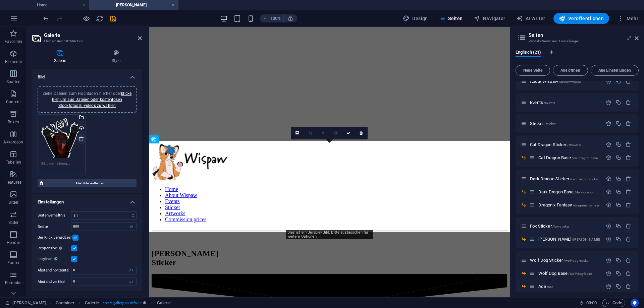
click at [81, 138] on icon at bounding box center [81, 138] width 5 height 5
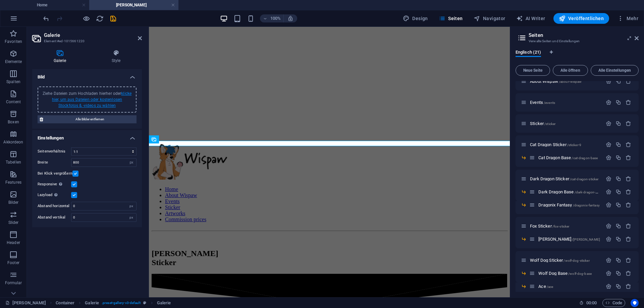
click at [79, 101] on link "klicke hier, um aus Dateien oder kostenlosen Stockfotos & -videos zu wählen" at bounding box center [91, 99] width 79 height 17
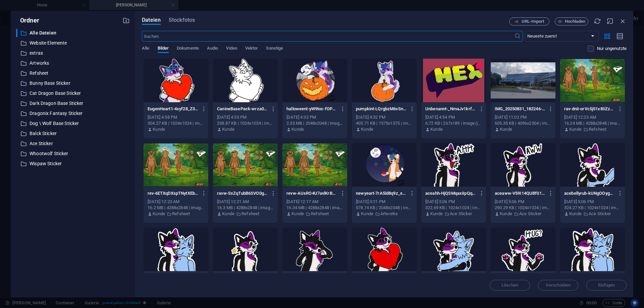
click at [388, 79] on div at bounding box center [384, 81] width 65 height 44
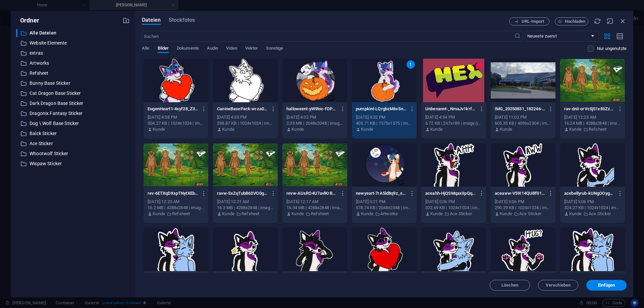
click at [309, 88] on div at bounding box center [314, 81] width 65 height 44
click at [166, 91] on div at bounding box center [176, 81] width 65 height 44
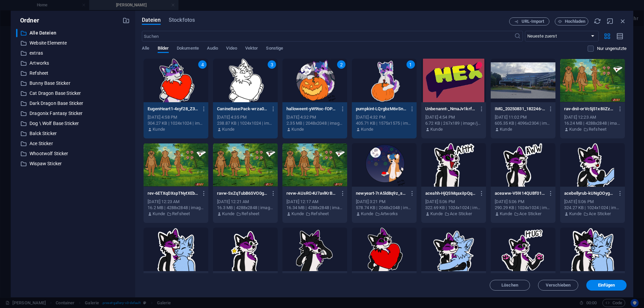
click at [255, 92] on div "3" at bounding box center [245, 81] width 65 height 44
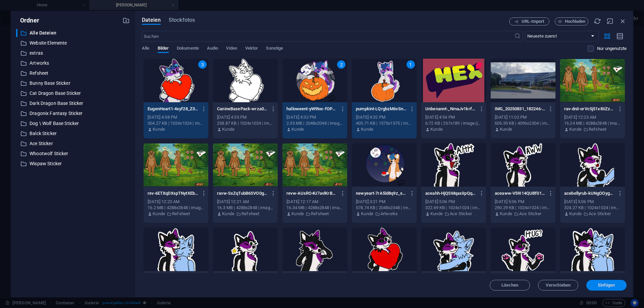
click at [606, 285] on span "Einfügen" at bounding box center [606, 285] width 17 height 4
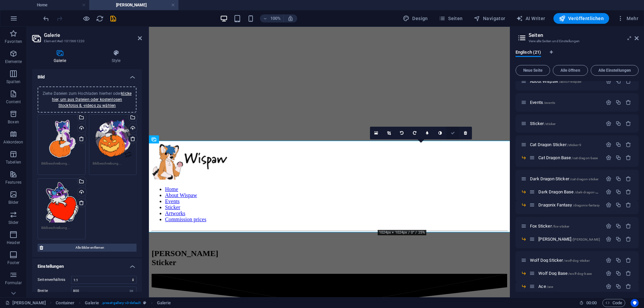
click at [454, 134] on icon at bounding box center [453, 133] width 4 height 4
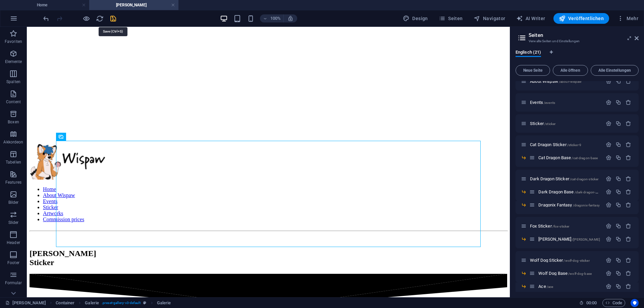
click at [116, 20] on icon "save" at bounding box center [113, 19] width 8 height 8
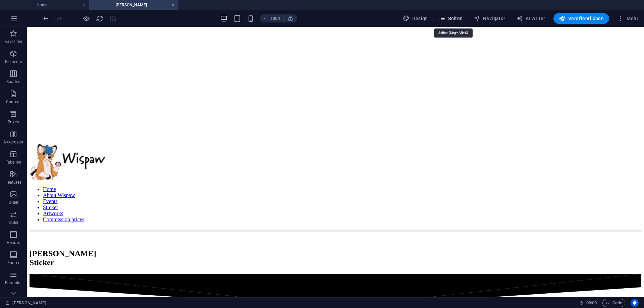
click at [458, 17] on span "Seiten" at bounding box center [451, 18] width 24 height 7
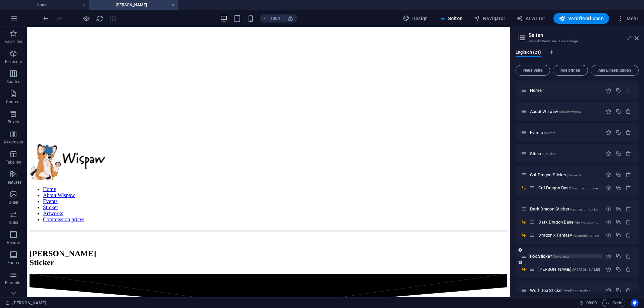
click at [550, 258] on span "Fox Sticker /fox-sticker" at bounding box center [549, 256] width 39 height 5
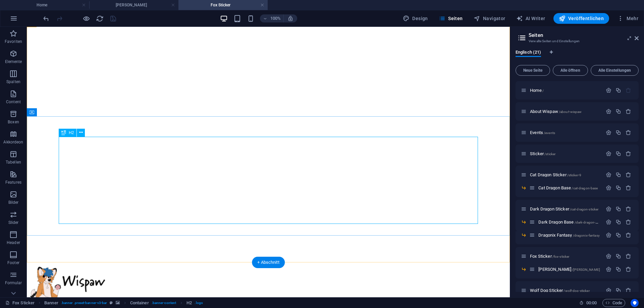
scroll to position [34, 0]
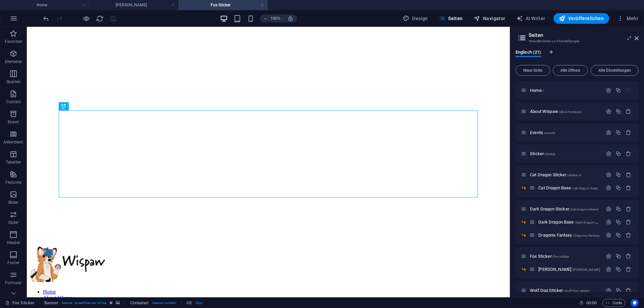
click at [491, 21] on span "Navigator" at bounding box center [490, 18] width 32 height 7
select select "18253418-en"
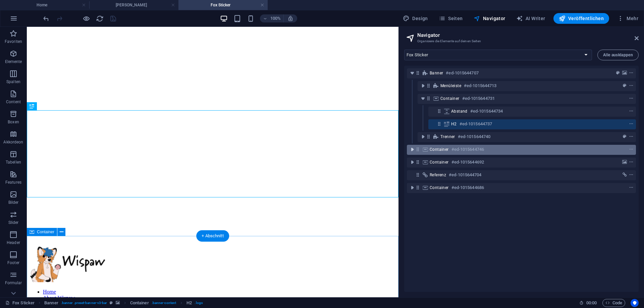
click at [413, 149] on icon "toggle-expand" at bounding box center [412, 149] width 7 height 7
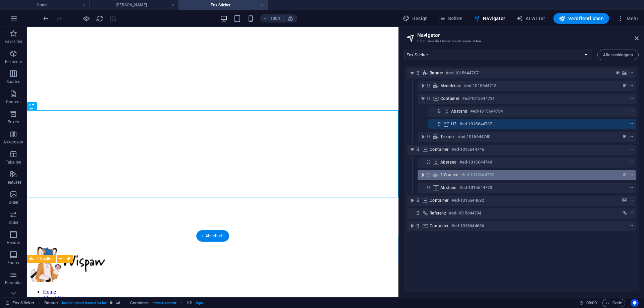
click at [423, 174] on icon "toggle-expand" at bounding box center [423, 175] width 7 height 7
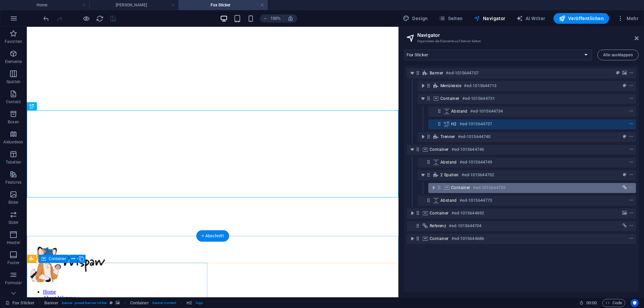
click at [622, 186] on span "link" at bounding box center [624, 187] width 7 height 5
select select "5"
select select
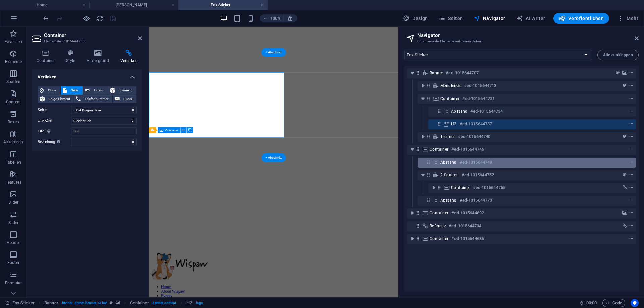
scroll to position [210, 0]
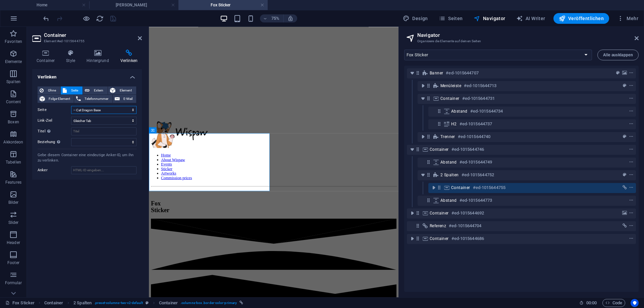
click at [71, 106] on select "Home About Wispaw Events Sticker Cat Dragon Sticker -- Cat Dragon Base Dark Dra…" at bounding box center [103, 110] width 65 height 8
select select "10"
click option "-- [PERSON_NAME]" at bounding box center [0, 0] width 0 height 0
